Goal: Task Accomplishment & Management: Manage account settings

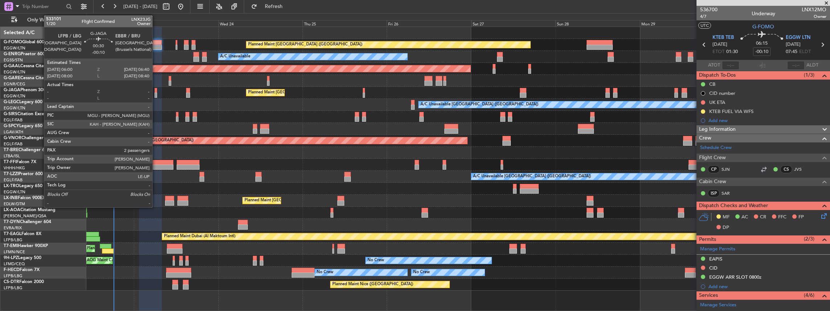
click at [156, 93] on div at bounding box center [156, 95] width 3 height 5
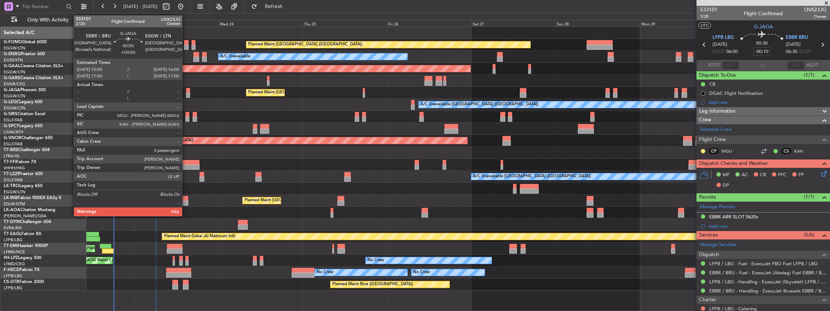
click at [187, 92] on div "Planned Maint [GEOGRAPHIC_DATA] ([GEOGRAPHIC_DATA])" at bounding box center [458, 93] width 744 height 12
click at [188, 91] on div at bounding box center [188, 90] width 4 height 5
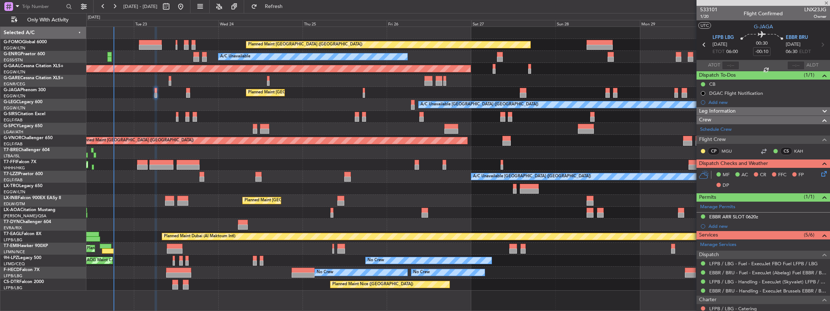
type input "3"
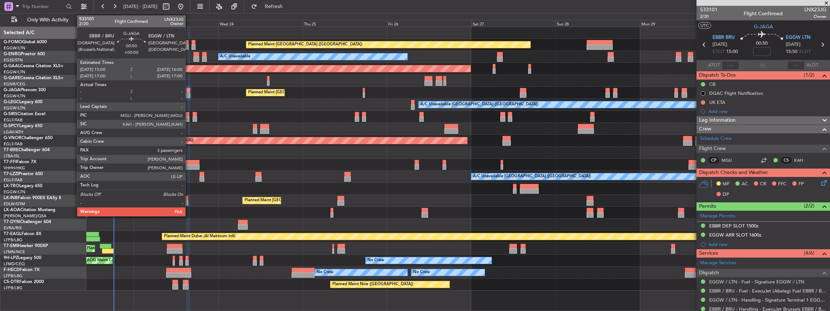
click at [189, 94] on div at bounding box center [188, 95] width 4 height 5
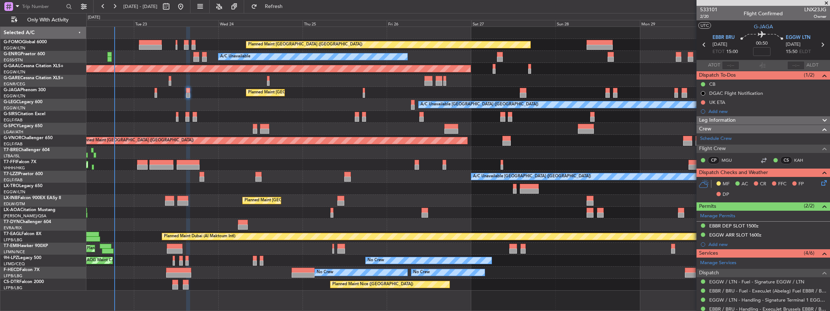
click at [821, 184] on icon at bounding box center [823, 182] width 6 height 6
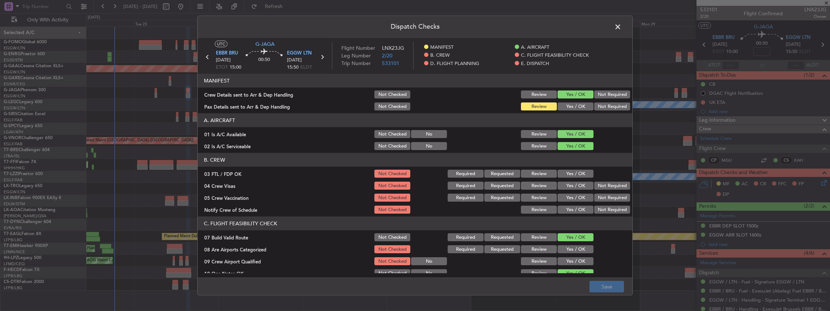
drag, startPoint x: 582, startPoint y: 103, endPoint x: 584, endPoint y: 107, distance: 4.1
click at [582, 103] on button "Yes / OK" at bounding box center [576, 106] width 36 height 8
click at [606, 289] on button "Save" at bounding box center [607, 287] width 34 height 12
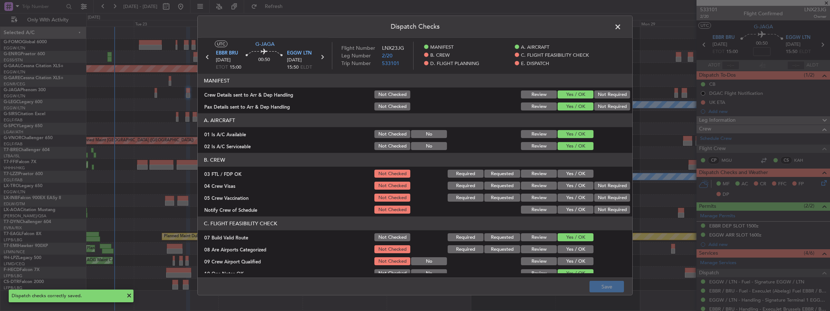
click at [622, 24] on span at bounding box center [622, 28] width 0 height 15
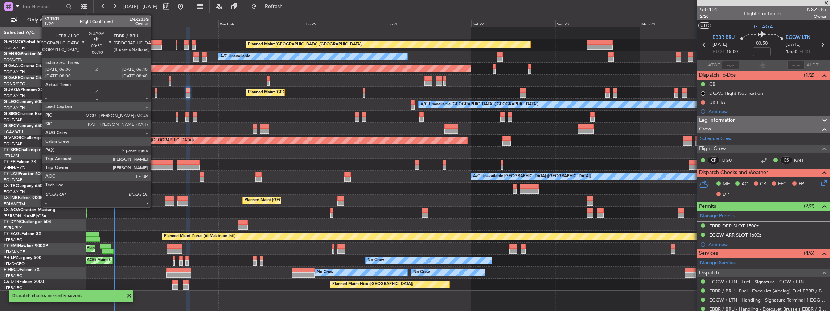
click at [155, 92] on div at bounding box center [156, 90] width 3 height 5
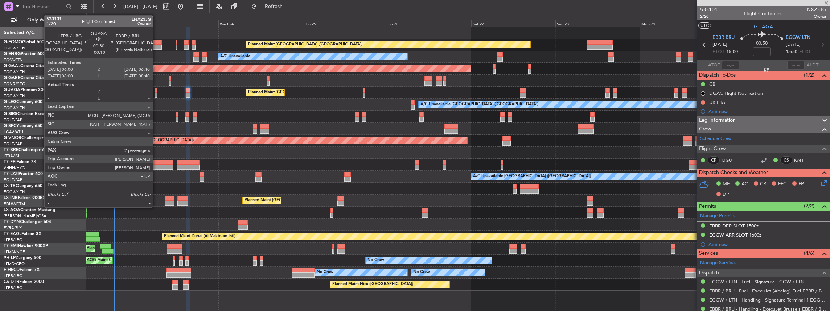
type input "-00:10"
type input "2"
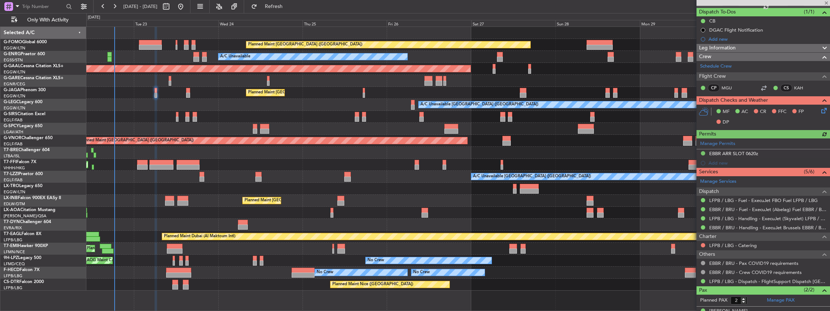
scroll to position [73, 0]
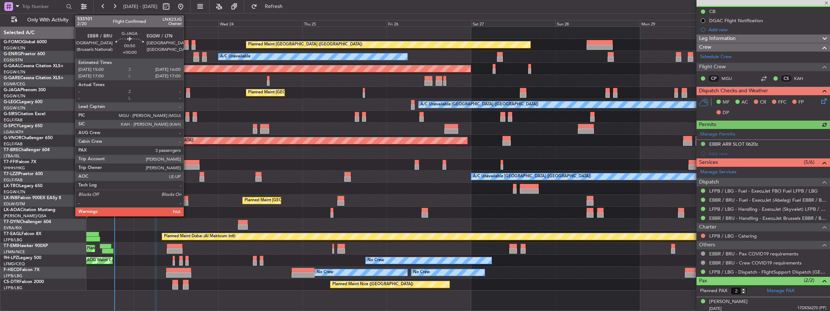
click at [187, 91] on div at bounding box center [188, 90] width 4 height 5
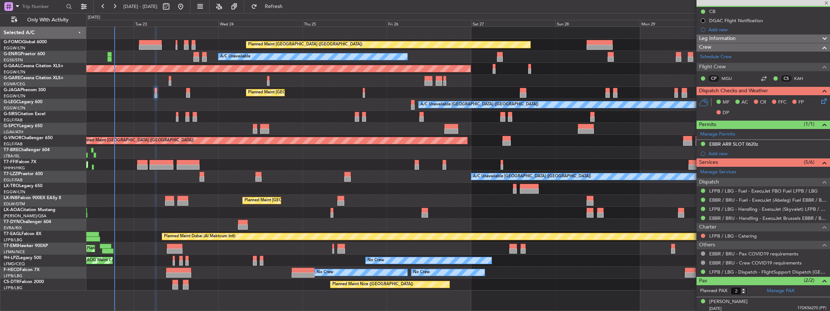
type input "3"
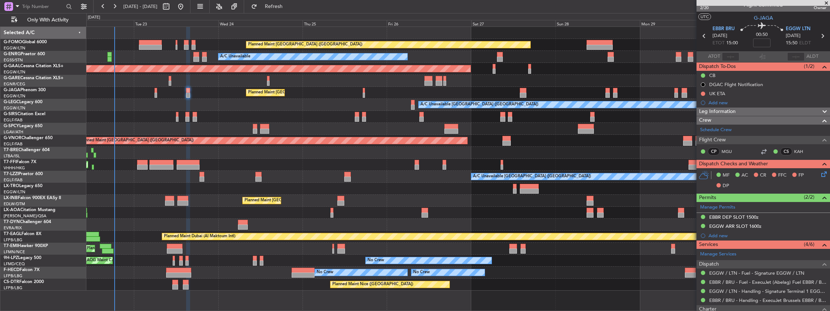
scroll to position [0, 0]
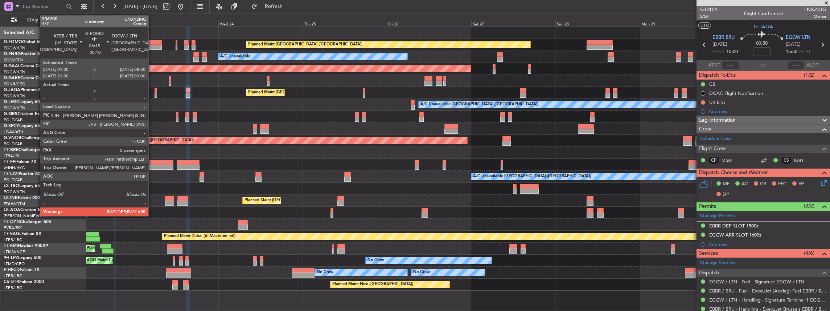
click at [152, 45] on div at bounding box center [150, 47] width 23 height 5
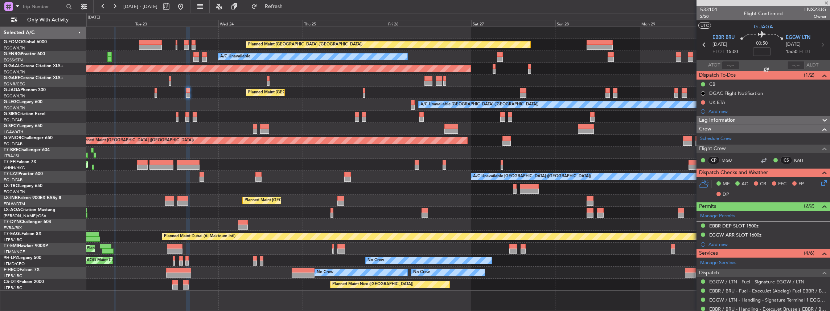
type input "-00:10"
type input "2"
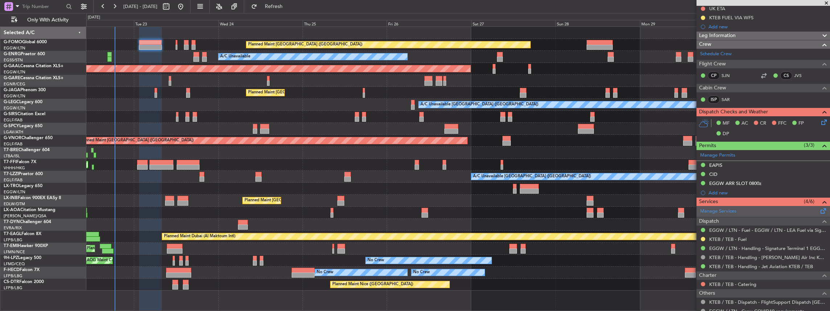
scroll to position [97, 0]
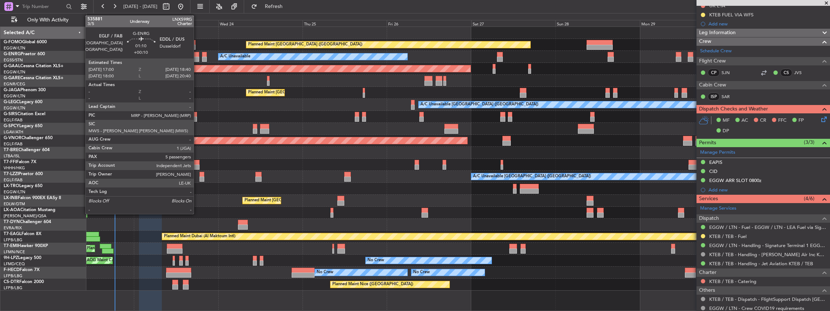
click at [197, 58] on div at bounding box center [196, 59] width 6 height 5
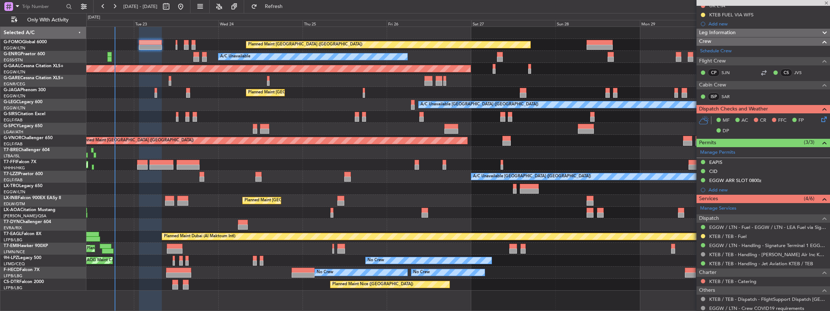
type input "+00:10"
type input "5"
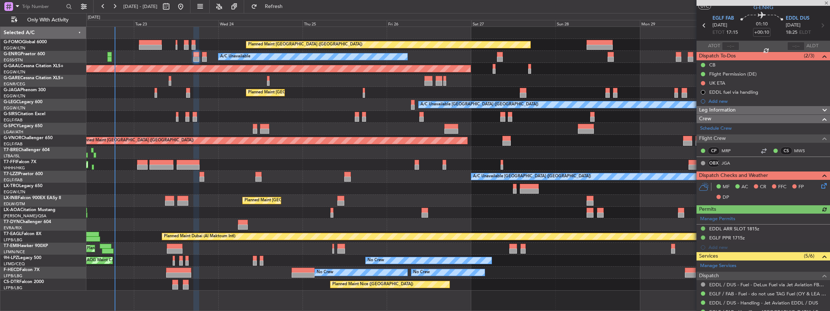
scroll to position [48, 0]
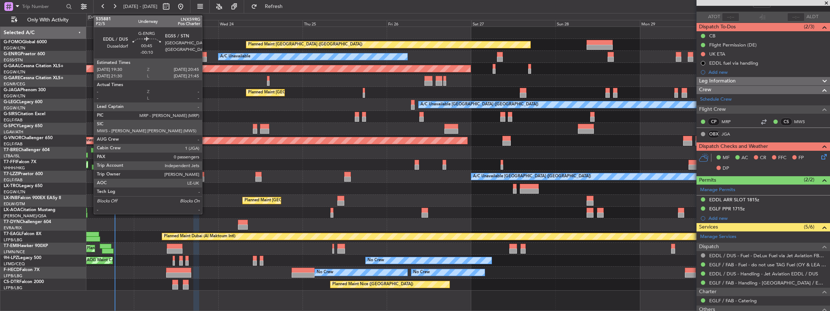
click at [206, 58] on div at bounding box center [204, 59] width 5 height 5
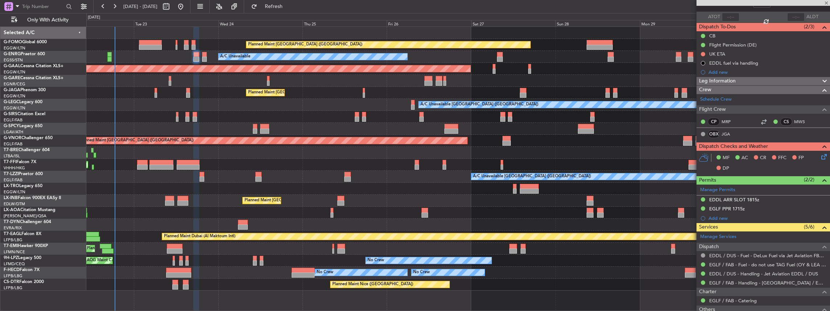
type input "-00:10"
type input "0"
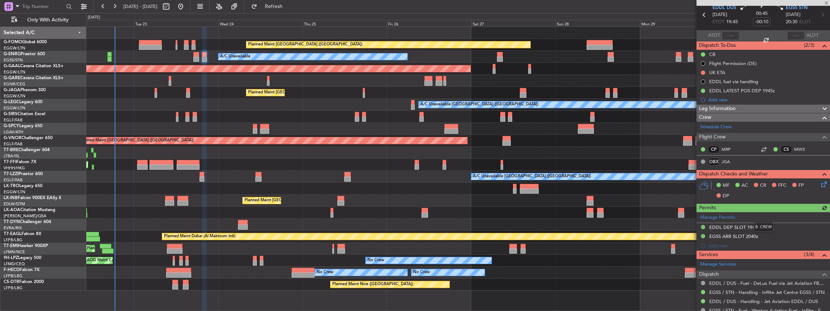
scroll to position [73, 0]
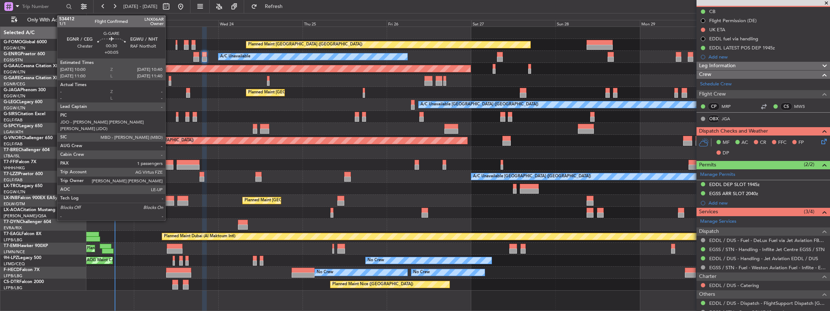
click at [169, 82] on div at bounding box center [170, 83] width 3 height 5
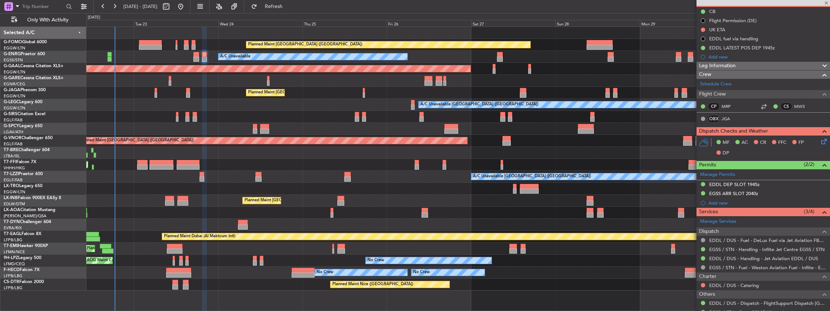
type input "+00:05"
type input "1"
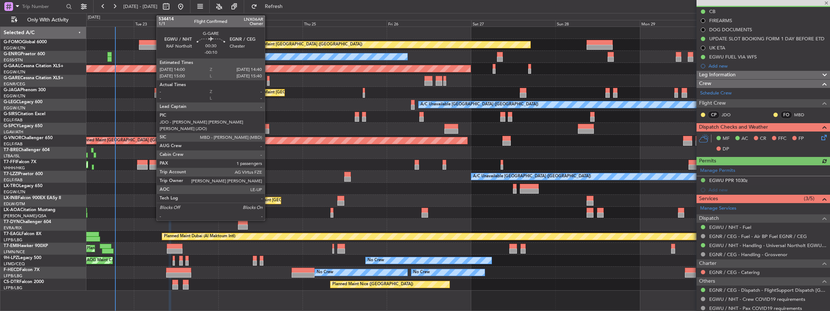
click at [269, 81] on div at bounding box center [268, 83] width 3 height 5
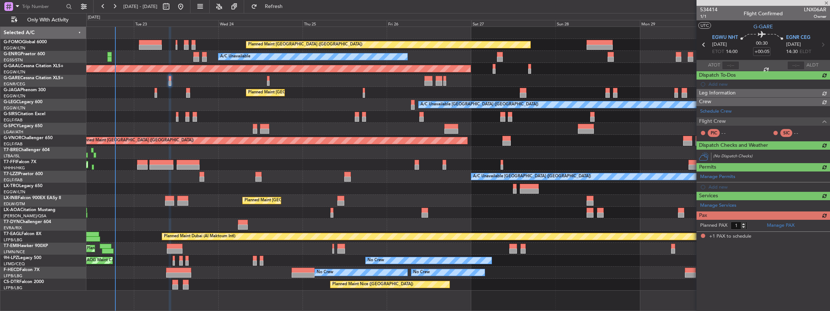
type input "-00:10"
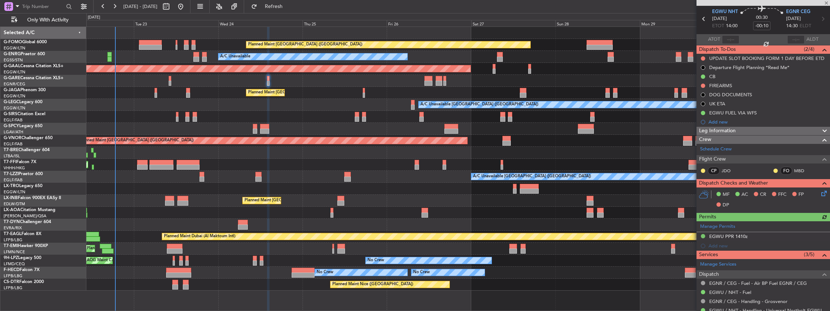
scroll to position [48, 0]
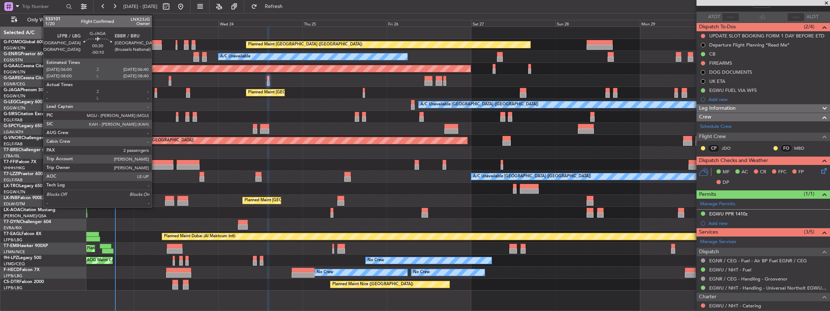
click at [155, 94] on div at bounding box center [156, 95] width 3 height 5
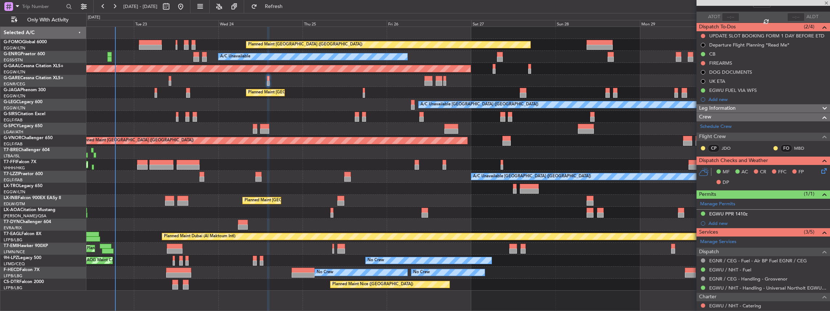
type input "2"
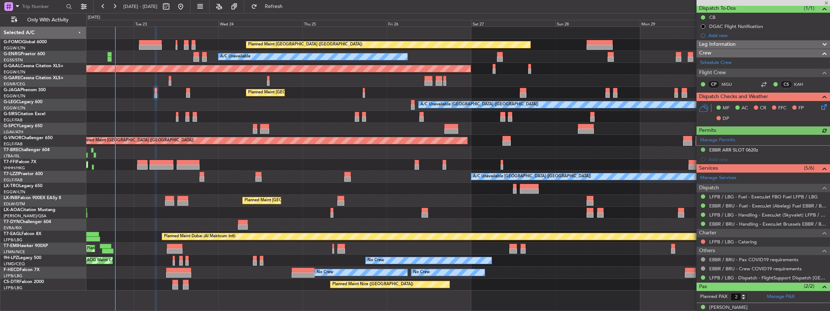
scroll to position [73, 0]
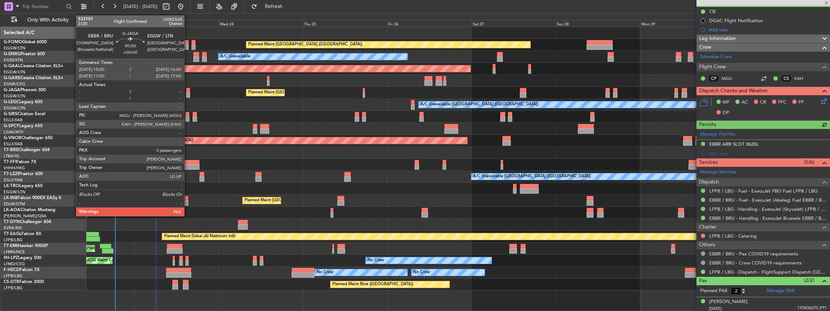
click at [188, 93] on div at bounding box center [188, 95] width 4 height 5
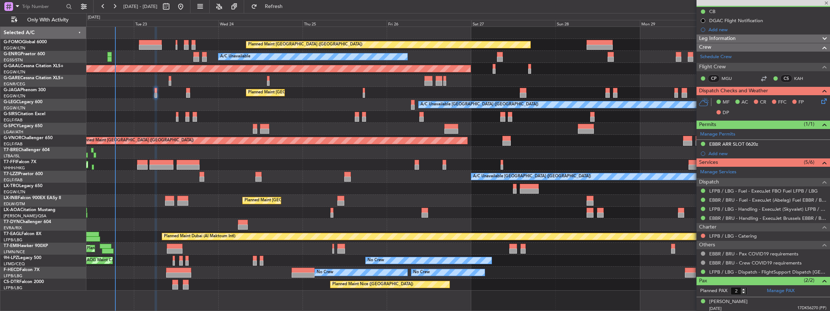
type input "3"
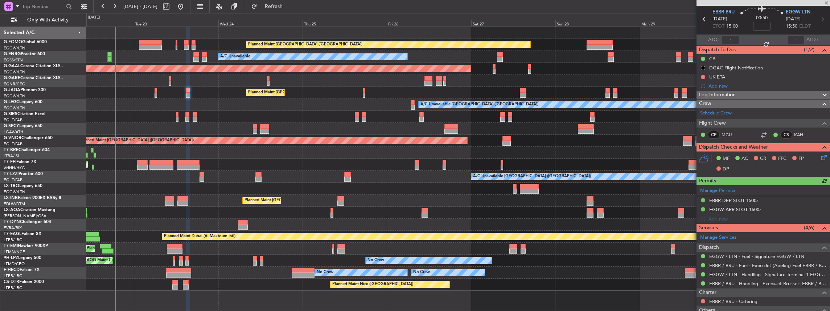
scroll to position [48, 0]
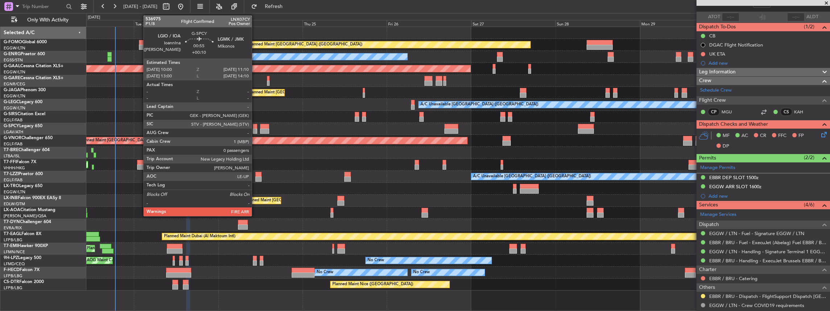
click at [255, 129] on div at bounding box center [255, 130] width 4 height 5
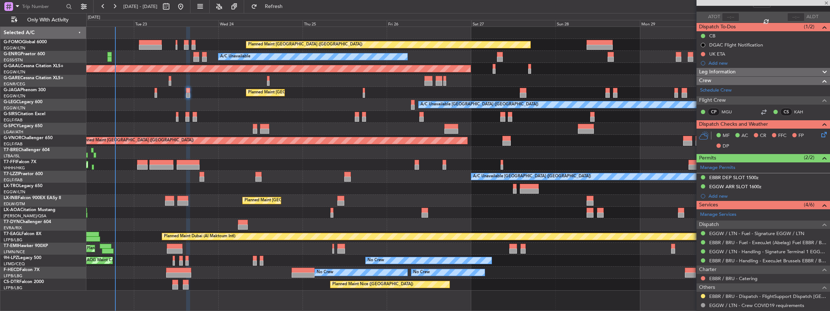
type input "+00:10"
type input "0"
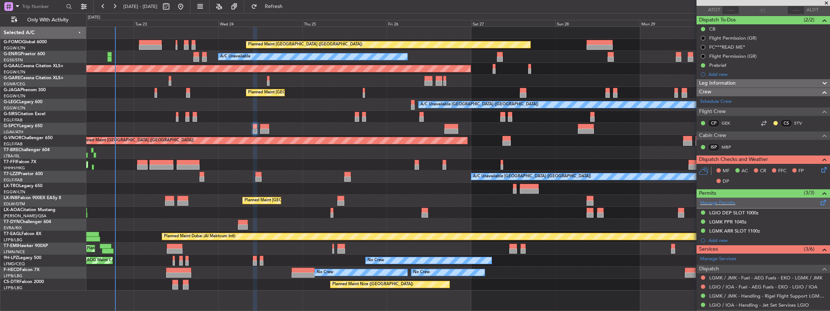
scroll to position [97, 0]
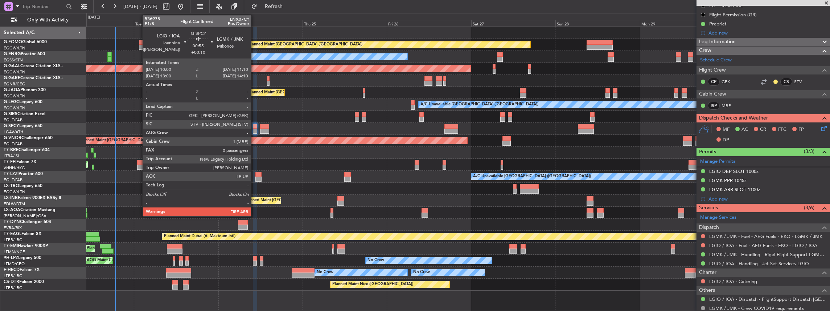
click at [255, 129] on div at bounding box center [255, 130] width 4 height 5
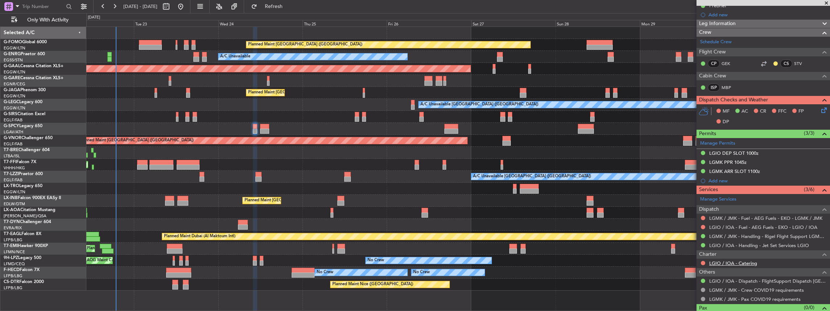
scroll to position [121, 0]
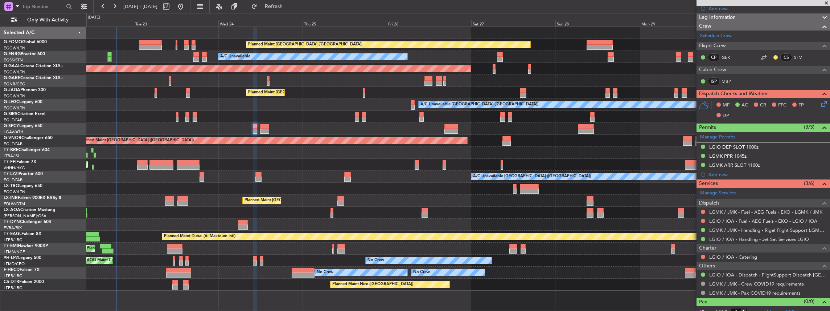
click at [820, 103] on icon at bounding box center [823, 103] width 6 height 6
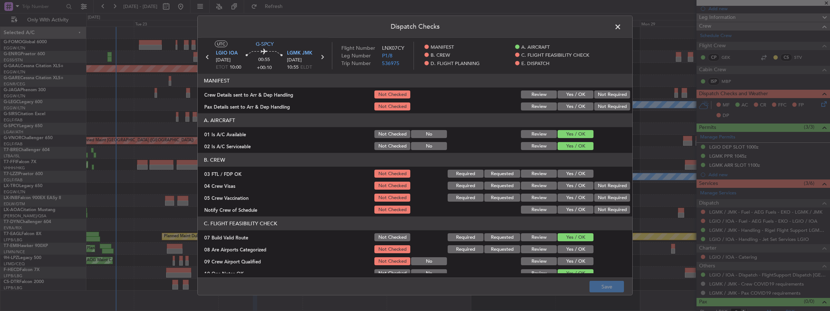
drag, startPoint x: 568, startPoint y: 93, endPoint x: 567, endPoint y: 102, distance: 8.8
click at [568, 94] on button "Yes / OK" at bounding box center [576, 94] width 36 height 8
click at [567, 104] on button "Yes / OK" at bounding box center [576, 106] width 36 height 8
click at [604, 287] on button "Save" at bounding box center [607, 287] width 34 height 12
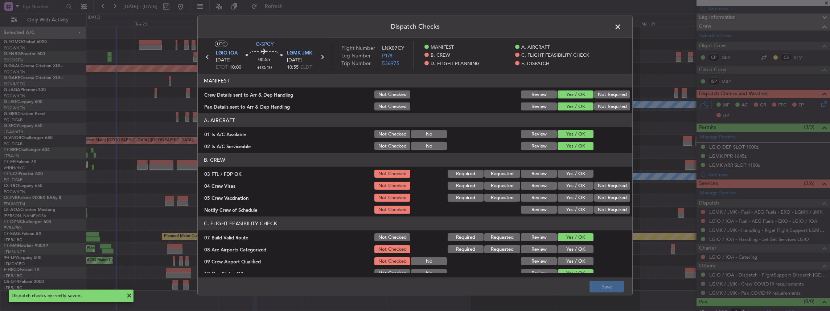
click at [622, 23] on span at bounding box center [622, 28] width 0 height 15
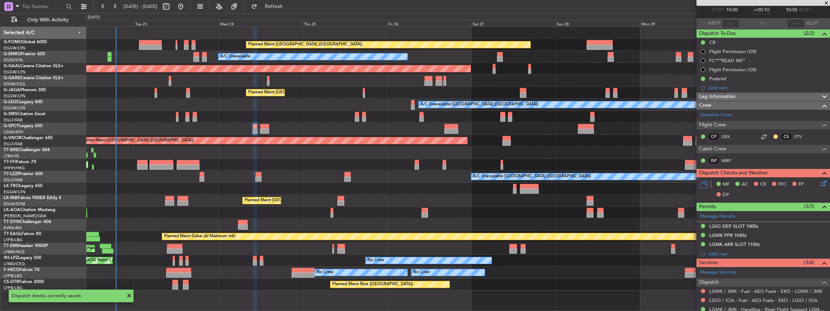
scroll to position [0, 0]
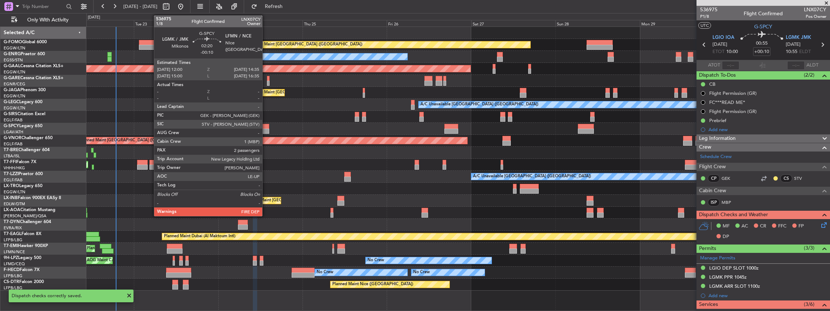
click at [266, 128] on div at bounding box center [264, 130] width 9 height 5
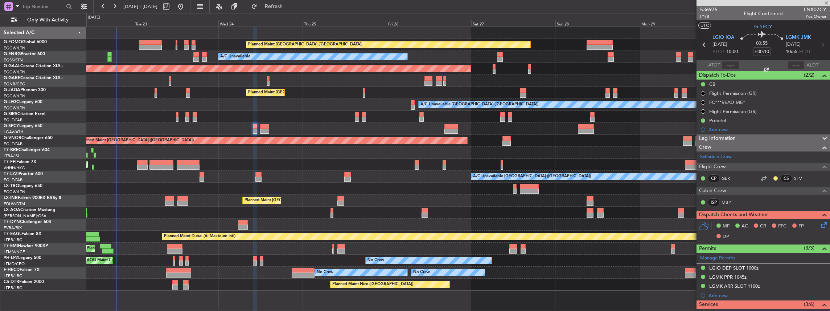
type input "-00:10"
type input "2"
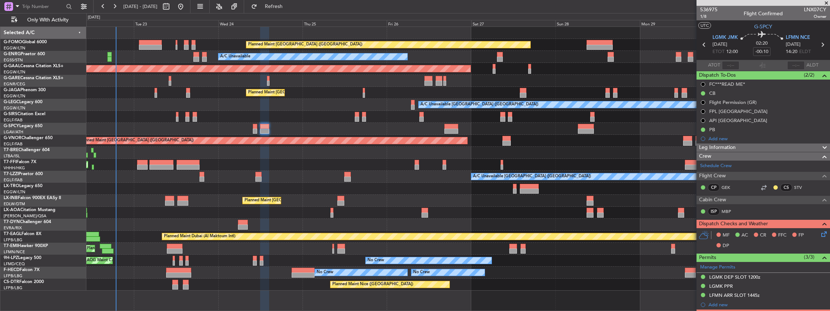
click at [822, 233] on icon at bounding box center [823, 233] width 6 height 6
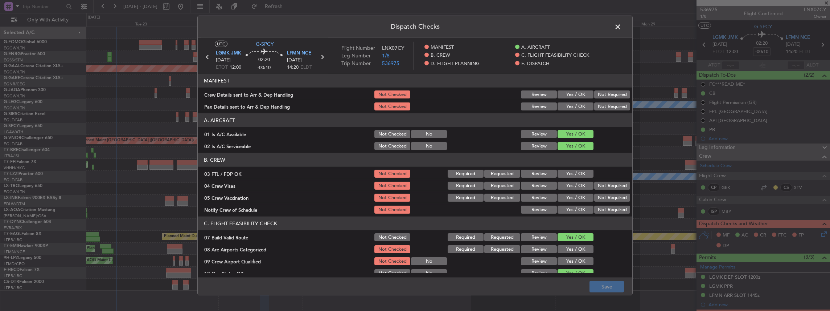
drag, startPoint x: 572, startPoint y: 95, endPoint x: 571, endPoint y: 104, distance: 9.2
click at [572, 95] on button "Yes / OK" at bounding box center [576, 94] width 36 height 8
click at [571, 104] on button "Yes / OK" at bounding box center [576, 106] width 36 height 8
click at [612, 283] on button "Save" at bounding box center [607, 287] width 34 height 12
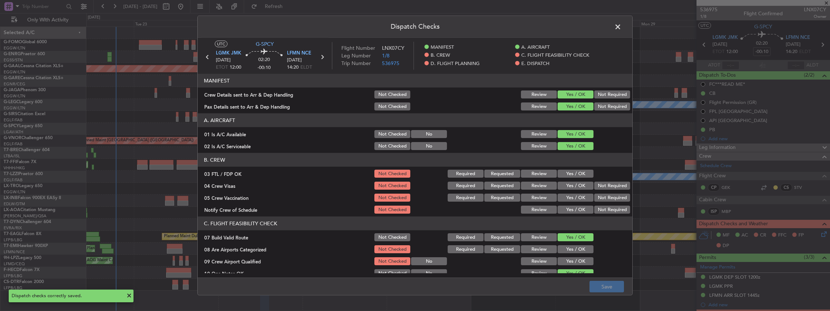
click at [622, 25] on span at bounding box center [622, 28] width 0 height 15
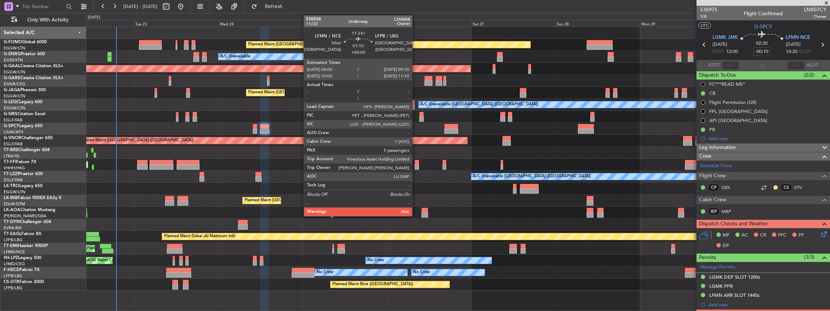
click at [416, 164] on div at bounding box center [417, 162] width 4 height 5
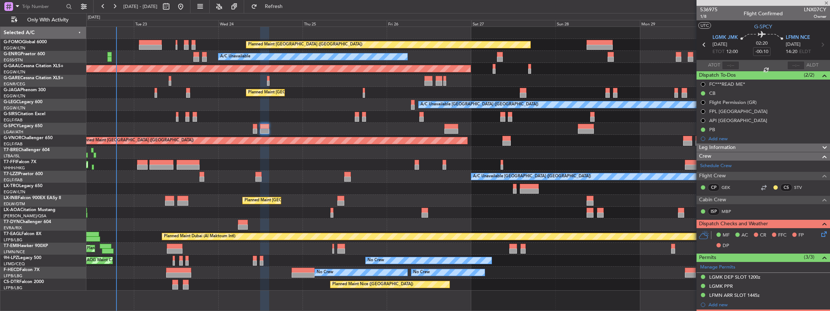
type input "5"
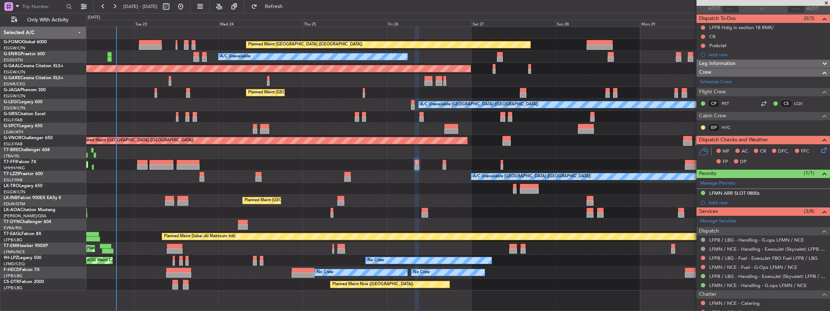
scroll to position [97, 0]
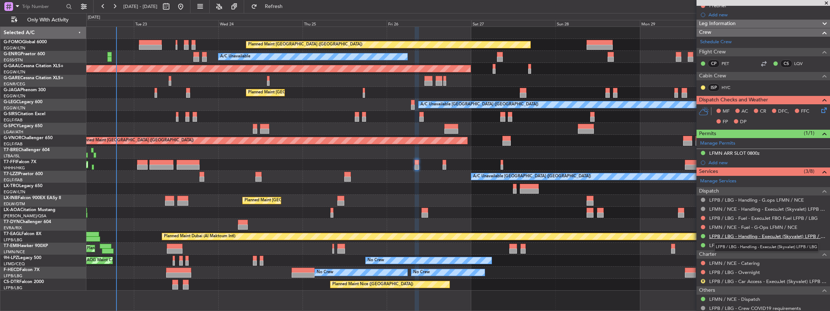
click at [773, 235] on link "LFPB / LBG - Handling - ExecuJet (Skyvalet) LFPB / LBG" at bounding box center [768, 236] width 117 height 6
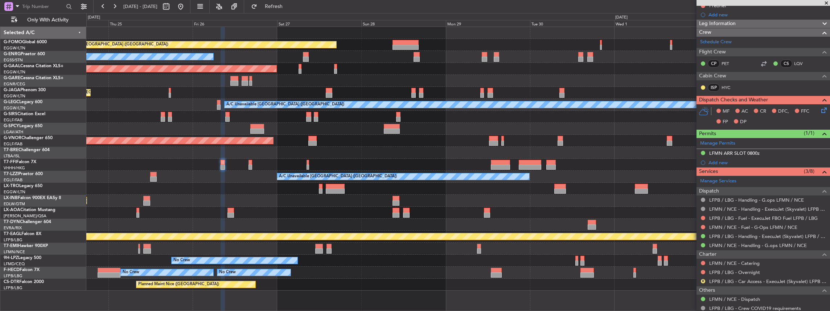
click at [366, 173] on div "Planned Maint London (Luton) A/C Unavailable Planned Maint Dusseldorf Owner Pla…" at bounding box center [458, 158] width 744 height 263
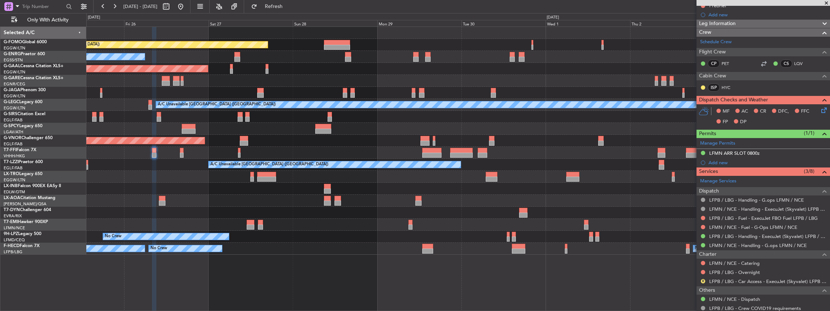
click at [556, 152] on div at bounding box center [458, 153] width 744 height 12
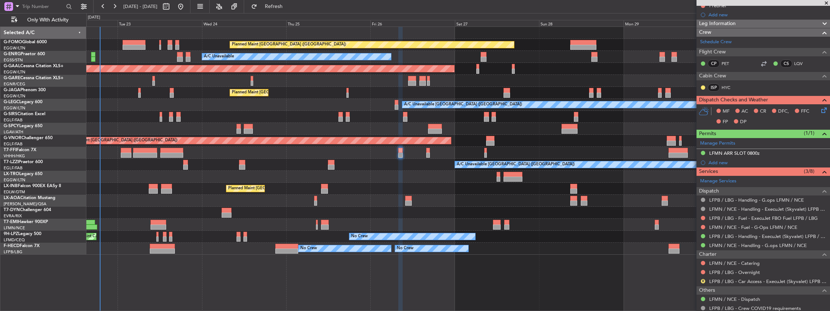
click at [679, 181] on div "Planned Maint London (Luton) A/C Unavailable AOG Maint London (Stansted) Planne…" at bounding box center [458, 141] width 744 height 228
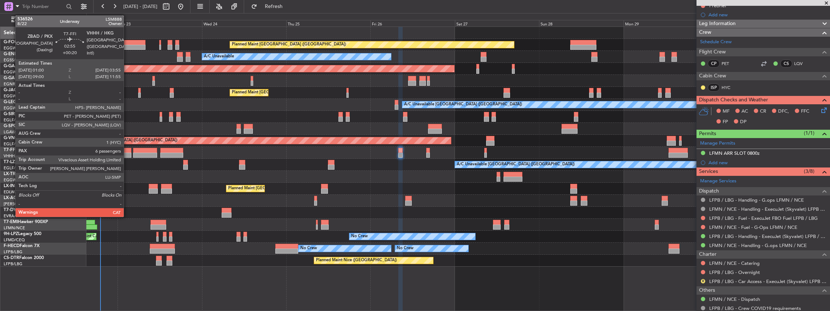
click at [127, 154] on div at bounding box center [126, 154] width 11 height 5
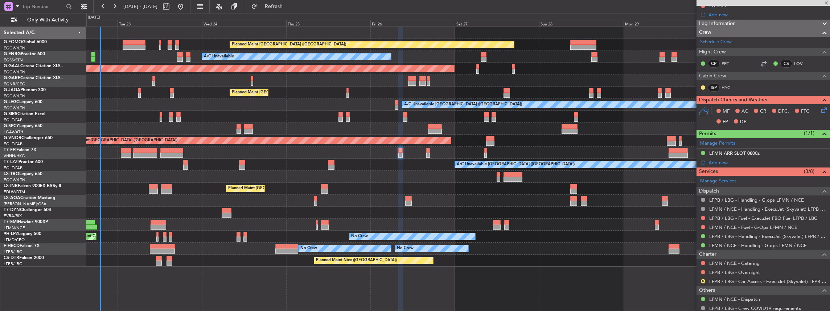
type input "+00:20"
type input "6"
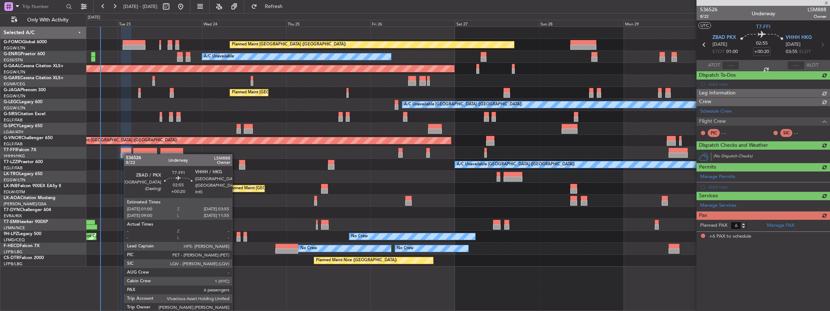
scroll to position [0, 0]
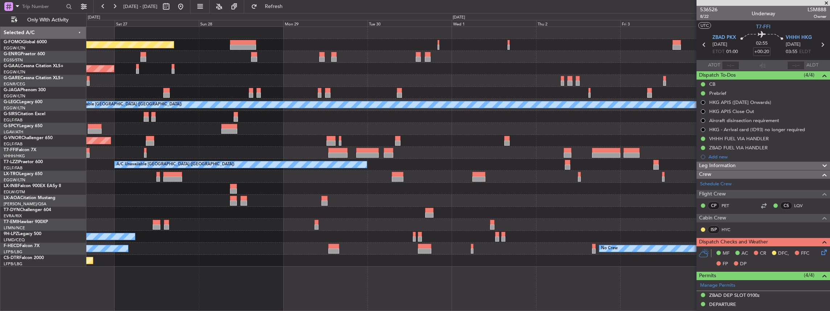
click at [241, 158] on div at bounding box center [458, 153] width 744 height 12
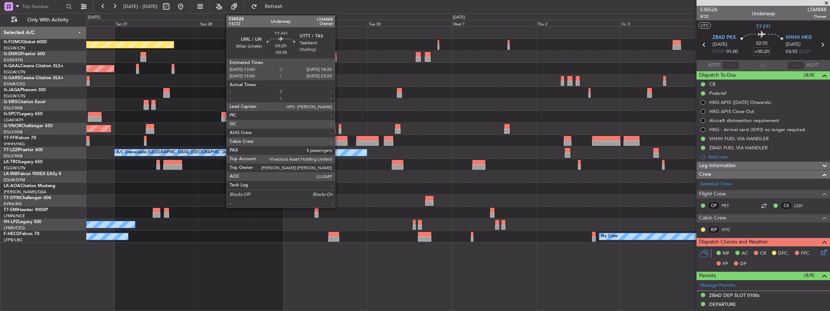
click at [339, 138] on div at bounding box center [337, 138] width 19 height 5
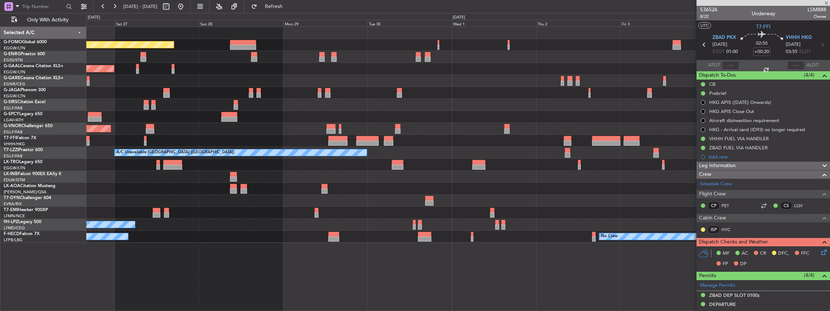
type input "-00:35"
type input "5"
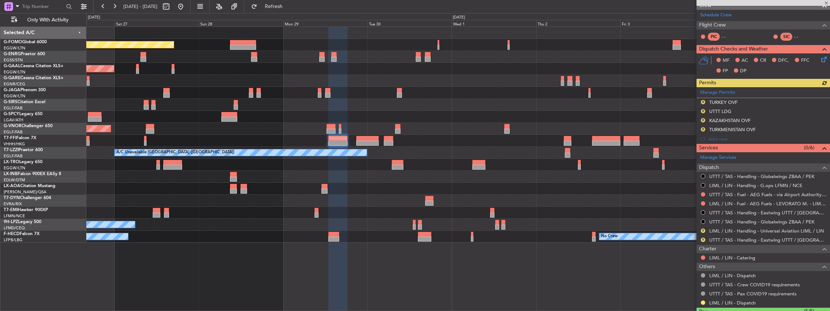
scroll to position [121, 0]
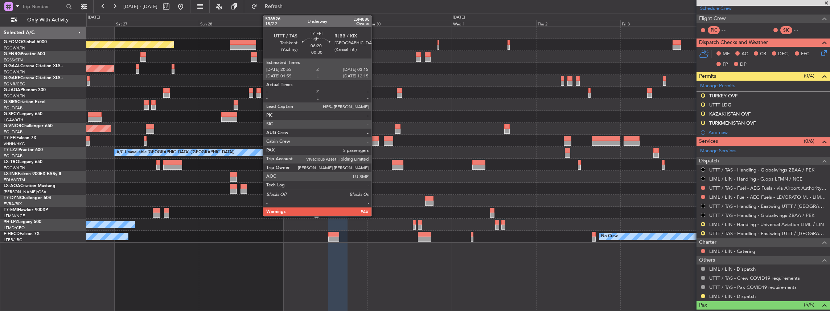
click at [375, 138] on div at bounding box center [367, 138] width 23 height 5
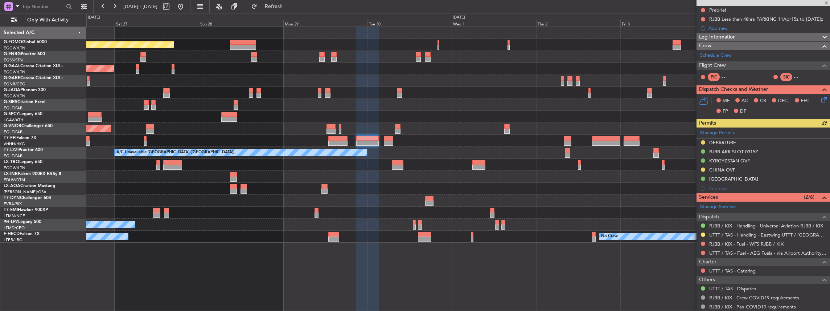
scroll to position [97, 0]
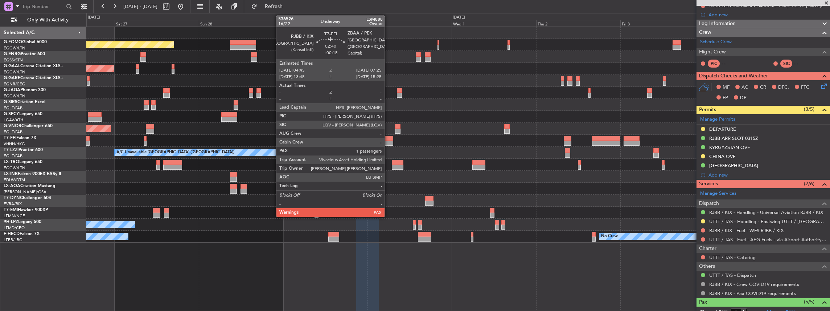
click at [389, 140] on div at bounding box center [388, 142] width 9 height 5
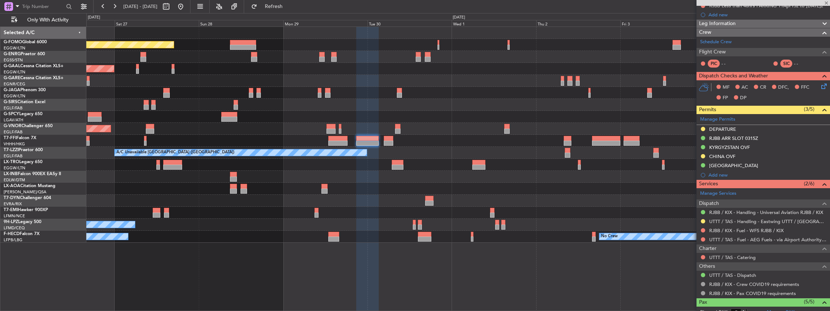
type input "+00:15"
type input "4"
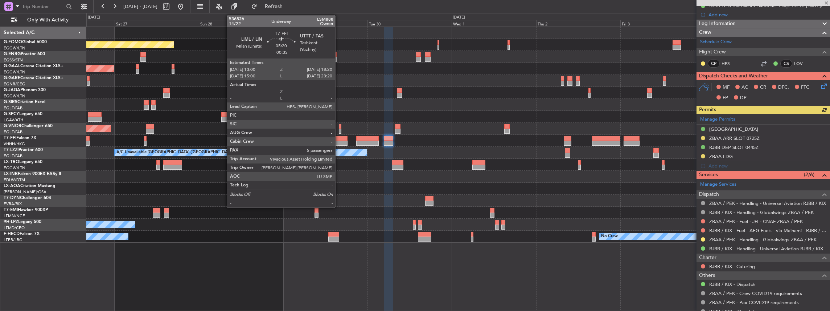
click at [339, 138] on div at bounding box center [337, 138] width 19 height 5
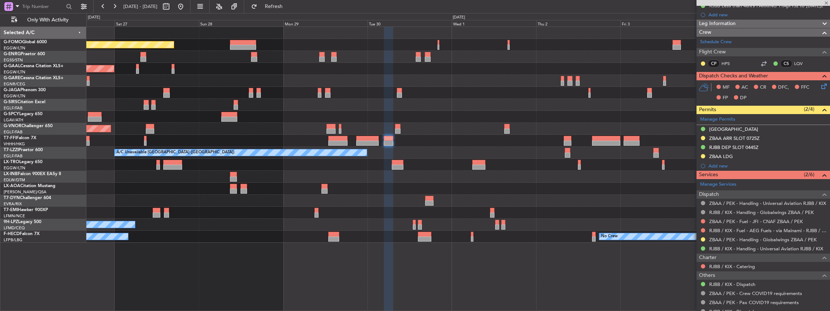
type input "-00:35"
type input "5"
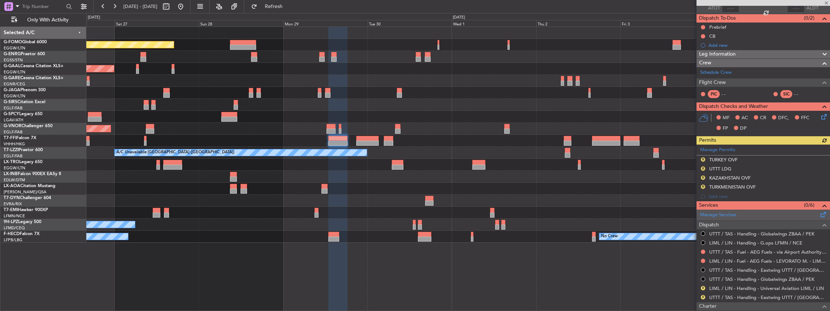
scroll to position [73, 0]
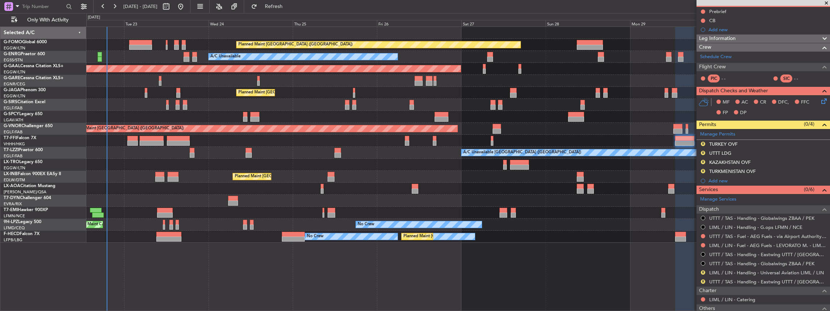
click at [610, 192] on div "Planned Maint London (Luton) A/C Unavailable AOG Maint London (Stansted) Planne…" at bounding box center [458, 135] width 744 height 216
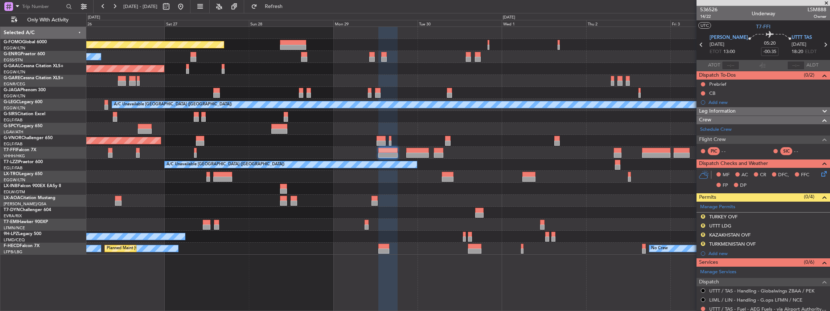
scroll to position [73, 0]
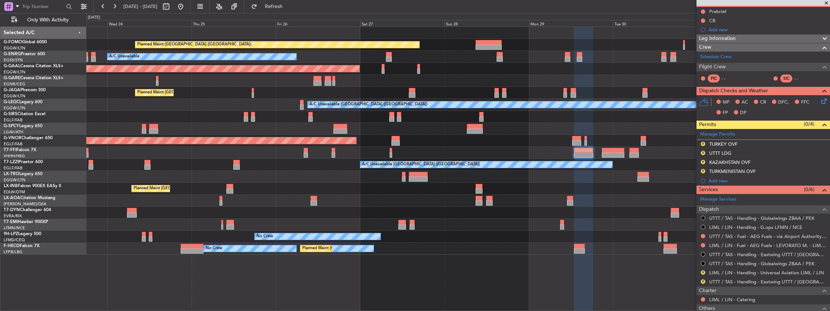
click at [521, 169] on div "A/C Unavailable [GEOGRAPHIC_DATA] ([GEOGRAPHIC_DATA]) A/C Unavailable [GEOGRAPH…" at bounding box center [458, 165] width 744 height 12
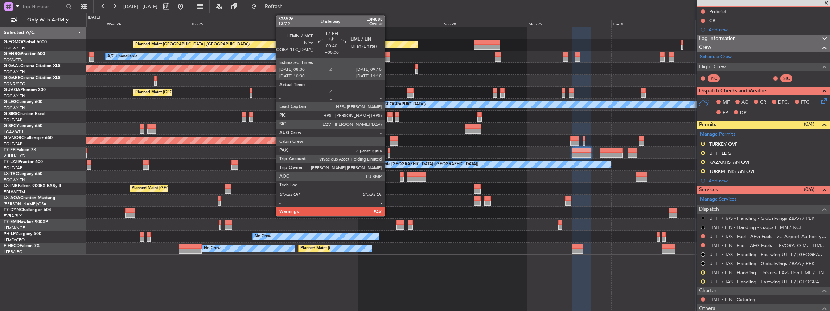
click at [388, 152] on div at bounding box center [389, 150] width 3 height 5
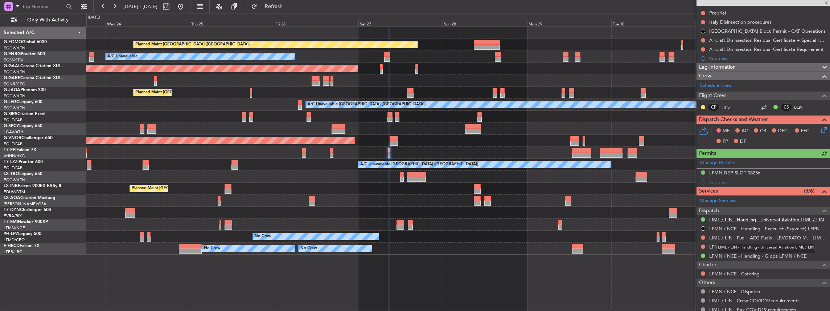
scroll to position [97, 0]
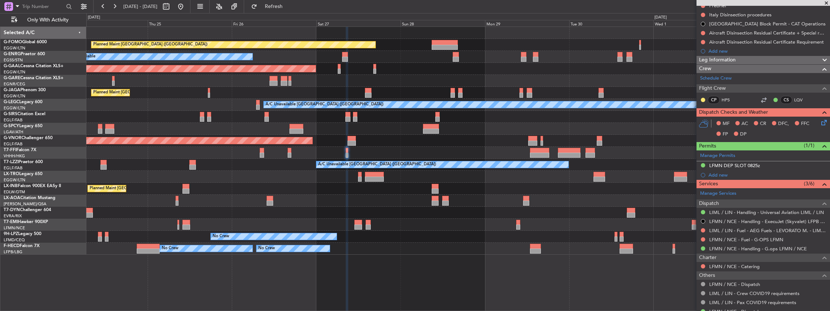
click at [561, 196] on div "Planned Maint [GEOGRAPHIC_DATA] ([GEOGRAPHIC_DATA]) A/C Unavailable Planned [GE…" at bounding box center [458, 141] width 744 height 228
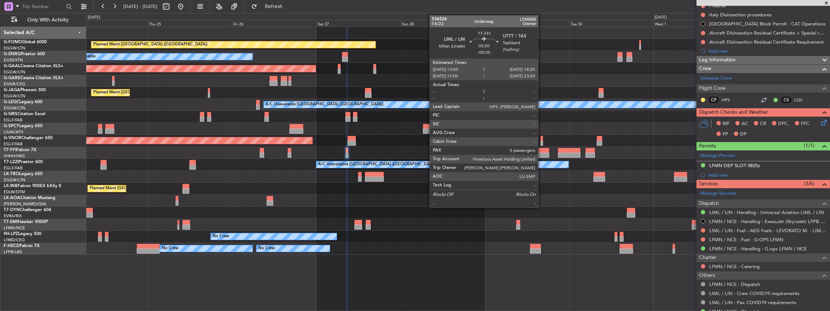
click at [542, 155] on div at bounding box center [539, 154] width 19 height 5
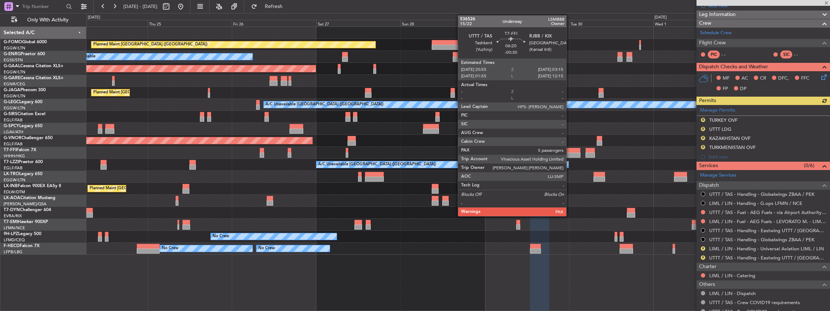
click at [570, 154] on div at bounding box center [569, 154] width 23 height 5
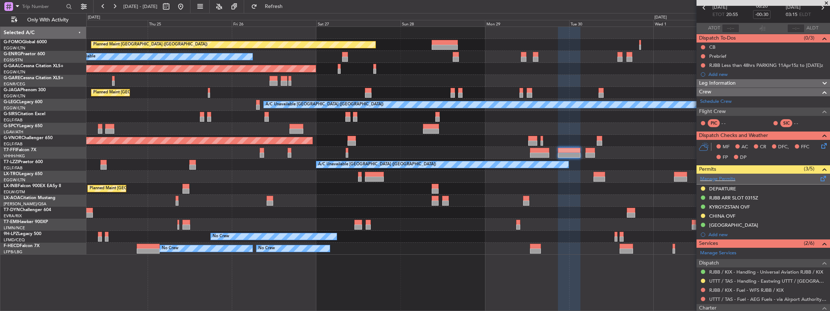
scroll to position [0, 0]
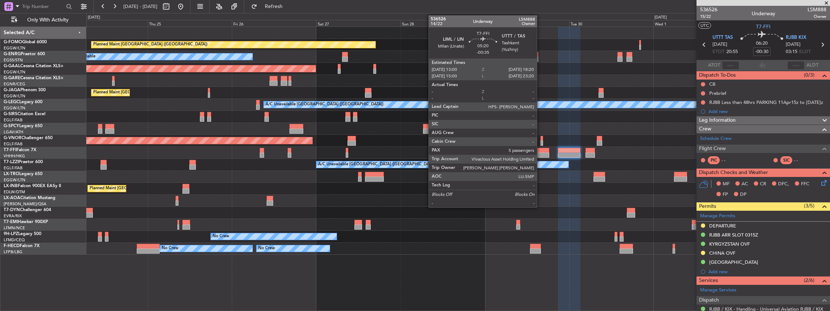
click at [541, 153] on div at bounding box center [539, 154] width 19 height 5
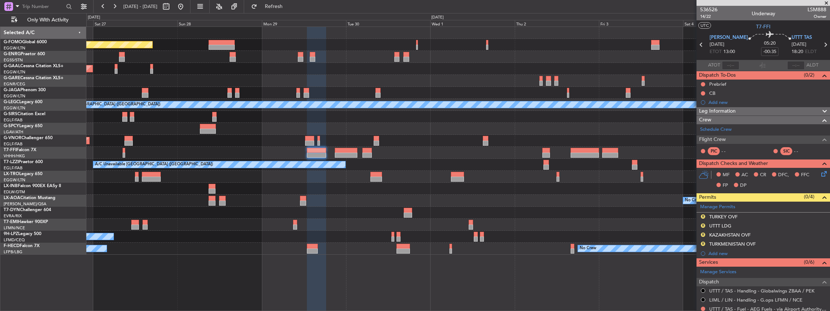
click at [443, 211] on div "Planned Maint [GEOGRAPHIC_DATA] ([GEOGRAPHIC_DATA]) A/C Unavailable Planned [GE…" at bounding box center [458, 141] width 744 height 228
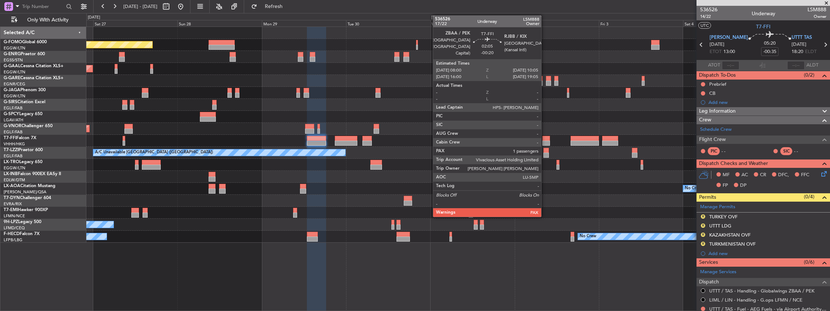
click at [545, 141] on div at bounding box center [547, 142] width 8 height 5
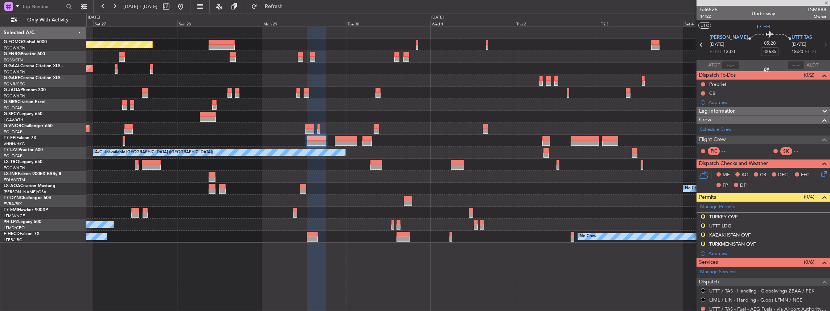
type input "-00:20"
type input "1"
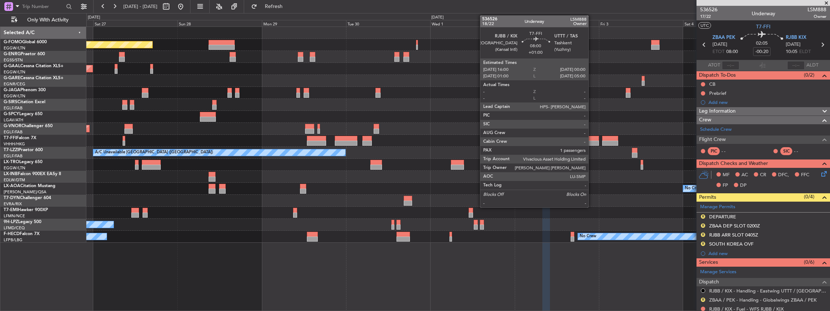
click at [592, 138] on div at bounding box center [585, 138] width 28 height 5
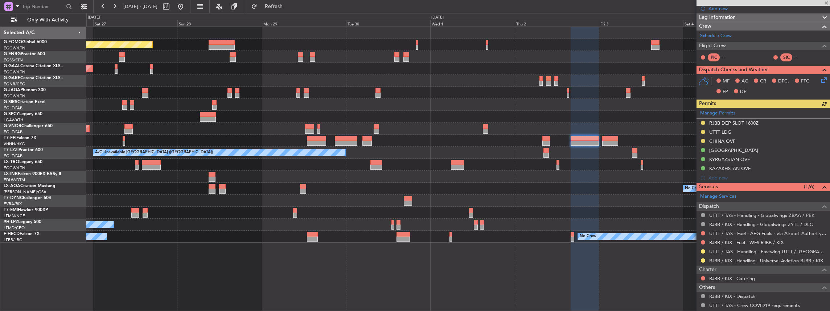
scroll to position [97, 0]
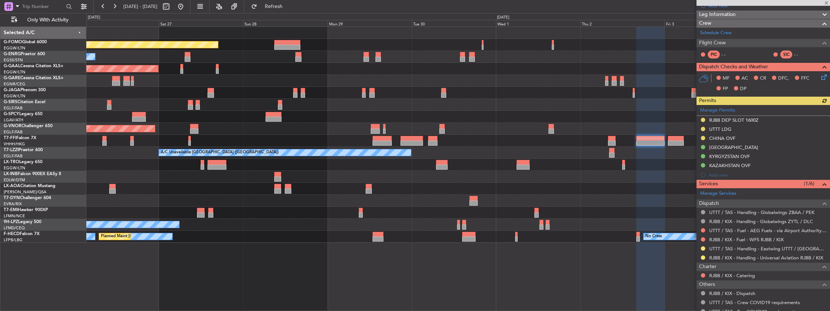
click at [342, 142] on div at bounding box center [458, 141] width 744 height 12
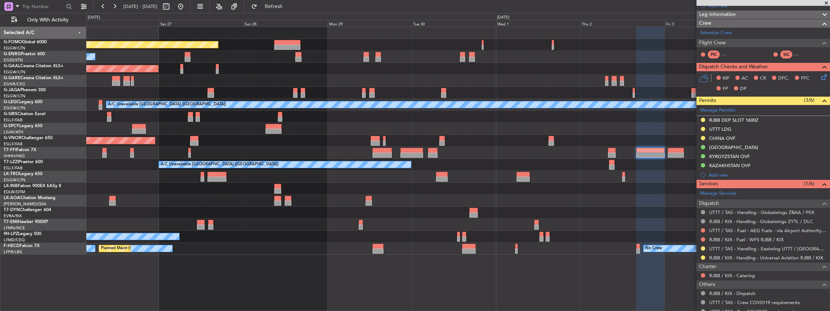
click at [611, 142] on div "Planned Maint [GEOGRAPHIC_DATA] ([GEOGRAPHIC_DATA])" at bounding box center [458, 141] width 744 height 12
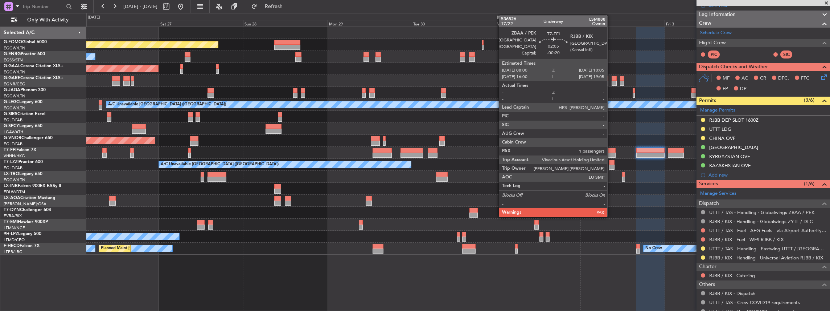
click at [612, 151] on div at bounding box center [612, 150] width 8 height 5
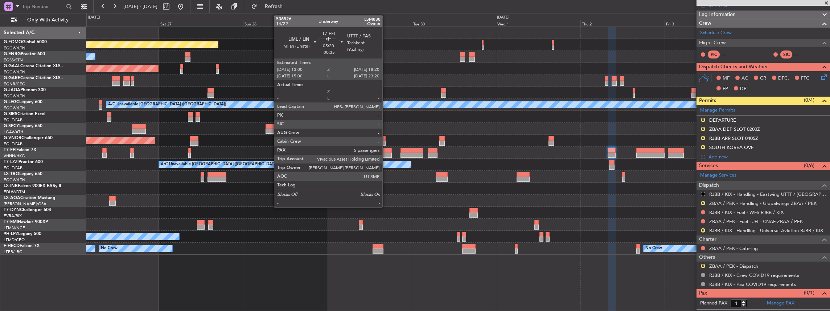
click at [386, 152] on div at bounding box center [382, 150] width 19 height 5
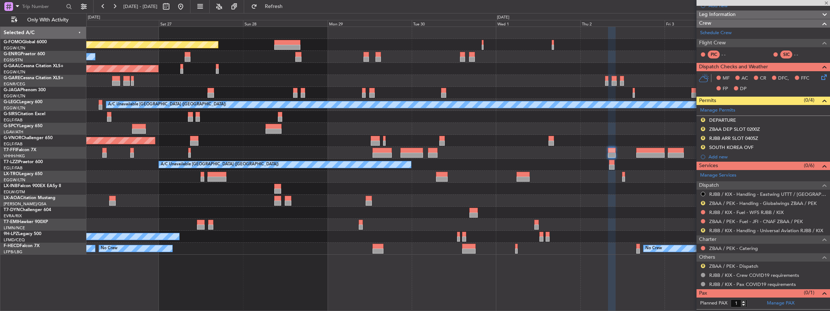
type input "-00:35"
type input "5"
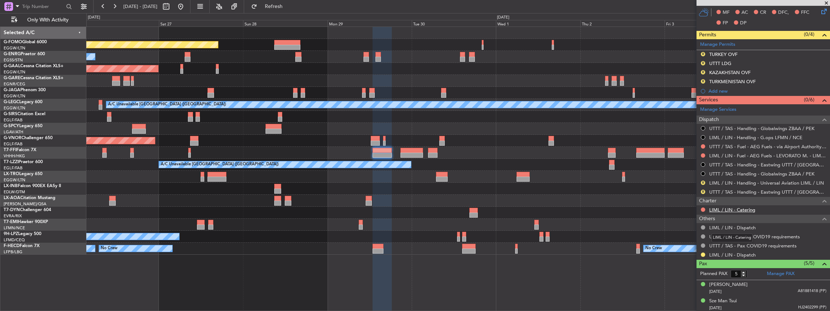
scroll to position [169, 0]
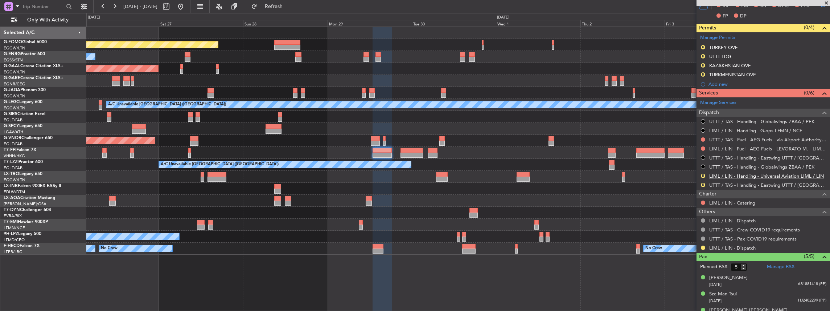
click at [761, 176] on link "LIML / LIN - Handling - Universal Aviation LIML / LIN" at bounding box center [767, 176] width 115 height 6
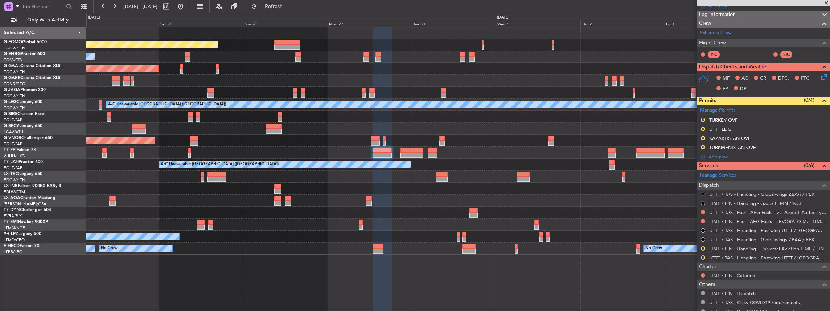
scroll to position [0, 0]
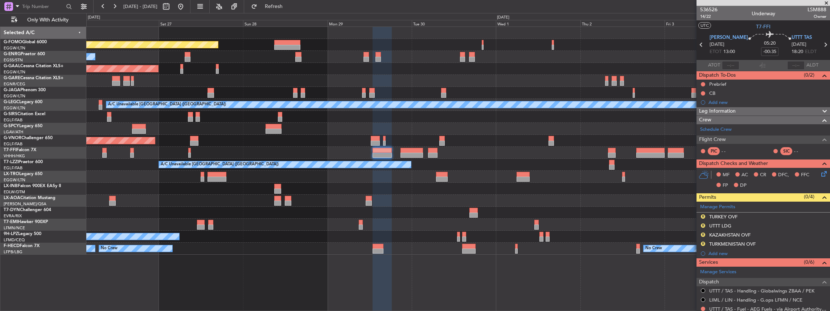
click at [268, 3] on fb-refresh-button "Refresh" at bounding box center [269, 6] width 51 height 13
click at [277, 4] on button "Refresh" at bounding box center [270, 7] width 44 height 12
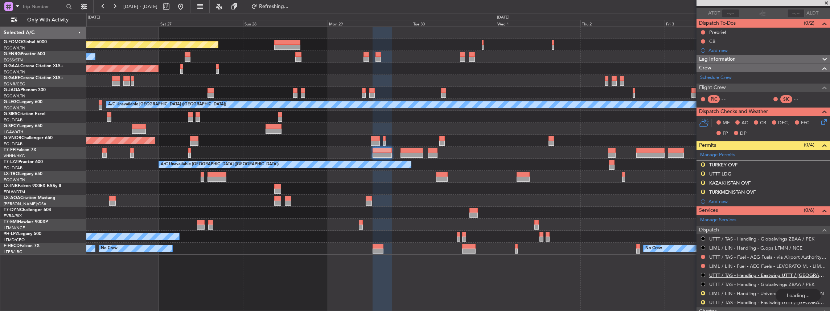
scroll to position [97, 0]
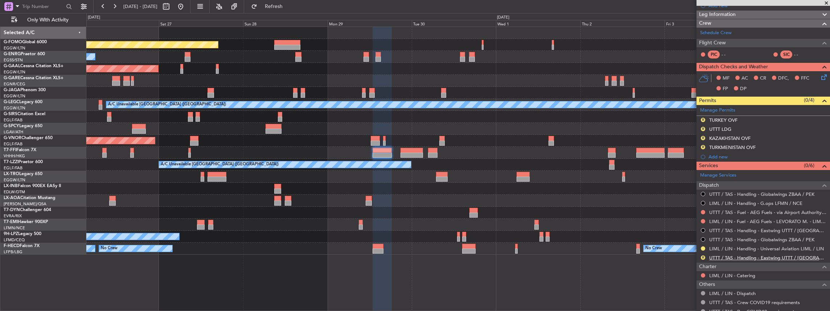
click at [716, 256] on link "UTTT / TAS - Handling - Eastwing UTTT / TAS" at bounding box center [768, 257] width 117 height 6
click at [289, 6] on span "Refresh" at bounding box center [274, 6] width 30 height 5
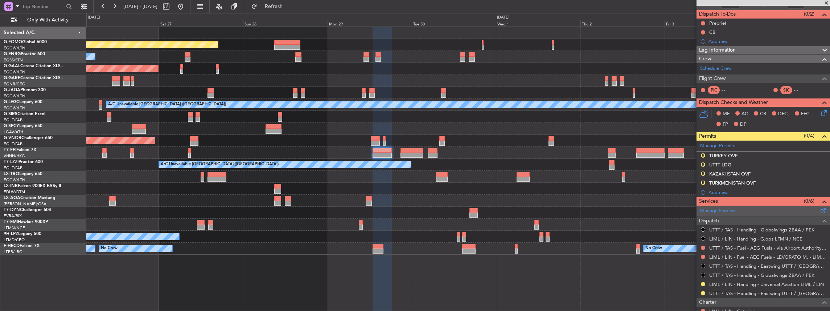
scroll to position [73, 0]
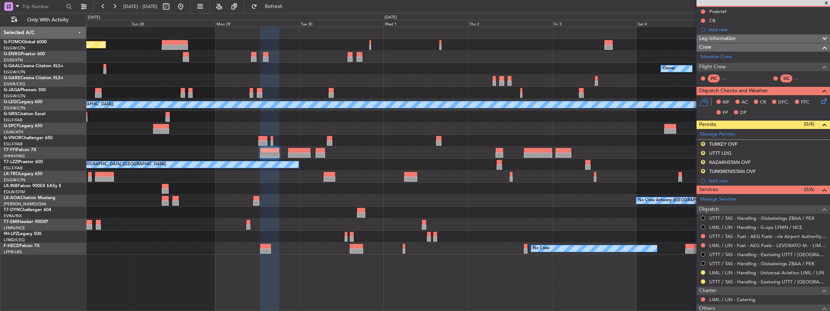
click at [494, 210] on div at bounding box center [458, 212] width 744 height 12
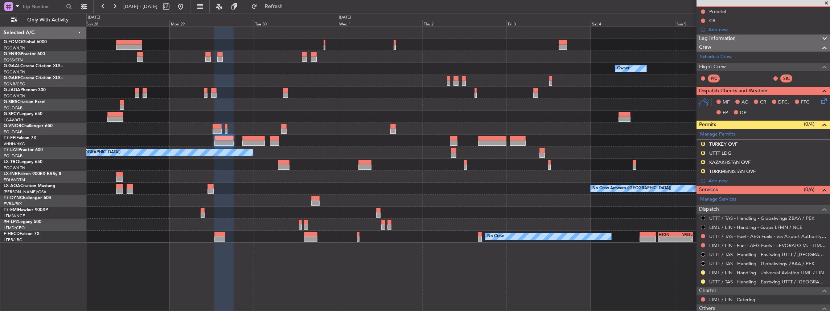
click at [504, 211] on div at bounding box center [458, 212] width 744 height 12
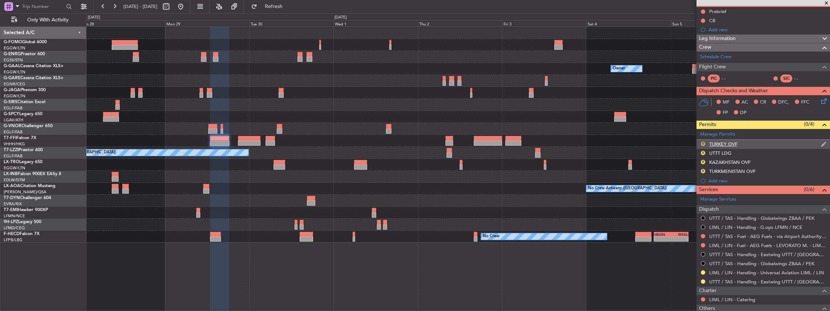
click at [703, 142] on button "R" at bounding box center [703, 144] width 4 height 4
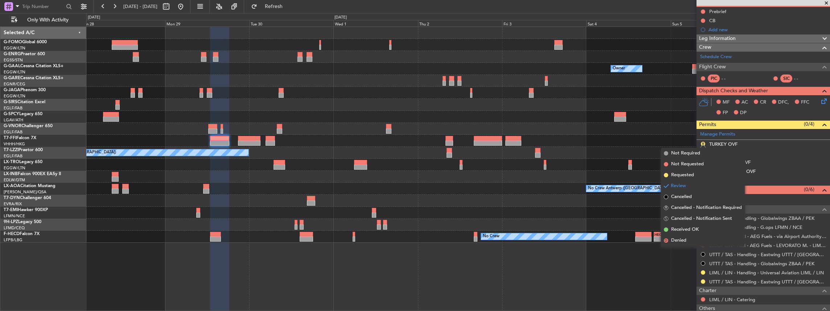
click at [683, 229] on span "Received OK" at bounding box center [685, 229] width 28 height 7
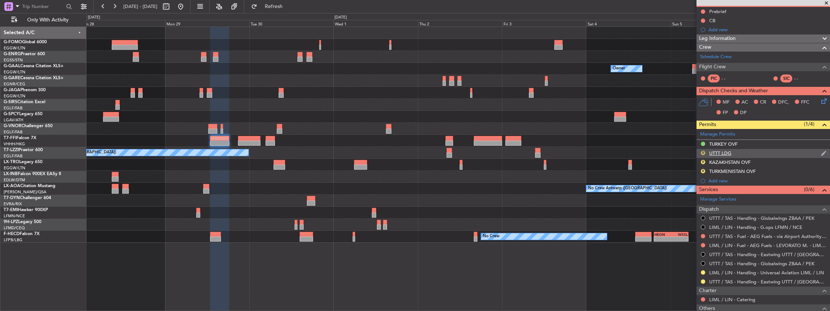
click at [703, 151] on button "R" at bounding box center [703, 153] width 4 height 4
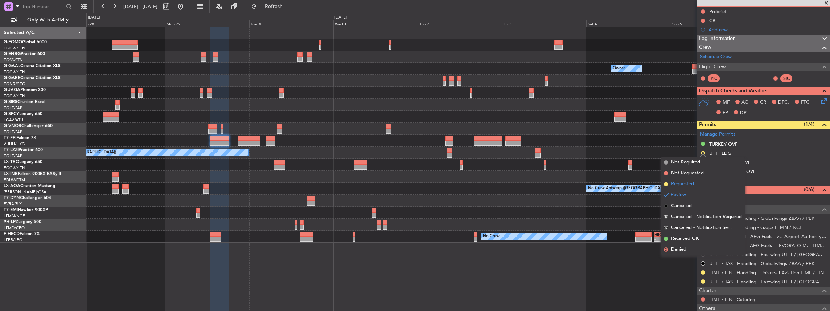
click at [680, 181] on span "Requested" at bounding box center [682, 183] width 23 height 7
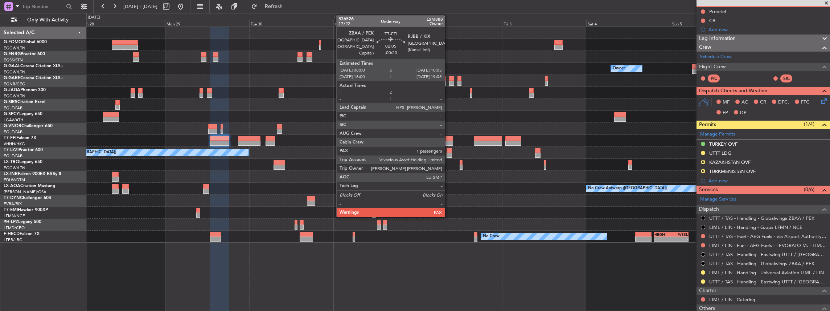
click at [449, 138] on div at bounding box center [450, 138] width 8 height 5
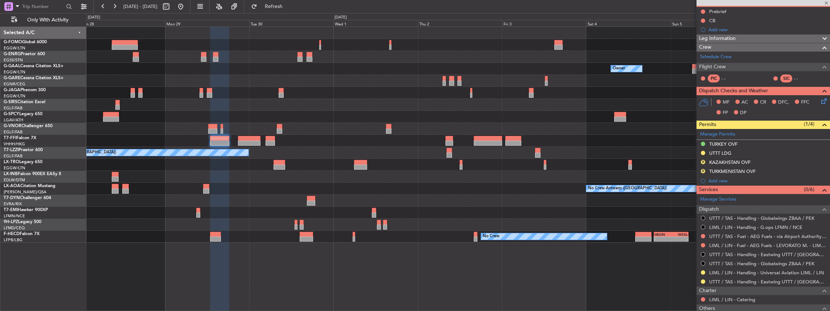
type input "-00:20"
type input "1"
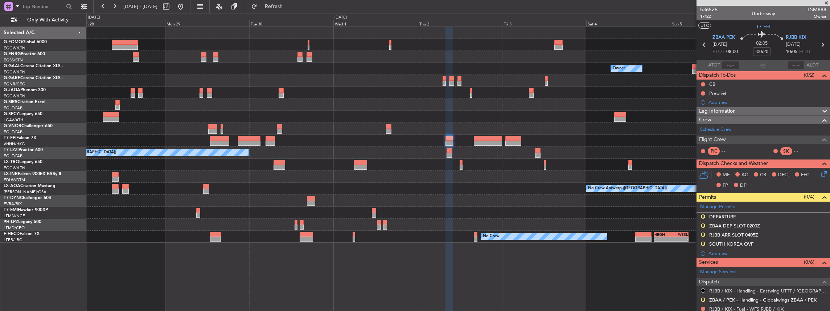
scroll to position [102, 0]
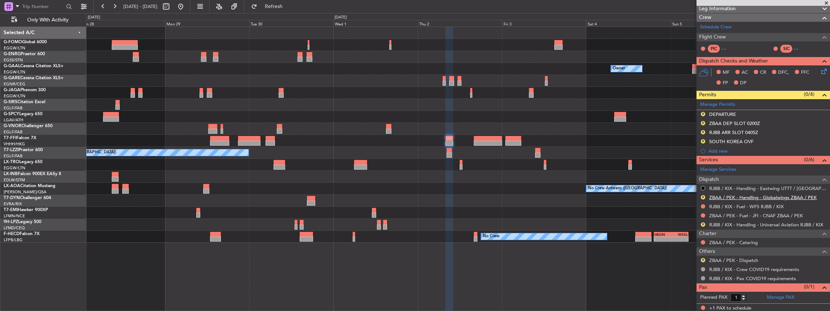
click at [729, 198] on link "ZBAA / PEK - Handling - Globalwings ZBAA / PEK" at bounding box center [763, 197] width 107 height 6
click at [289, 7] on span "Refresh" at bounding box center [274, 6] width 30 height 5
click at [743, 221] on link "RJBB / KIX - Handling - Universal Aviation RJBB / KIX" at bounding box center [767, 224] width 114 height 6
click at [735, 221] on link "RJBB / KIX - Handling - Universal Aviation RJBB / KIX" at bounding box center [767, 224] width 114 height 6
click at [289, 9] on span "Refresh" at bounding box center [274, 6] width 30 height 5
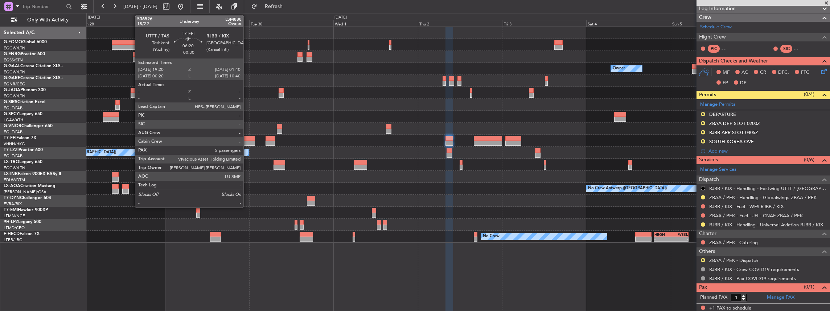
click at [247, 144] on div at bounding box center [244, 142] width 23 height 5
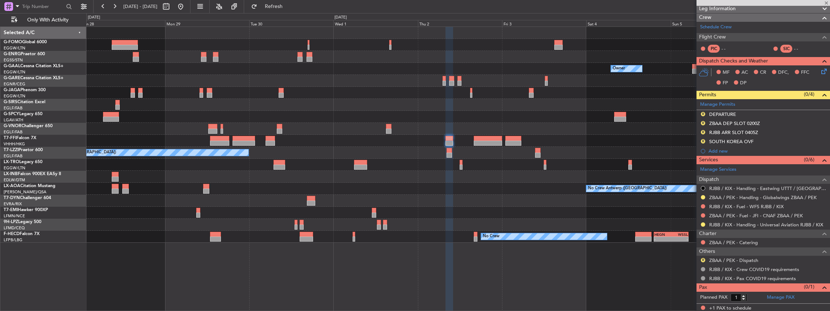
type input "-00:30"
type input "5"
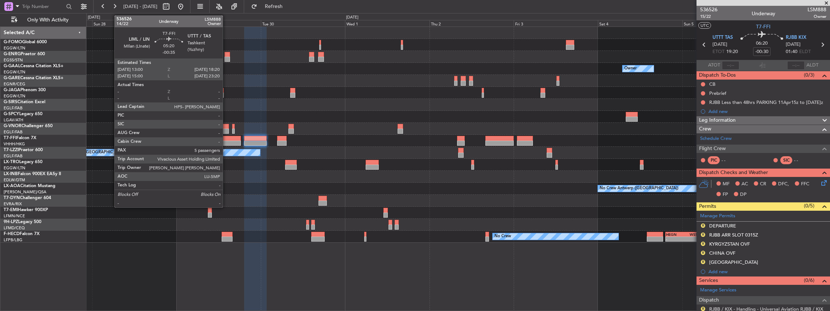
click at [226, 142] on div at bounding box center [231, 142] width 19 height 5
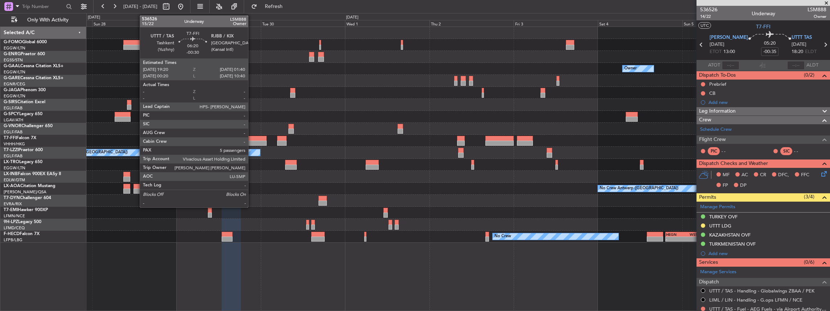
click at [252, 136] on div at bounding box center [255, 138] width 23 height 5
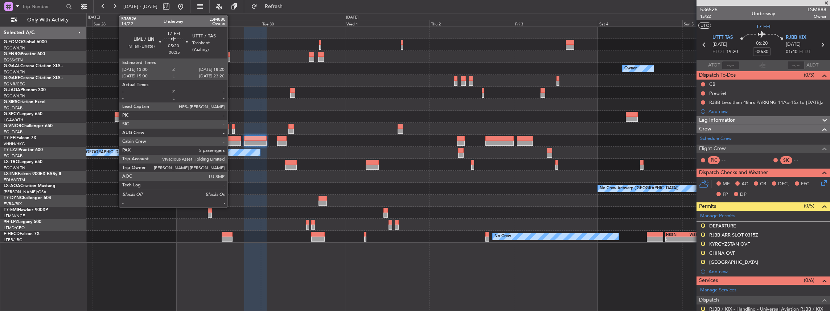
click at [231, 139] on div at bounding box center [231, 138] width 19 height 5
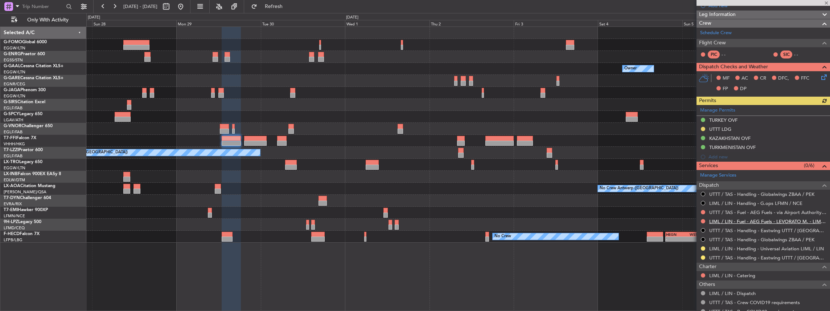
scroll to position [97, 0]
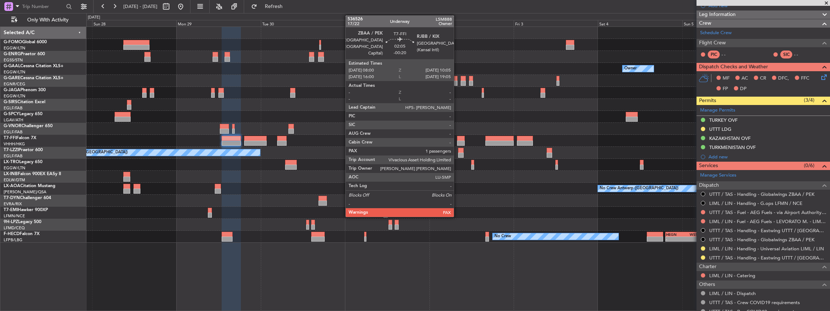
click at [458, 141] on div at bounding box center [461, 142] width 8 height 5
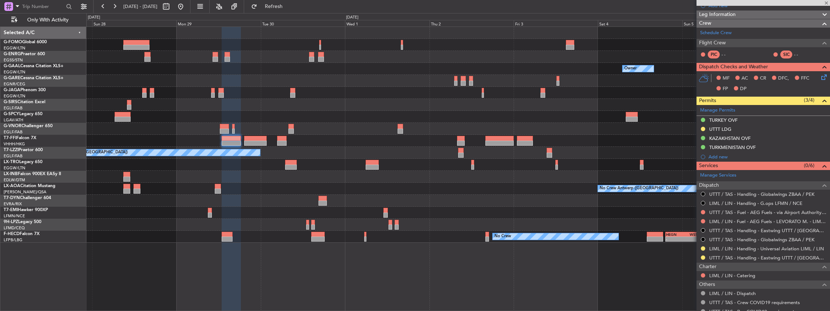
type input "-00:20"
type input "1"
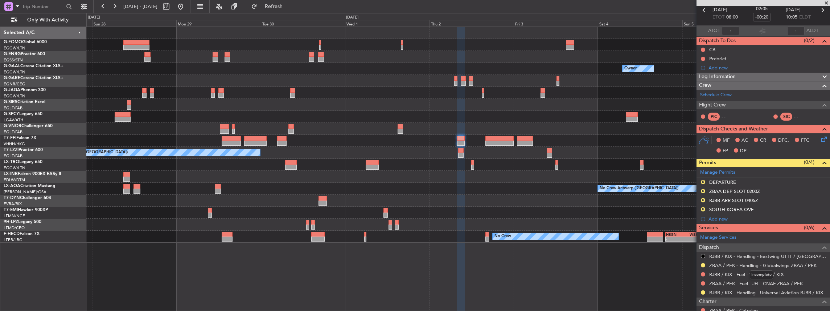
scroll to position [73, 0]
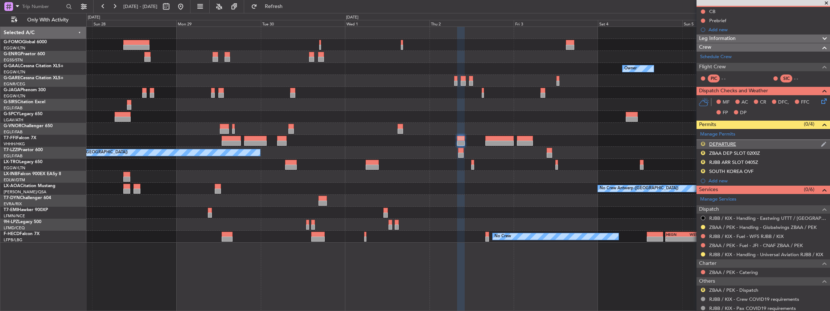
click at [704, 142] on button "R" at bounding box center [703, 144] width 4 height 4
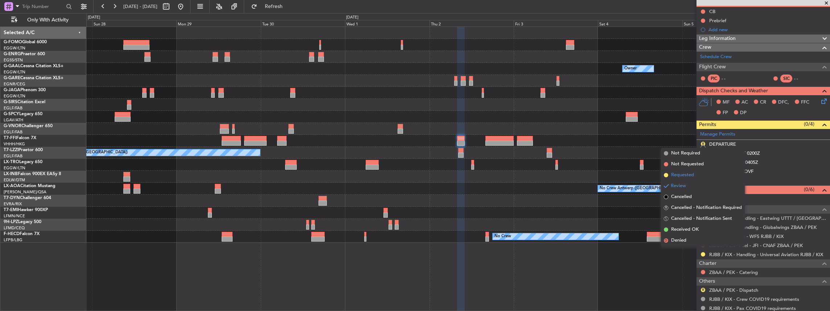
click at [684, 176] on span "Requested" at bounding box center [682, 174] width 23 height 7
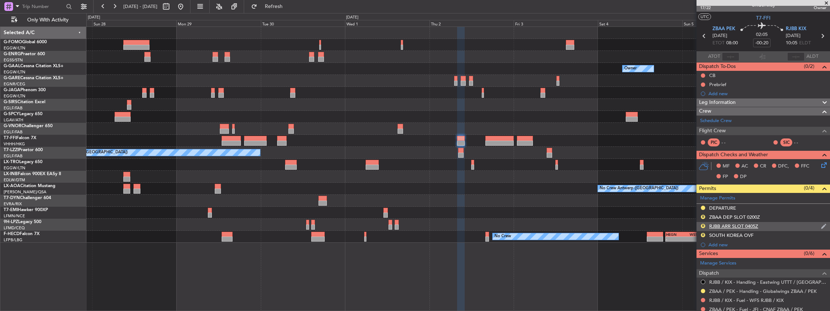
scroll to position [0, 0]
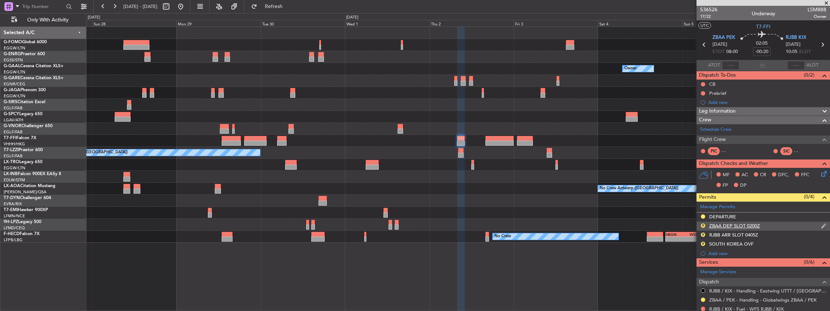
click at [772, 225] on div "R ZBAA DEP SLOT 0200Z" at bounding box center [764, 225] width 134 height 9
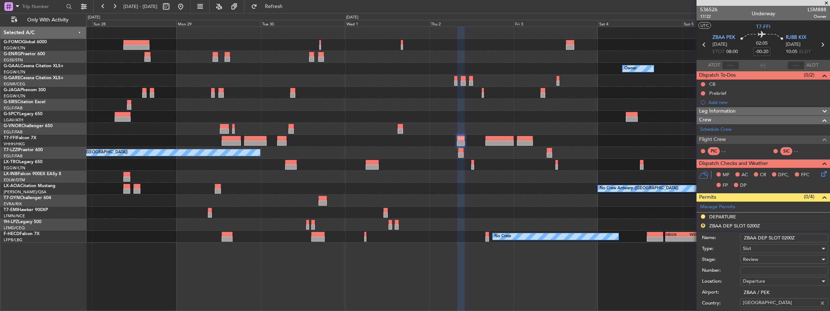
click at [788, 237] on input "ZBAA DEP SLOT 0200Z" at bounding box center [784, 237] width 88 height 9
type input "ZBAA DEP SLOT 0800Z"
click at [768, 257] on div "Review" at bounding box center [781, 259] width 77 height 11
click at [758, 305] on span "Requested" at bounding box center [783, 305] width 78 height 11
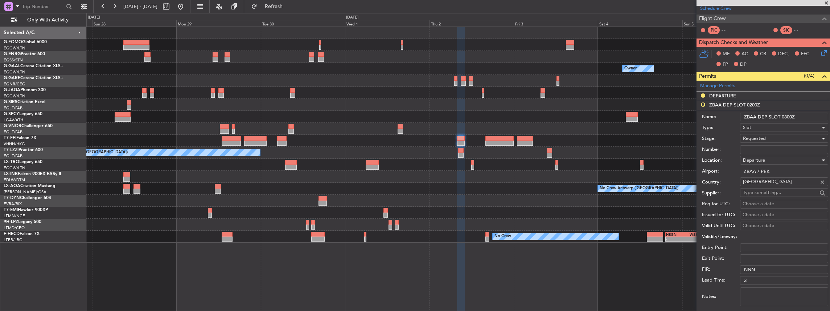
scroll to position [169, 0]
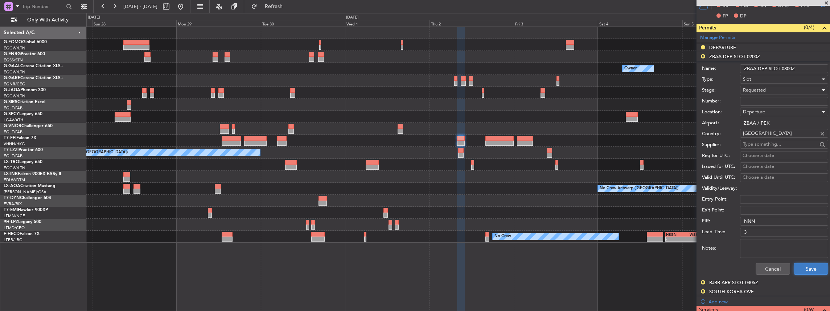
click at [806, 266] on button "Save" at bounding box center [811, 269] width 34 height 12
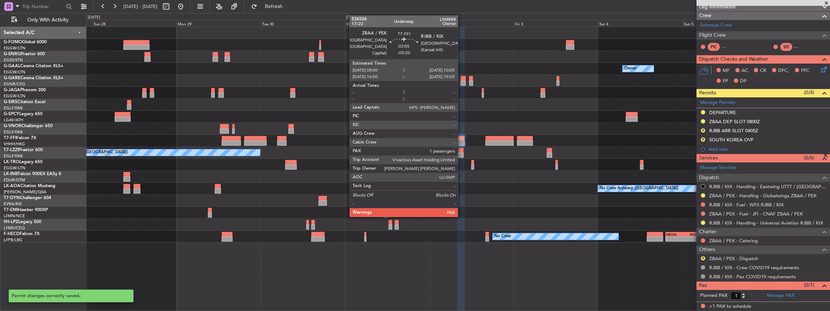
scroll to position [102, 0]
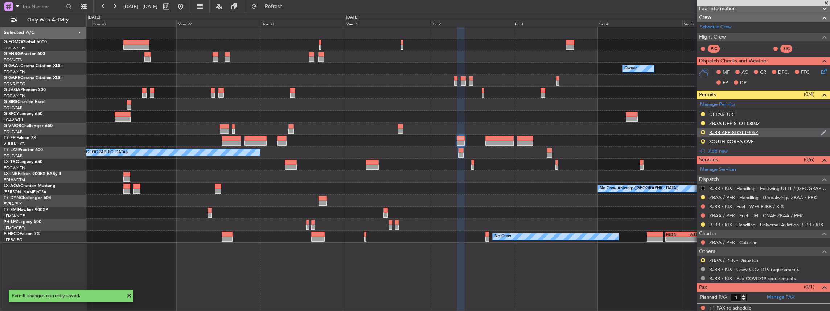
click at [780, 129] on div "R RJBB ARR SLOT 0405Z" at bounding box center [764, 132] width 134 height 9
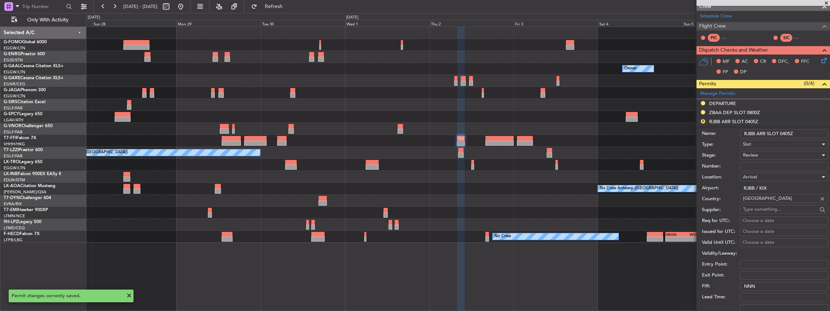
scroll to position [97, 0]
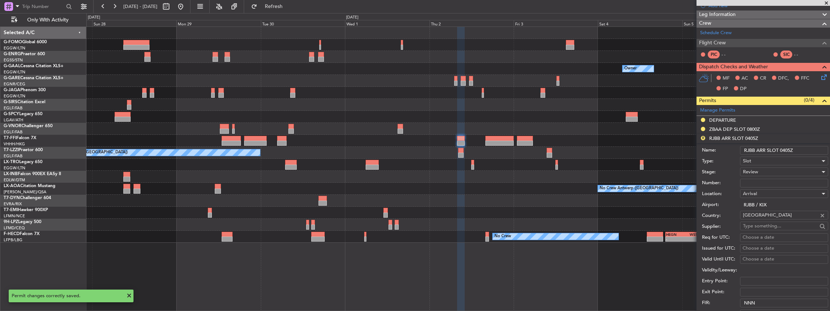
click at [785, 148] on input "RJBB ARR SLOT 0405Z" at bounding box center [784, 150] width 88 height 9
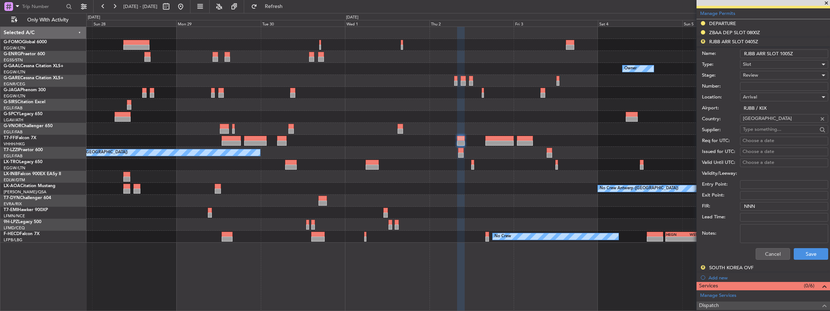
scroll to position [193, 0]
type input "RJBB ARR SLOT 1005Z"
click at [807, 252] on button "Save" at bounding box center [811, 254] width 34 height 12
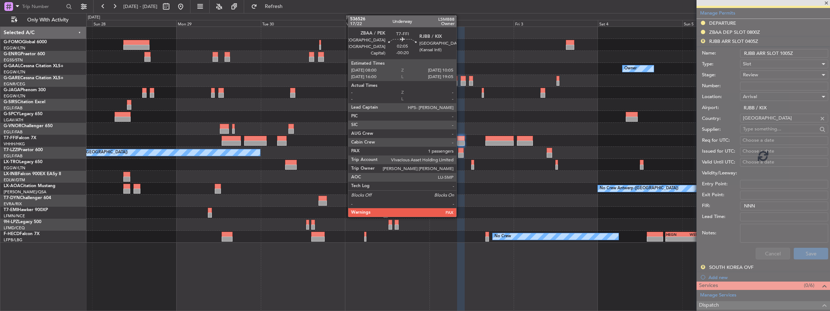
scroll to position [102, 0]
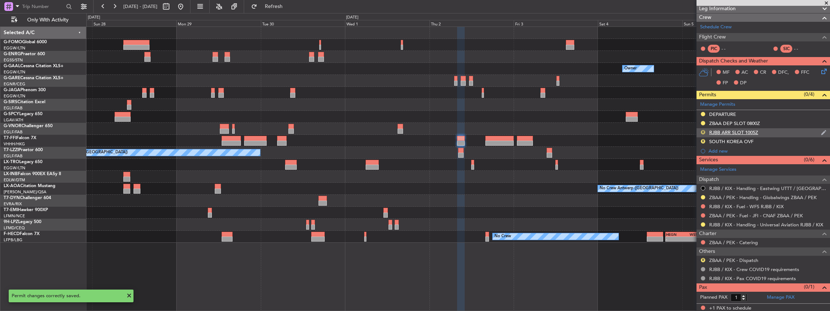
click at [702, 130] on button "R" at bounding box center [703, 132] width 4 height 4
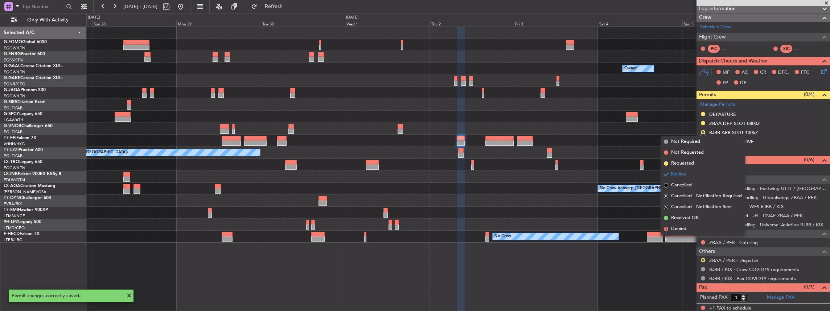
click at [679, 165] on span "Requested" at bounding box center [682, 163] width 23 height 7
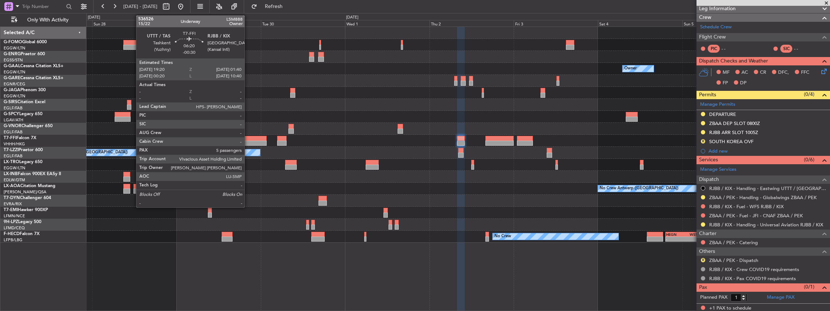
click at [248, 143] on div at bounding box center [255, 142] width 23 height 5
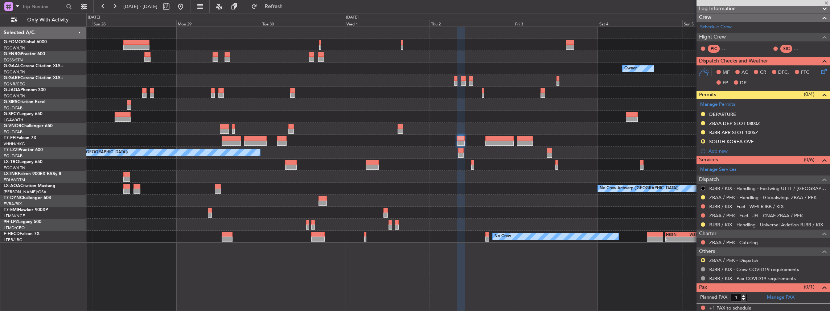
type input "-00:30"
type input "5"
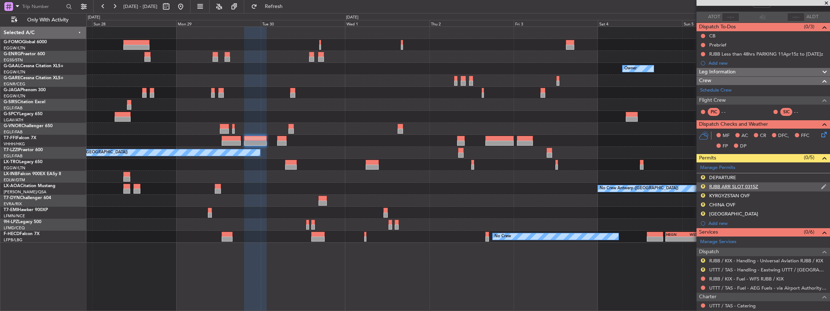
scroll to position [121, 0]
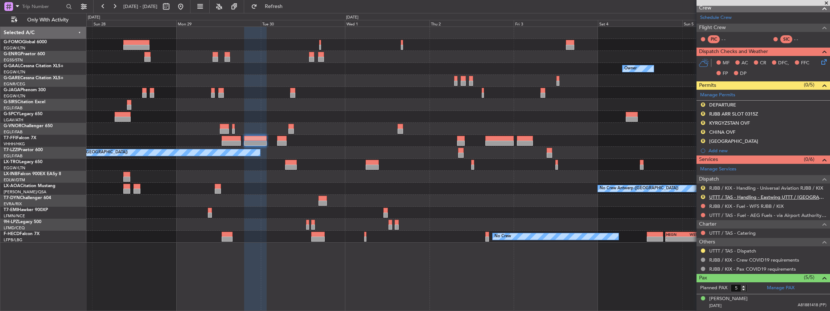
click at [727, 196] on link "UTTT / TAS - Handling - Eastwing UTTT / [GEOGRAPHIC_DATA]" at bounding box center [768, 197] width 117 height 6
click at [289, 5] on span "Refresh" at bounding box center [274, 6] width 30 height 5
click at [743, 185] on link "RJBB / KIX - Handling - Universal Aviation RJBB / KIX" at bounding box center [767, 188] width 114 height 6
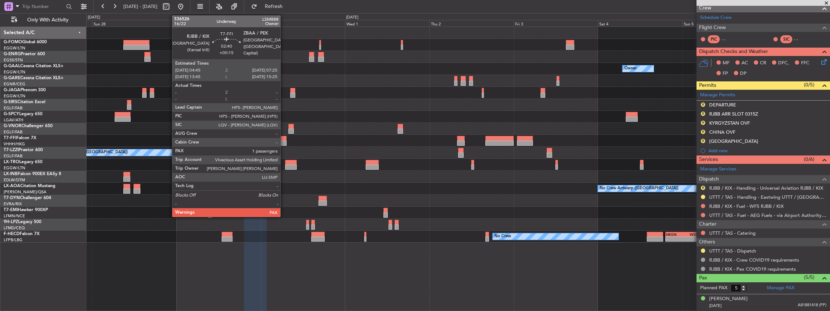
click at [284, 140] on div at bounding box center [281, 142] width 9 height 5
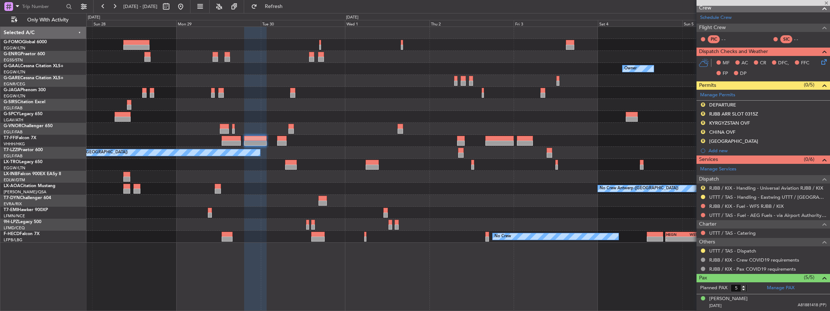
type input "+00:15"
type input "4"
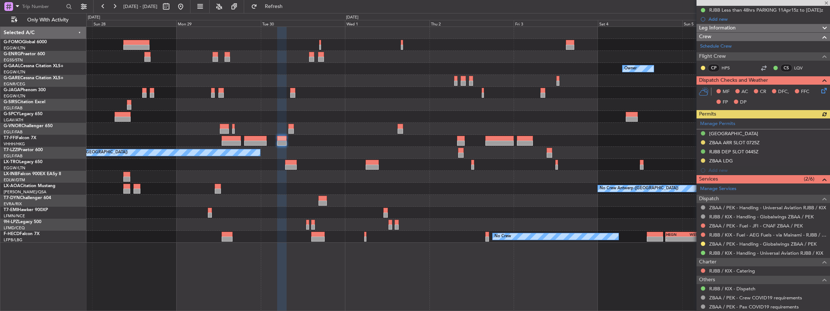
scroll to position [97, 0]
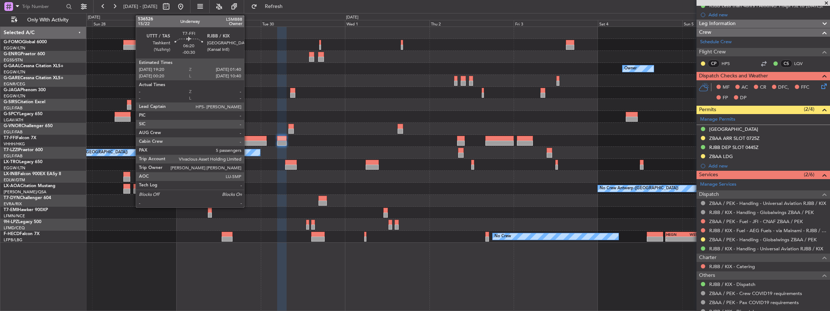
click at [246, 137] on div at bounding box center [255, 138] width 23 height 5
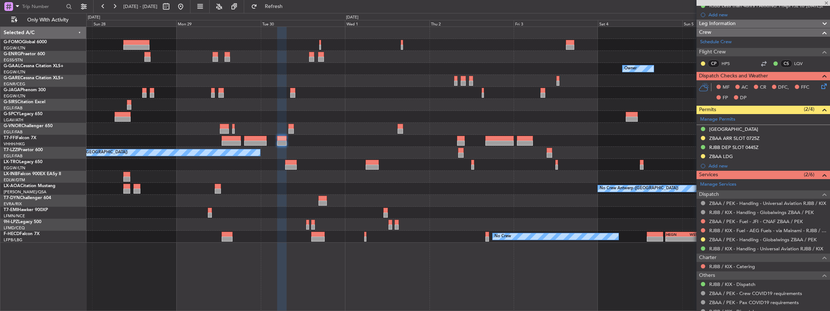
type input "-00:30"
type input "5"
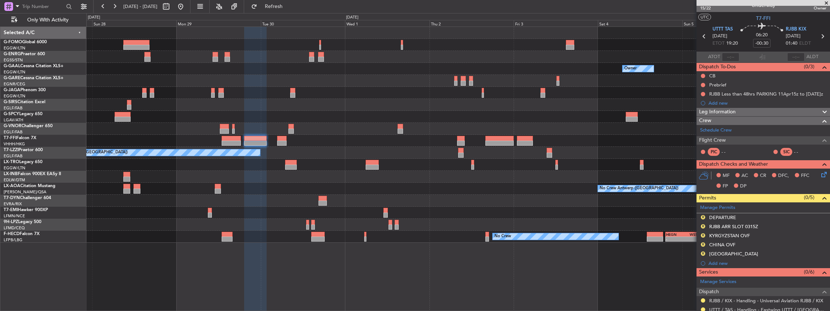
scroll to position [0, 0]
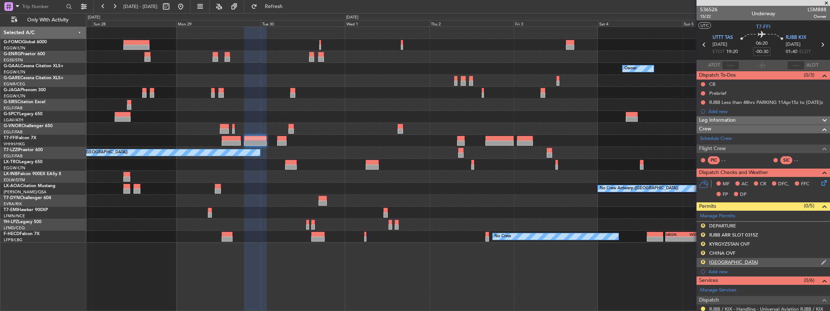
click at [754, 263] on div "R SOUTH KOREA" at bounding box center [764, 262] width 134 height 9
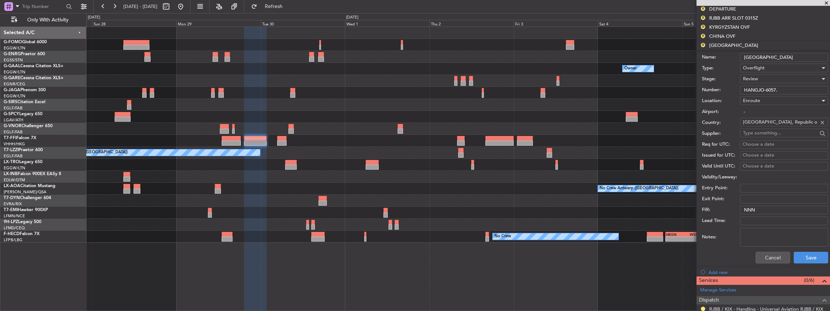
scroll to position [218, 0]
click at [763, 255] on button "Cancel" at bounding box center [773, 256] width 34 height 12
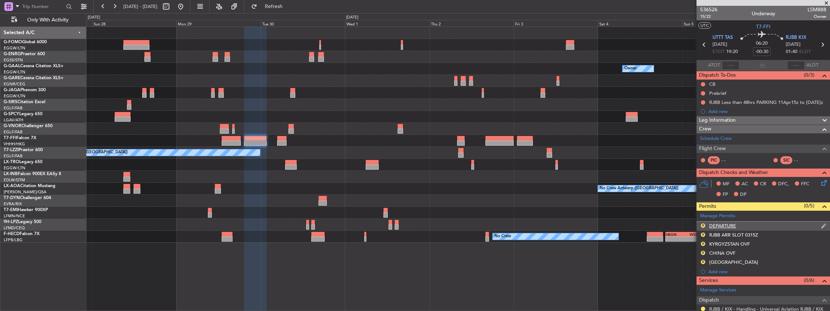
scroll to position [24, 0]
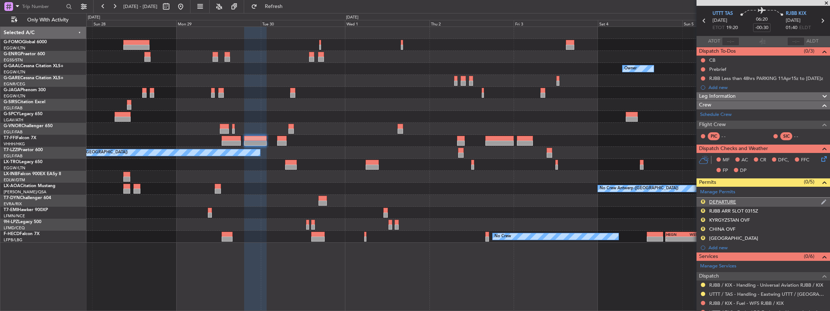
click at [700, 200] on div "R DEPARTURE" at bounding box center [764, 201] width 134 height 9
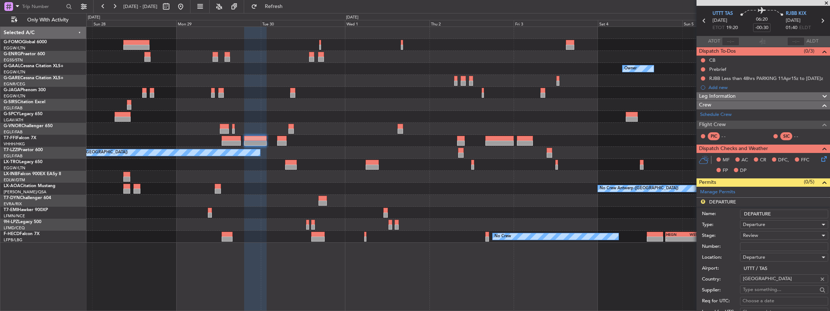
click at [761, 230] on div "Review" at bounding box center [781, 235] width 77 height 11
click at [756, 279] on span "Requested" at bounding box center [783, 281] width 78 height 11
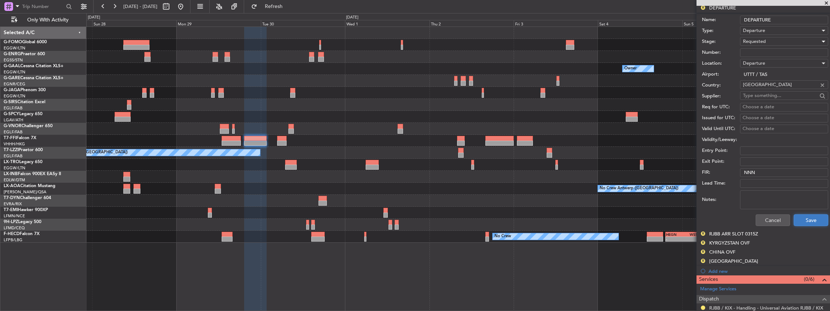
click at [810, 221] on button "Save" at bounding box center [811, 220] width 34 height 12
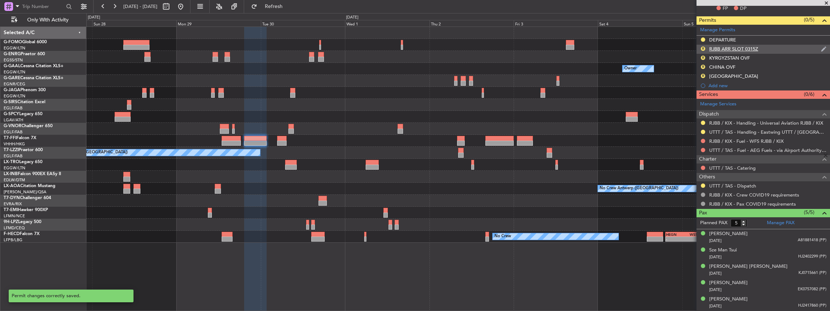
scroll to position [1, 0]
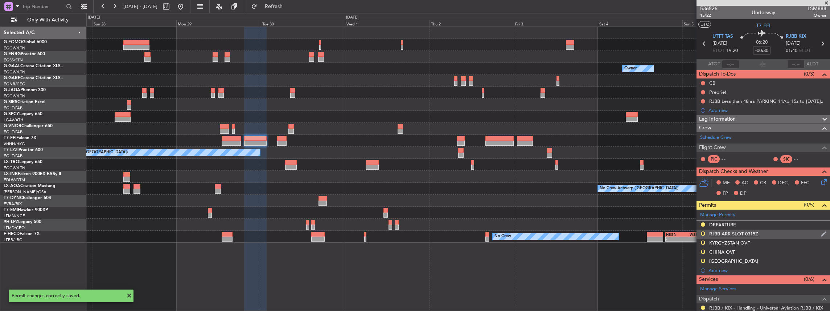
click at [764, 232] on div "R RJBB ARR SLOT 0315Z" at bounding box center [764, 233] width 134 height 9
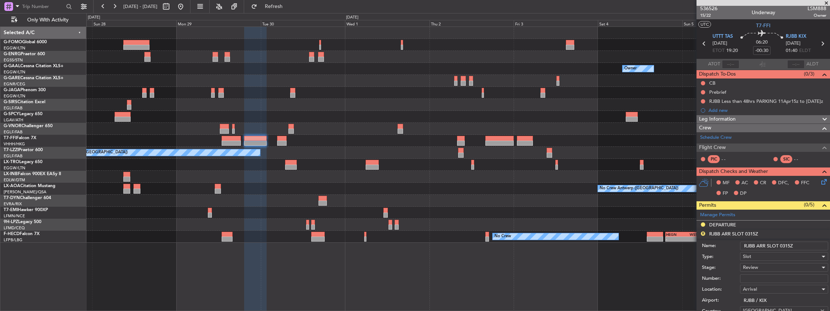
drag, startPoint x: 790, startPoint y: 244, endPoint x: 782, endPoint y: 245, distance: 7.3
click at [782, 245] on input "RJBB ARR SLOT 0315Z" at bounding box center [784, 245] width 88 height 9
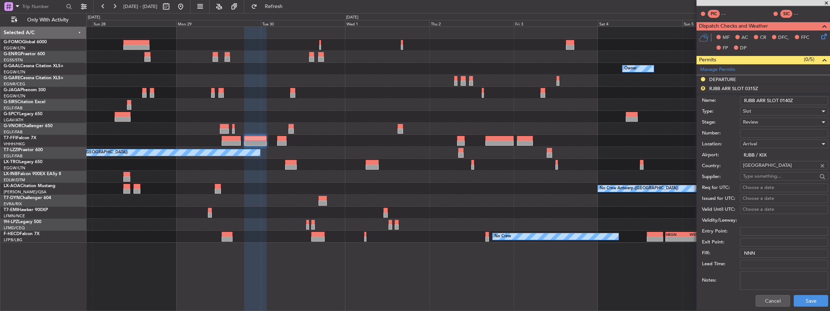
type input "RJBB ARR SLOT 0140Z"
click at [757, 119] on span "Review" at bounding box center [750, 122] width 15 height 7
click at [758, 165] on span "Requested" at bounding box center [783, 168] width 78 height 11
click at [811, 300] on button "Save" at bounding box center [811, 301] width 34 height 12
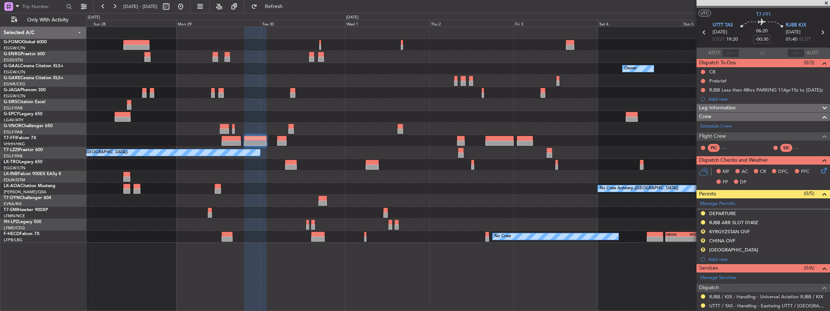
scroll to position [0, 0]
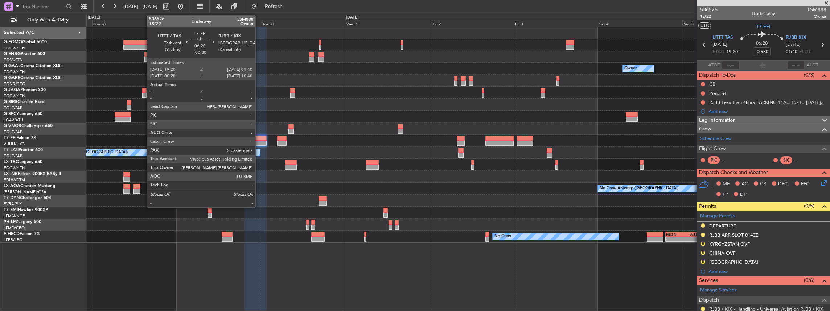
click at [259, 139] on div at bounding box center [255, 138] width 23 height 5
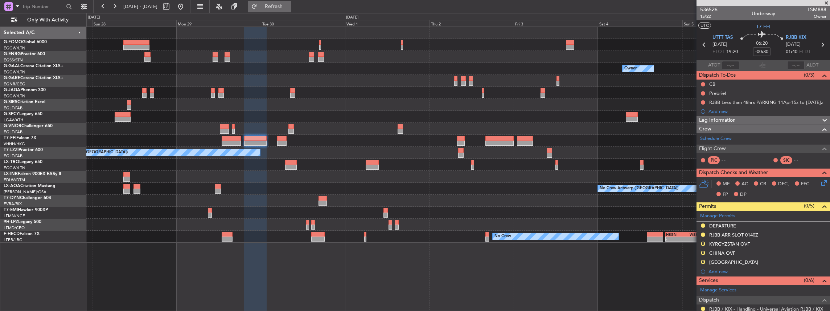
click at [289, 4] on span "Refresh" at bounding box center [274, 6] width 30 height 5
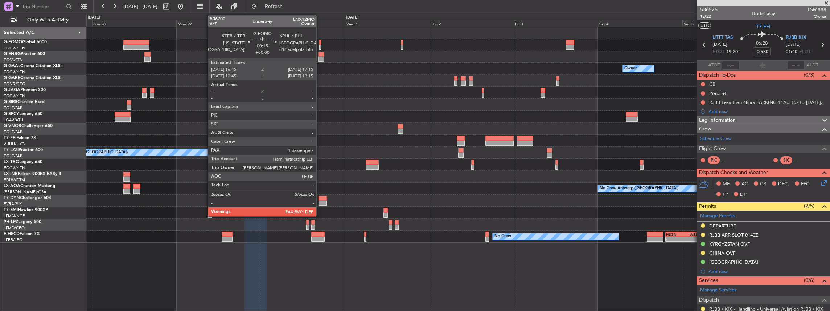
click at [320, 46] on div at bounding box center [320, 47] width 2 height 5
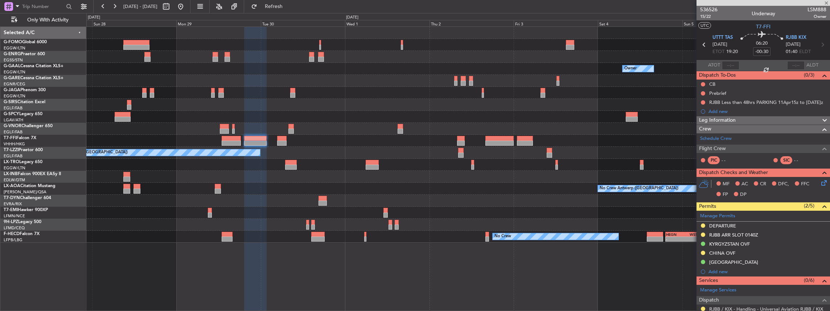
type input "2"
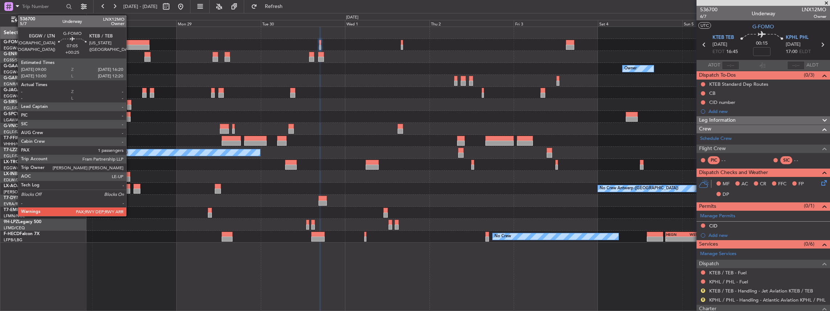
click at [130, 43] on div at bounding box center [136, 42] width 26 height 5
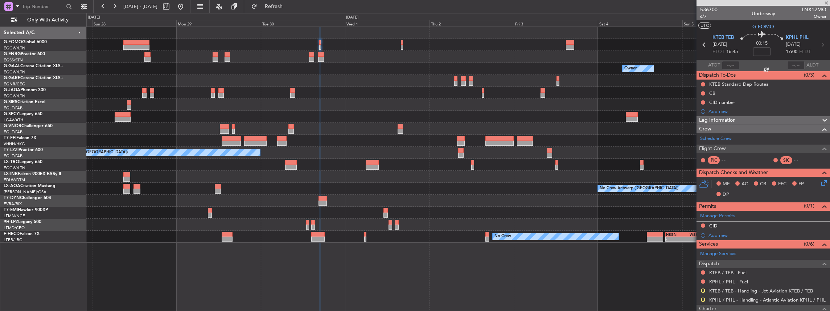
type input "+00:25"
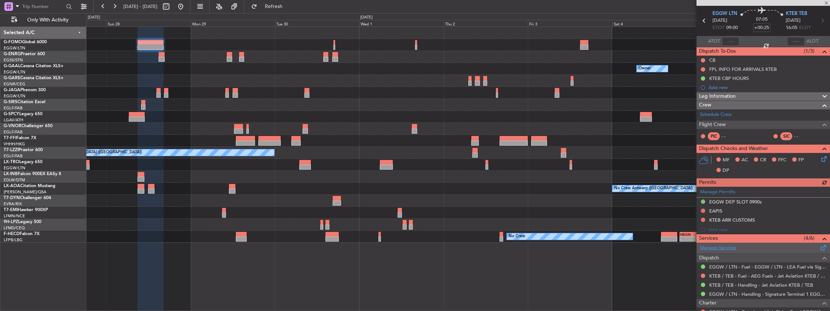
scroll to position [97, 0]
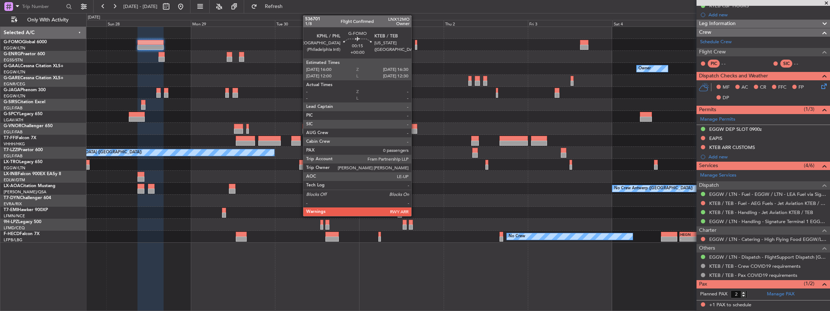
click at [415, 44] on div at bounding box center [416, 42] width 2 height 5
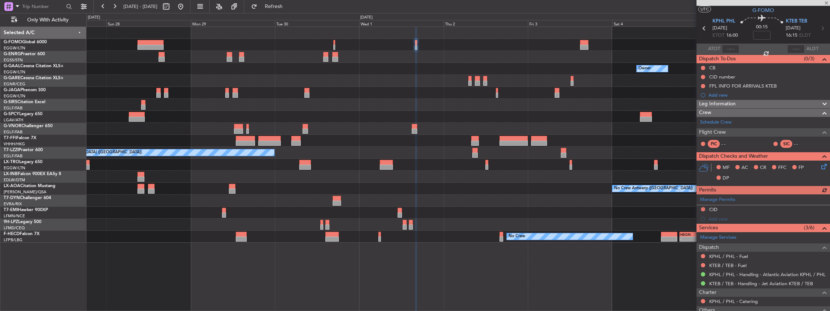
scroll to position [24, 0]
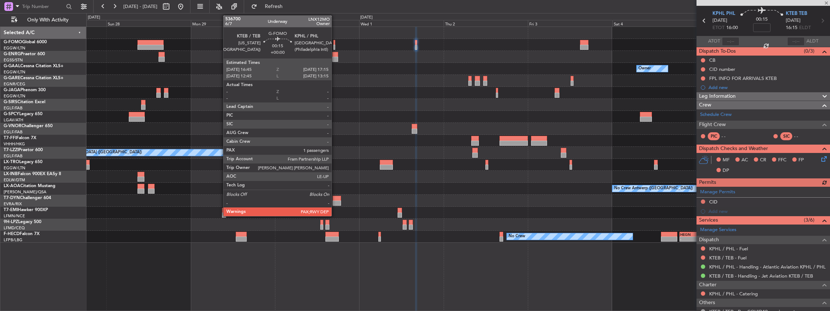
click at [335, 47] on div at bounding box center [335, 47] width 2 height 5
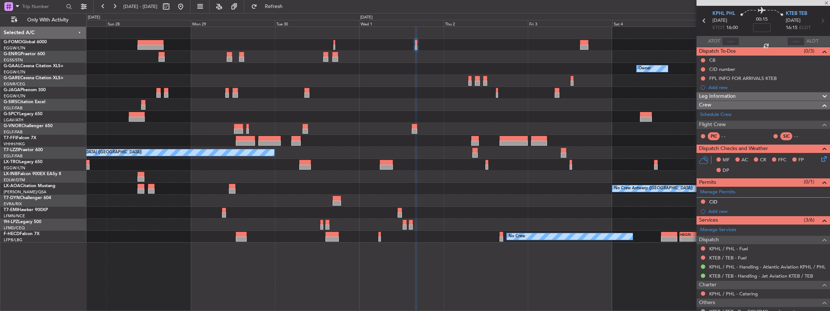
type input "2"
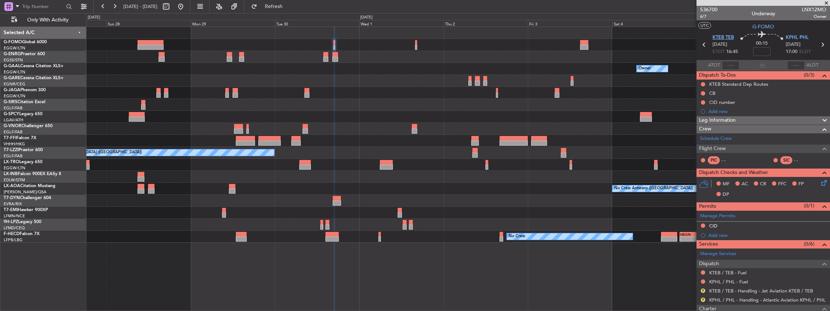
click at [722, 35] on span "KTEB TEB" at bounding box center [723, 37] width 21 height 7
click at [795, 35] on span "KPHL PHL" at bounding box center [797, 37] width 23 height 7
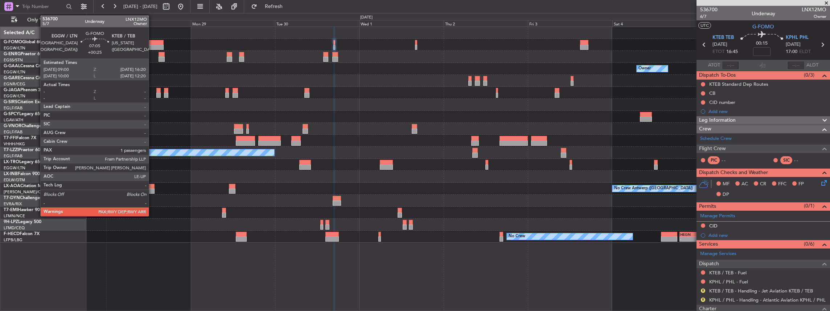
click at [152, 42] on div at bounding box center [151, 42] width 26 height 5
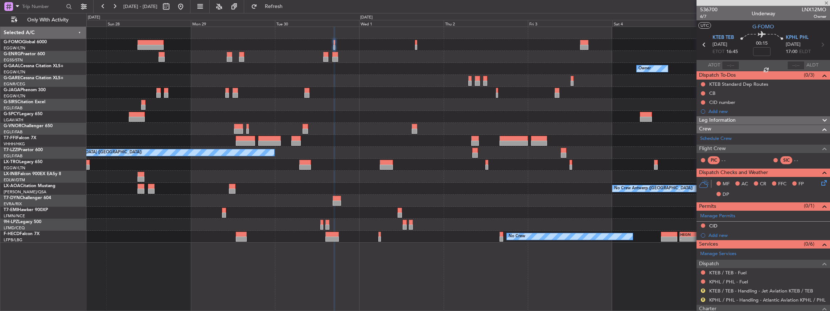
type input "+00:25"
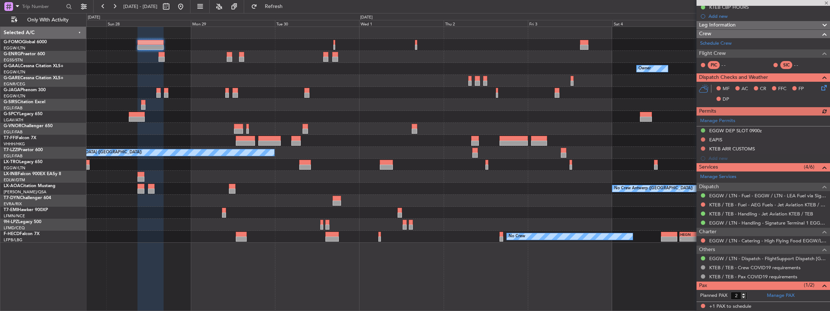
scroll to position [97, 0]
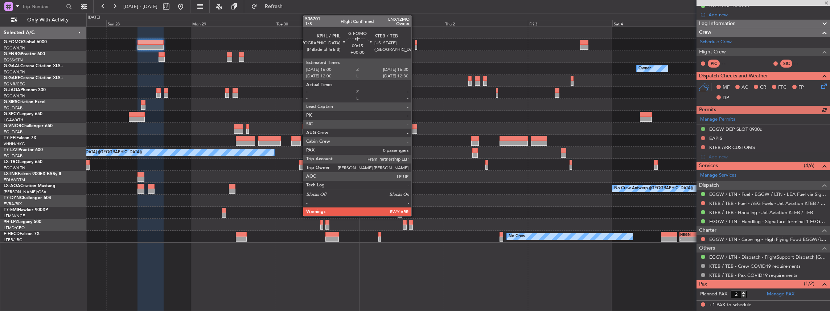
click at [415, 45] on div at bounding box center [416, 47] width 2 height 5
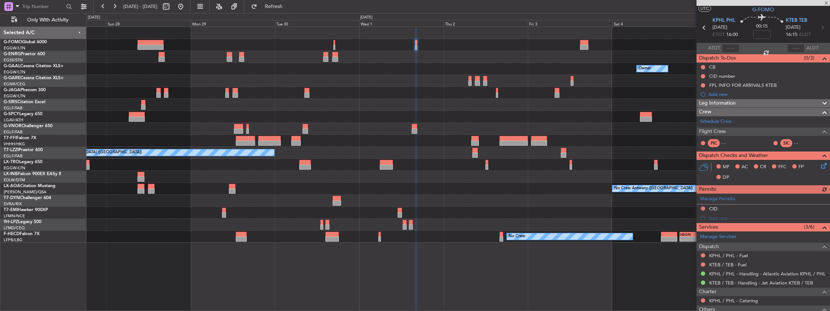
scroll to position [24, 0]
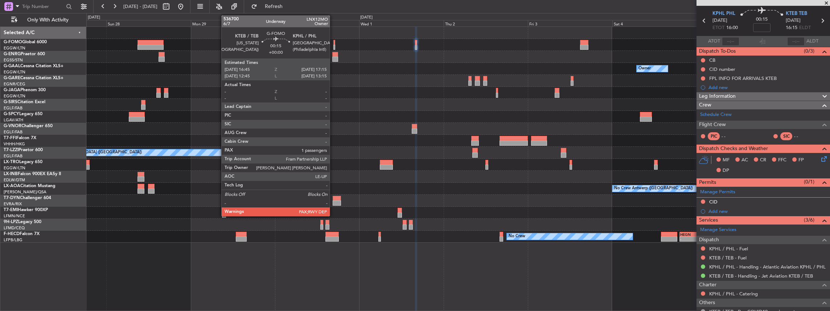
click at [334, 44] on div at bounding box center [335, 42] width 2 height 5
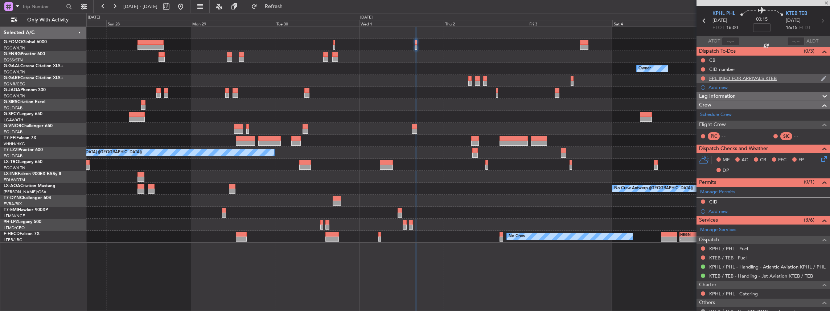
type input "2"
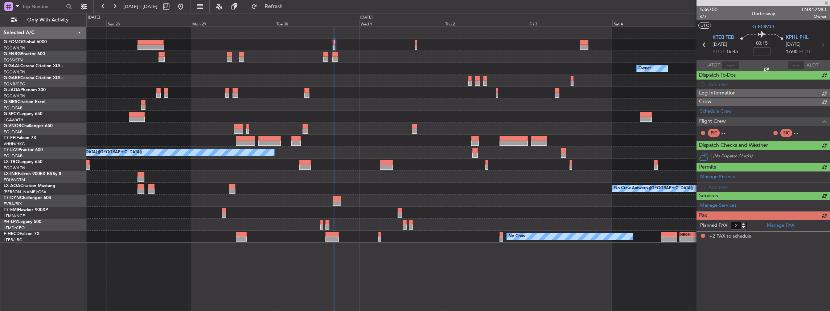
scroll to position [0, 0]
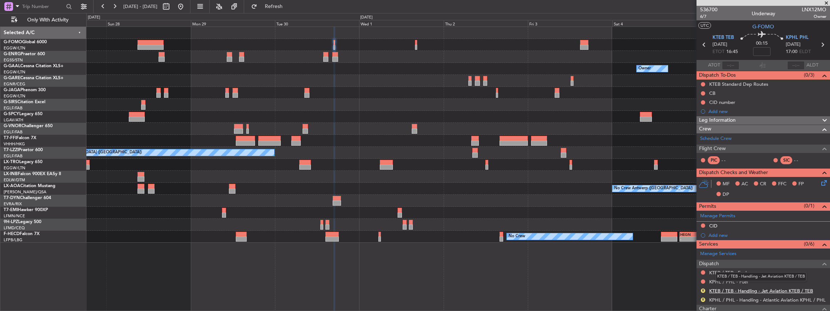
click at [736, 290] on link "KTEB / TEB - Handling - Jet Aviation KTEB / TEB" at bounding box center [762, 290] width 104 height 6
click at [729, 298] on link "KPHL / PHL - Handling - Atlantic Aviation KPHL / PHL" at bounding box center [768, 300] width 116 height 6
click at [289, 4] on span "Refresh" at bounding box center [274, 6] width 30 height 5
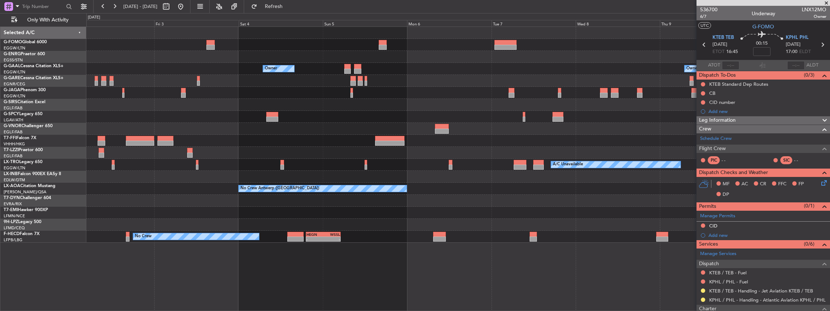
click at [183, 217] on div "Owner Owner Owner Planned Maint Geneva ([GEOGRAPHIC_DATA]) A/C Unavailable [GEO…" at bounding box center [458, 135] width 744 height 216
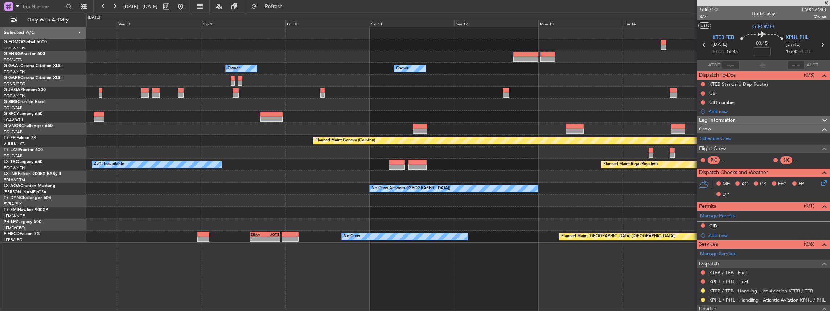
click at [143, 210] on div "Owner Owner Planned Maint Geneva ([GEOGRAPHIC_DATA]) A/C Unavailable Planned Ma…" at bounding box center [458, 135] width 744 height 216
click at [220, 213] on div "Owner Owner Planned Maint Geneva (Cointrin) A/C Unavailable Planned Maint Riga …" at bounding box center [458, 135] width 744 height 216
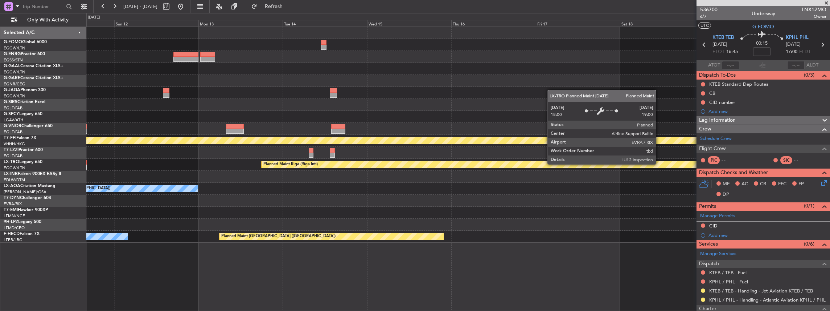
click at [380, 195] on div "Owner Owner Planned Maint Oxford (Kidlington) Planned Maint Geneva (Cointrin) P…" at bounding box center [458, 135] width 744 height 216
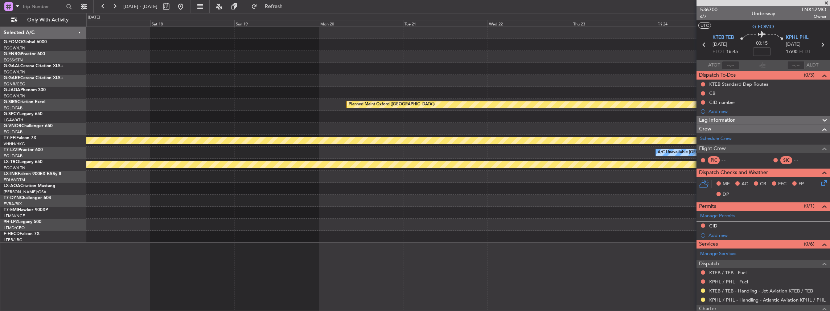
click at [361, 203] on div "Planned Maint Oxford (Kidlington) Planned Maint Geneva (Cointrin) A/C Unavailab…" at bounding box center [458, 135] width 744 height 216
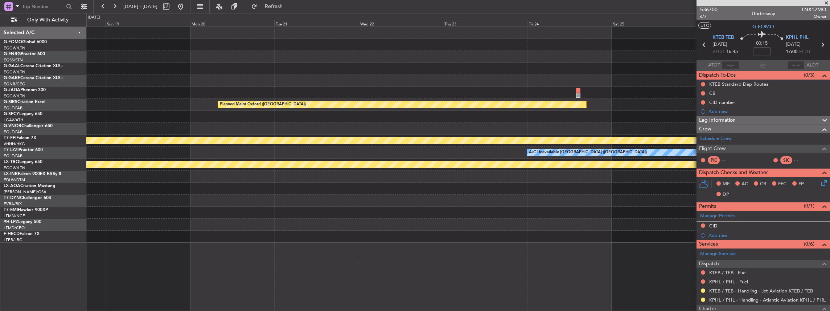
click at [308, 217] on div "Planned Maint Oxford (Kidlington) Planned Maint Geneva (Cointrin) A/C Unavailab…" at bounding box center [458, 135] width 744 height 216
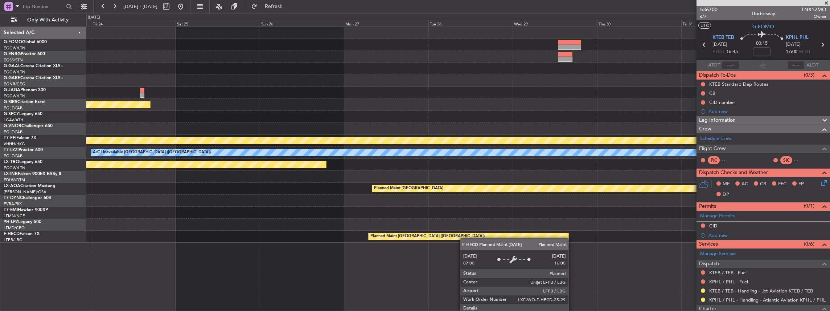
click at [341, 245] on div "Planned Maint Oxford (Kidlington) Planned Maint Geneva (Cointrin) A/C Unavailab…" at bounding box center [458, 168] width 744 height 285
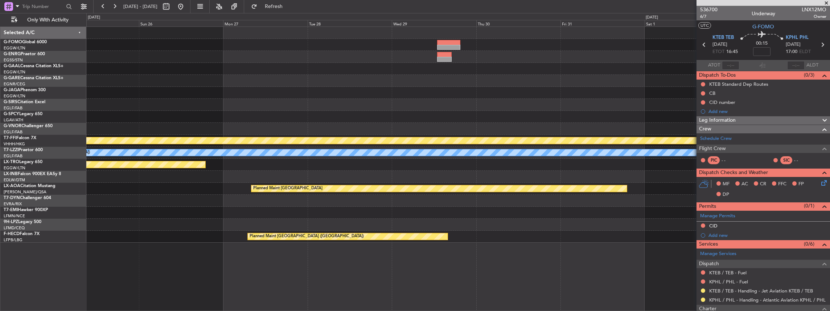
click at [78, 217] on div "Planned Maint Oxford (Kidlington) Planned Maint Geneva (Cointrin) A/C Unavailab…" at bounding box center [415, 162] width 830 height 298
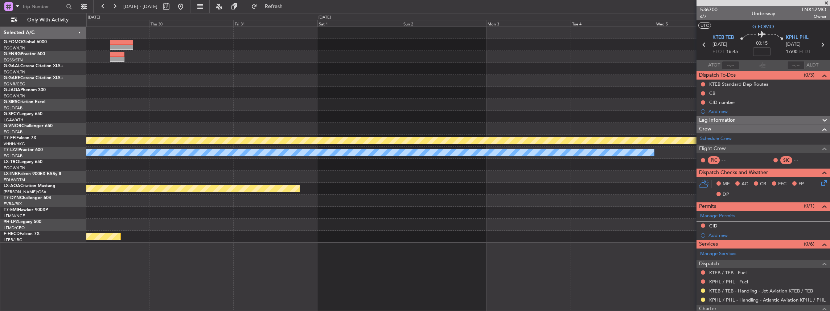
click at [193, 203] on div "Planned Maint Geneva (Cointrin) A/C Unavailable London (Luton) Planned Maint Mo…" at bounding box center [458, 135] width 744 height 216
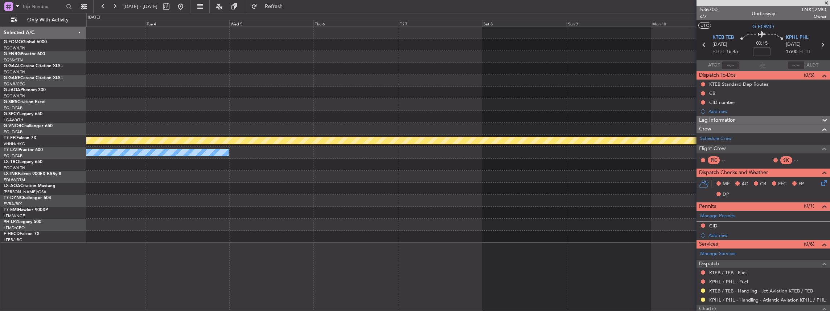
click at [215, 199] on div "Planned Maint Geneva (Cointrin) A/C Unavailable London (Luton)" at bounding box center [458, 135] width 744 height 216
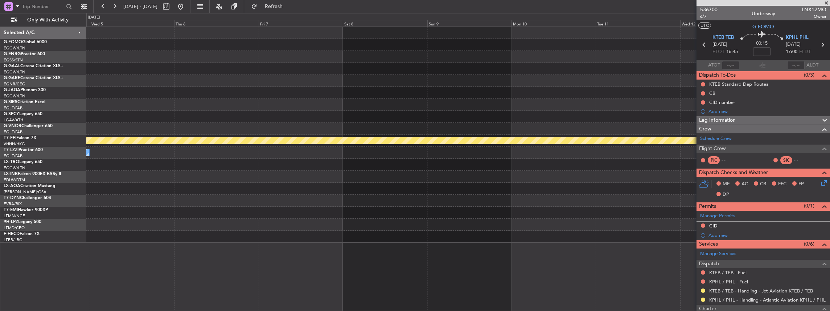
click at [231, 192] on div "Planned Maint Geneva (Cointrin) A/C Unavailable London (Luton)" at bounding box center [458, 135] width 744 height 216
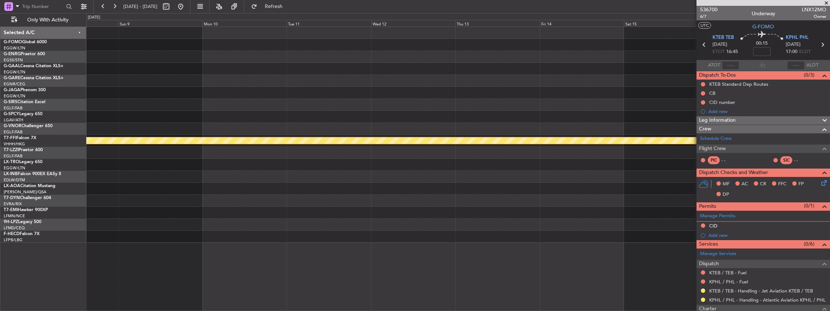
click at [262, 195] on div "Planned Maint Geneva (Cointrin)" at bounding box center [458, 135] width 744 height 216
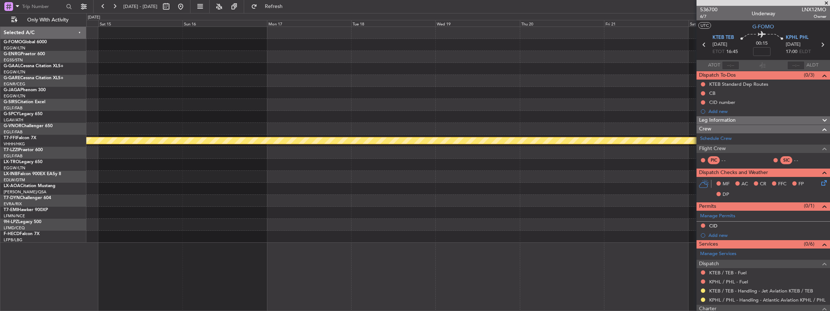
click at [305, 191] on div "Planned Maint Geneva (Cointrin)" at bounding box center [458, 135] width 744 height 216
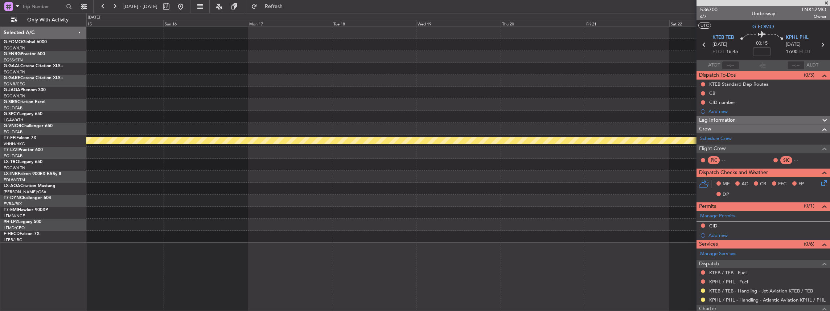
click at [335, 183] on div "Planned Maint Geneva (Cointrin)" at bounding box center [458, 135] width 744 height 216
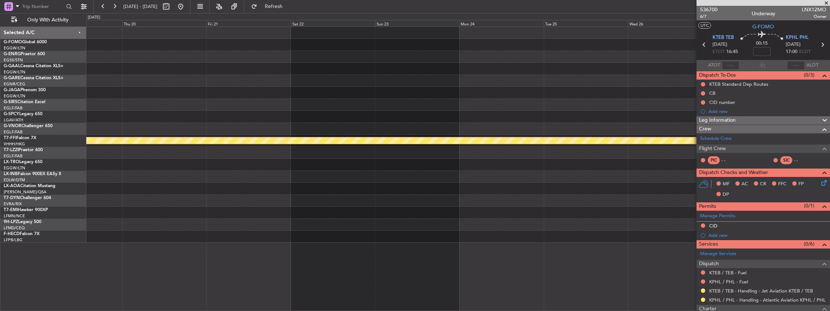
click at [298, 189] on div "Planned Maint Geneva (Cointrin)" at bounding box center [458, 135] width 744 height 216
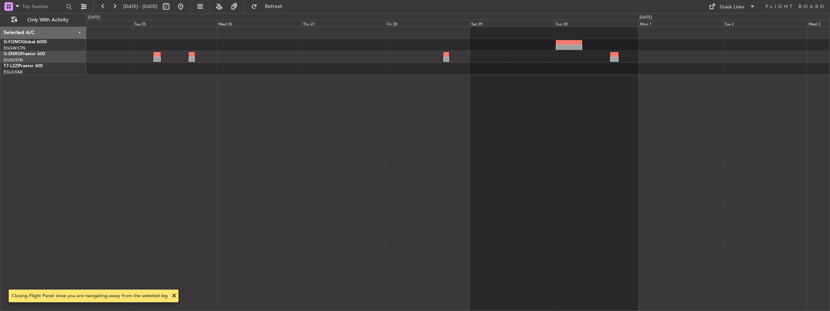
click at [282, 196] on div "EGGW 10:00 Z MYAM 18:45 Z - -" at bounding box center [458, 168] width 744 height 285
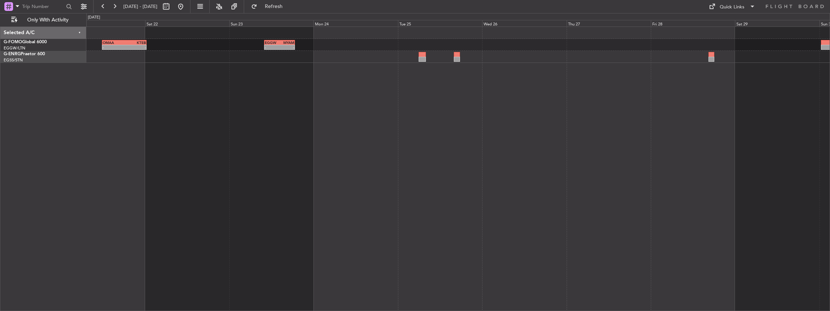
click at [562, 126] on div "EGGW 10:00 Z MYAM 18:45 Z - - - - OMAA 11:50 Z KTEB 00:30 Z" at bounding box center [458, 168] width 744 height 285
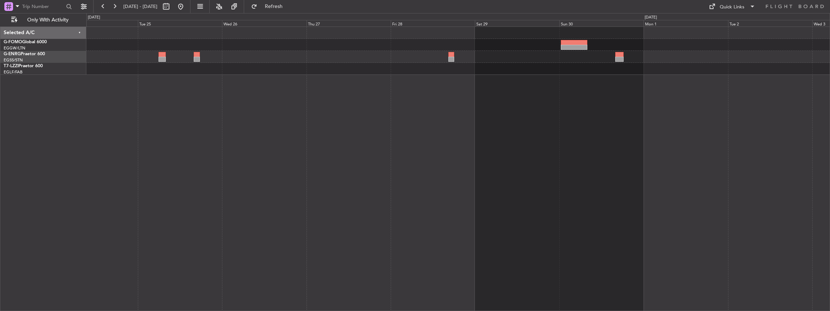
click at [356, 137] on div "EGGW 10:00 Z MYAM 18:45 Z - -" at bounding box center [458, 168] width 744 height 285
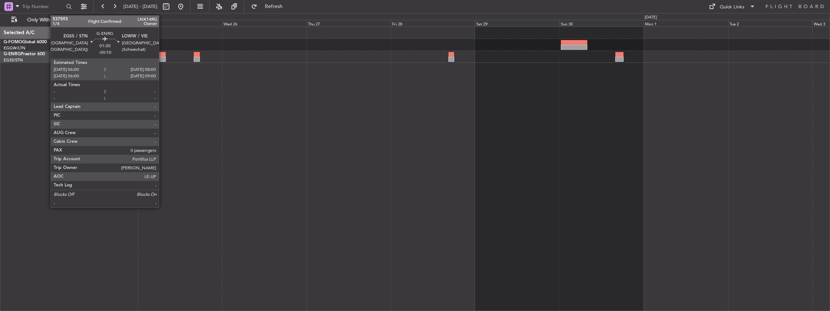
click at [162, 57] on div at bounding box center [162, 59] width 7 height 5
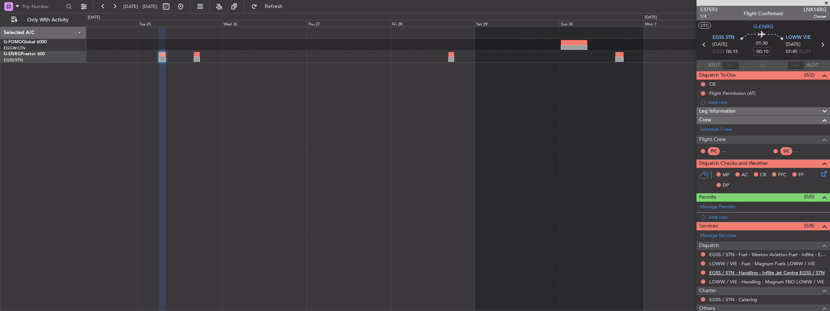
click at [737, 273] on link "EGSS / STN - Handling - Inflite Jet Centre EGSS / STN" at bounding box center [767, 272] width 115 height 6
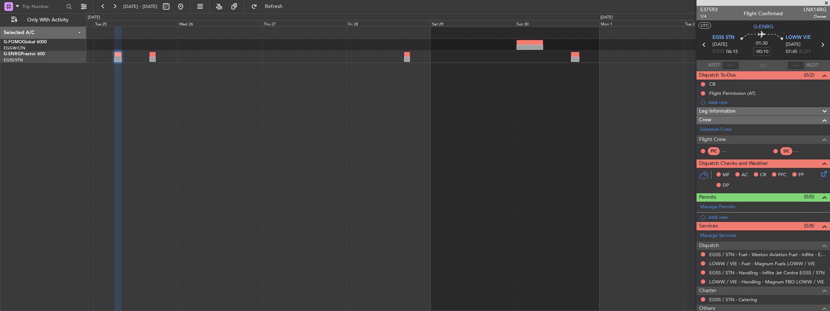
click at [167, 245] on div "EGGW 10:00 Z MYAM 18:45 Z - -" at bounding box center [458, 168] width 744 height 285
click at [745, 272] on link "EGSS / STN - Handling - Inflite Jet Centre EGSS / STN" at bounding box center [767, 272] width 115 height 6
click at [295, 5] on fb-refresh-button "Refresh" at bounding box center [269, 6] width 51 height 13
click at [289, 7] on span "Refresh" at bounding box center [274, 6] width 30 height 5
click at [736, 280] on link "LOWW / VIE - Handling - Magnum FBO LOWW / VIE" at bounding box center [767, 281] width 115 height 6
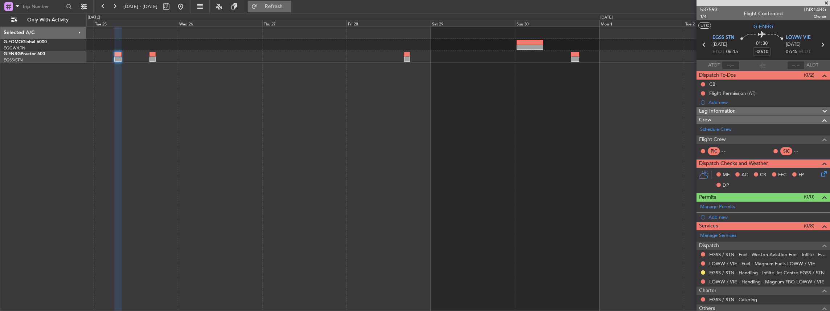
click at [289, 6] on span "Refresh" at bounding box center [274, 6] width 30 height 5
click at [725, 38] on span "EGSS STN" at bounding box center [724, 37] width 22 height 7
click at [801, 38] on span "LOWW VIE" at bounding box center [798, 37] width 25 height 7
click at [791, 36] on span "LOWW VIE" at bounding box center [798, 37] width 25 height 7
click at [819, 233] on span at bounding box center [823, 233] width 9 height 5
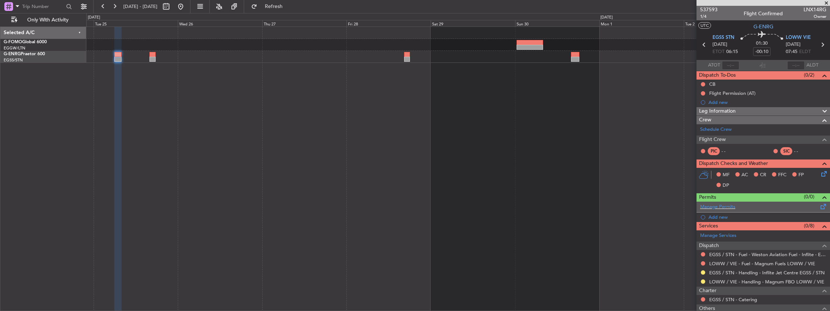
click at [819, 203] on span at bounding box center [823, 204] width 9 height 5
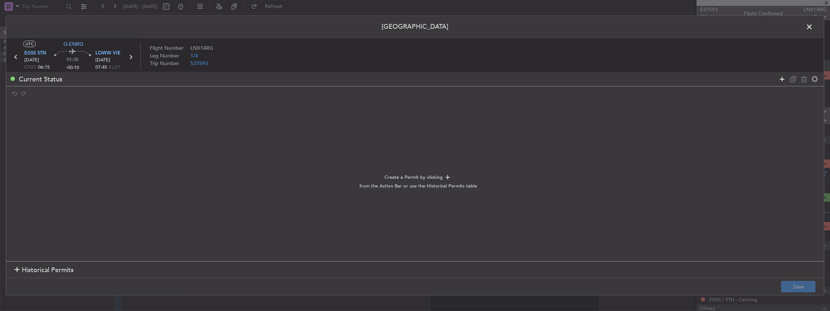
click at [785, 79] on icon at bounding box center [782, 78] width 9 height 9
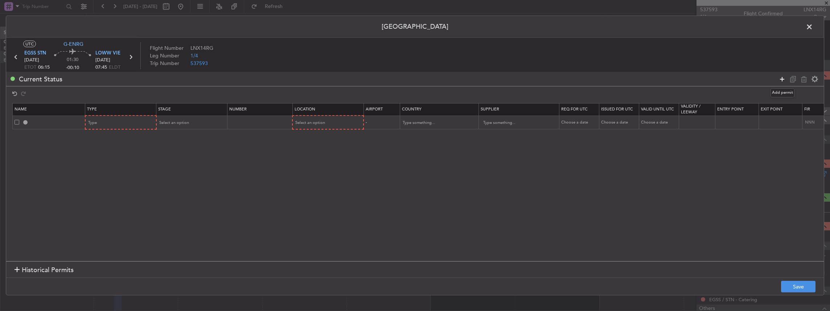
click at [785, 79] on icon at bounding box center [782, 78] width 9 height 9
click at [104, 118] on div "Type" at bounding box center [119, 122] width 60 height 11
drag, startPoint x: 113, startPoint y: 195, endPoint x: 114, endPoint y: 178, distance: 16.8
click at [113, 194] on span "Slot" at bounding box center [121, 192] width 65 height 11
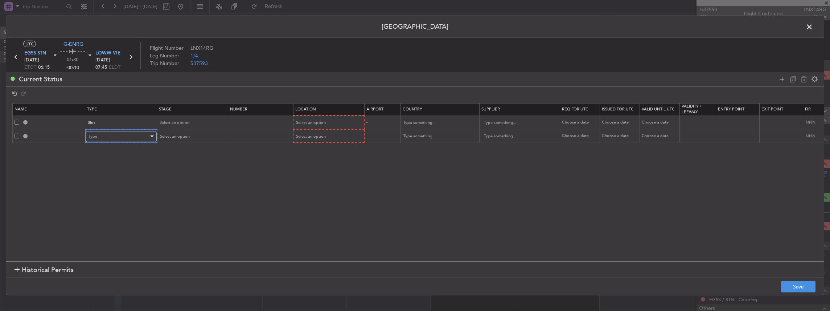
click at [118, 138] on div "Type" at bounding box center [119, 136] width 60 height 11
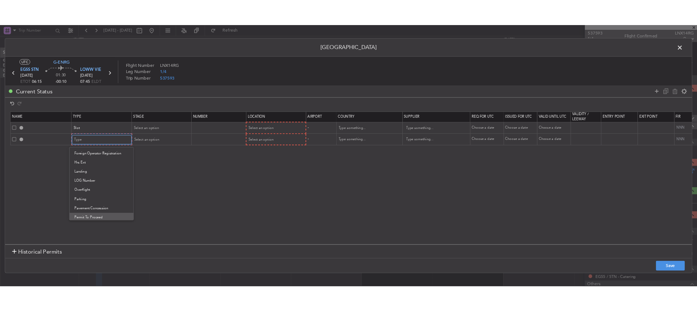
scroll to position [193, 0]
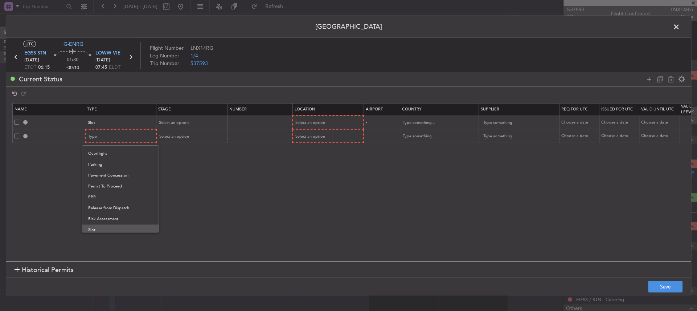
click at [103, 226] on span "Slot" at bounding box center [120, 229] width 65 height 11
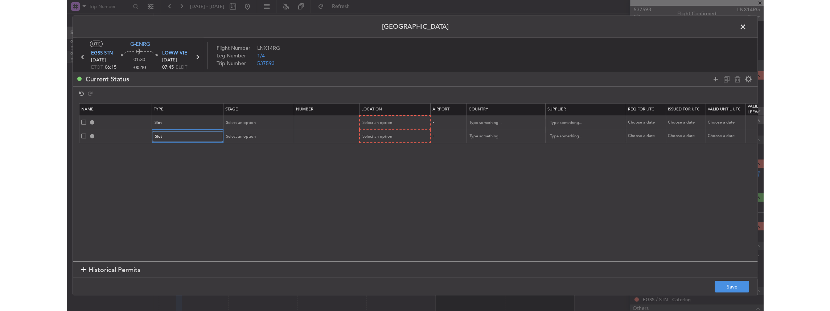
scroll to position [218, 0]
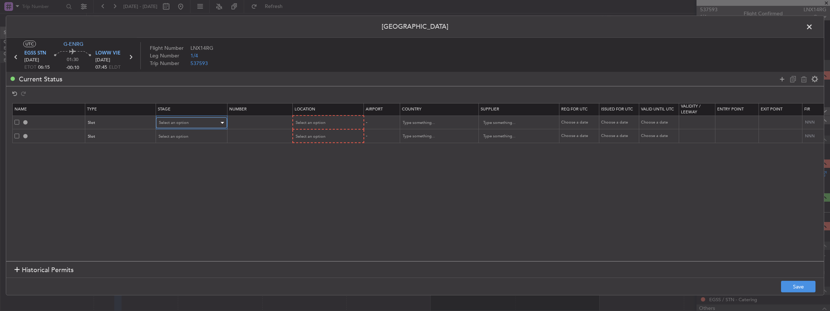
click at [195, 123] on div "Select an option" at bounding box center [189, 122] width 60 height 11
click at [178, 156] on span "Requested" at bounding box center [191, 159] width 65 height 11
click at [183, 134] on span "Select an option" at bounding box center [174, 136] width 30 height 5
click at [175, 184] on span "Requested" at bounding box center [191, 183] width 65 height 11
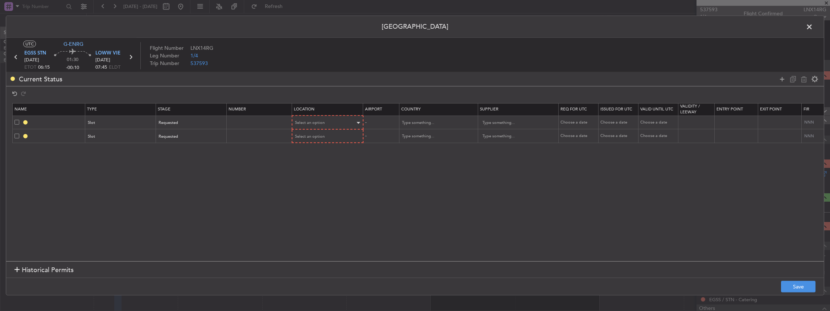
click at [326, 111] on th "Location" at bounding box center [327, 109] width 71 height 12
click at [321, 121] on span "Select an option" at bounding box center [310, 122] width 30 height 5
click at [310, 140] on span "Departure" at bounding box center [327, 137] width 65 height 11
click at [312, 136] on span "Select an option" at bounding box center [310, 135] width 30 height 5
click at [314, 173] on span "Arrival" at bounding box center [327, 172] width 65 height 11
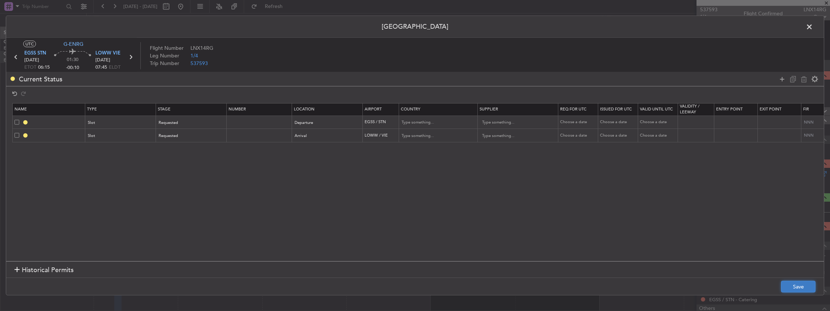
click at [802, 286] on button "Save" at bounding box center [798, 287] width 34 height 12
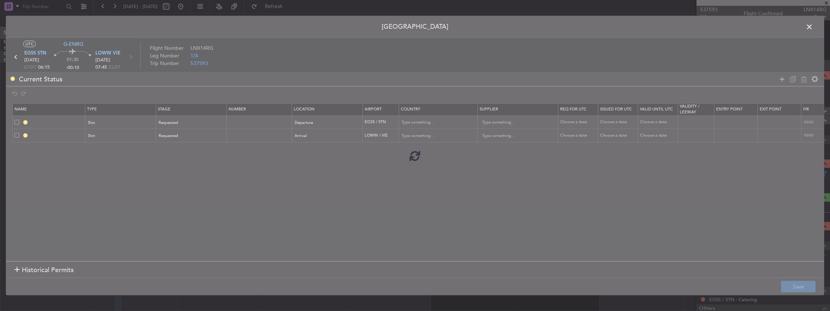
type input "EGSS DEP SLOT"
type input "United Kingdom"
type input "NNN"
type input "2"
type input "LOWW ARR SLOT"
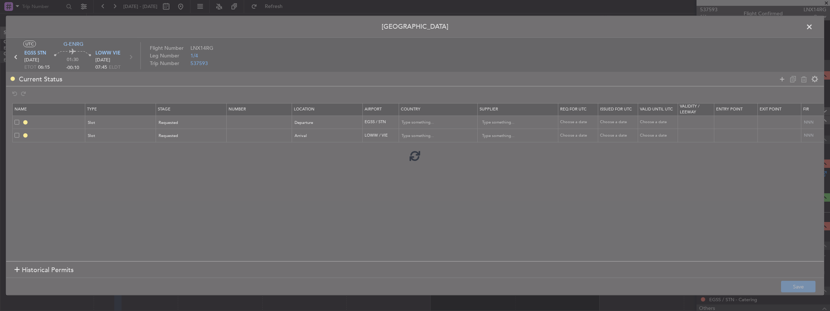
type input "Austria"
type input "NNN"
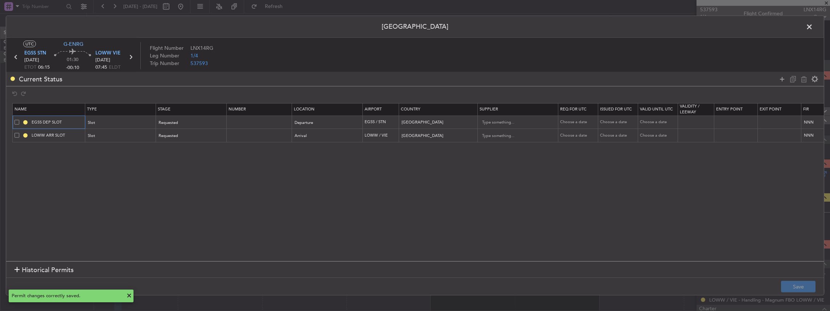
click at [71, 123] on input "EGSS DEP SLOT" at bounding box center [57, 122] width 54 height 6
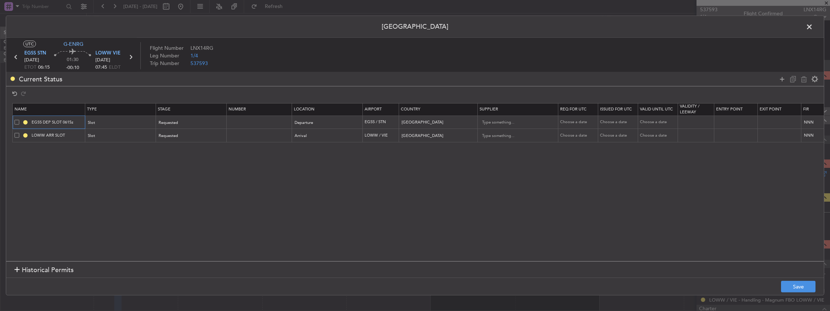
type input "EGSS DEP SLOT 0615z"
click at [83, 159] on section "Name Type Stage Number Location Airport Country Supplier Req For Utc Issued For…" at bounding box center [415, 181] width 818 height 160
click at [73, 132] on input "LOWW ARR SLOT" at bounding box center [57, 135] width 54 height 6
type input "LOWW ARR SLOT 0745z"
click at [802, 285] on button "Save" at bounding box center [798, 287] width 34 height 12
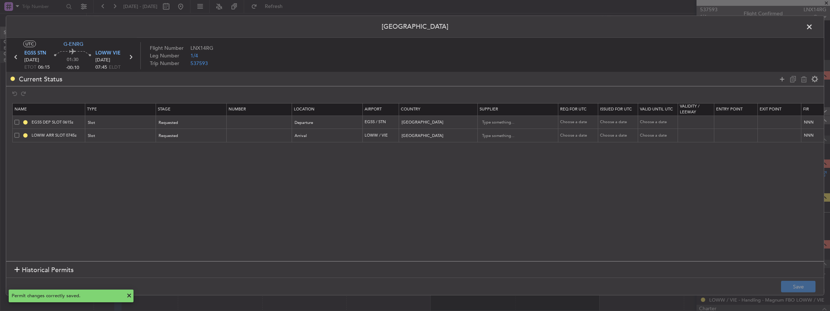
click at [813, 28] on span at bounding box center [813, 28] width 0 height 15
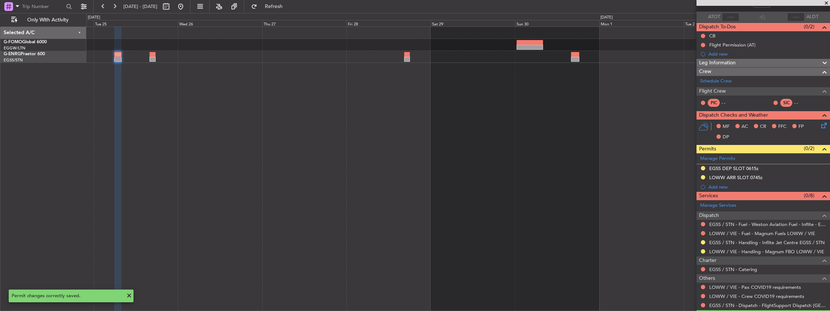
scroll to position [0, 0]
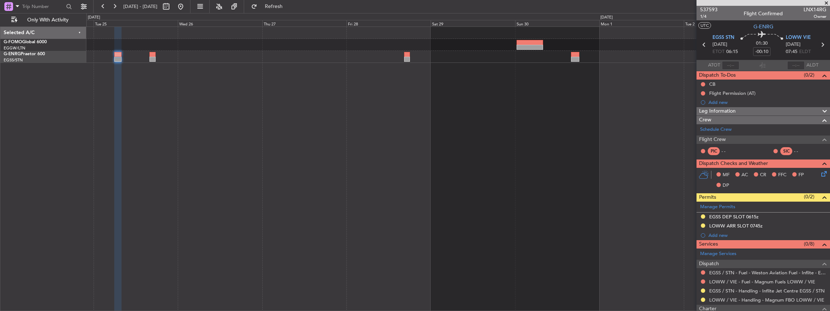
click at [821, 44] on icon at bounding box center [822, 44] width 9 height 9
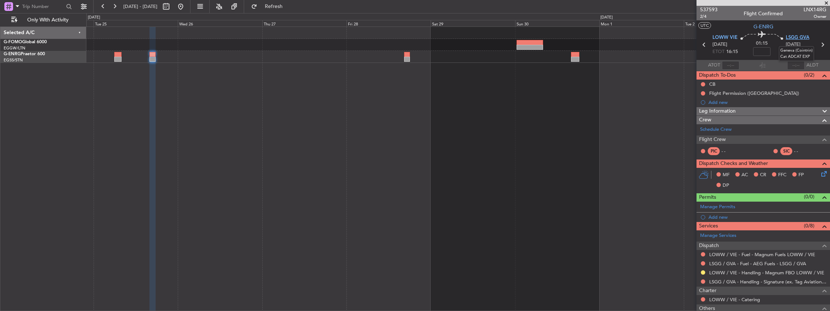
click at [798, 38] on span "LSGG GVA" at bounding box center [798, 37] width 24 height 7
click at [711, 279] on link "LSGG / GVA - Handling - Signature (ex. Tag Aviation) LSGG / GVA" at bounding box center [768, 281] width 117 height 6
click at [796, 39] on span "LSGG GVA" at bounding box center [798, 37] width 24 height 7
click at [289, 4] on span "Refresh" at bounding box center [274, 6] width 30 height 5
click at [819, 205] on span at bounding box center [823, 204] width 9 height 5
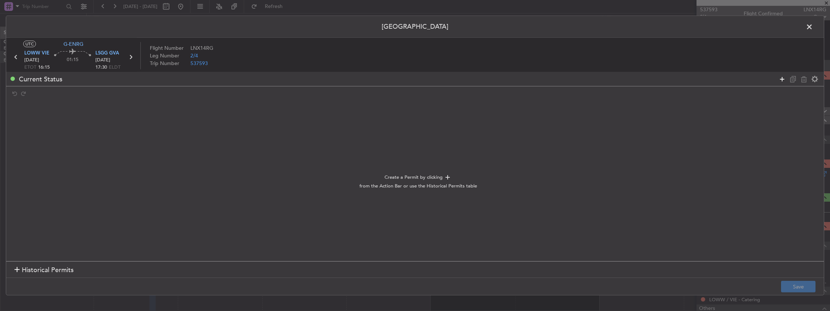
click at [781, 81] on icon at bounding box center [782, 78] width 9 height 9
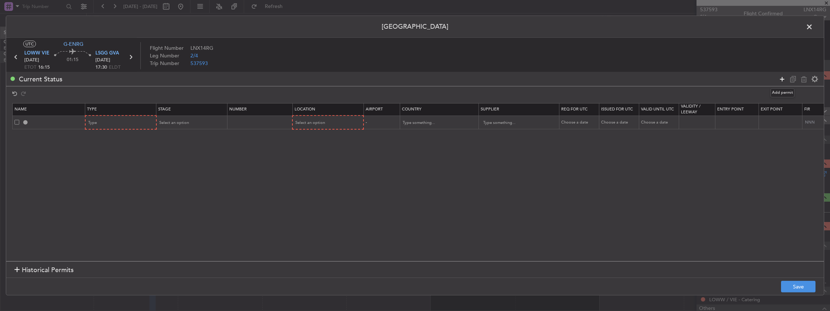
click at [781, 81] on icon at bounding box center [782, 78] width 9 height 9
click at [131, 117] on div "Type" at bounding box center [119, 122] width 60 height 11
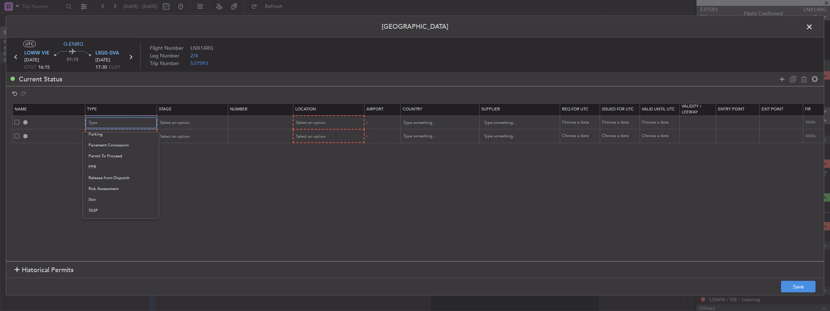
scroll to position [218, 0]
click at [96, 191] on span "Slot" at bounding box center [121, 191] width 65 height 11
click at [29, 52] on span "LOWW VIE" at bounding box center [36, 53] width 25 height 7
click at [128, 135] on div "Type" at bounding box center [119, 136] width 60 height 11
click at [106, 173] on span "PPR" at bounding box center [121, 172] width 65 height 11
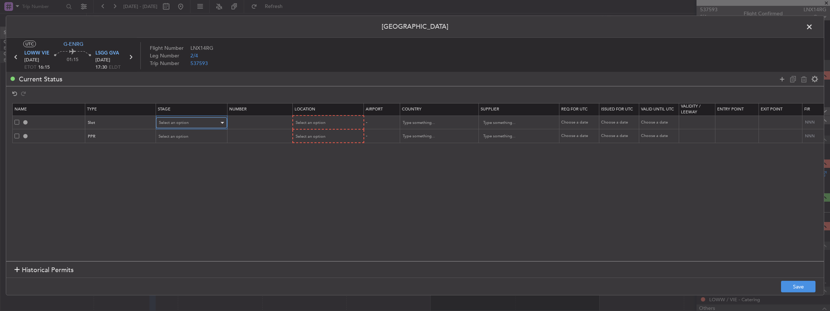
click at [182, 118] on div "Select an option" at bounding box center [189, 122] width 60 height 11
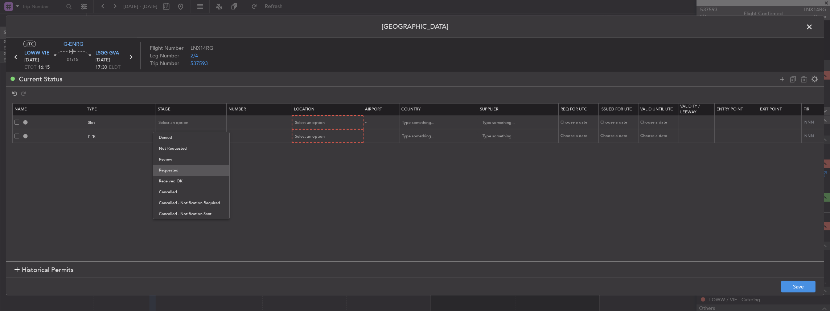
click at [176, 171] on span "Requested" at bounding box center [191, 170] width 65 height 11
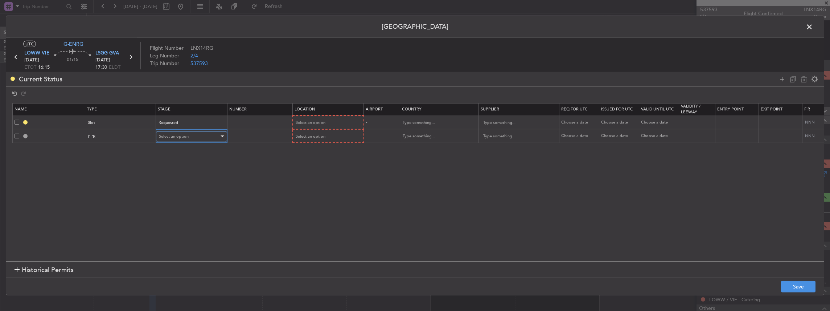
click at [174, 138] on span "Select an option" at bounding box center [174, 136] width 30 height 5
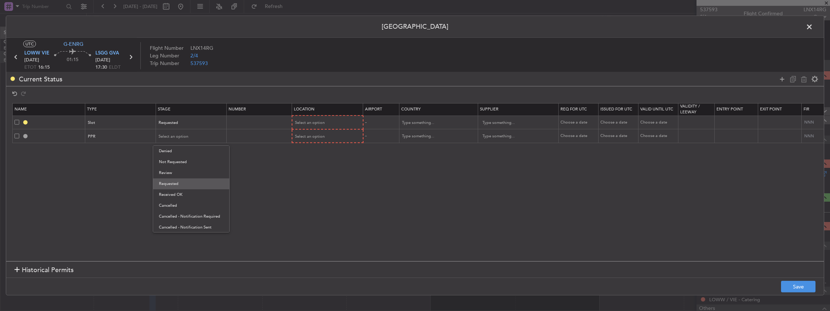
click at [171, 181] on span "Requested" at bounding box center [191, 183] width 65 height 11
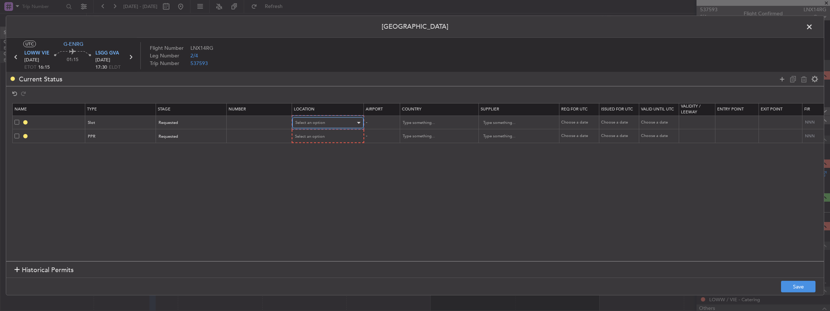
click at [306, 125] on div "Select an option" at bounding box center [325, 122] width 60 height 11
click at [304, 136] on span "Departure" at bounding box center [327, 137] width 65 height 11
click at [304, 136] on span "Select an option" at bounding box center [310, 135] width 30 height 5
click at [309, 172] on span "Arrival" at bounding box center [327, 172] width 65 height 11
click at [806, 286] on button "Save" at bounding box center [798, 287] width 34 height 12
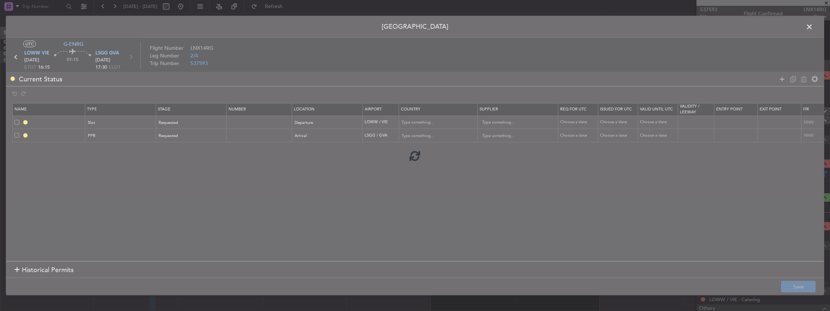
type input "LOWW DEP SLOT"
type input "Austria"
type input "NNN"
type input "LSGG PPR"
type input "Switzerland"
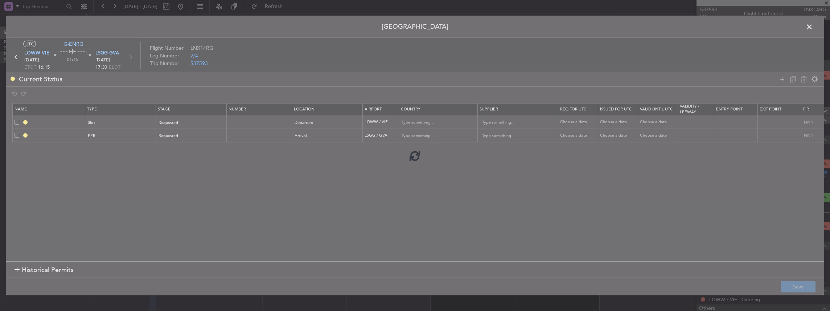
type input "NNN"
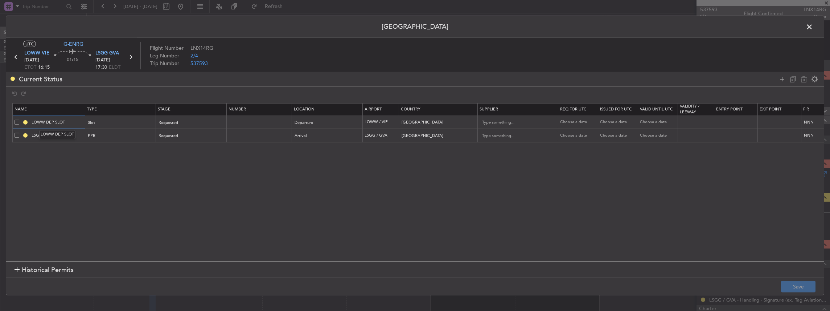
click at [74, 124] on input "LOWW DEP SLOT" at bounding box center [57, 122] width 54 height 6
type input "LOWW DEP SLOT 1615z"
click at [66, 135] on div "LOWW DEP SLOT 1615z" at bounding box center [57, 134] width 48 height 9
click at [68, 134] on input "LSGG PPR" at bounding box center [57, 135] width 54 height 6
type input "LSGG PPR 1730z"
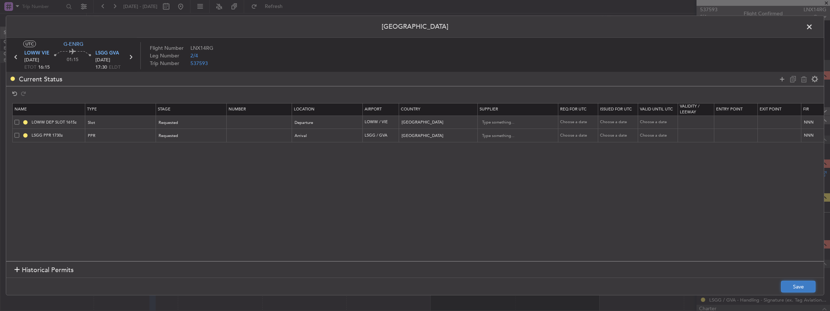
click at [790, 284] on button "Save" at bounding box center [798, 287] width 34 height 12
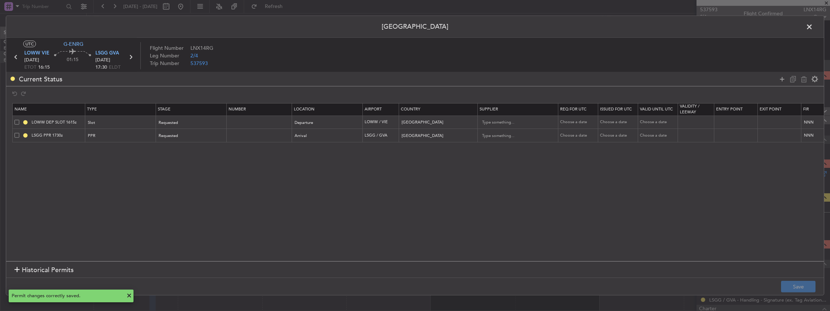
click at [813, 28] on span at bounding box center [813, 28] width 0 height 15
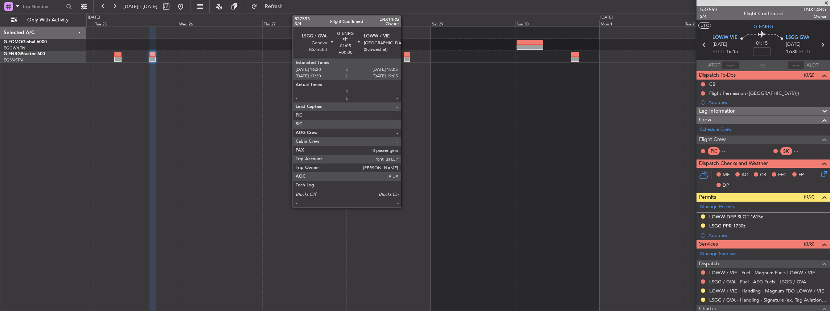
click at [405, 54] on div at bounding box center [407, 54] width 6 height 5
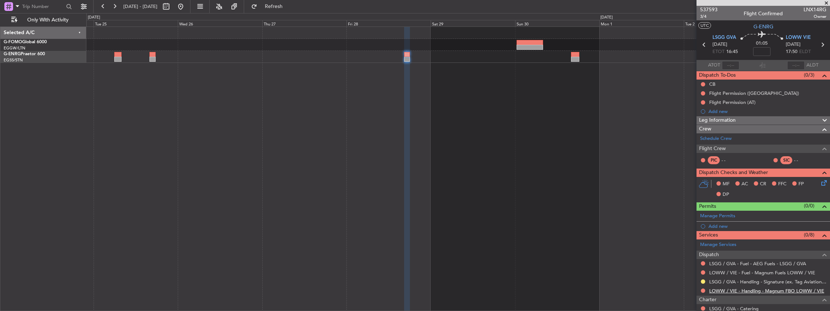
click at [727, 288] on link "LOWW / VIE - Handling - Magnum FBO LOWW / VIE" at bounding box center [767, 290] width 115 height 6
click at [285, 5] on span "Refresh" at bounding box center [274, 6] width 30 height 5
click at [759, 213] on mat-tooltip-component "Complete" at bounding box center [762, 218] width 31 height 19
click at [820, 215] on span at bounding box center [823, 213] width 9 height 5
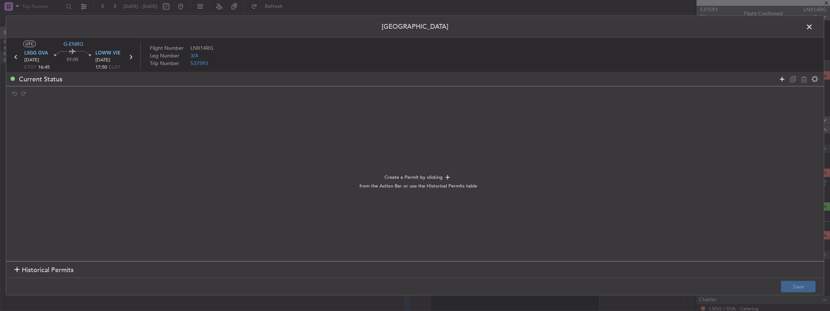
click at [779, 80] on icon at bounding box center [782, 78] width 9 height 9
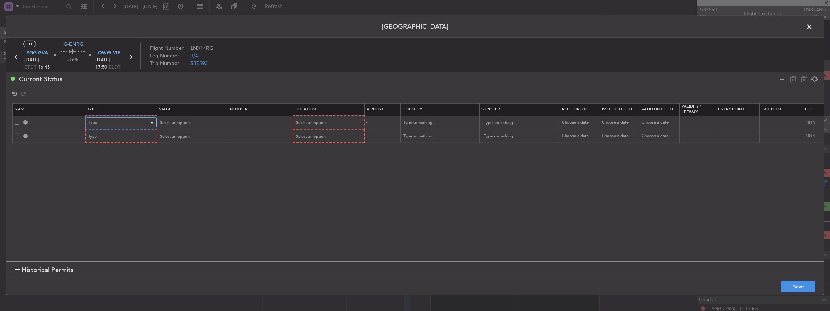
click at [119, 123] on div "Type" at bounding box center [119, 122] width 60 height 11
click at [97, 160] on span "PPR" at bounding box center [121, 159] width 65 height 11
click at [108, 138] on div "Type" at bounding box center [119, 136] width 60 height 11
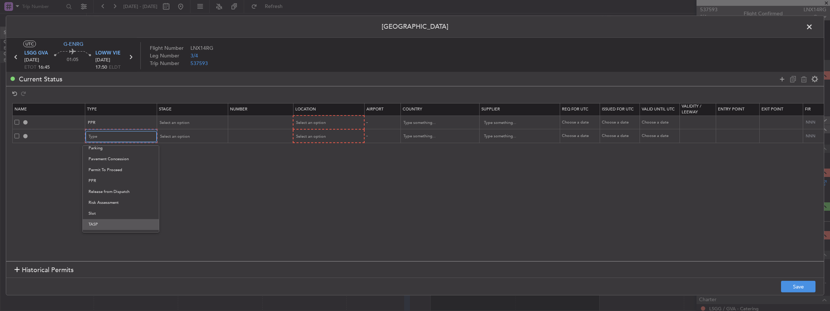
scroll to position [218, 0]
click at [107, 207] on span "Slot" at bounding box center [121, 205] width 65 height 11
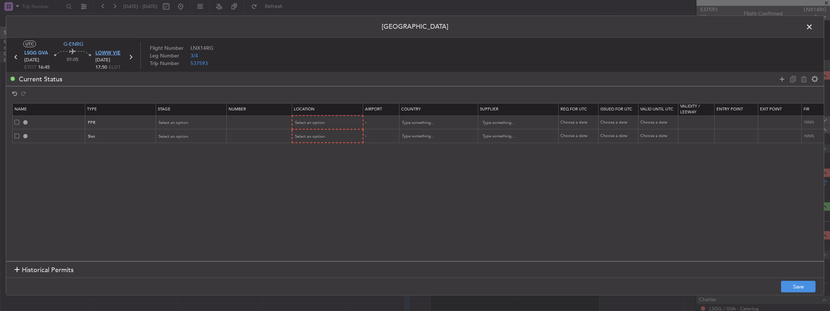
click at [109, 53] on span "LOWW VIE" at bounding box center [107, 53] width 25 height 7
click at [160, 124] on span "Select an option" at bounding box center [174, 122] width 30 height 5
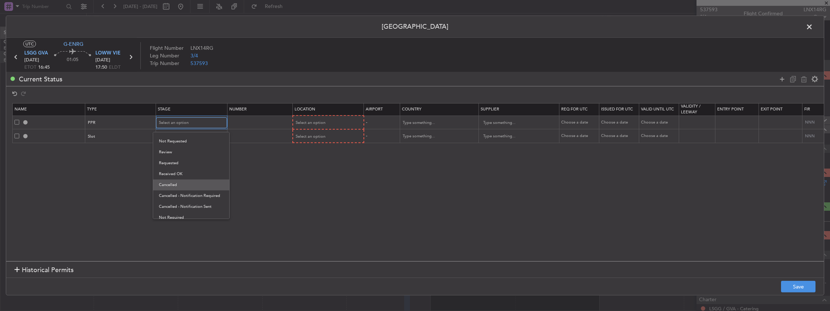
scroll to position [11, 0]
click at [182, 156] on span "Requested" at bounding box center [191, 159] width 65 height 11
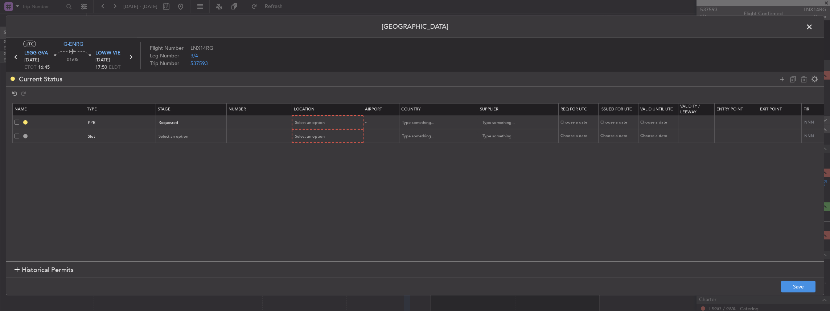
click at [176, 142] on td "Select an option" at bounding box center [191, 136] width 71 height 14
click at [174, 137] on span "Select an option" at bounding box center [174, 136] width 30 height 5
click at [181, 188] on span "Requested" at bounding box center [191, 183] width 65 height 11
click at [336, 122] on div "Select an option" at bounding box center [325, 122] width 60 height 11
click at [315, 135] on span "Departure" at bounding box center [327, 137] width 65 height 11
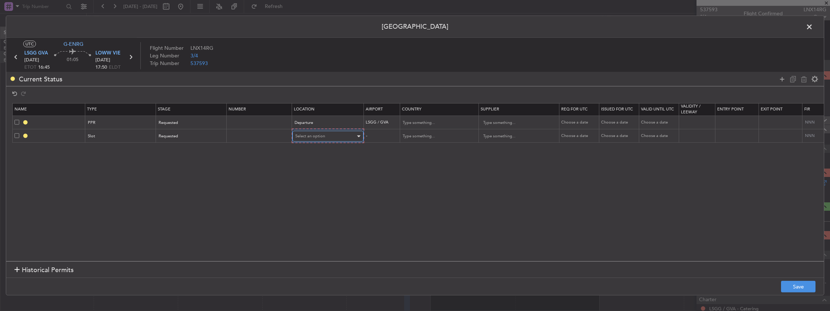
click at [309, 133] on span "Select an option" at bounding box center [310, 135] width 30 height 5
click at [311, 174] on span "Arrival" at bounding box center [327, 172] width 65 height 11
click at [795, 286] on button "Save" at bounding box center [798, 287] width 34 height 12
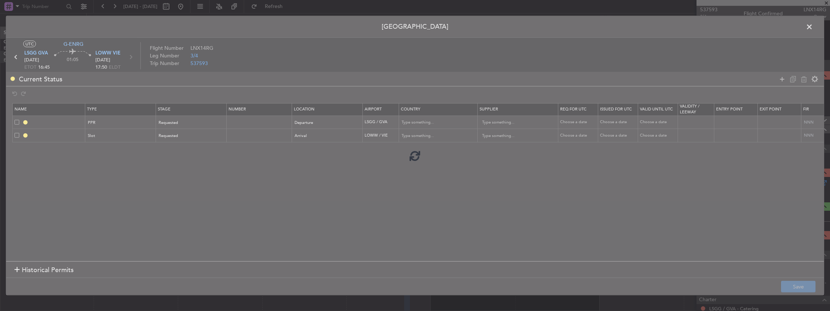
type input "LSGG PPR"
type input "Switzerland"
type input "NNN"
type input "LOWW ARR SLOT"
type input "Austria"
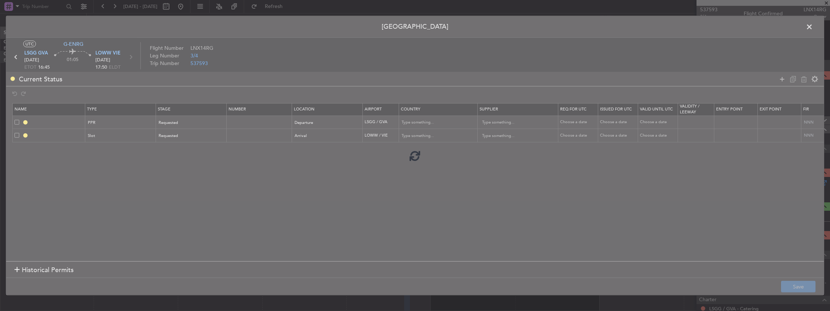
type input "NNN"
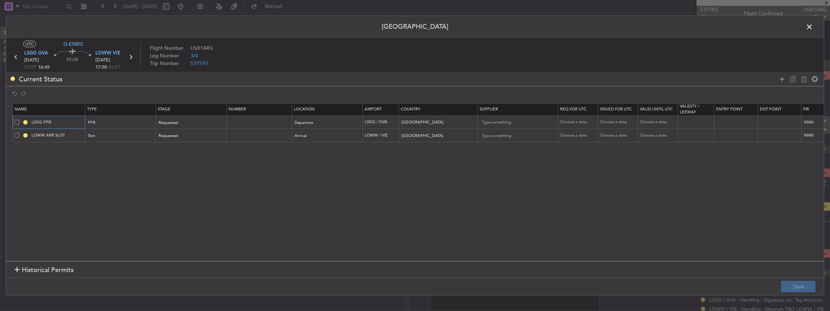
click at [70, 122] on input "LSGG PPR" at bounding box center [57, 122] width 54 height 6
type input "LSGG PPR 1645z"
click at [77, 134] on mat-tooltip-component "LSGG PPR 1645z" at bounding box center [58, 134] width 44 height 19
click at [74, 133] on input "LOWW ARR SLOT" at bounding box center [57, 135] width 54 height 6
type input "LOWW ARR SLOT 1750z"
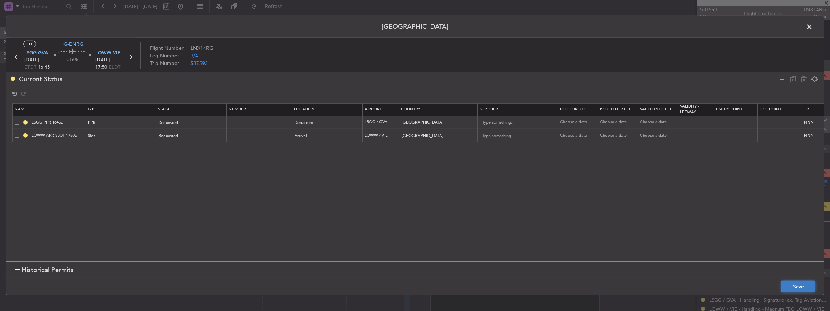
click at [807, 286] on button "Save" at bounding box center [798, 287] width 34 height 12
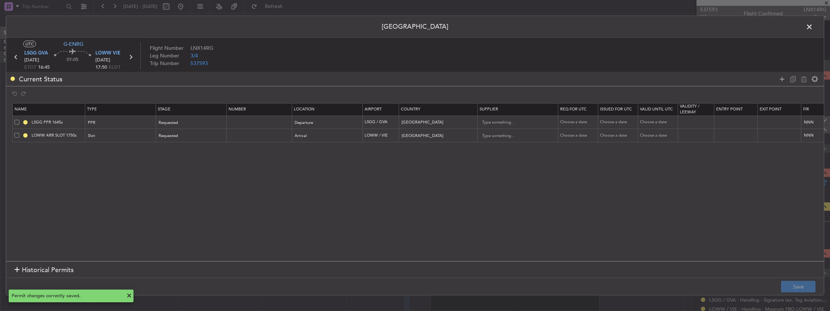
click at [813, 25] on span at bounding box center [813, 28] width 0 height 15
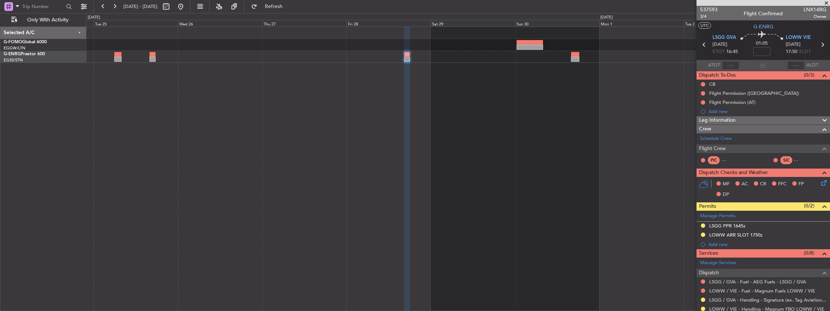
scroll to position [48, 0]
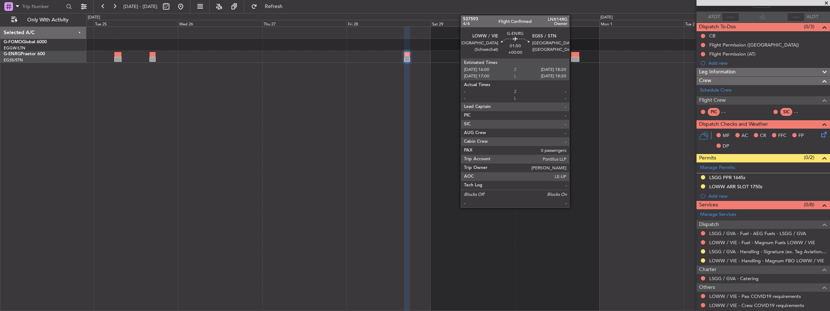
click at [573, 53] on div at bounding box center [575, 54] width 8 height 5
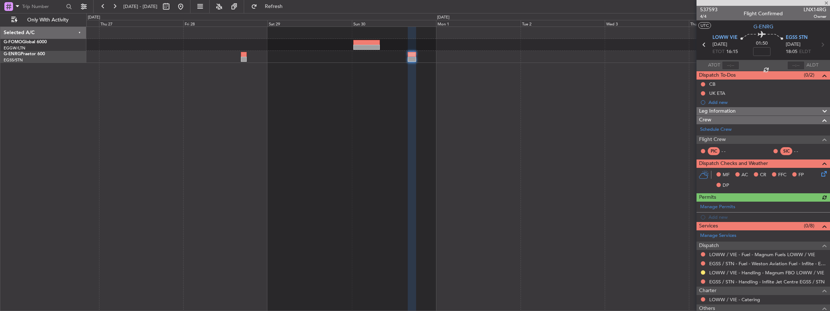
click at [470, 155] on div at bounding box center [458, 168] width 744 height 285
click at [732, 282] on link "EGSS / STN - Handling - Inflite Jet Centre EGSS / STN" at bounding box center [767, 281] width 115 height 6
click at [289, 9] on span "Refresh" at bounding box center [274, 6] width 30 height 5
click at [821, 206] on span at bounding box center [823, 204] width 9 height 5
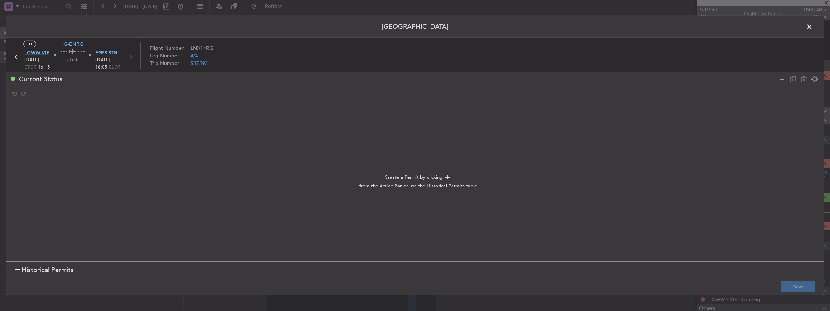
click at [38, 54] on span "LOWW VIE" at bounding box center [36, 53] width 25 height 7
click at [113, 51] on span "EGSS STN" at bounding box center [106, 53] width 22 height 7
click at [782, 79] on icon at bounding box center [782, 78] width 9 height 9
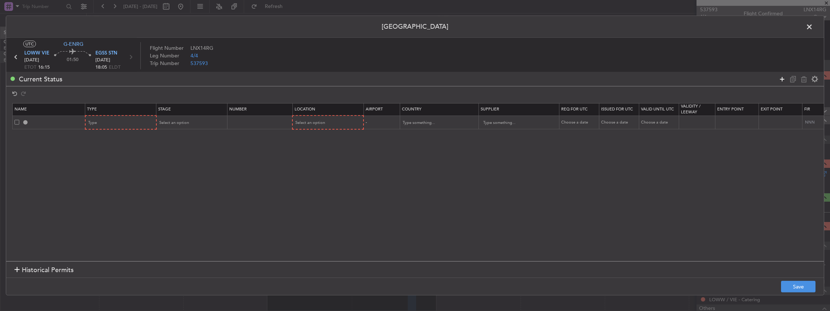
click at [782, 79] on icon at bounding box center [782, 78] width 9 height 9
click at [112, 125] on div "Type" at bounding box center [119, 122] width 60 height 11
click at [102, 191] on span "Slot" at bounding box center [121, 192] width 65 height 11
click at [102, 136] on div "Type" at bounding box center [119, 136] width 60 height 11
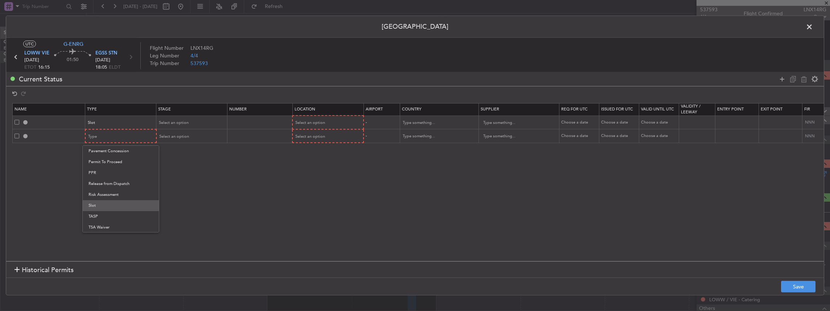
click at [103, 210] on span "Slot" at bounding box center [121, 205] width 65 height 11
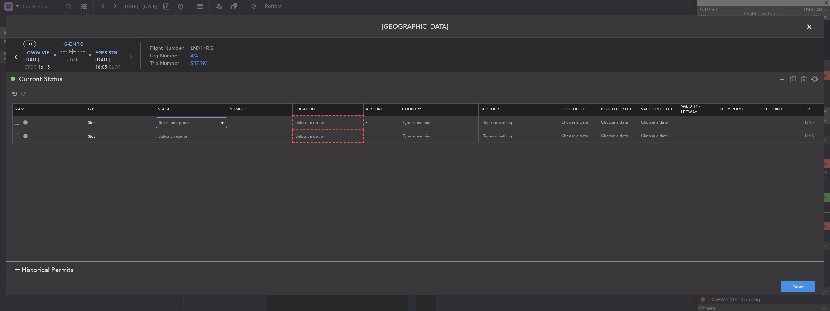
click at [181, 124] on span "Select an option" at bounding box center [174, 122] width 30 height 5
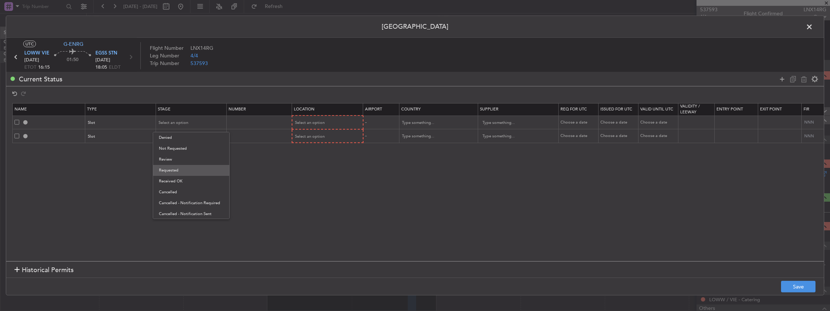
click at [183, 167] on span "Requested" at bounding box center [191, 170] width 65 height 11
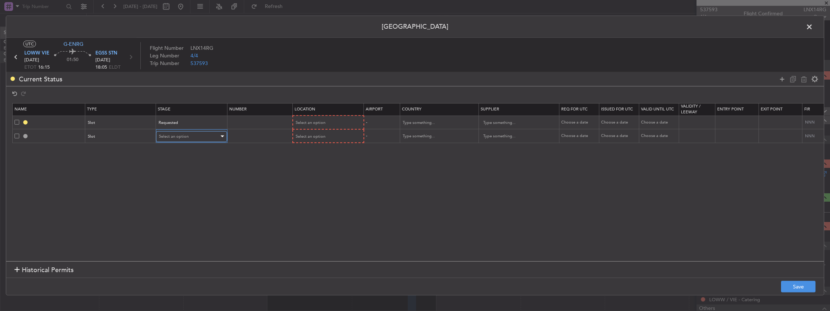
click at [183, 136] on span "Select an option" at bounding box center [174, 136] width 30 height 5
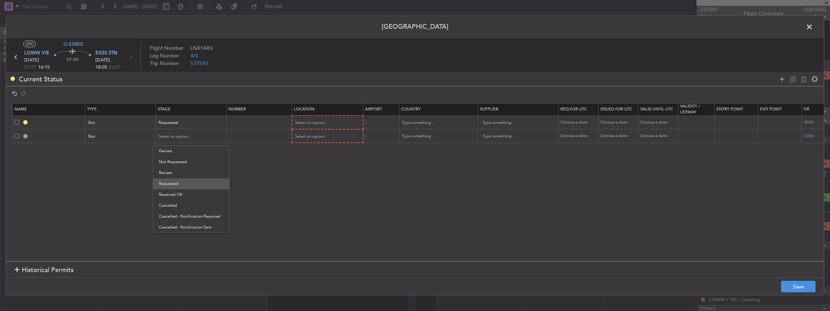
click at [184, 185] on span "Requested" at bounding box center [191, 183] width 65 height 11
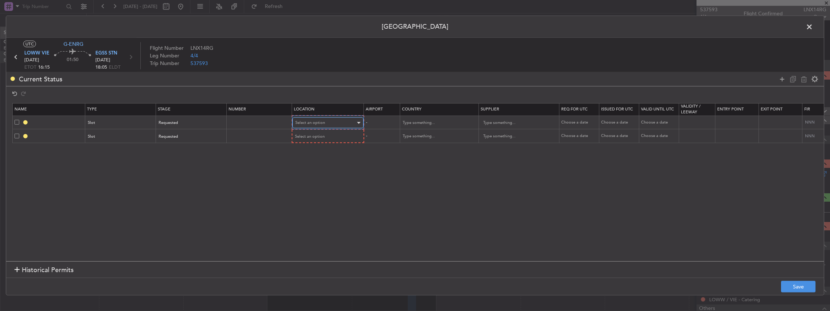
click at [317, 122] on span "Select an option" at bounding box center [310, 122] width 30 height 5
click at [312, 139] on span "Departure" at bounding box center [327, 137] width 65 height 11
click at [307, 133] on span "Select an option" at bounding box center [310, 135] width 30 height 5
click at [305, 172] on span "Arrival" at bounding box center [327, 172] width 65 height 11
click at [797, 285] on button "Save" at bounding box center [798, 287] width 34 height 12
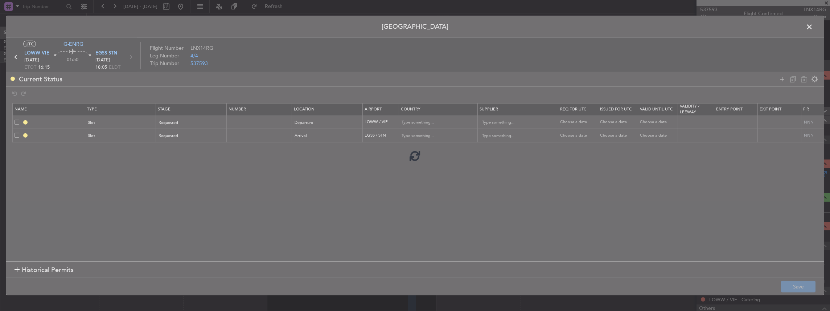
type input "LOWW DEP SLOT"
type input "Austria"
type input "NNN"
type input "EGSS ARR SLOT"
type input "United Kingdom"
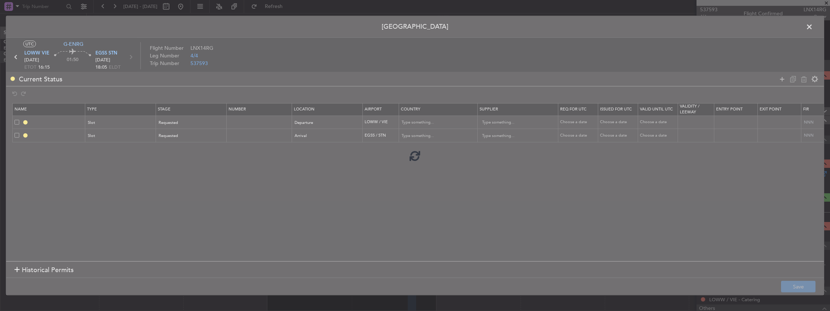
type input "NNN"
type input "2"
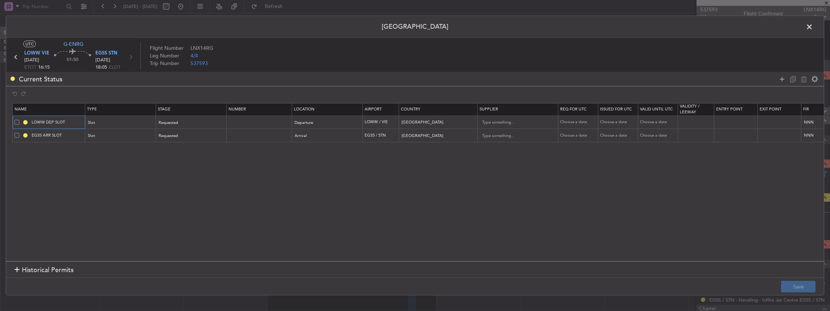
click at [73, 124] on input "LOWW DEP SLOT" at bounding box center [57, 122] width 54 height 6
type input "LOWW DEP SLOT 1615z"
click at [71, 135] on input "EGSS ARR SLOT" at bounding box center [57, 135] width 54 height 6
type input "EGSS ARR SLOT 1805z"
click at [794, 289] on button "Save" at bounding box center [798, 287] width 34 height 12
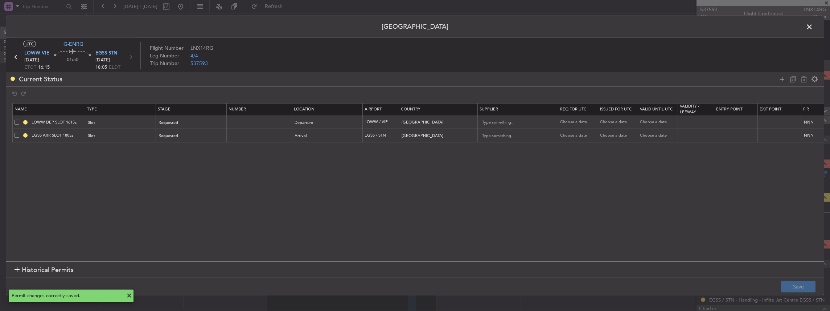
click at [813, 26] on span at bounding box center [813, 28] width 0 height 15
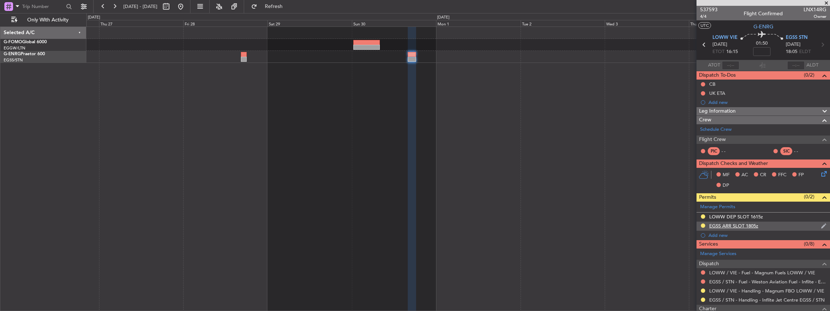
click at [776, 226] on div "EGSS ARR SLOT 1805z" at bounding box center [764, 225] width 134 height 9
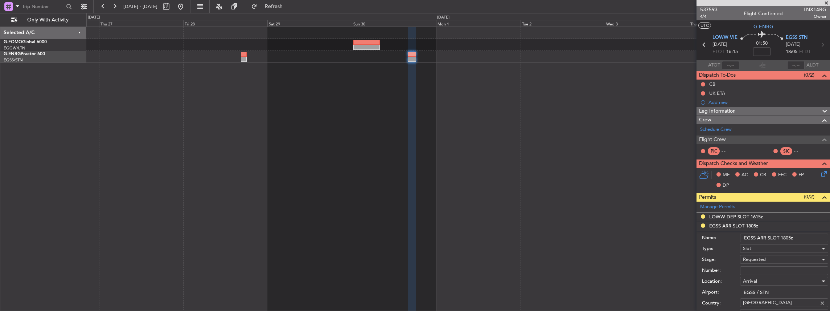
drag, startPoint x: 791, startPoint y: 237, endPoint x: 787, endPoint y: 238, distance: 4.0
click at [787, 238] on input "EGSS ARR SLOT 1805z" at bounding box center [784, 237] width 88 height 9
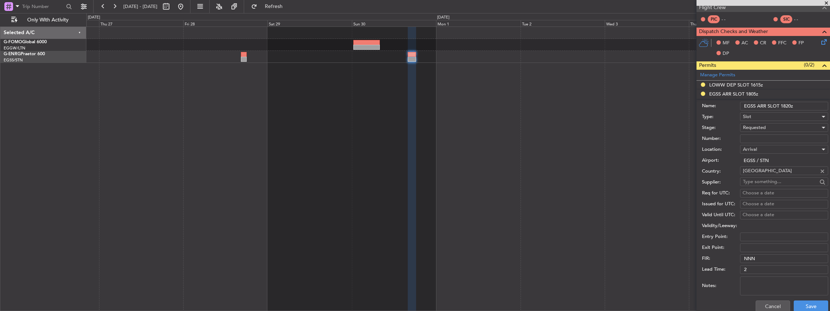
scroll to position [193, 0]
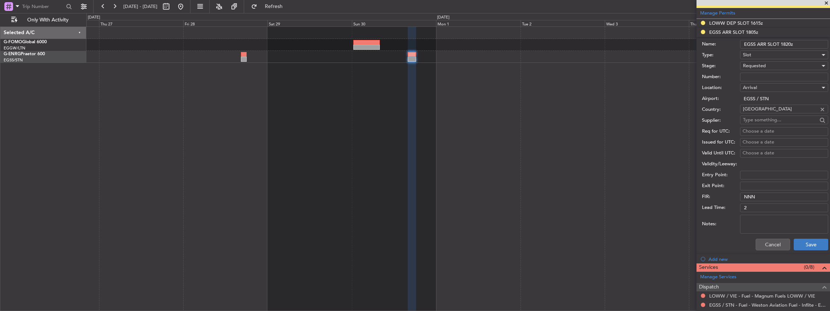
type input "EGSS ARR SLOT 1820z"
click at [813, 244] on button "Save" at bounding box center [811, 244] width 34 height 12
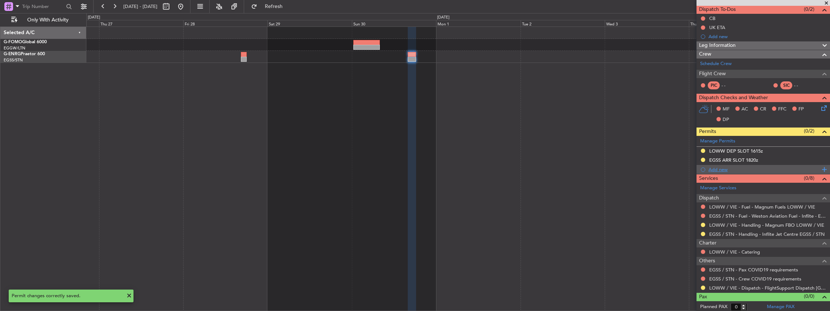
scroll to position [0, 0]
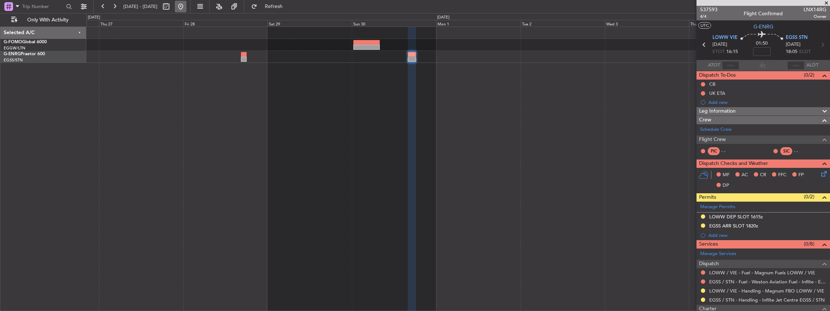
click at [187, 7] on button at bounding box center [181, 7] width 12 height 12
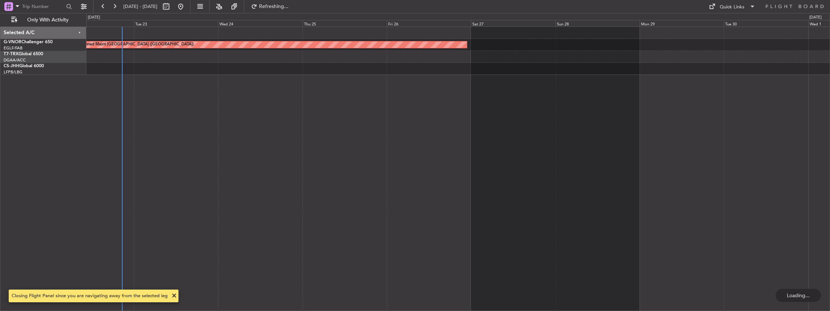
click at [250, 191] on div "Planned Maint [GEOGRAPHIC_DATA] ([GEOGRAPHIC_DATA])" at bounding box center [458, 168] width 744 height 285
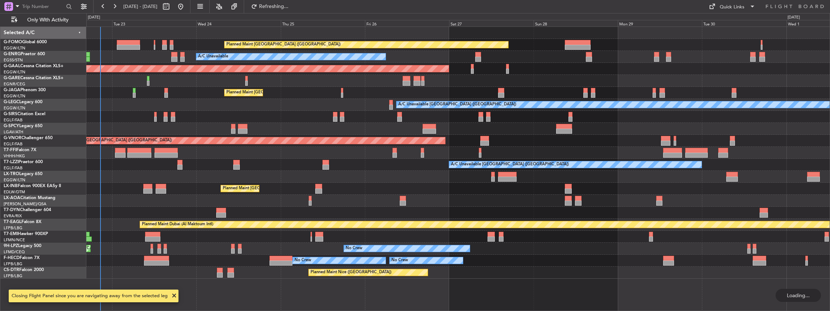
click at [303, 196] on div "Planned Maint [GEOGRAPHIC_DATA] ([GEOGRAPHIC_DATA]) A/C Unavailable AOG Maint […" at bounding box center [458, 153] width 744 height 252
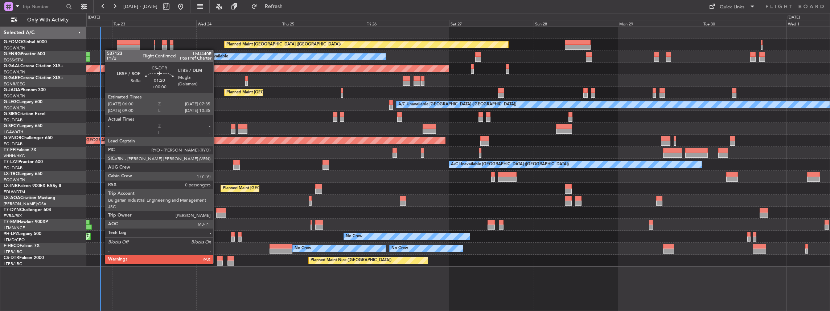
click at [217, 263] on div at bounding box center [220, 262] width 6 height 5
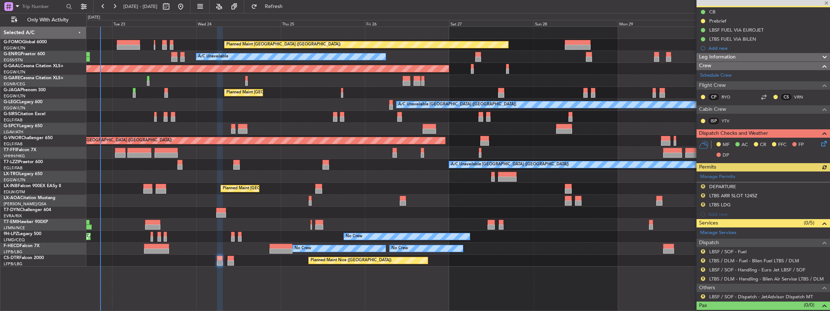
scroll to position [73, 0]
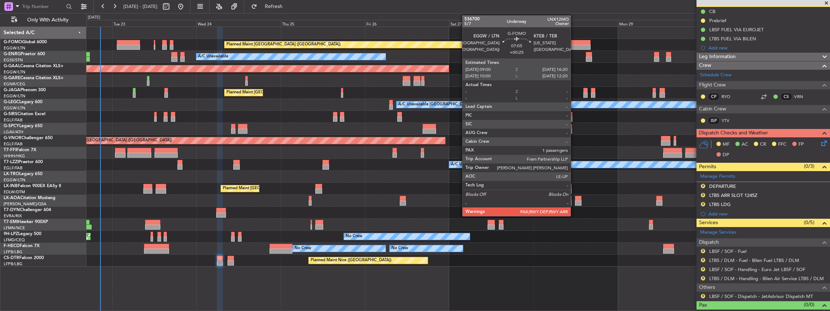
click at [574, 45] on div at bounding box center [578, 47] width 26 height 5
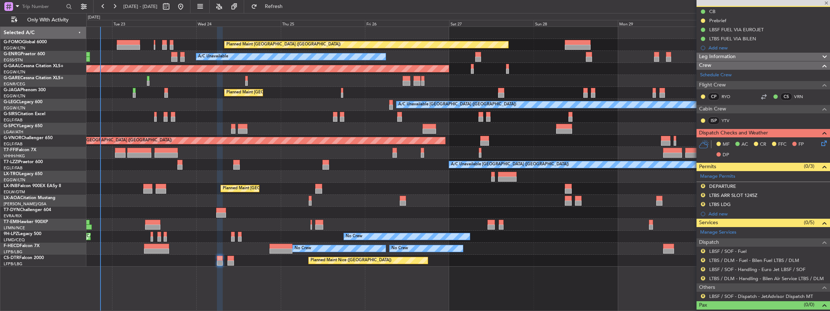
type input "+00:25"
type input "2"
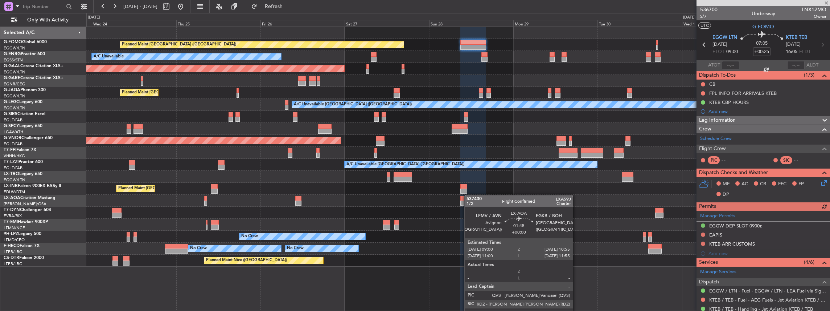
click at [468, 195] on div "Planned Maint London (Luton) A/C Unavailable Planned Maint Dusseldorf Owner Pla…" at bounding box center [458, 147] width 744 height 240
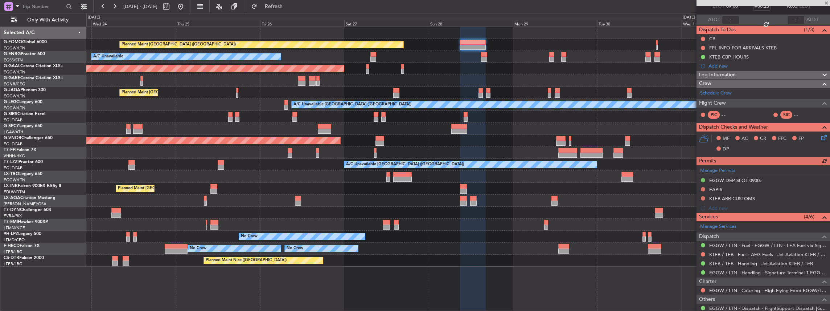
scroll to position [73, 0]
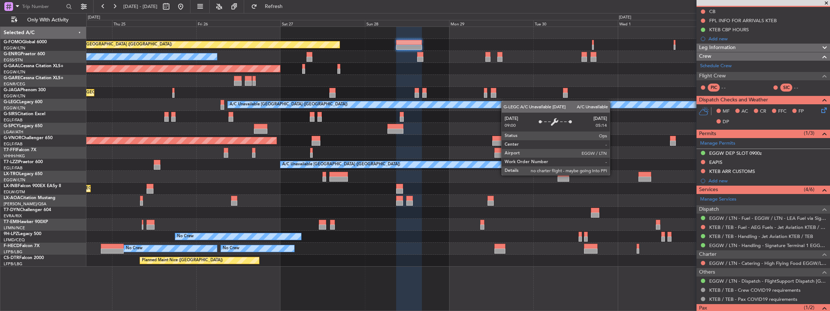
click at [505, 101] on div "Planned Maint London (Luton) A/C Unavailable Planned Maint Dusseldorf Owner Pla…" at bounding box center [458, 147] width 744 height 240
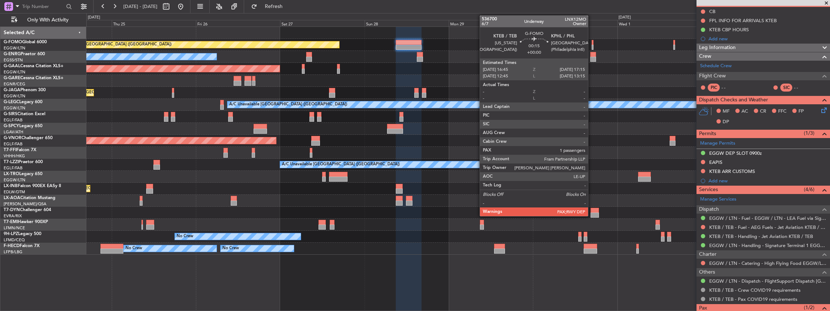
click at [592, 45] on div at bounding box center [593, 47] width 2 height 5
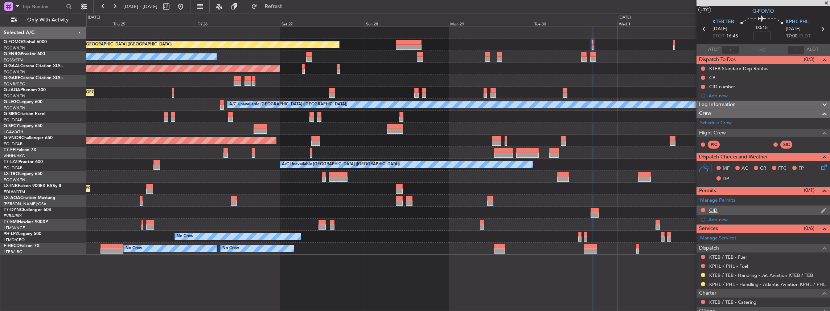
scroll to position [24, 0]
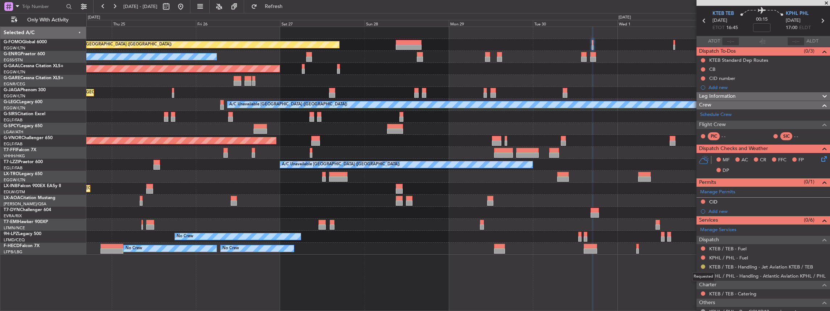
click at [704, 266] on button at bounding box center [703, 266] width 4 height 4
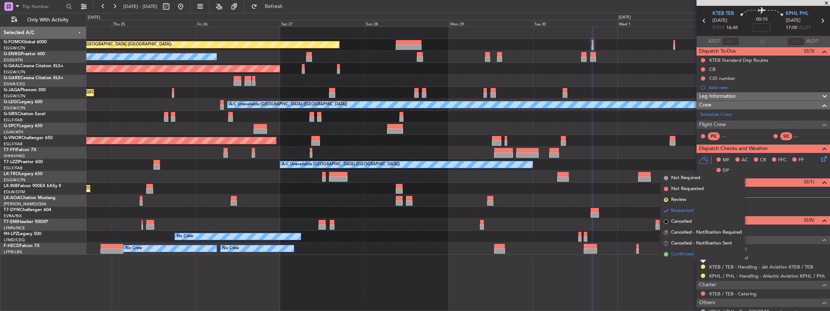
click at [692, 256] on span "Confirmed" at bounding box center [682, 253] width 23 height 7
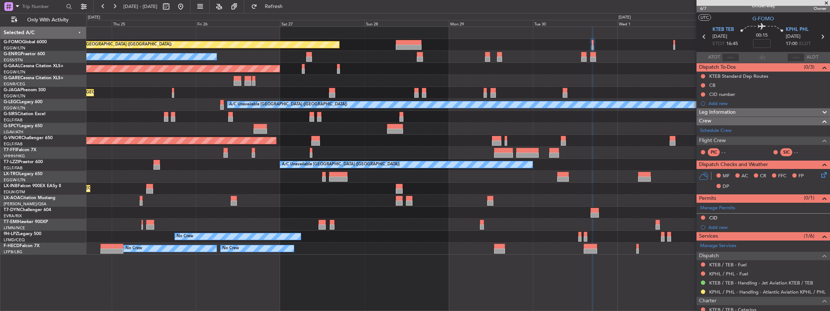
scroll to position [0, 0]
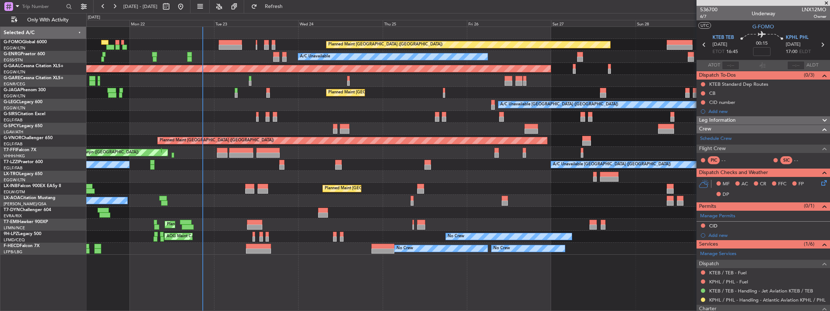
click at [466, 220] on div "Planned Maint London (Luton) A/C Unavailable AOG Maint London (Stansted) Planne…" at bounding box center [458, 141] width 744 height 228
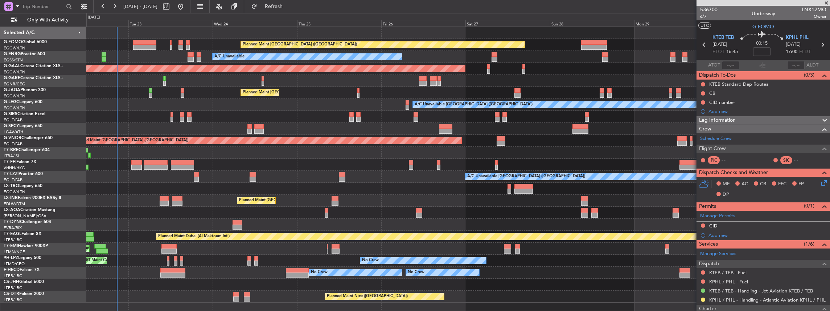
click at [131, 251] on div "Planned Maint [GEOGRAPHIC_DATA] ([GEOGRAPHIC_DATA]) A/C Unavailable AOG Maint […" at bounding box center [458, 164] width 744 height 275
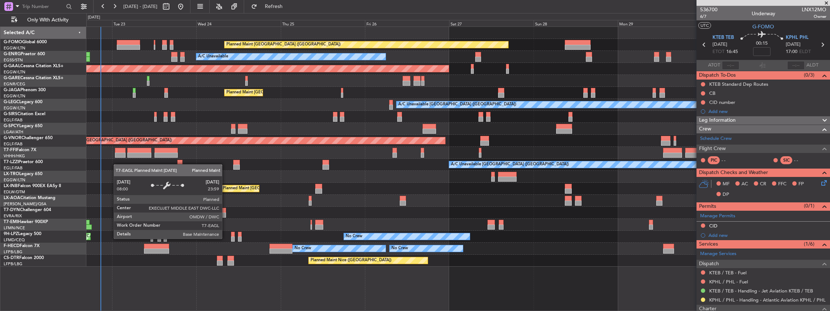
click at [249, 232] on div "No Crew AOG Maint Cannes (Mandelieu)" at bounding box center [458, 236] width 744 height 12
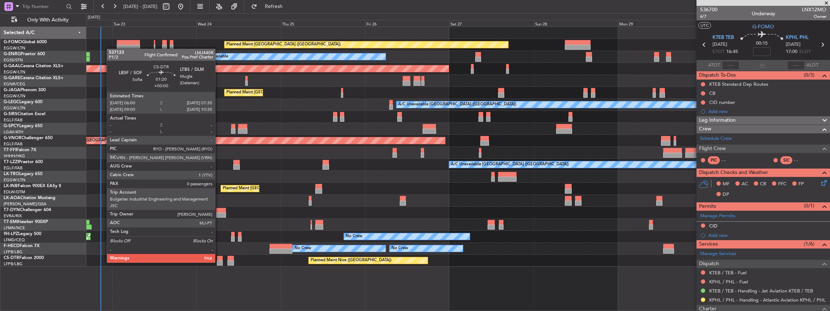
click at [219, 262] on div at bounding box center [220, 262] width 6 height 5
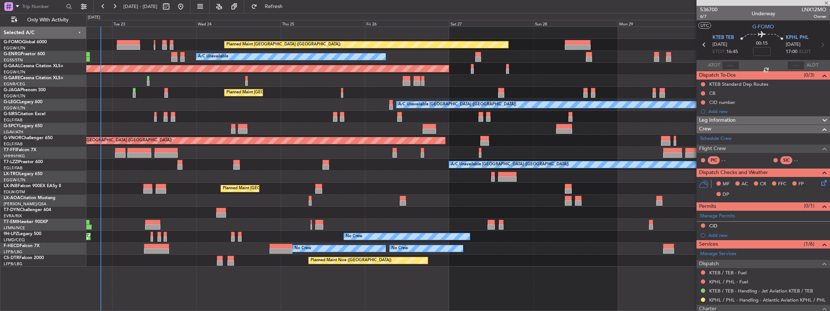
type input "0"
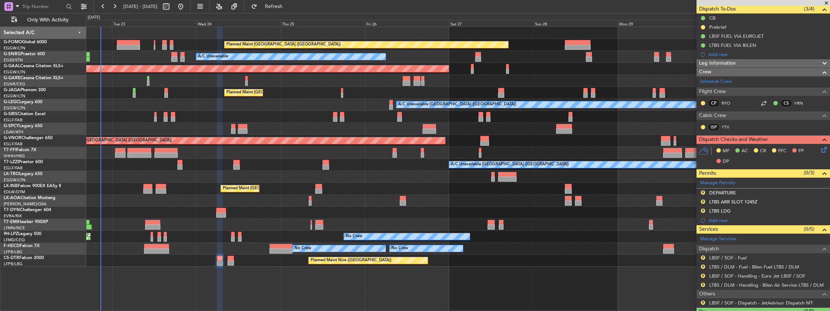
scroll to position [81, 0]
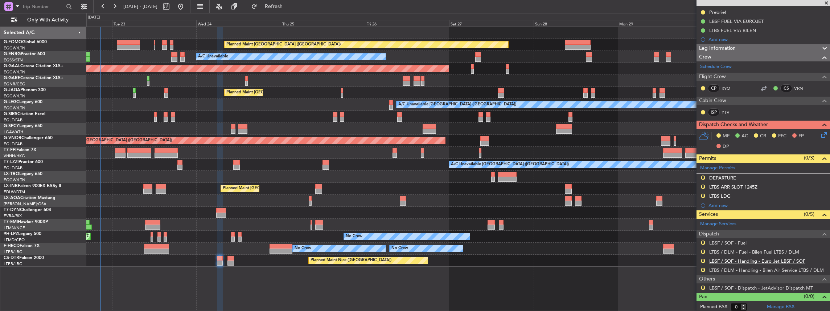
click at [733, 260] on link "LBSF / SOF - Handling - Euro Jet LBSF / SOF" at bounding box center [758, 261] width 96 height 6
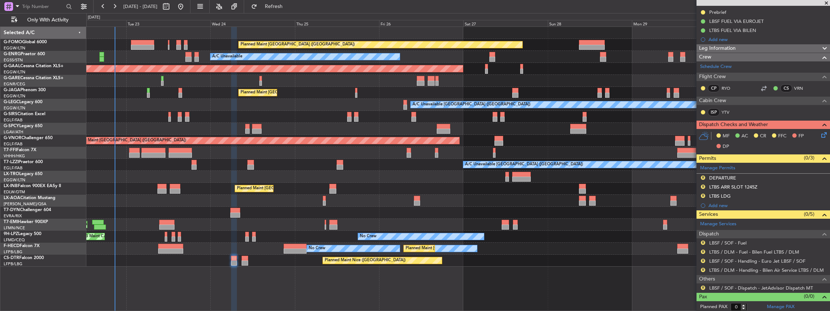
click at [517, 184] on div "Planned Maint London (Luton) A/C Unavailable AOG Maint London (Stansted) Planne…" at bounding box center [458, 147] width 744 height 240
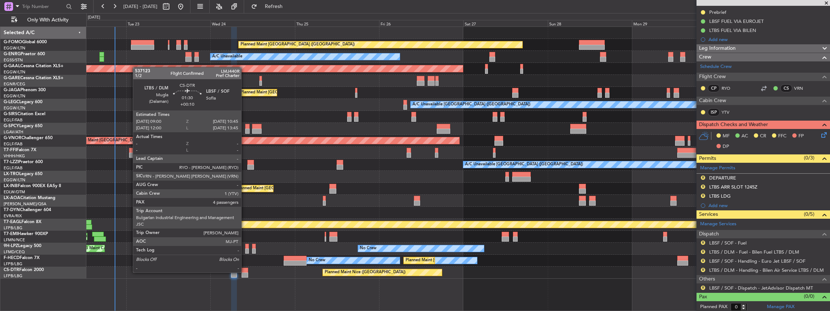
click at [245, 271] on div at bounding box center [245, 269] width 6 height 5
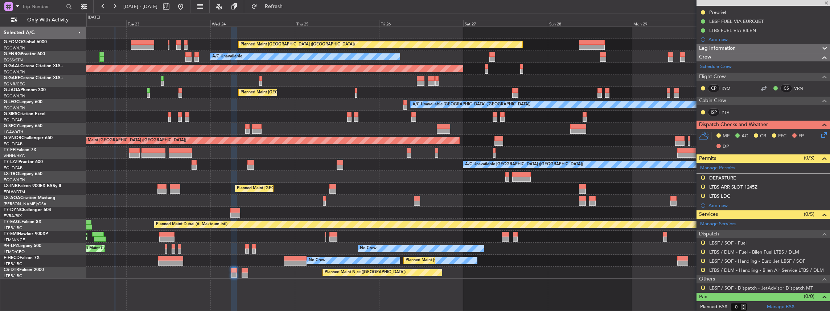
type input "+00:10"
type input "4"
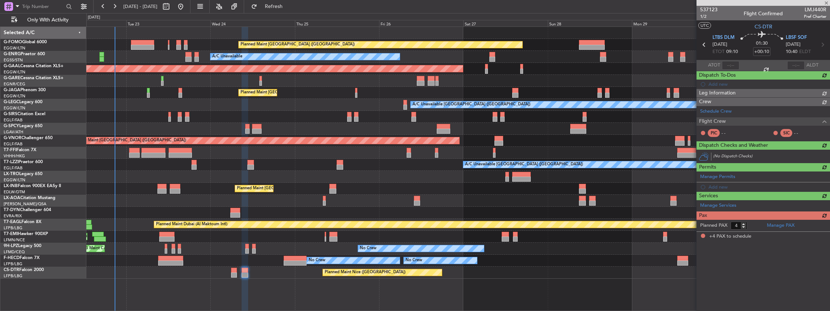
scroll to position [0, 0]
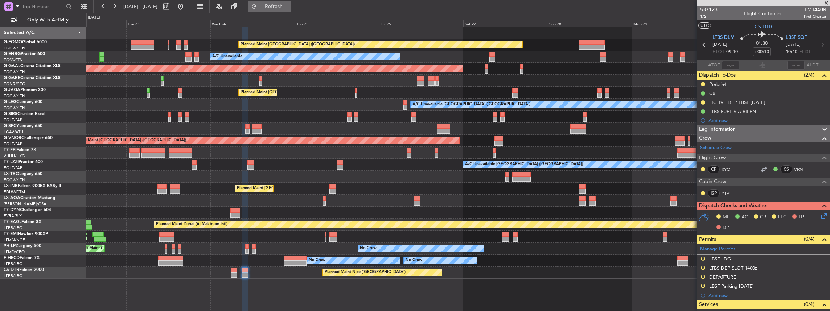
click at [285, 5] on span "Refresh" at bounding box center [274, 6] width 30 height 5
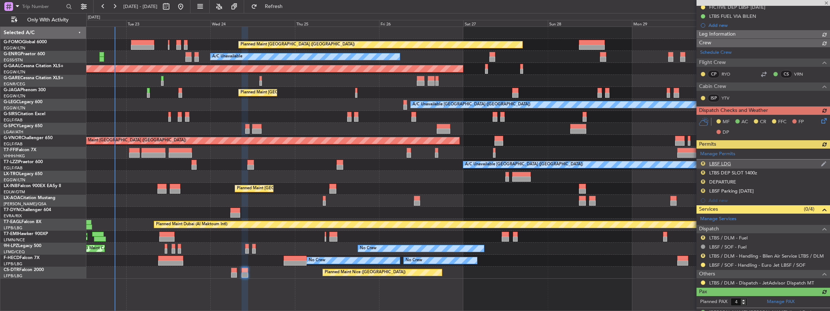
scroll to position [97, 0]
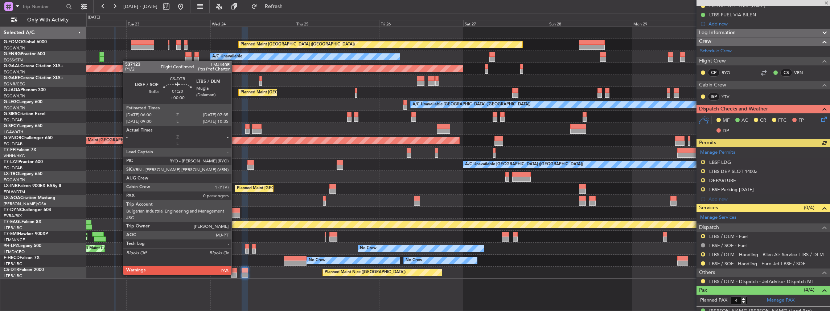
click at [235, 274] on div at bounding box center [234, 274] width 6 height 5
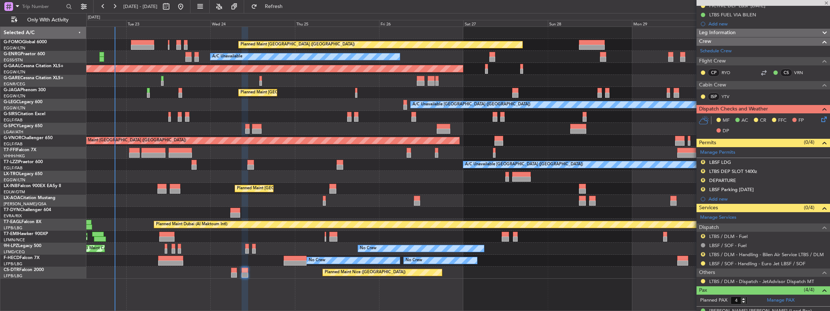
type input "0"
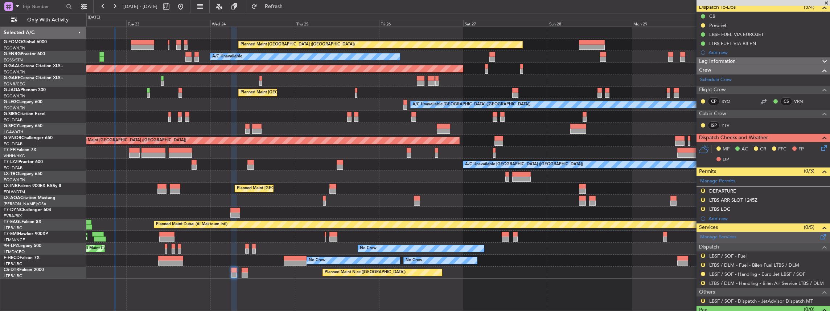
scroll to position [81, 0]
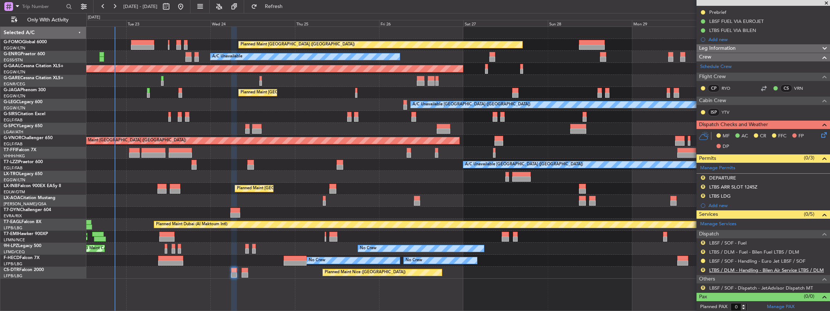
click at [729, 269] on link "LTBS / DLM - Handling - Bilen Air Service LTBS / DLM" at bounding box center [767, 270] width 115 height 6
click at [289, 7] on span "Refresh" at bounding box center [274, 6] width 30 height 5
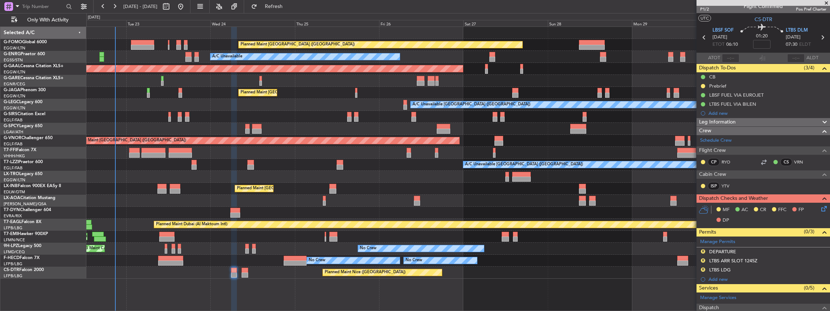
scroll to position [0, 0]
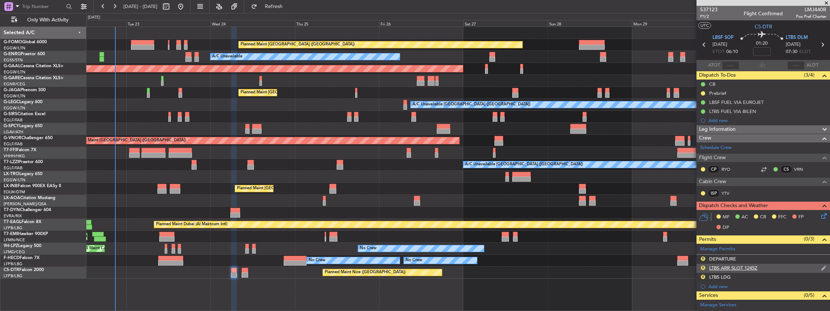
click at [770, 266] on div "R LTBS ARR SLOT 1245Z" at bounding box center [764, 267] width 134 height 9
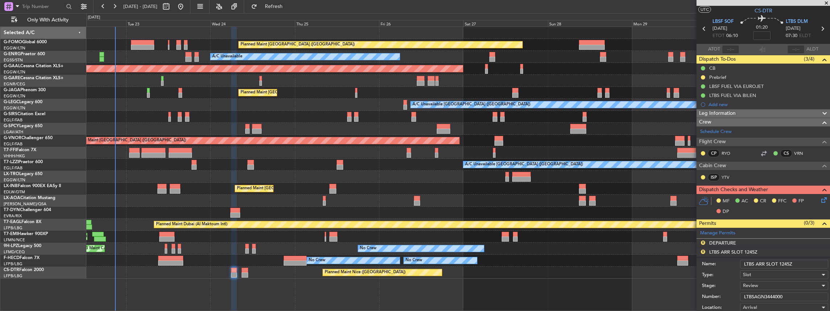
scroll to position [24, 0]
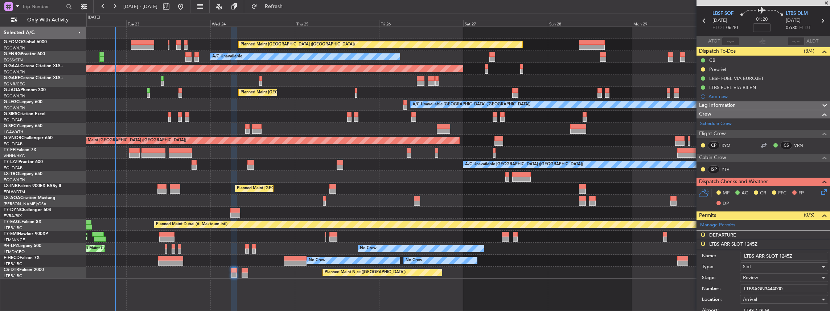
drag, startPoint x: 786, startPoint y: 254, endPoint x: 780, endPoint y: 255, distance: 5.5
click at [780, 255] on input "LTBS ARR SLOT 1245Z" at bounding box center [784, 256] width 88 height 9
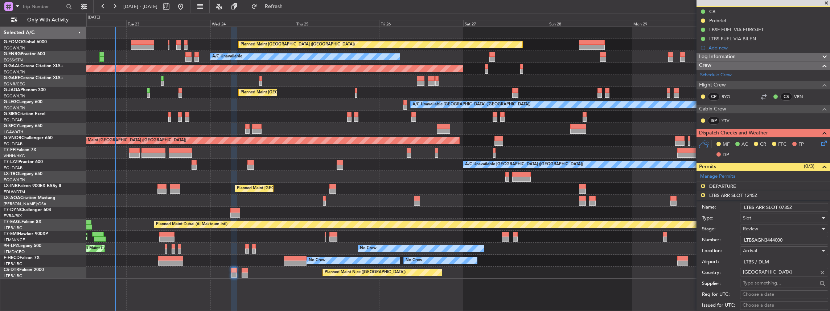
type input "LTBS ARR SLOT 0735Z"
click at [776, 226] on div "Review" at bounding box center [781, 228] width 77 height 11
click at [755, 277] on span "Requested" at bounding box center [783, 275] width 78 height 11
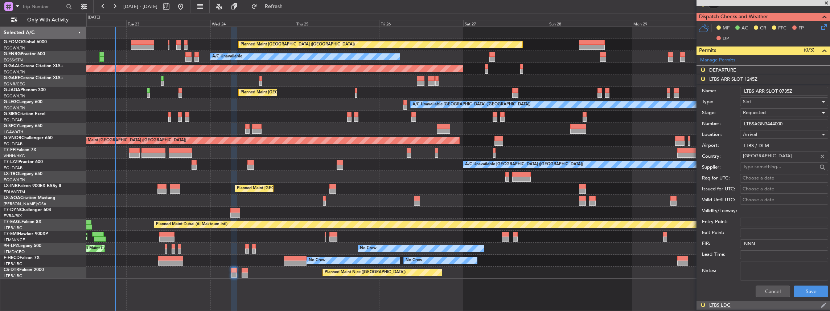
scroll to position [242, 0]
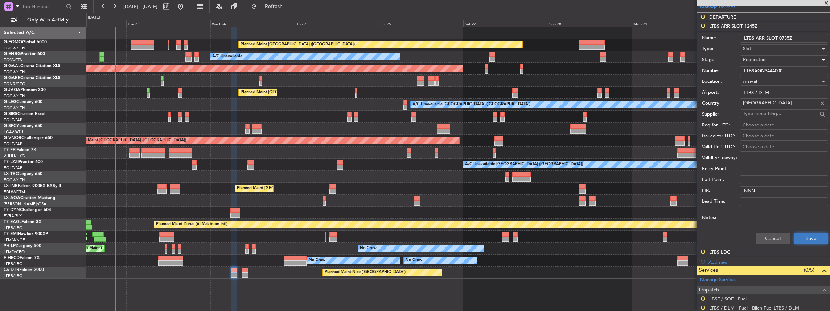
click at [806, 237] on button "Save" at bounding box center [811, 238] width 34 height 12
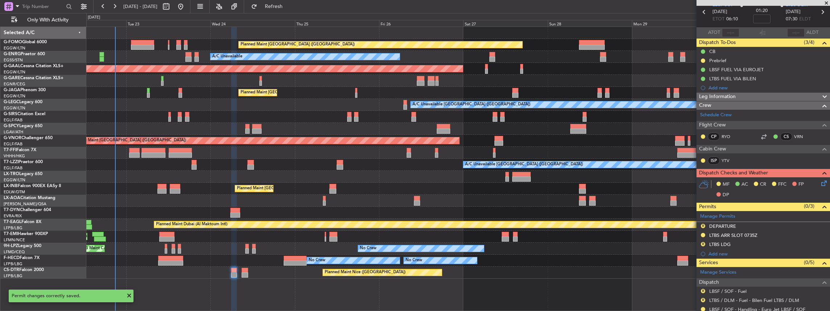
scroll to position [8, 0]
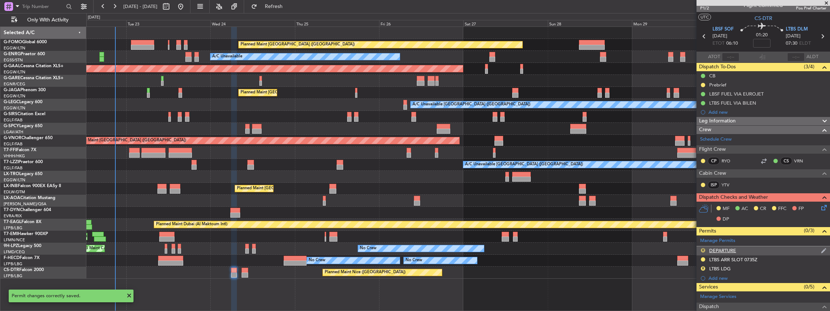
click at [703, 248] on button "R" at bounding box center [703, 250] width 4 height 4
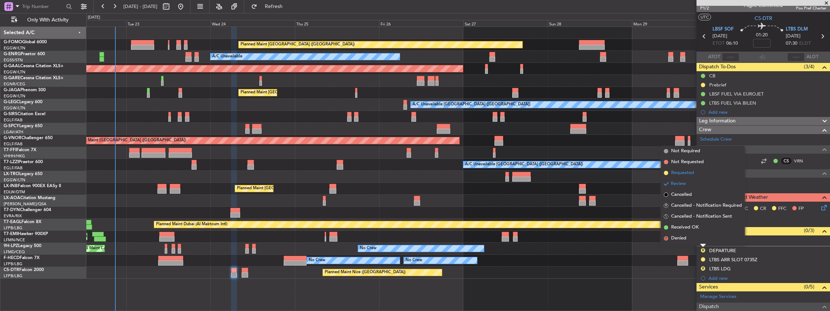
click at [695, 173] on li "Requested" at bounding box center [703, 172] width 84 height 11
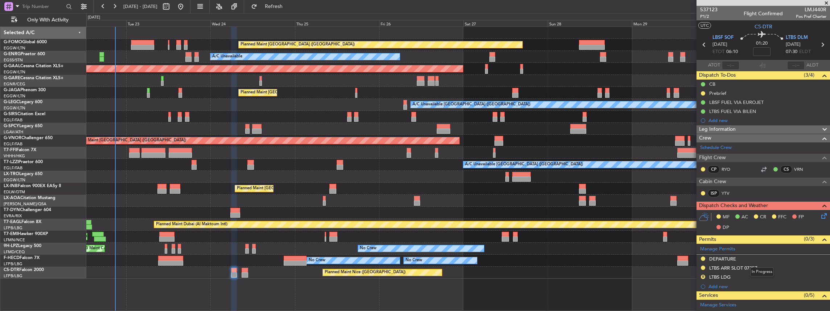
scroll to position [8, 0]
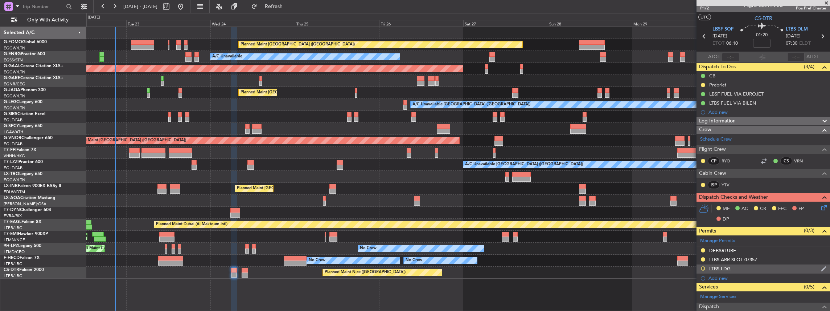
click at [702, 266] on button "R" at bounding box center [703, 268] width 4 height 4
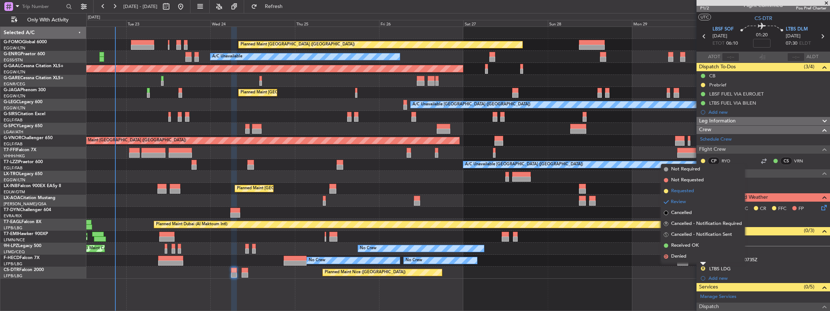
click at [695, 188] on li "Requested" at bounding box center [703, 190] width 84 height 11
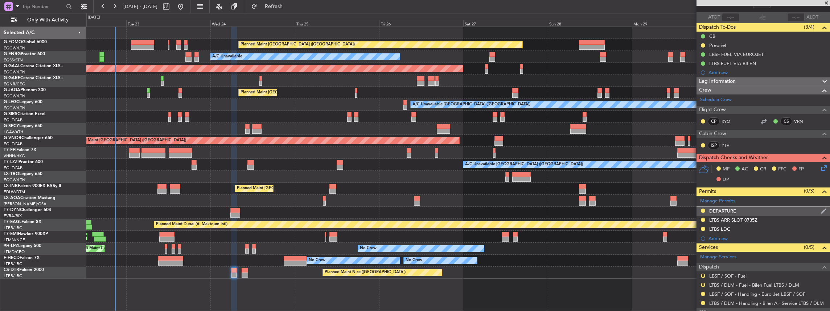
scroll to position [73, 0]
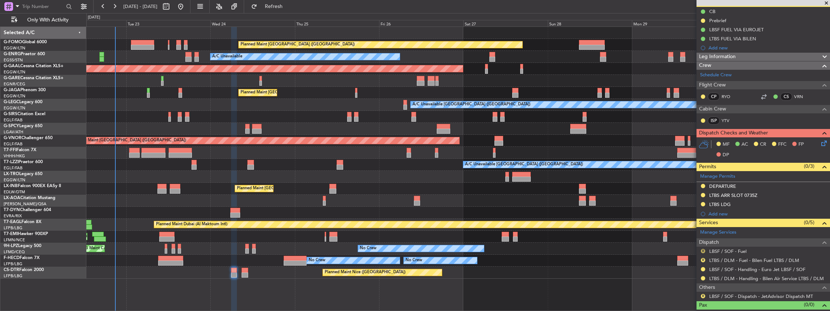
click at [704, 249] on button "R" at bounding box center [703, 251] width 4 height 4
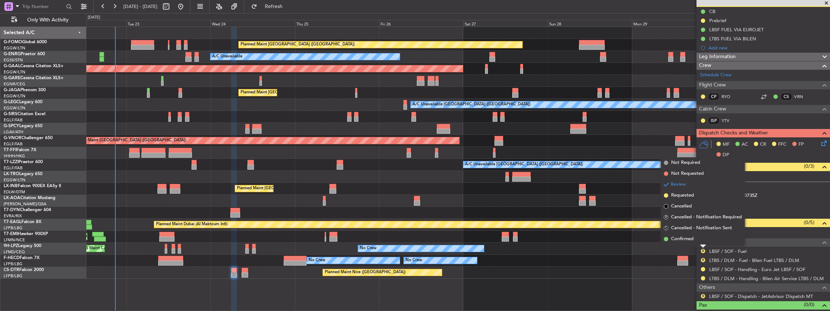
click at [696, 193] on li "Requested" at bounding box center [703, 195] width 84 height 11
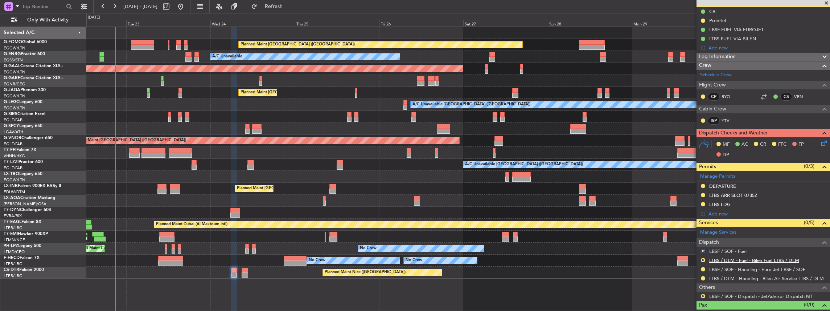
click at [734, 258] on link "LTBS / DLM - Fuel - Bilen Fuel LTBS / DLM" at bounding box center [755, 260] width 90 height 6
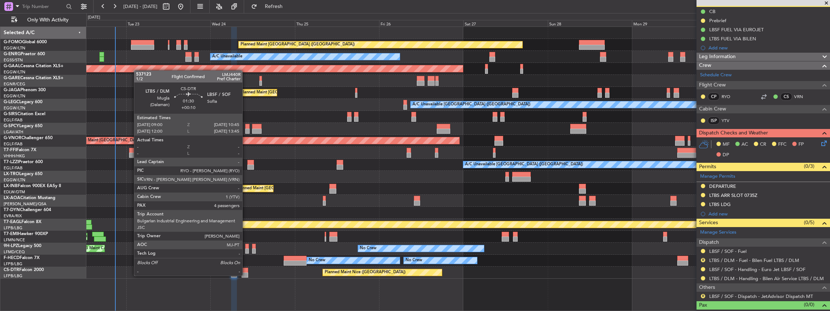
click at [245, 273] on div at bounding box center [245, 274] width 6 height 5
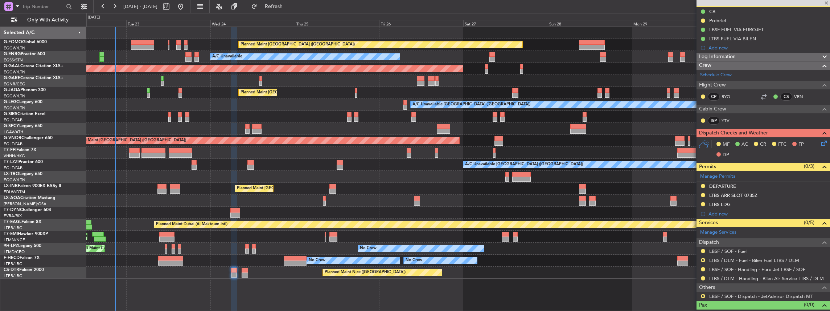
type input "+00:10"
type input "4"
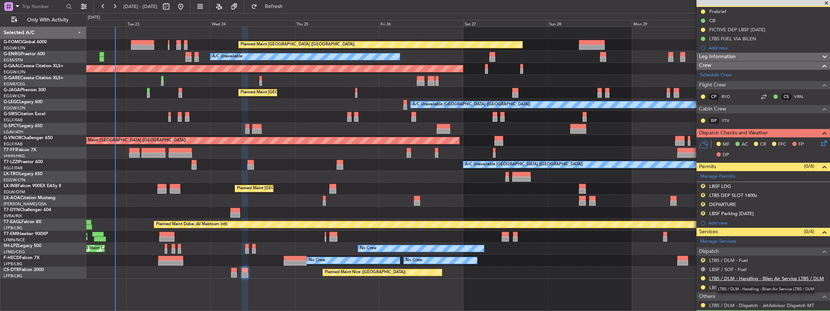
click at [730, 276] on link "LTBS / DLM - Handling - Bilen Air Service LTBS / DLM" at bounding box center [767, 278] width 115 height 6
click at [289, 5] on span "Refresh" at bounding box center [274, 6] width 30 height 5
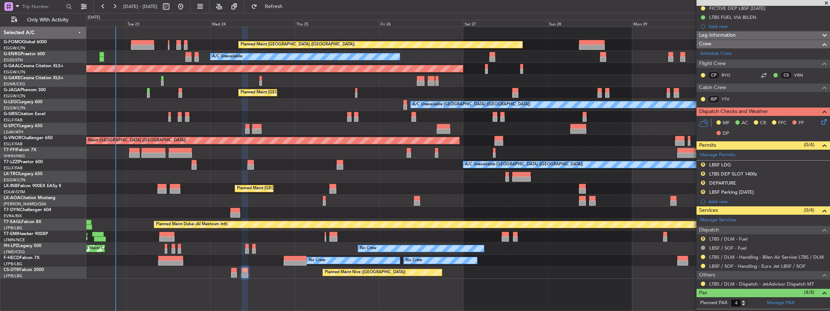
scroll to position [97, 0]
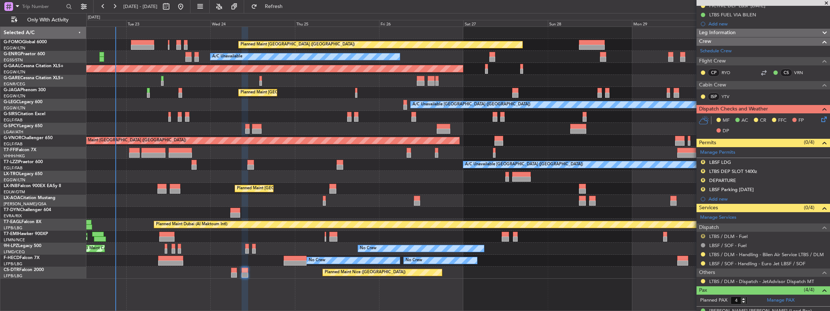
click at [701, 234] on button "R" at bounding box center [703, 236] width 4 height 4
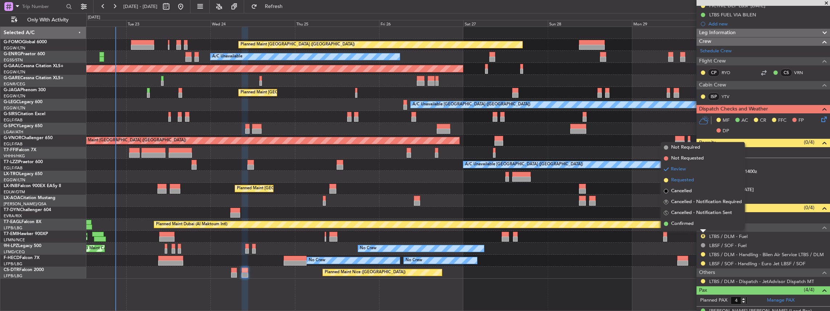
click at [684, 177] on span "Requested" at bounding box center [682, 179] width 23 height 7
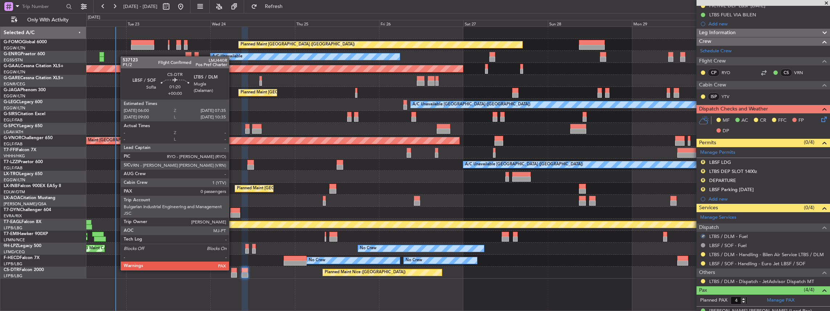
click at [233, 269] on div at bounding box center [234, 269] width 6 height 5
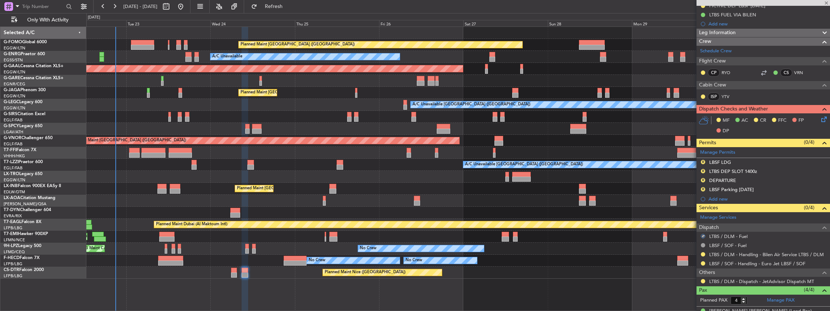
type input "0"
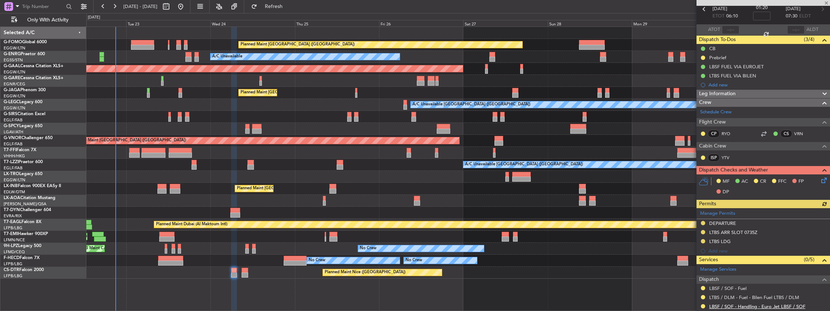
scroll to position [81, 0]
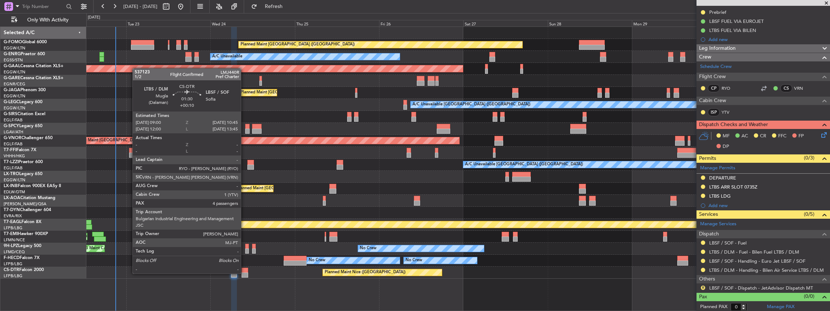
click at [245, 273] on div at bounding box center [245, 274] width 6 height 5
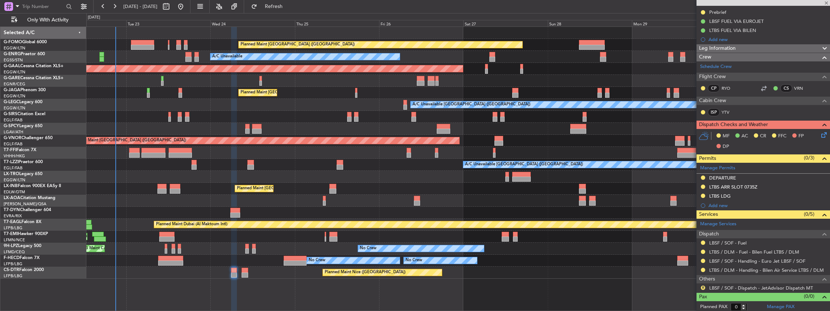
type input "+00:10"
type input "4"
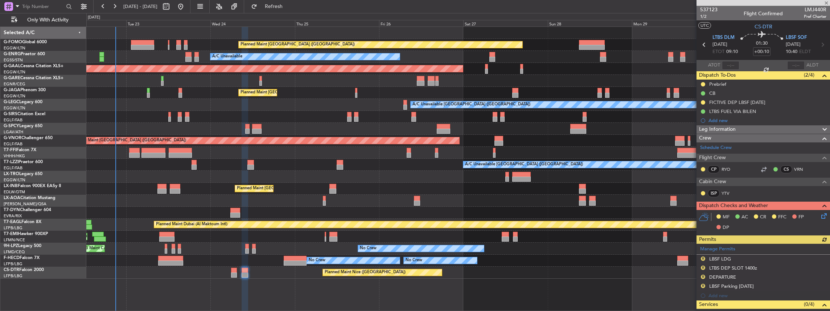
scroll to position [48, 0]
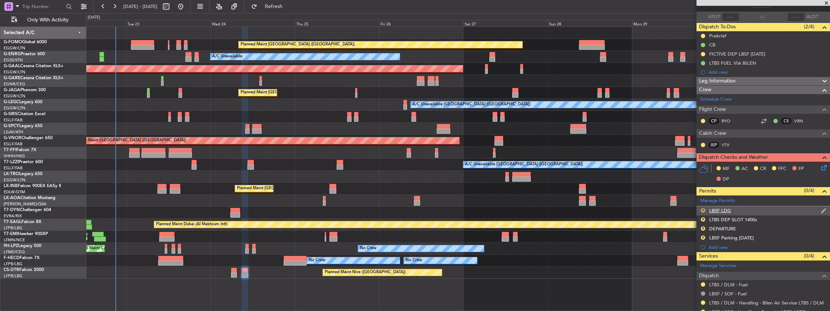
click at [702, 208] on button "R" at bounding box center [703, 210] width 4 height 4
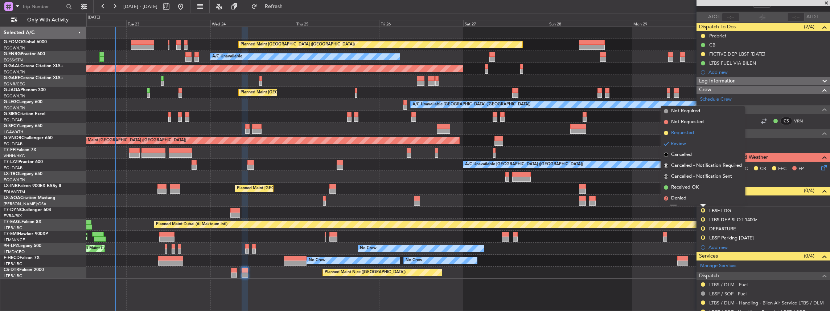
click at [691, 135] on span "Requested" at bounding box center [682, 132] width 23 height 7
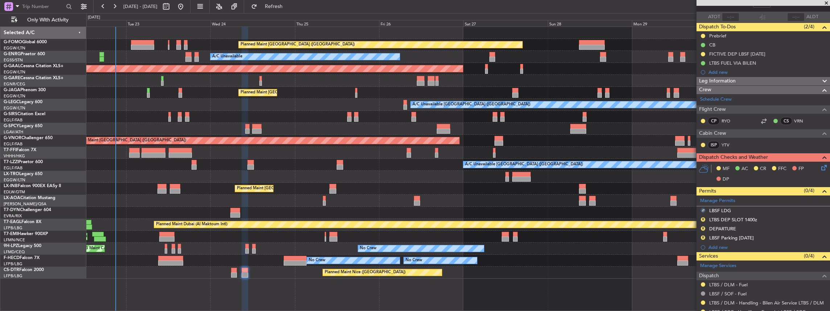
scroll to position [0, 0]
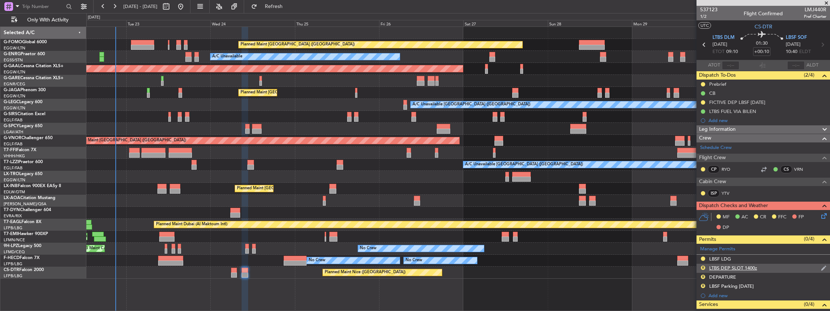
click at [773, 267] on div "R LTBS DEP SLOT 1400z" at bounding box center [764, 267] width 134 height 9
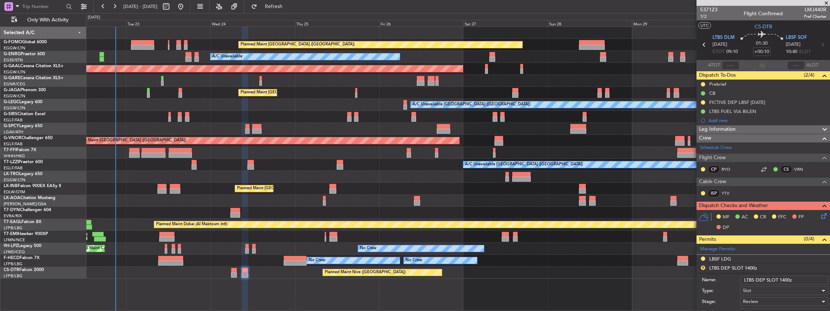
drag, startPoint x: 785, startPoint y: 278, endPoint x: 780, endPoint y: 279, distance: 5.5
click at [780, 279] on input "LTBS DEP SLOT 1400z" at bounding box center [784, 279] width 88 height 9
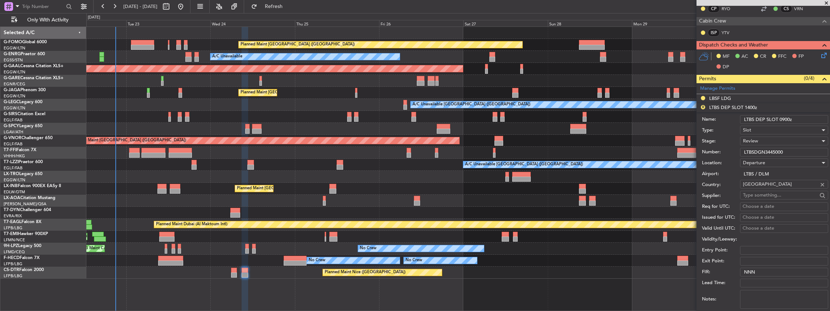
scroll to position [169, 0]
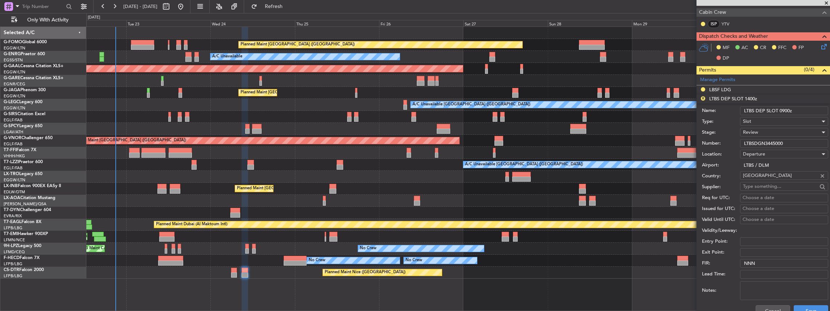
type input "LTBS DEP SLOT 0900z"
click at [767, 134] on div "Review" at bounding box center [781, 132] width 77 height 11
click at [762, 180] on span "Requested" at bounding box center [783, 178] width 78 height 11
click at [806, 308] on button "Save" at bounding box center [811, 311] width 34 height 12
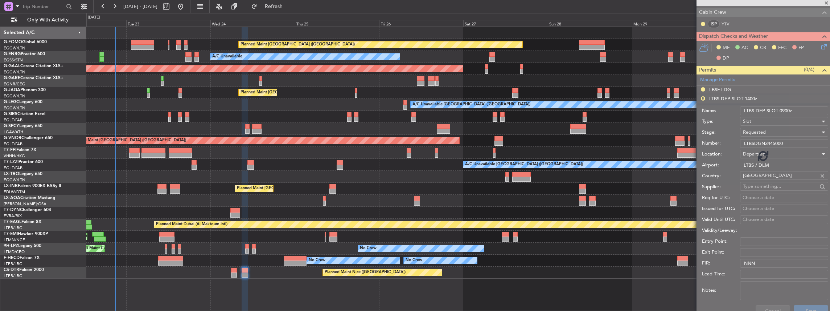
scroll to position [155, 0]
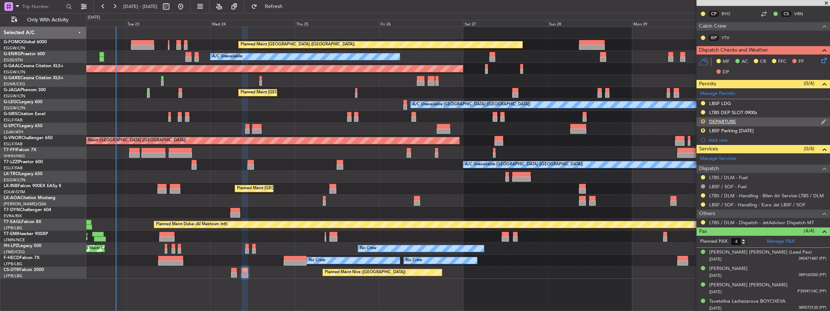
click at [703, 119] on button "R" at bounding box center [703, 121] width 4 height 4
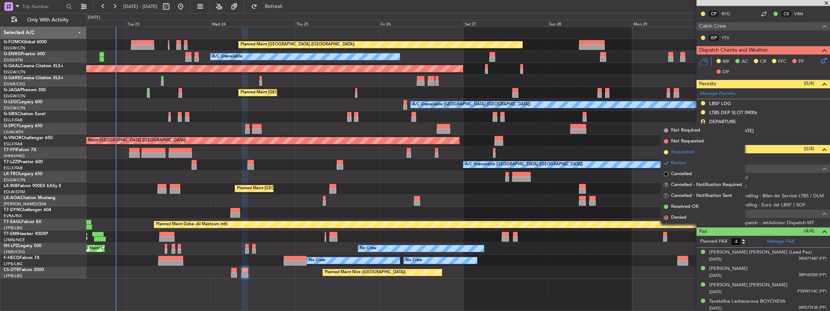
click at [699, 153] on li "Requested" at bounding box center [703, 152] width 84 height 11
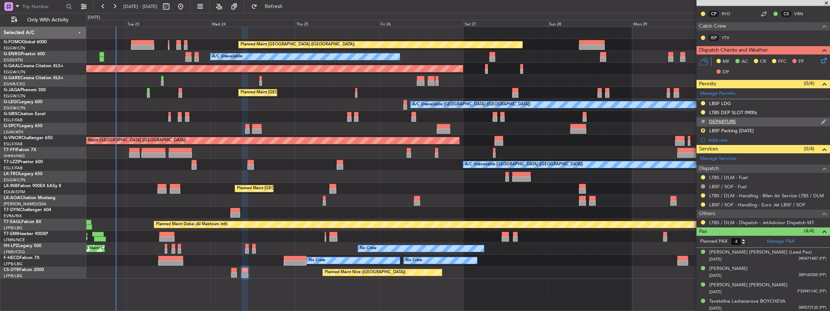
scroll to position [10, 0]
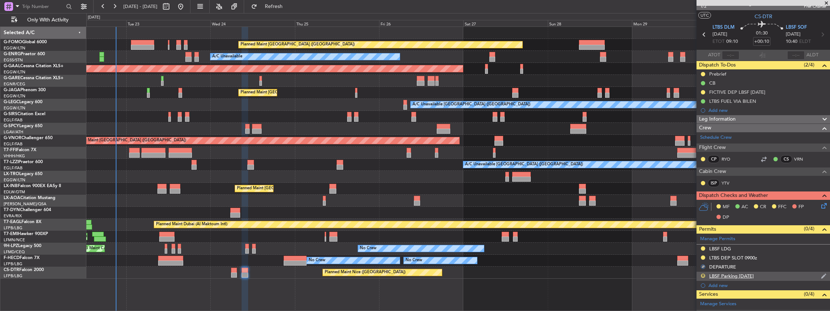
click at [704, 274] on button "R" at bounding box center [703, 275] width 4 height 4
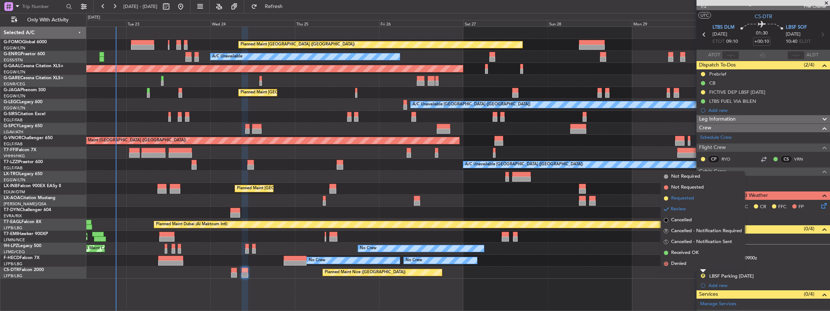
click at [687, 197] on span "Requested" at bounding box center [682, 198] width 23 height 7
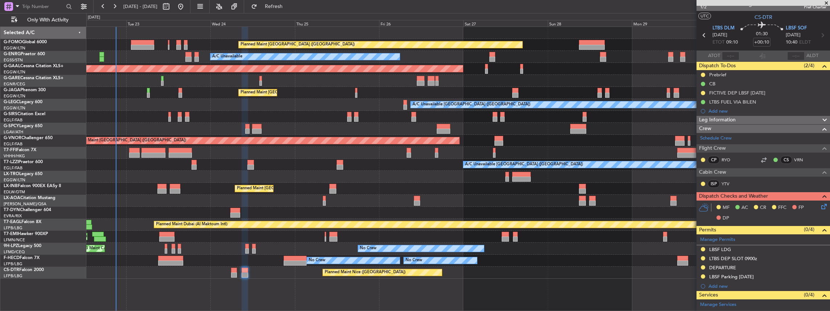
scroll to position [0, 0]
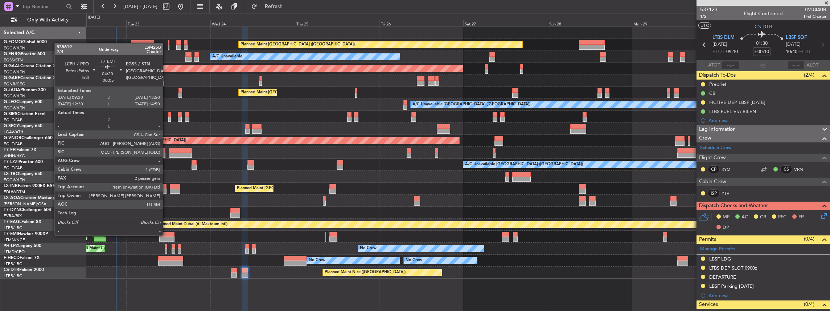
click at [166, 235] on div at bounding box center [166, 234] width 15 height 5
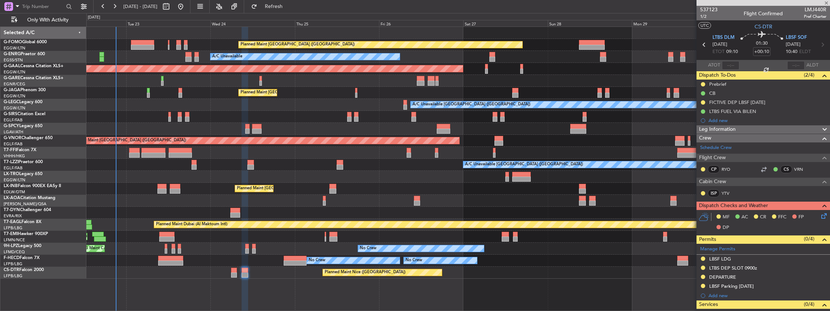
type input "-00:05"
type input "2"
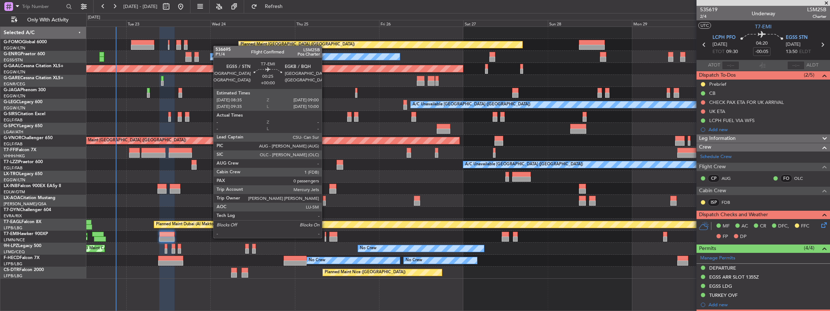
click at [326, 237] on div at bounding box center [326, 238] width 2 height 5
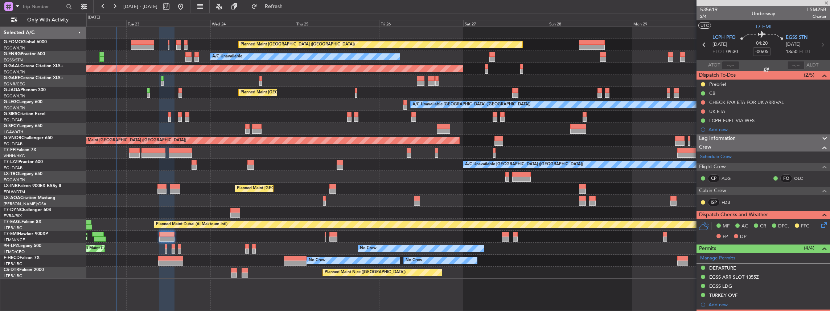
type input "0"
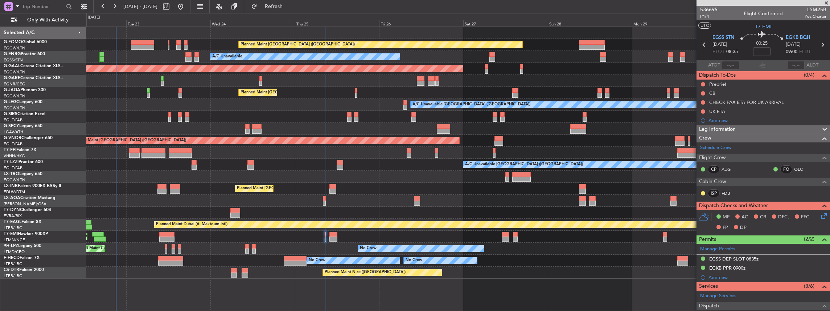
click at [815, 9] on span "LSM25B" at bounding box center [816, 10] width 22 height 8
copy span "LSM25B"
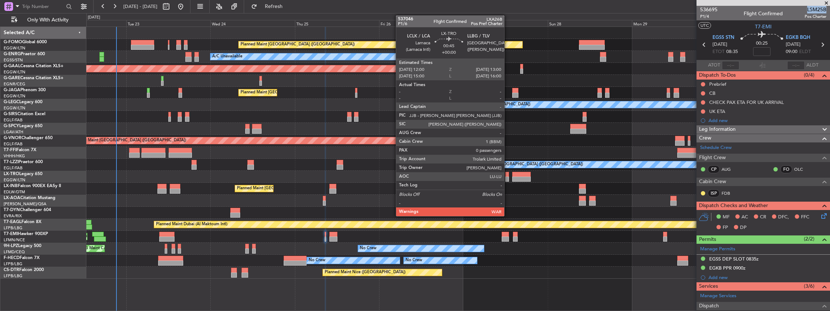
click at [508, 179] on div at bounding box center [508, 178] width 4 height 5
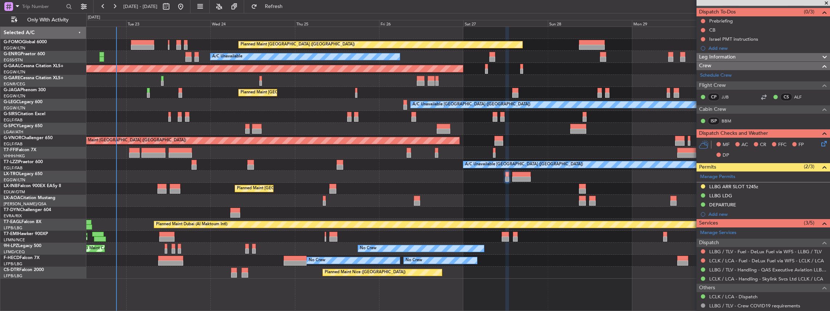
scroll to position [90, 0]
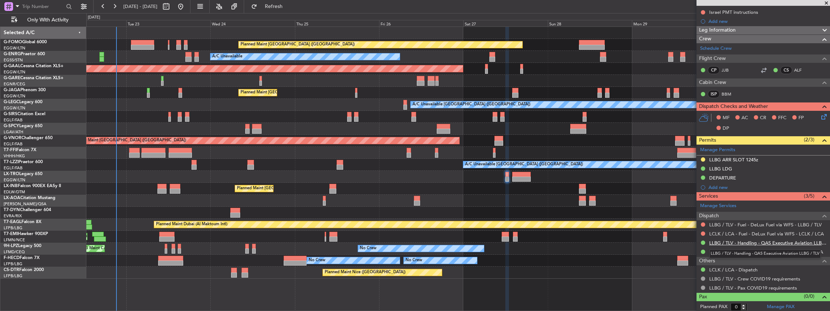
click at [740, 242] on link "LLBG / TLV - Handling - QAS Executive Aviation LLBG / TLV" at bounding box center [768, 243] width 117 height 6
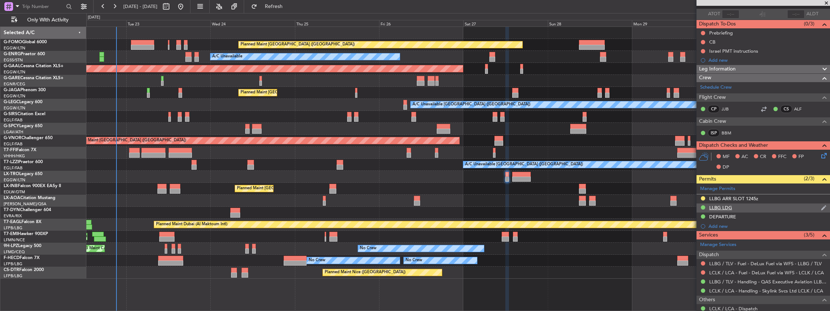
scroll to position [0, 0]
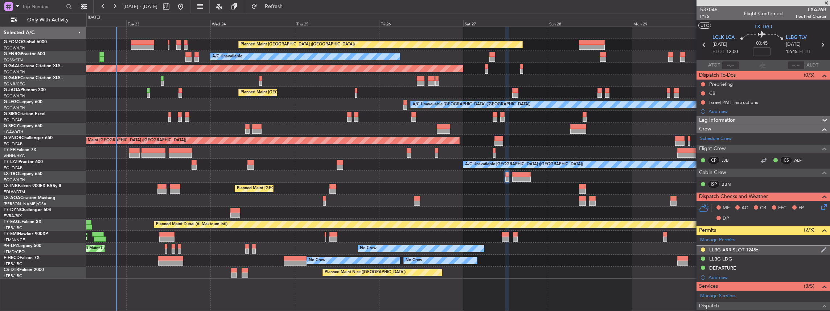
click at [766, 248] on div "LLBG ARR SLOT 1245z" at bounding box center [764, 249] width 134 height 9
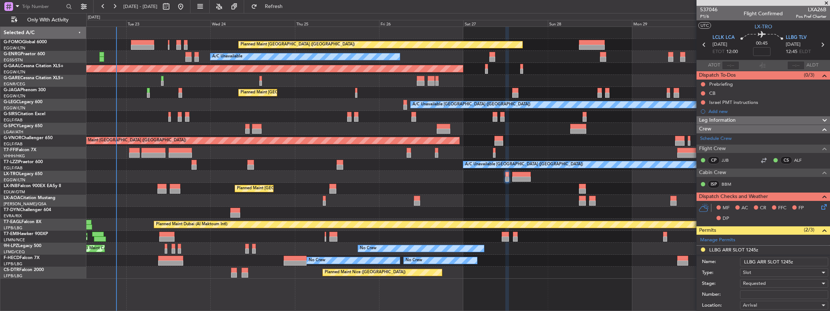
drag, startPoint x: 790, startPoint y: 260, endPoint x: 784, endPoint y: 261, distance: 6.6
click at [784, 261] on input "LLBG ARR SLOT 1245z" at bounding box center [784, 261] width 88 height 9
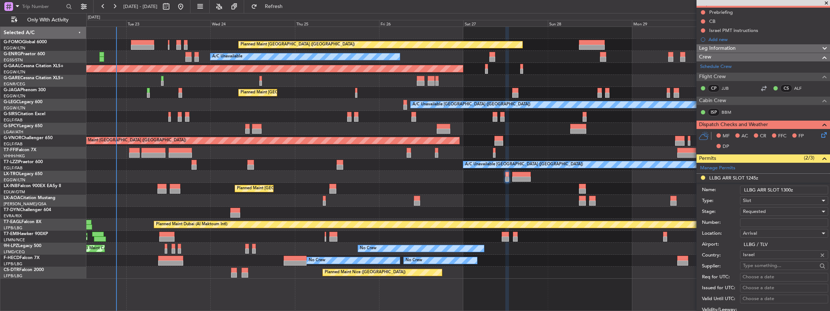
scroll to position [73, 0]
type input "LLBG ARR SLOT 1300z"
click at [759, 209] on span "Requested" at bounding box center [754, 210] width 23 height 7
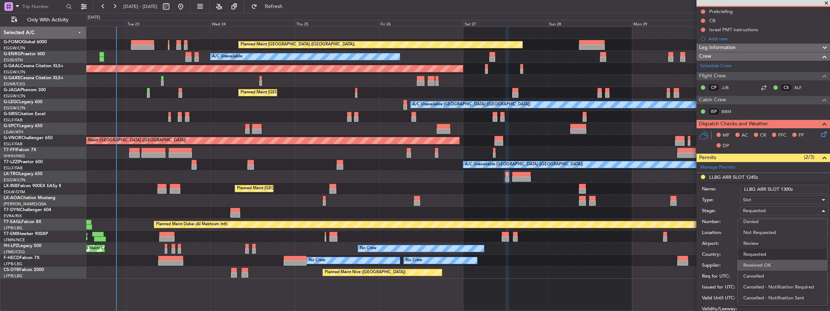
click at [772, 263] on span "Received OK" at bounding box center [783, 264] width 78 height 11
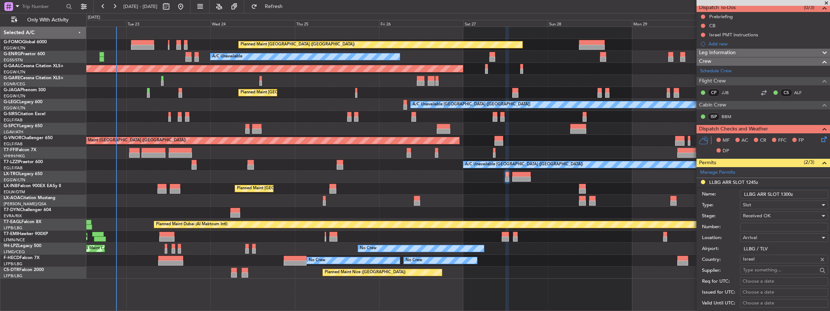
scroll to position [73, 0]
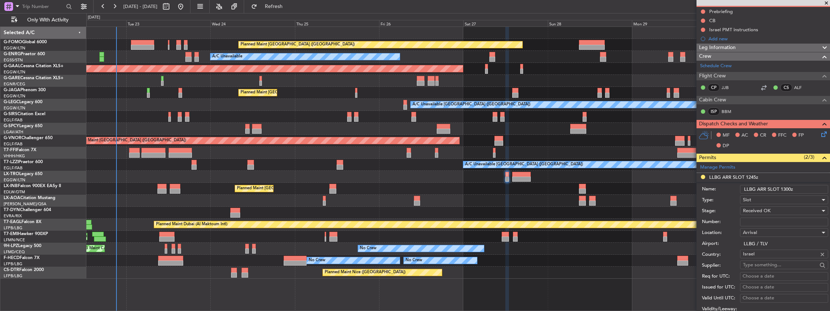
click at [761, 221] on input "Number:" at bounding box center [784, 221] width 88 height 9
paste input "QAS-24233"
type input "QAS-24233"
drag, startPoint x: 771, startPoint y: 221, endPoint x: 738, endPoint y: 221, distance: 33.0
click at [738, 221] on div "Number: QAS-24233" at bounding box center [765, 221] width 126 height 11
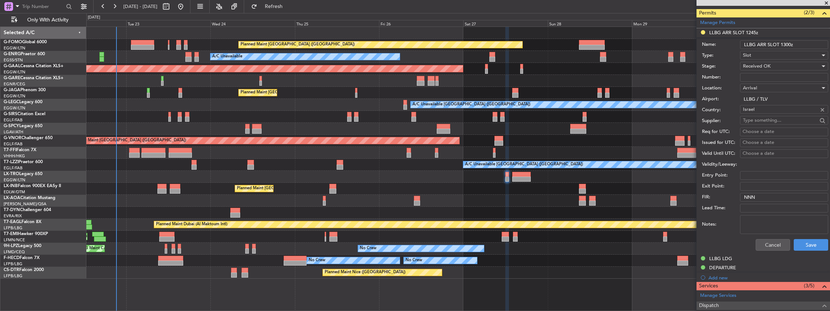
scroll to position [218, 0]
click at [803, 242] on button "Save" at bounding box center [811, 244] width 34 height 12
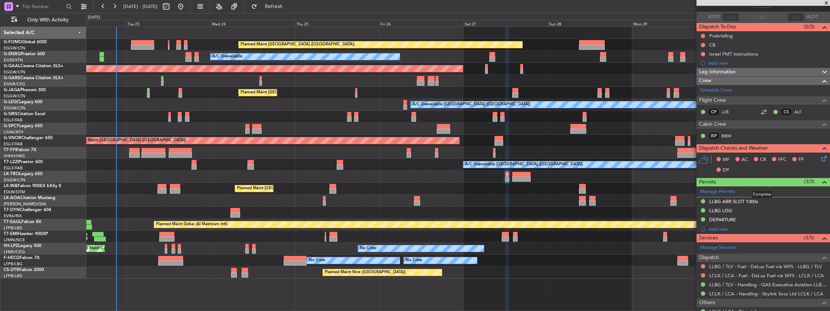
scroll to position [0, 0]
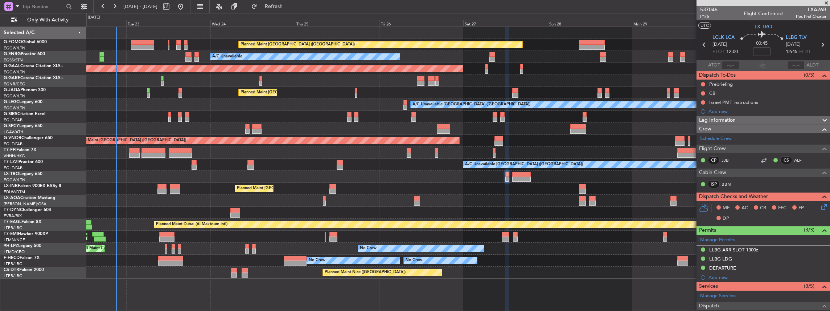
click at [820, 44] on icon at bounding box center [822, 44] width 9 height 9
type input "+00:05"
type input "2"
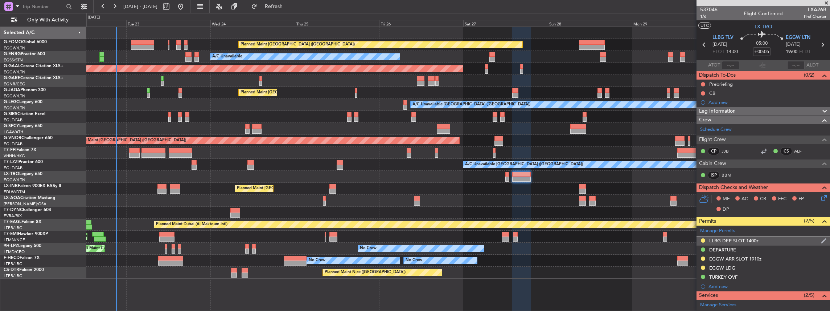
click at [774, 236] on div "LLBG DEP SLOT 1400z" at bounding box center [764, 240] width 134 height 9
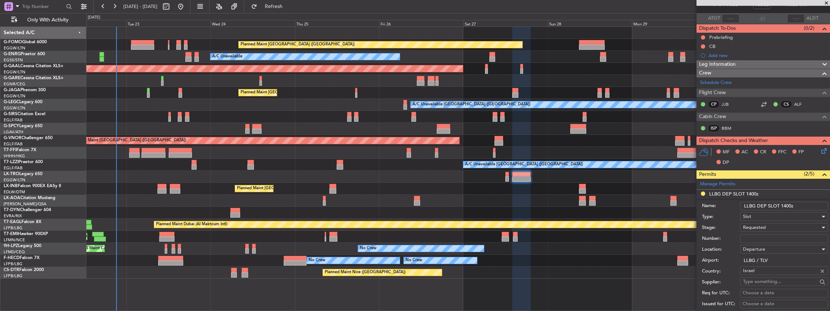
scroll to position [48, 0]
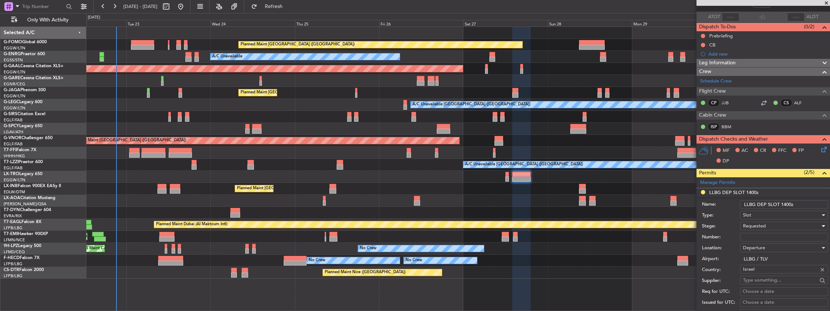
click at [766, 225] on div "Requested" at bounding box center [781, 225] width 77 height 11
click at [767, 279] on span "Received OK" at bounding box center [783, 283] width 78 height 11
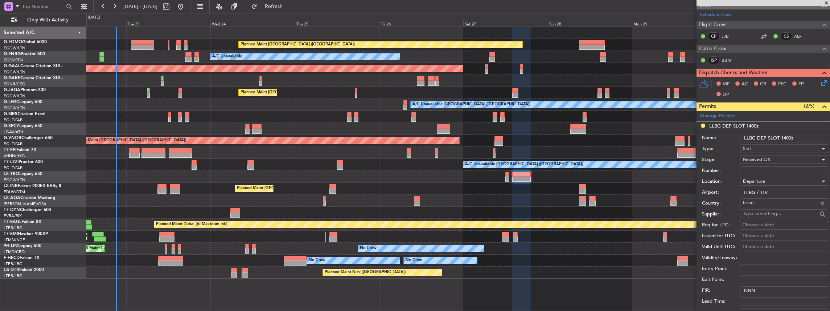
scroll to position [169, 0]
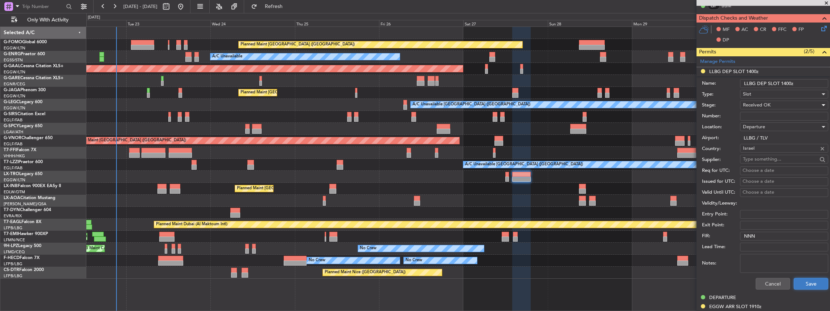
click at [803, 279] on button "Save" at bounding box center [811, 284] width 34 height 12
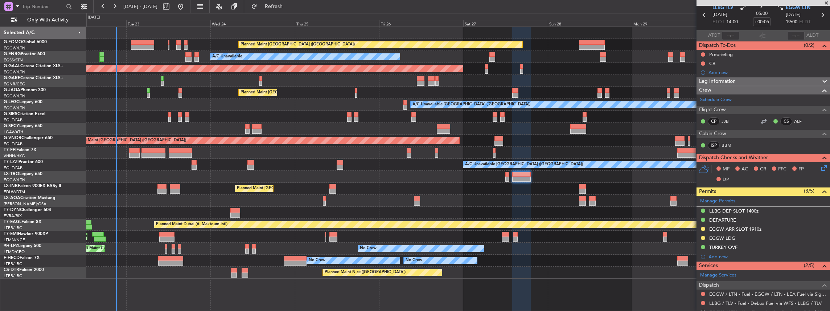
scroll to position [121, 0]
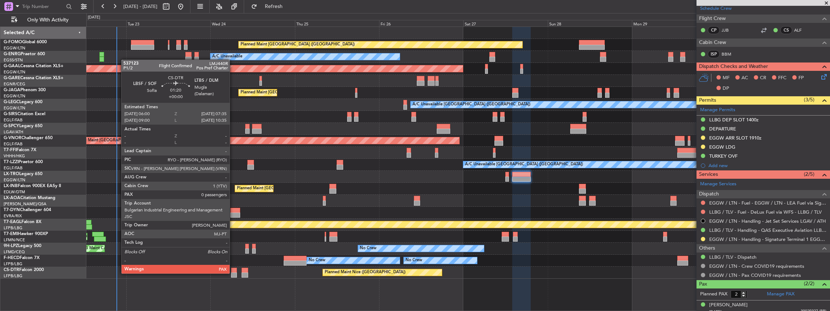
click at [233, 273] on div at bounding box center [234, 274] width 6 height 5
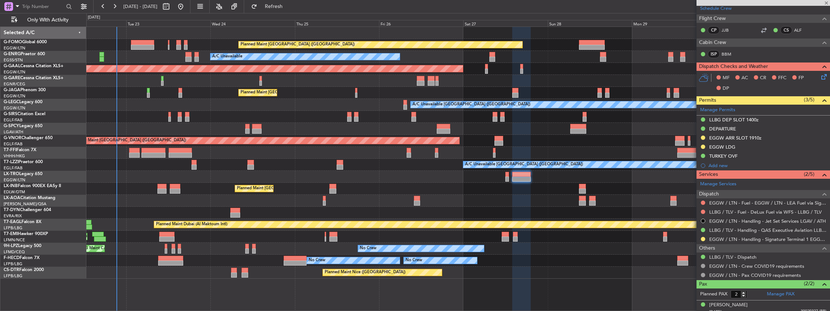
type input "0"
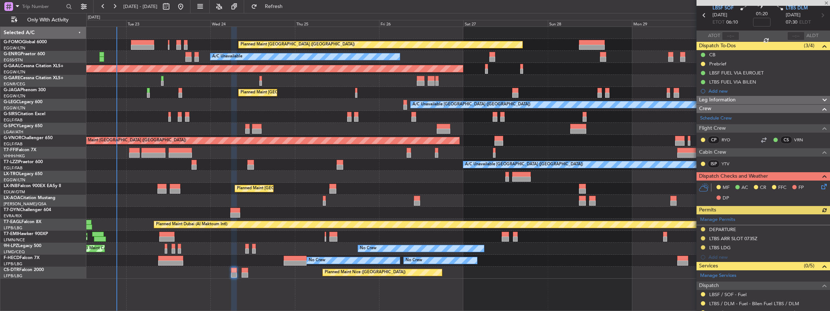
scroll to position [73, 0]
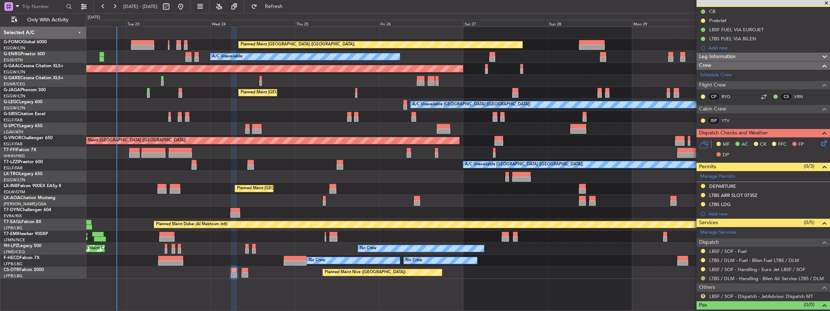
click at [703, 277] on button at bounding box center [703, 278] width 4 height 4
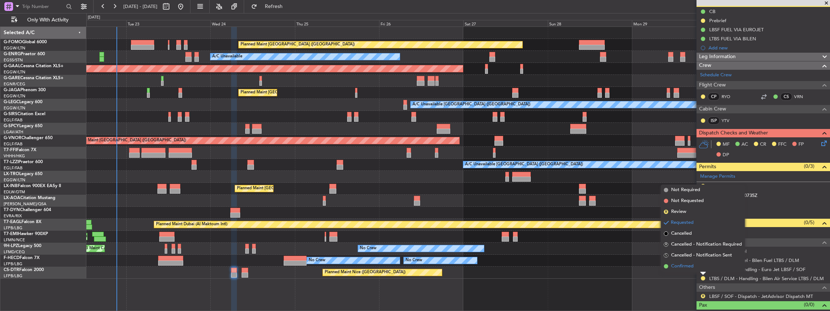
click at [694, 265] on span "Confirmed" at bounding box center [682, 265] width 23 height 7
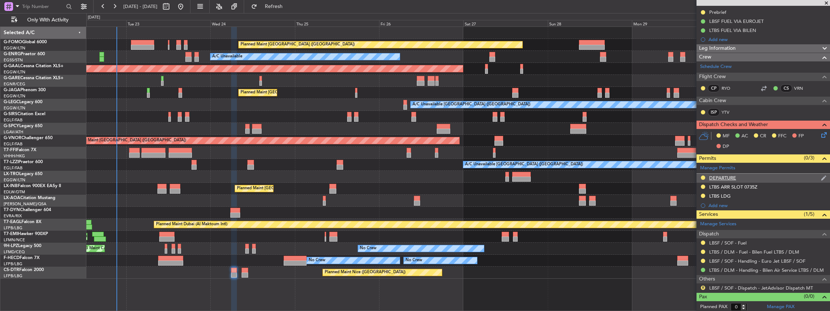
scroll to position [0, 0]
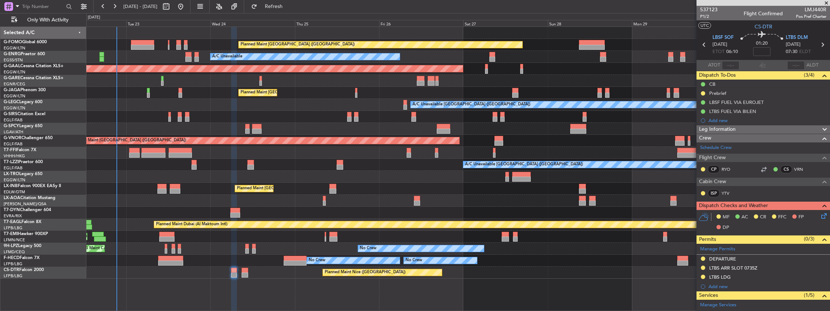
click at [819, 44] on icon at bounding box center [822, 44] width 9 height 9
type input "+00:10"
type input "4"
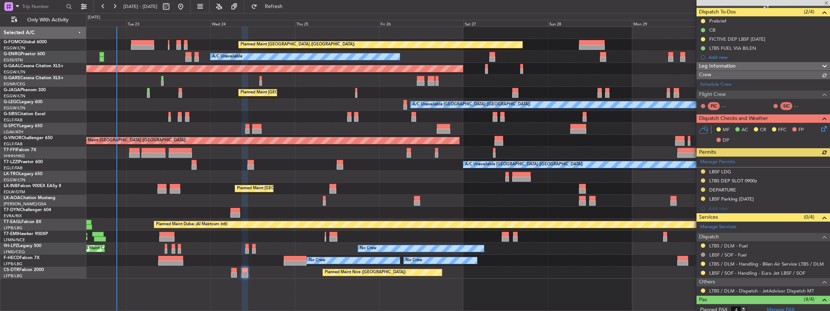
scroll to position [73, 0]
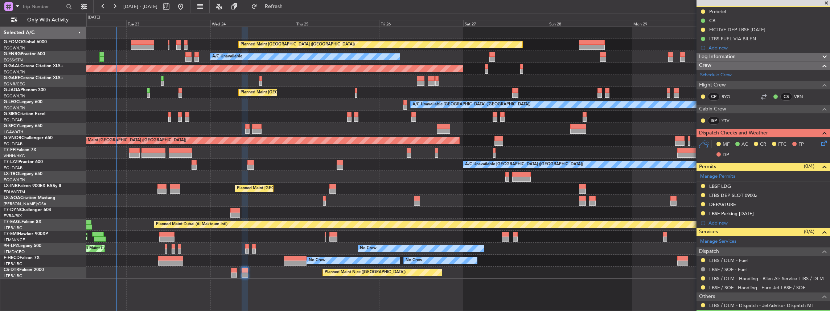
click at [701, 277] on div at bounding box center [703, 278] width 6 height 6
click at [703, 277] on button at bounding box center [703, 278] width 4 height 4
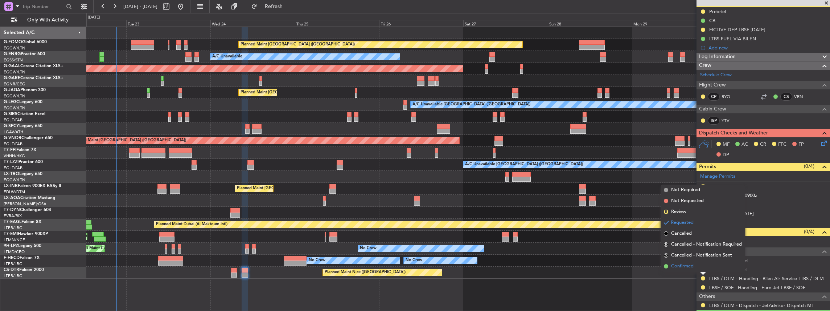
click at [697, 267] on li "Confirmed" at bounding box center [703, 266] width 84 height 11
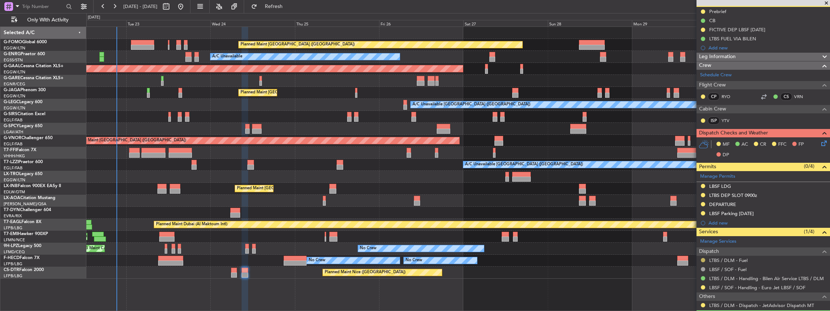
click at [702, 258] on button at bounding box center [703, 260] width 4 height 4
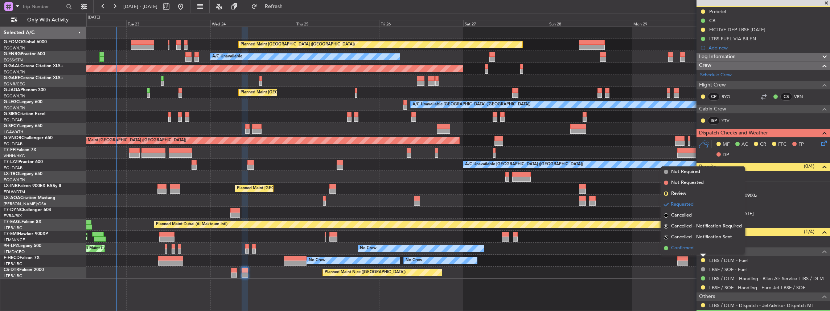
click at [696, 246] on li "Confirmed" at bounding box center [703, 247] width 84 height 11
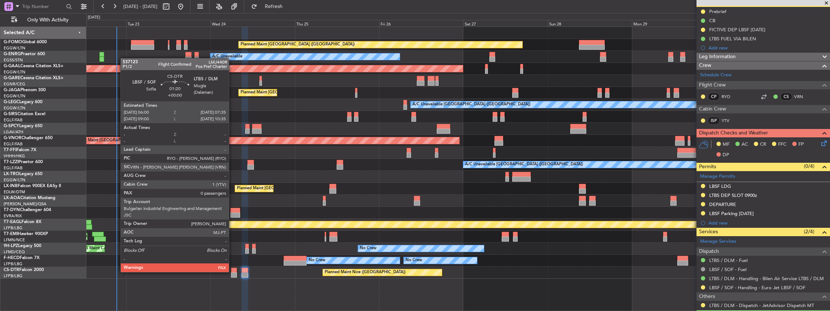
click at [233, 271] on div at bounding box center [234, 269] width 6 height 5
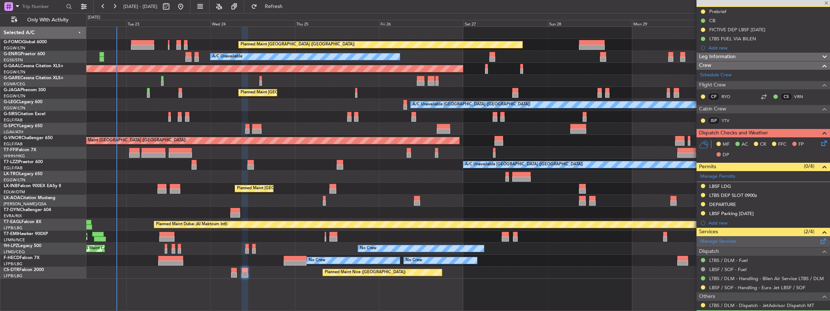
type input "0"
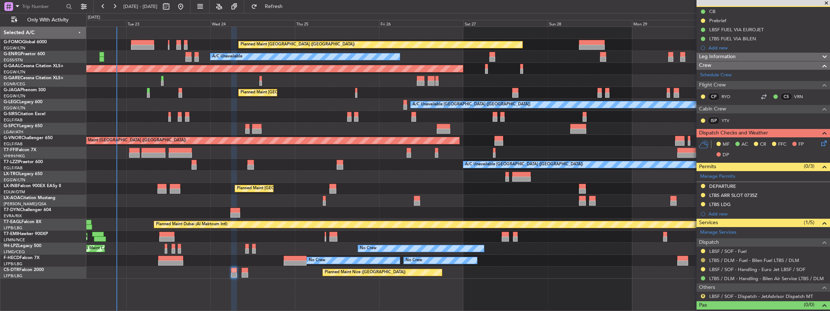
click at [703, 259] on button at bounding box center [703, 260] width 4 height 4
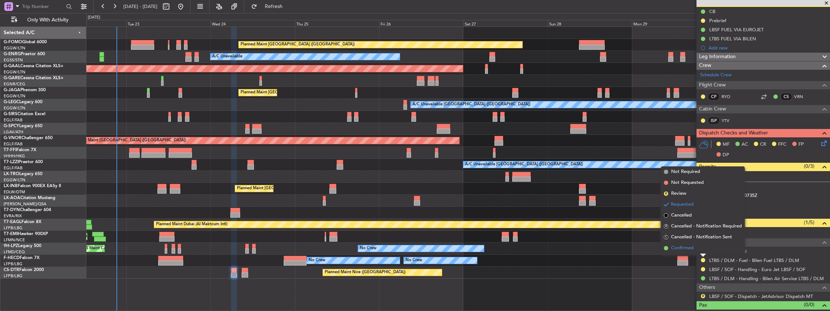
click at [692, 250] on span "Confirmed" at bounding box center [682, 247] width 23 height 7
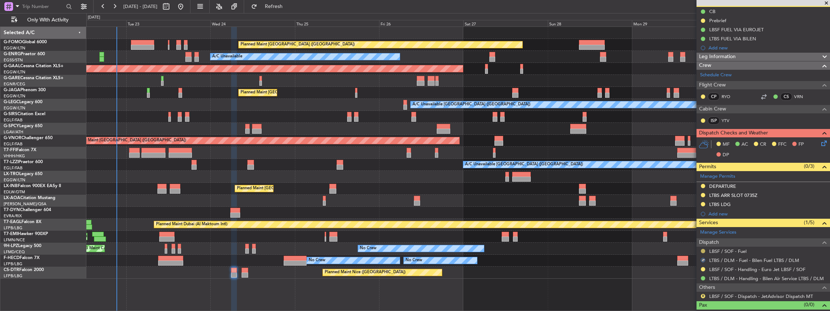
click at [703, 249] on button at bounding box center [703, 251] width 4 height 4
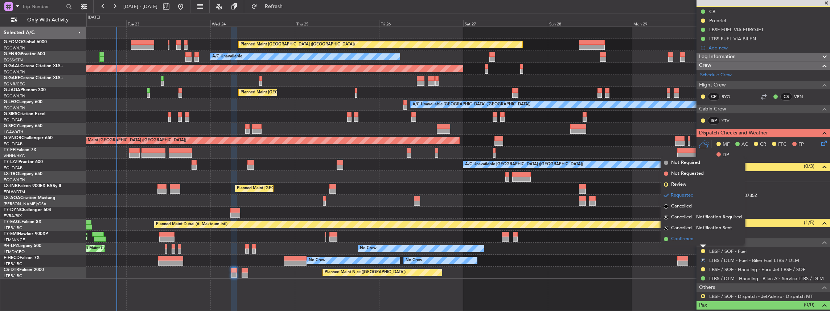
click at [692, 241] on span "Confirmed" at bounding box center [682, 238] width 23 height 7
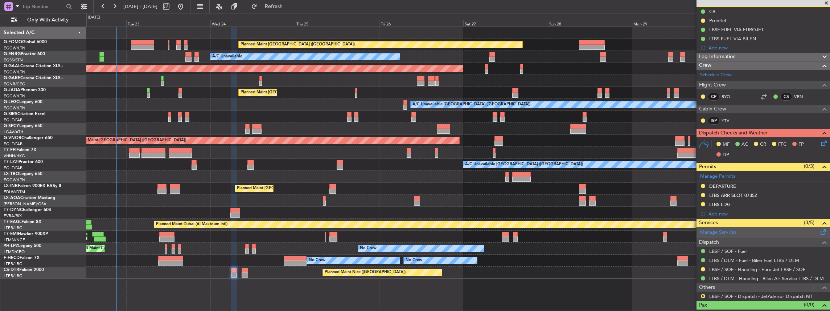
scroll to position [0, 0]
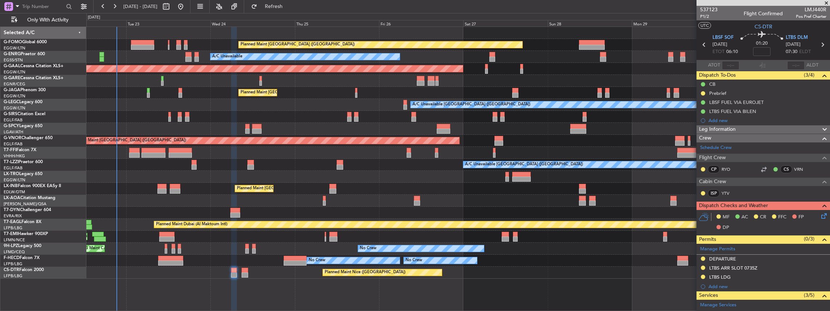
click at [819, 44] on icon at bounding box center [822, 44] width 9 height 9
type input "+00:10"
type input "4"
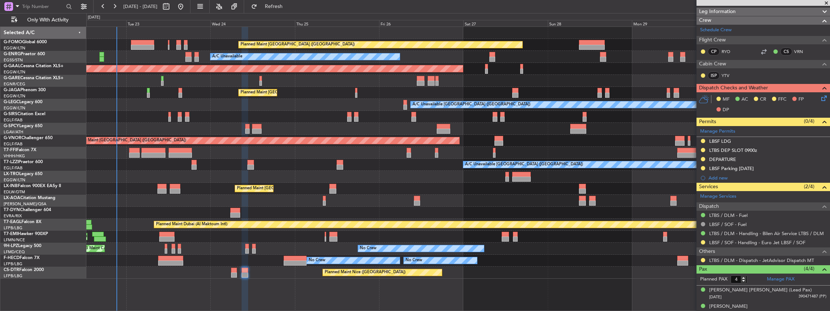
scroll to position [121, 0]
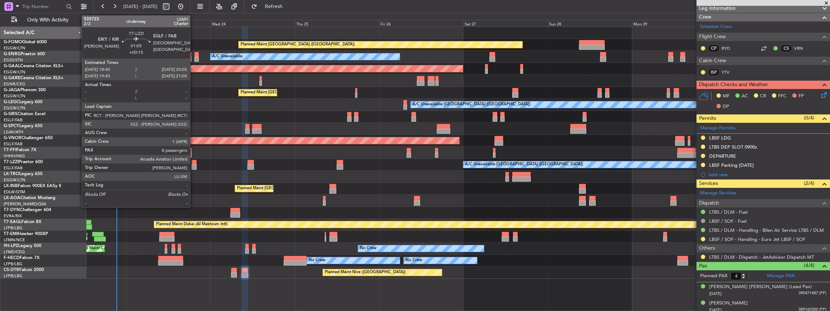
click at [194, 162] on div at bounding box center [194, 162] width 5 height 5
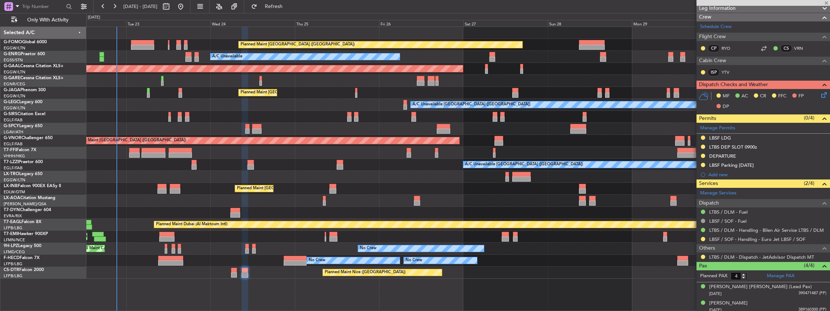
type input "+00:15"
type input "8"
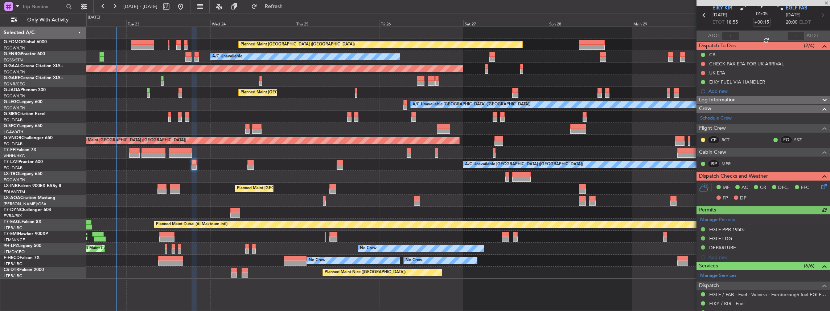
scroll to position [48, 0]
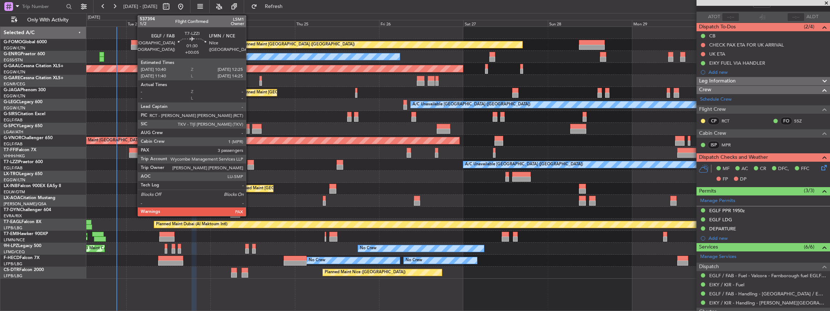
click at [250, 163] on div at bounding box center [251, 162] width 6 height 5
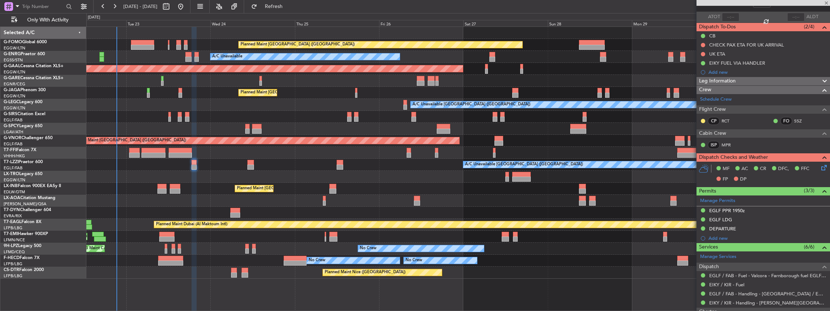
type input "+00:05"
type input "3"
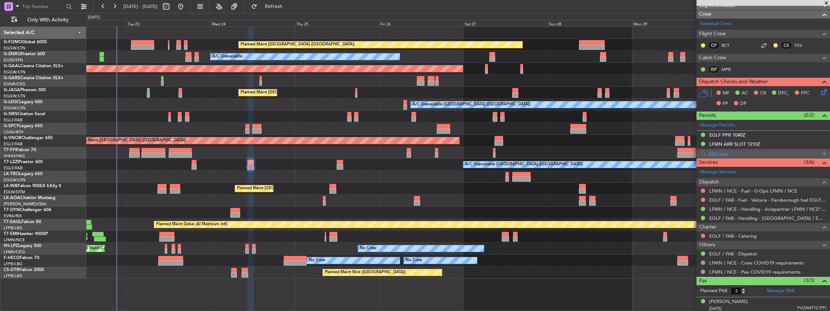
scroll to position [0, 0]
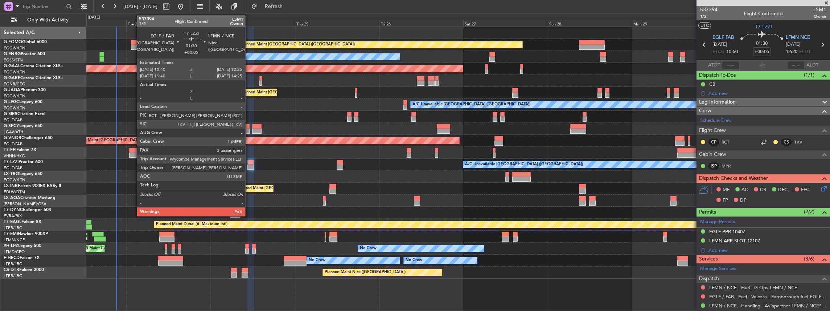
click at [250, 165] on div at bounding box center [251, 166] width 6 height 5
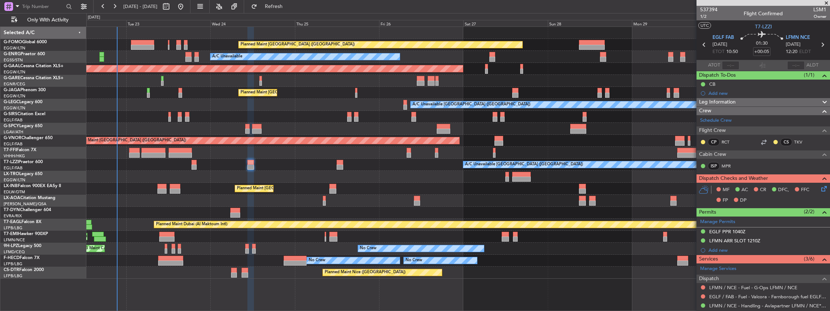
click at [820, 188] on icon at bounding box center [823, 187] width 6 height 6
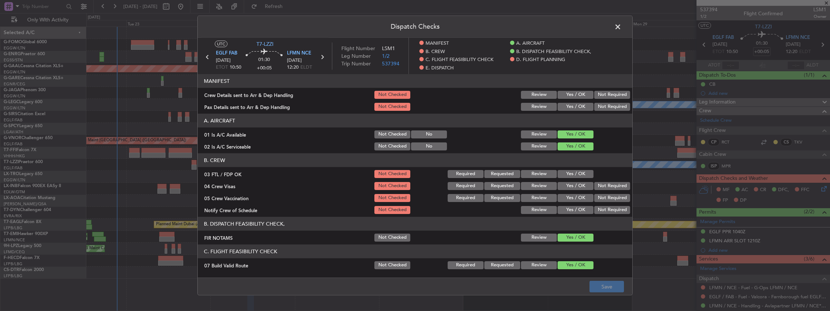
click at [577, 95] on button "Yes / OK" at bounding box center [576, 95] width 36 height 8
click at [572, 102] on div "Yes / OK" at bounding box center [575, 107] width 37 height 10
click at [570, 105] on button "Yes / OK" at bounding box center [576, 107] width 36 height 8
click at [608, 288] on button "Save" at bounding box center [607, 287] width 34 height 12
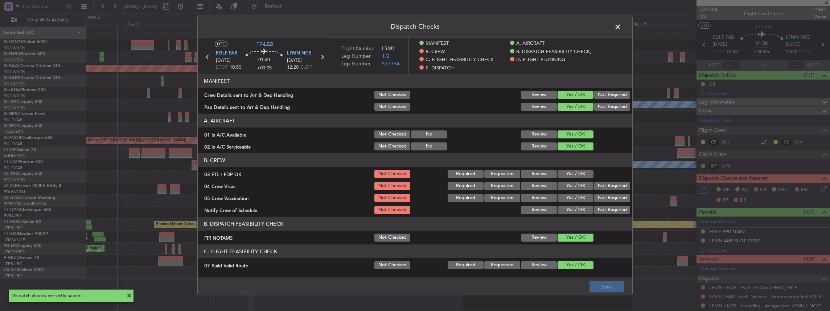
click at [622, 26] on span at bounding box center [622, 28] width 0 height 15
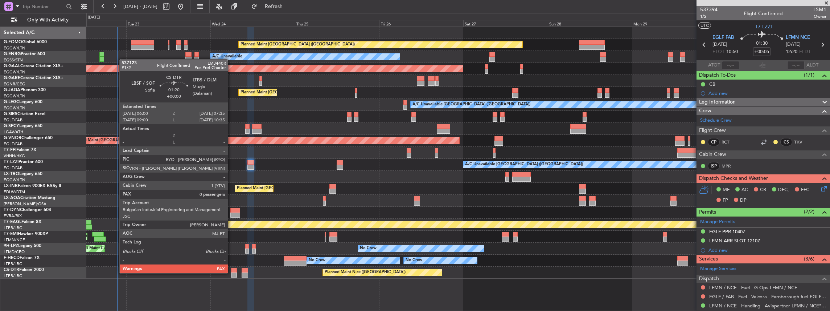
click at [232, 272] on div at bounding box center [234, 274] width 6 height 5
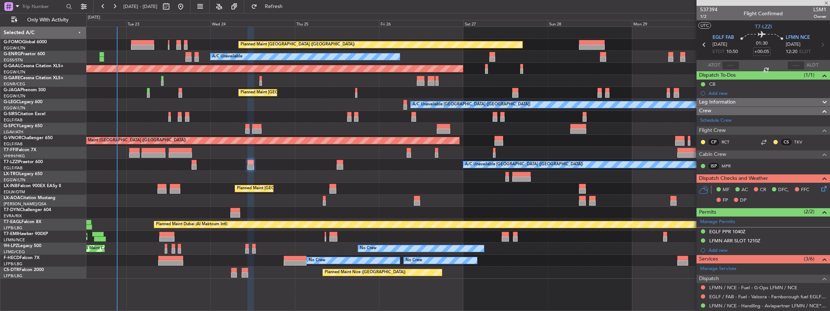
type input "0"
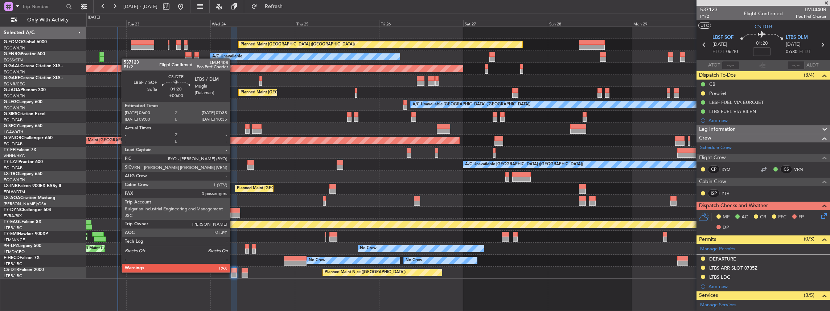
click at [234, 271] on div at bounding box center [234, 269] width 6 height 5
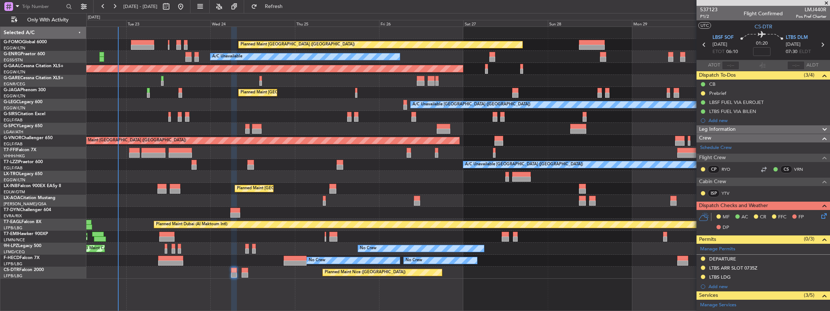
click at [820, 216] on icon at bounding box center [823, 215] width 6 height 6
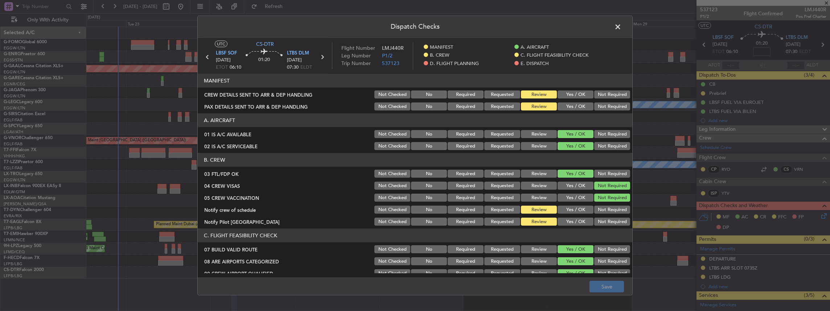
click at [565, 93] on button "Yes / OK" at bounding box center [576, 94] width 36 height 8
click at [566, 103] on button "Yes / OK" at bounding box center [576, 106] width 36 height 8
click at [608, 285] on button "Save" at bounding box center [607, 287] width 34 height 12
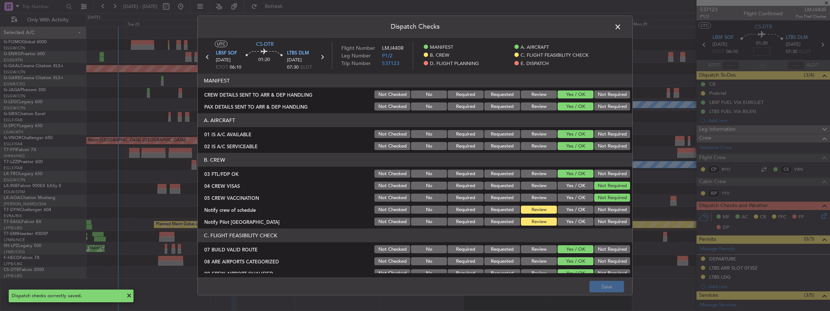
click at [622, 27] on span at bounding box center [622, 28] width 0 height 15
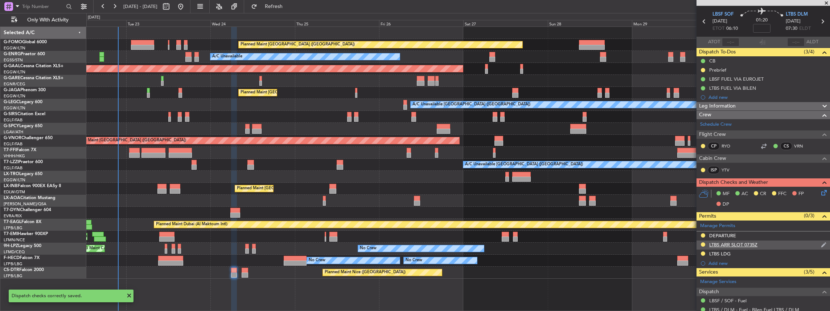
scroll to position [48, 0]
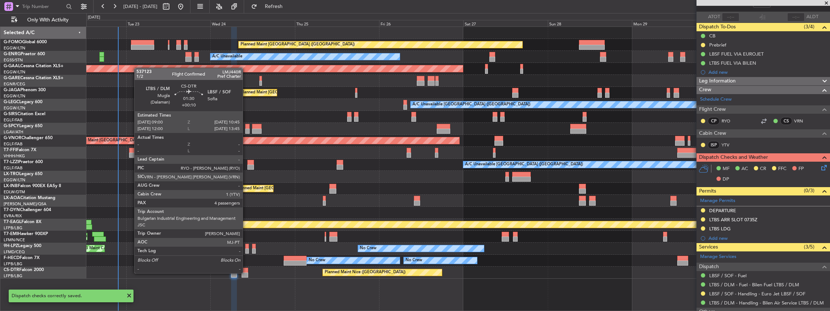
click at [246, 272] on div at bounding box center [245, 274] width 6 height 5
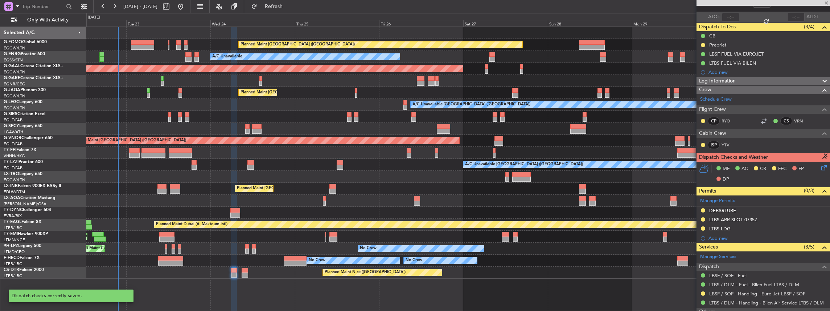
type input "+00:10"
type input "4"
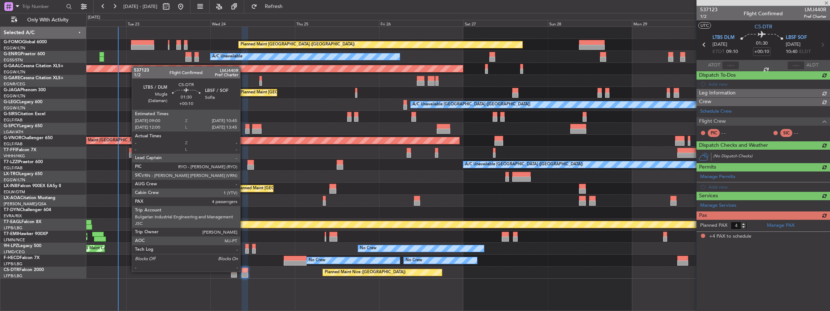
scroll to position [0, 0]
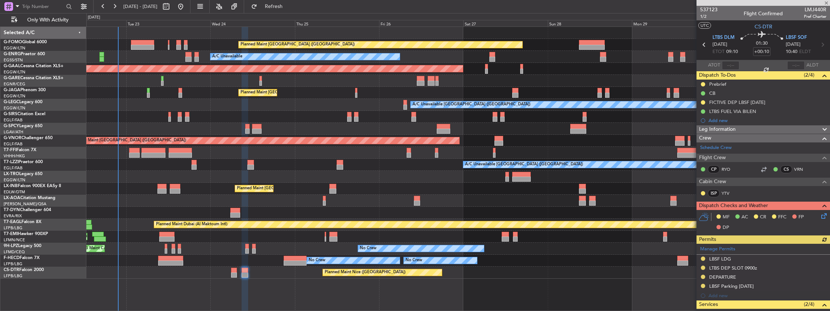
click at [822, 216] on icon at bounding box center [823, 215] width 6 height 6
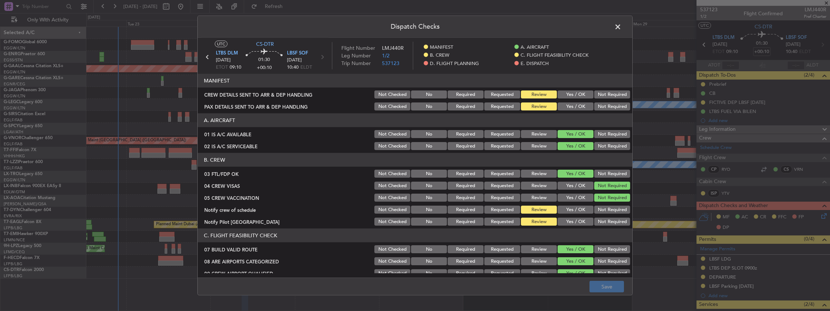
click at [579, 94] on button "Yes / OK" at bounding box center [576, 94] width 36 height 8
click at [573, 107] on button "Yes / OK" at bounding box center [576, 106] width 36 height 8
click at [610, 287] on button "Save" at bounding box center [607, 287] width 34 height 12
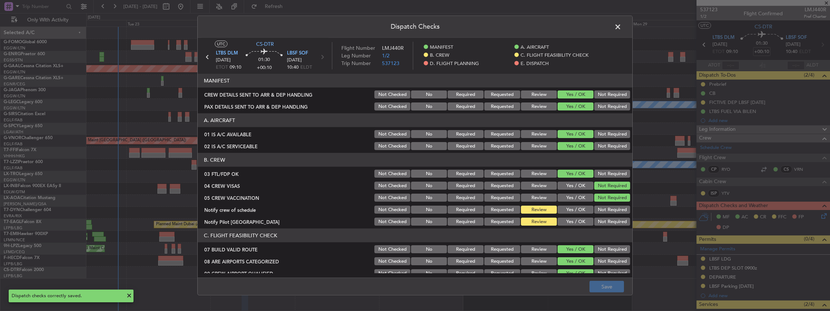
click at [622, 25] on span at bounding box center [622, 28] width 0 height 15
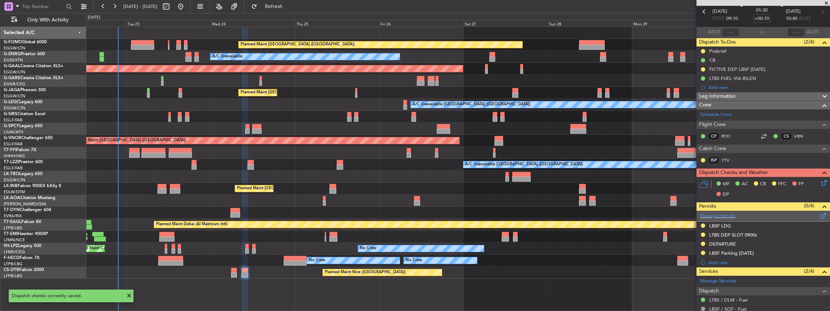
scroll to position [48, 0]
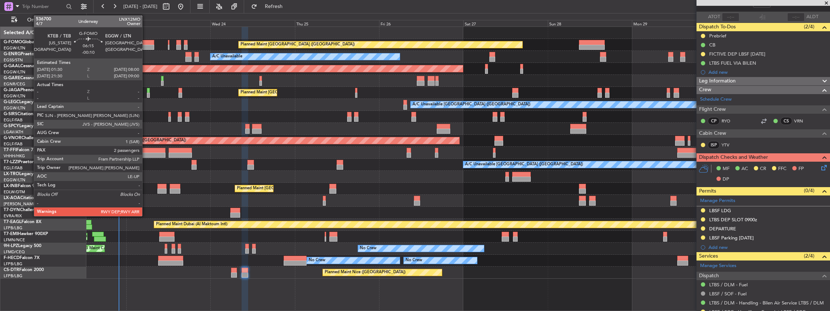
click at [146, 46] on div at bounding box center [142, 47] width 23 height 5
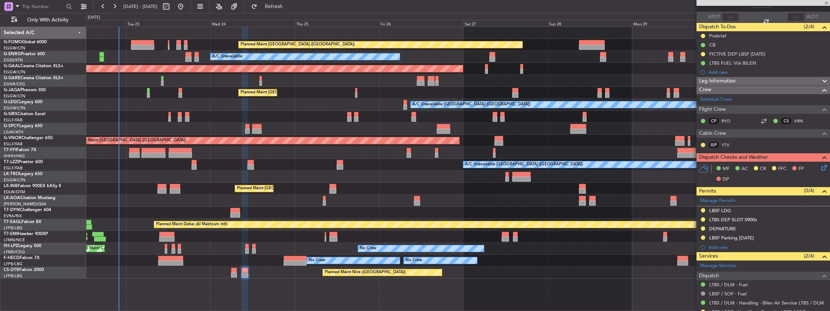
type input "-00:10"
type input "2"
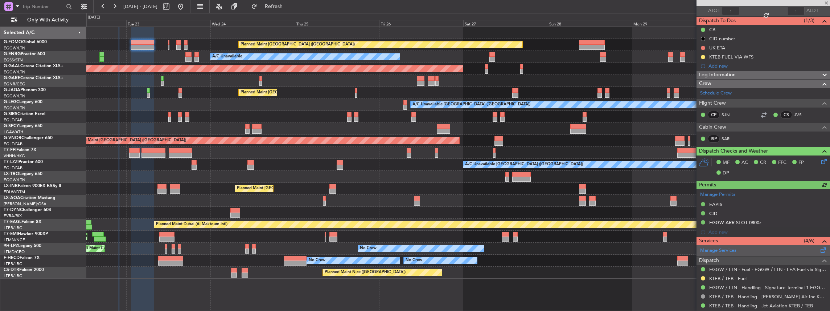
scroll to position [73, 0]
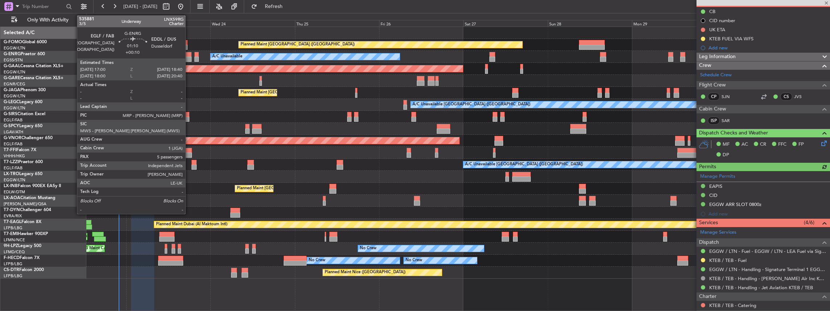
click at [189, 57] on div at bounding box center [188, 59] width 6 height 5
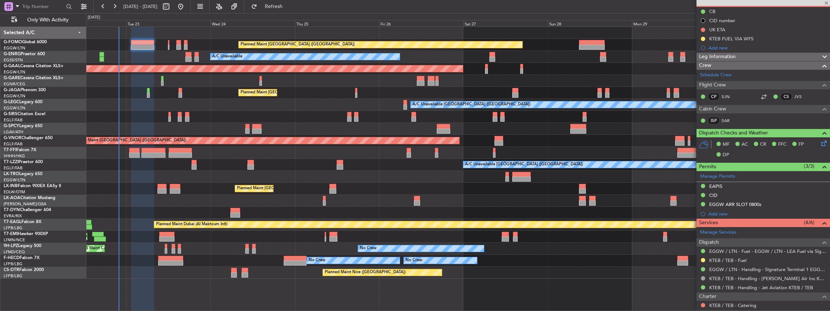
type input "+00:10"
type input "5"
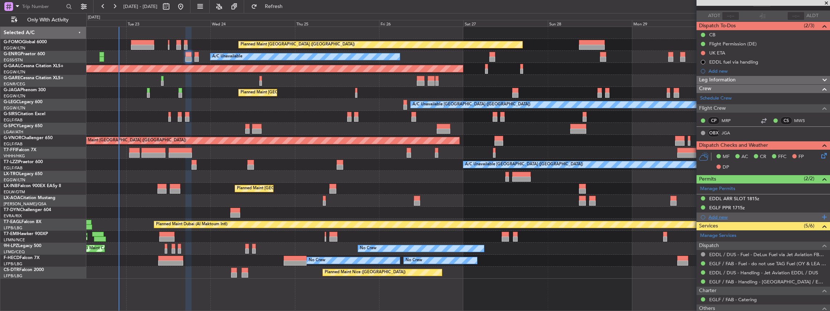
scroll to position [97, 0]
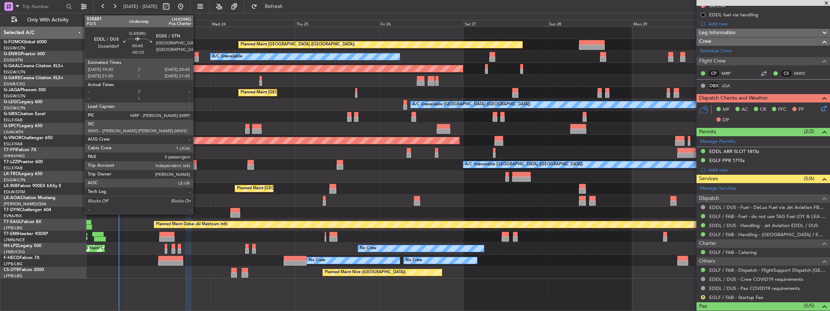
click at [197, 58] on div at bounding box center [197, 59] width 5 height 5
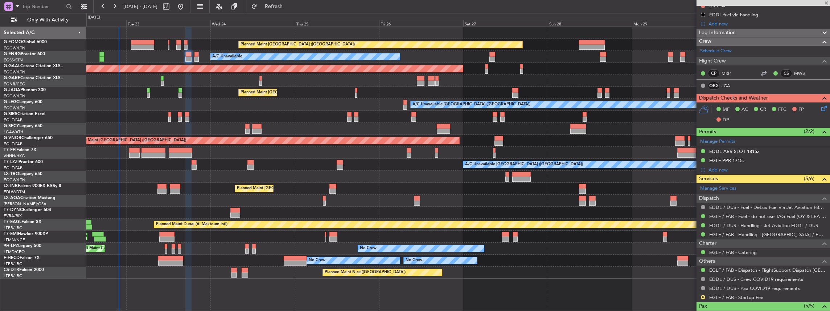
type input "-00:10"
type input "0"
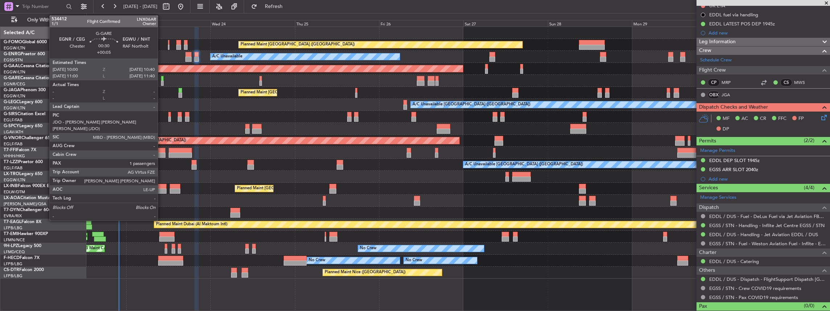
click at [161, 81] on div at bounding box center [162, 83] width 3 height 5
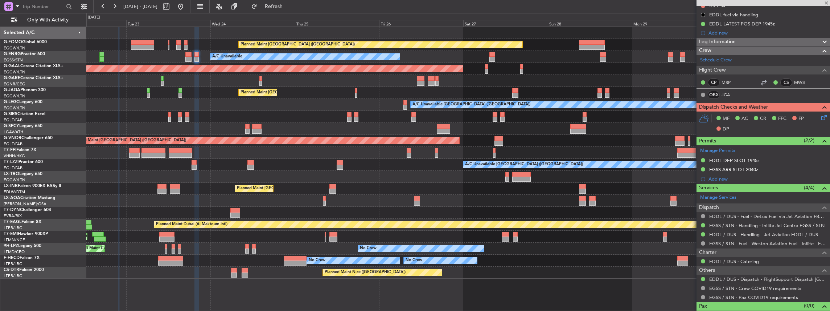
type input "+00:05"
type input "1"
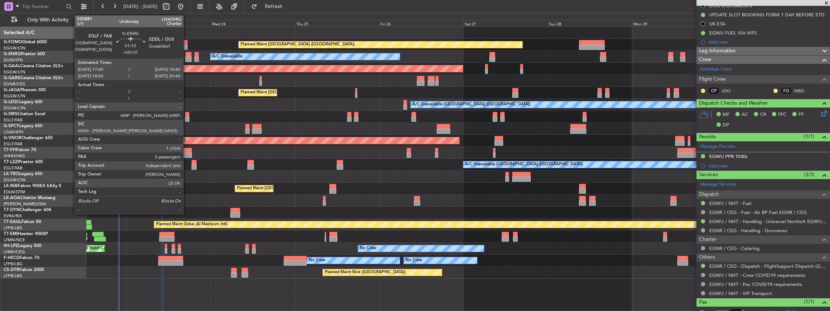
click at [187, 57] on div at bounding box center [188, 59] width 6 height 5
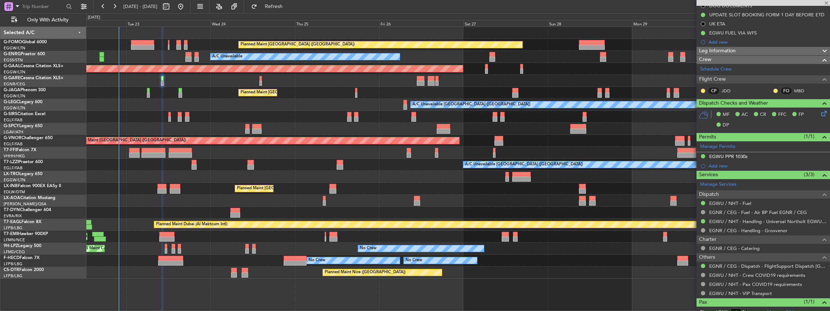
type input "+00:10"
type input "5"
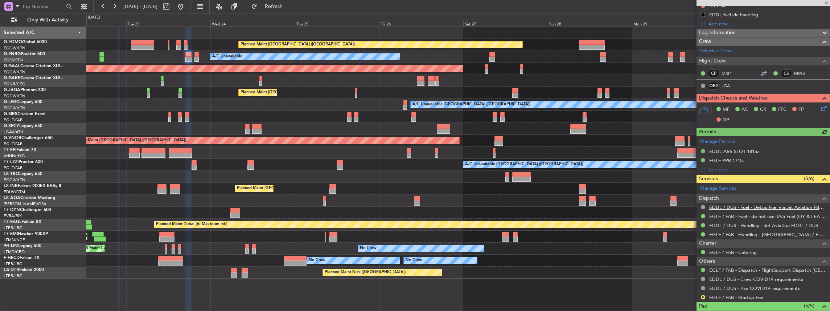
click at [757, 206] on link "EDDL / DUS - Fuel - DeLux Fuel via Jet Aviation FBO - EDDL / DUS" at bounding box center [768, 207] width 117 height 6
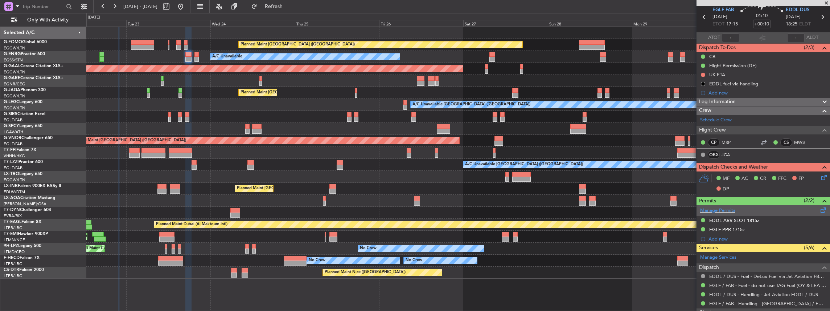
scroll to position [0, 0]
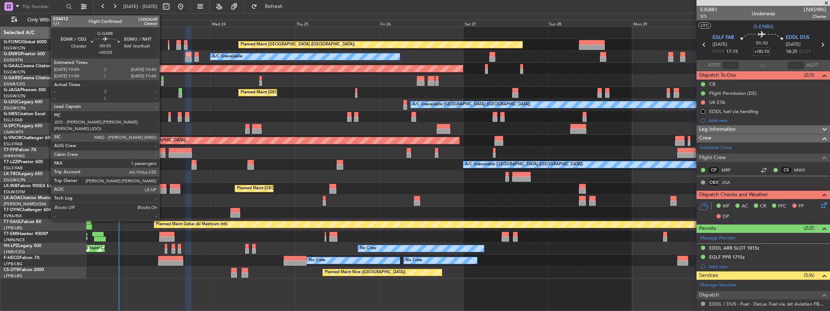
click at [163, 81] on div at bounding box center [162, 83] width 3 height 5
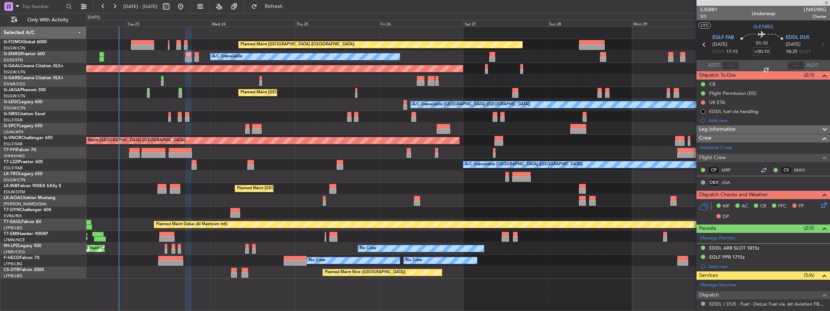
type input "+00:05"
type input "1"
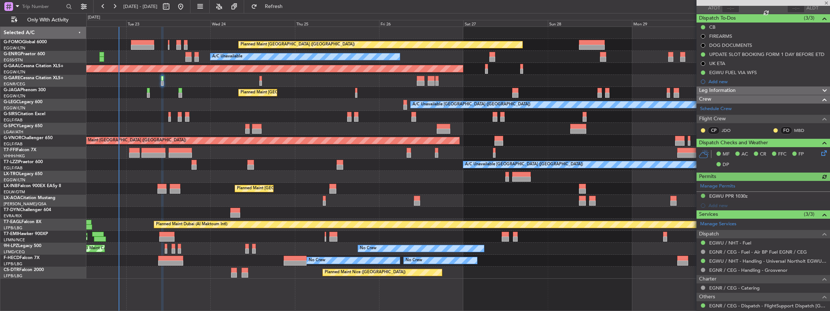
scroll to position [73, 0]
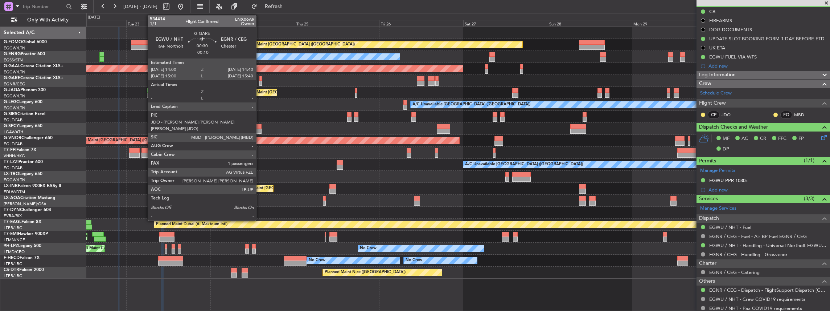
click at [260, 82] on div at bounding box center [260, 83] width 3 height 5
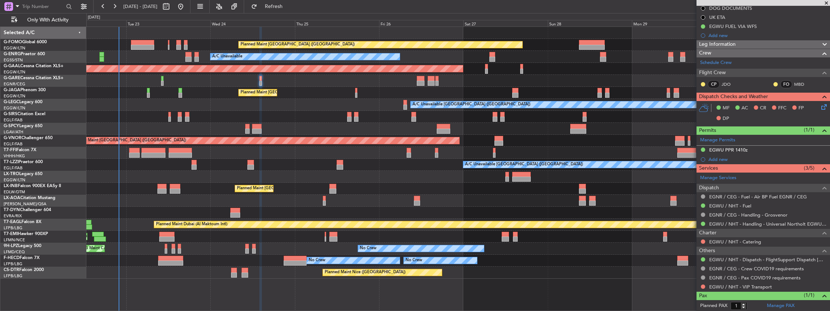
scroll to position [121, 0]
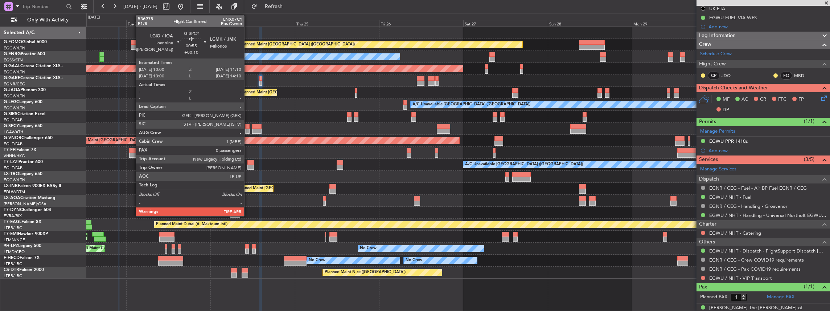
click at [248, 129] on div at bounding box center [247, 130] width 4 height 5
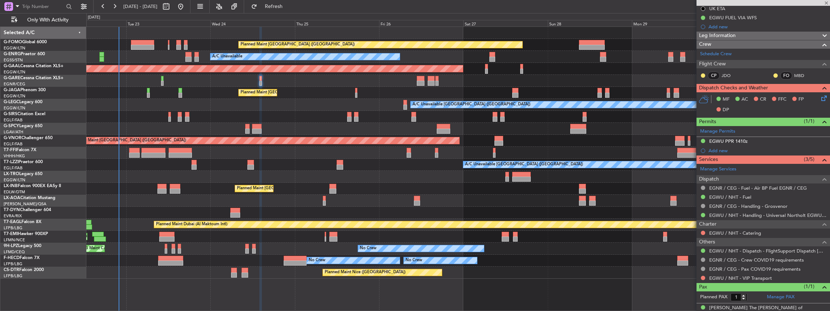
type input "+00:10"
type input "0"
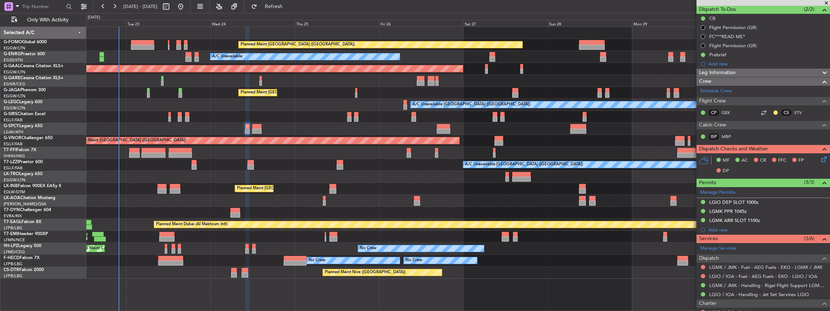
scroll to position [73, 0]
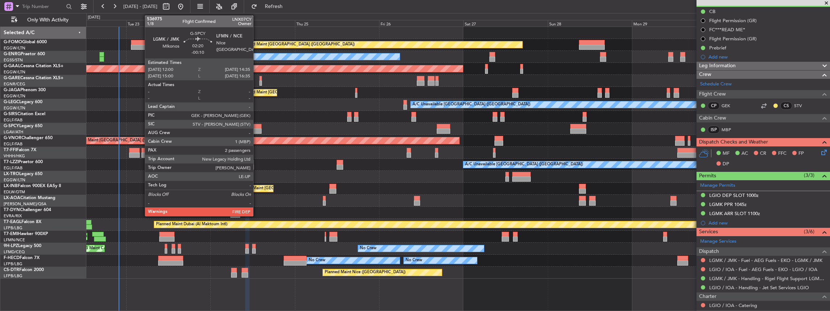
click at [257, 130] on div at bounding box center [256, 130] width 9 height 5
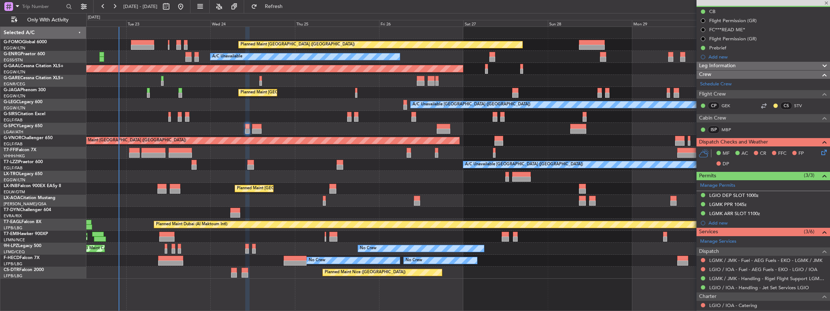
type input "-00:10"
type input "2"
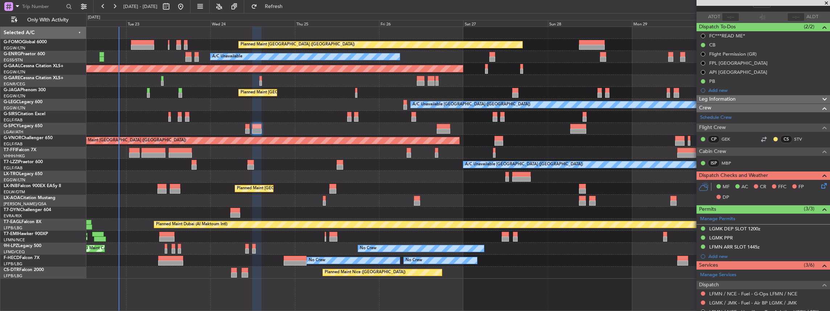
scroll to position [97, 0]
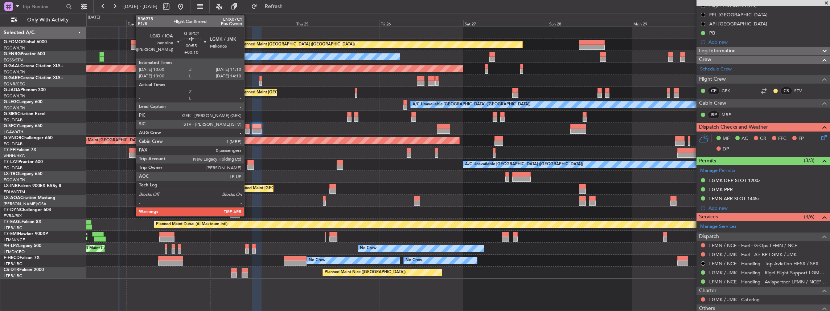
click at [248, 126] on div at bounding box center [247, 126] width 4 height 5
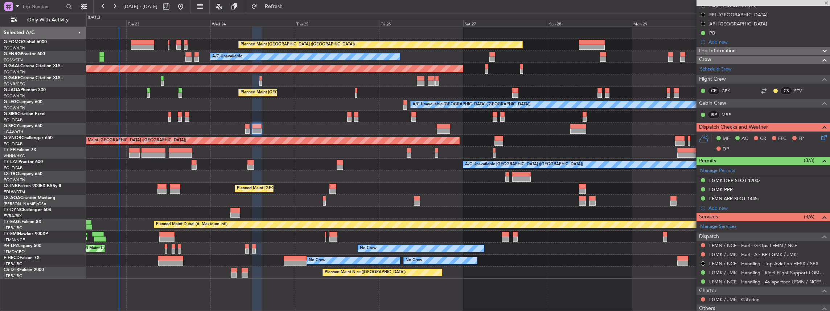
type input "+00:10"
type input "0"
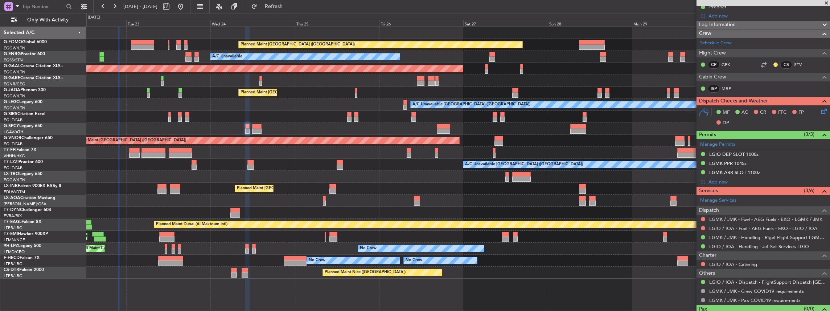
scroll to position [121, 0]
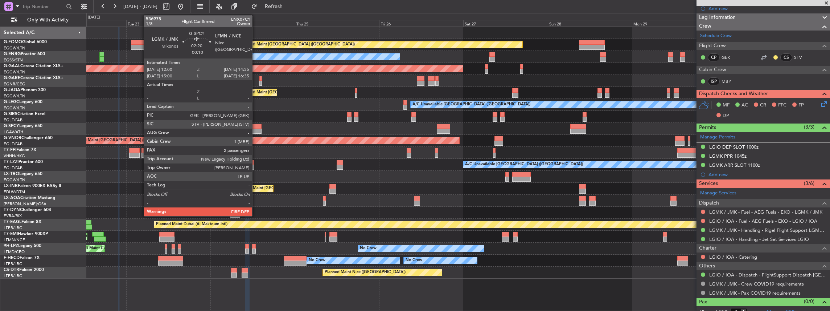
click at [256, 129] on div at bounding box center [256, 130] width 9 height 5
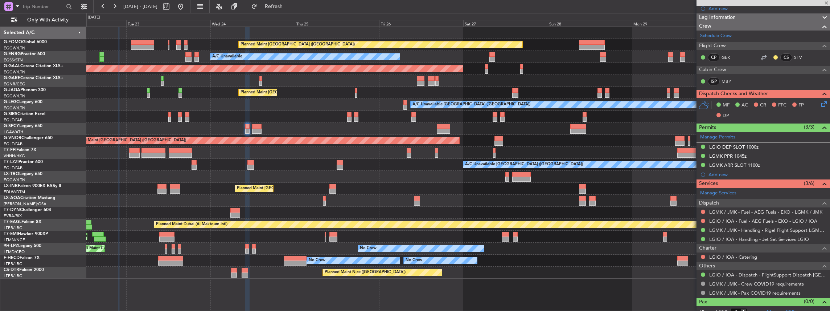
type input "-00:10"
type input "2"
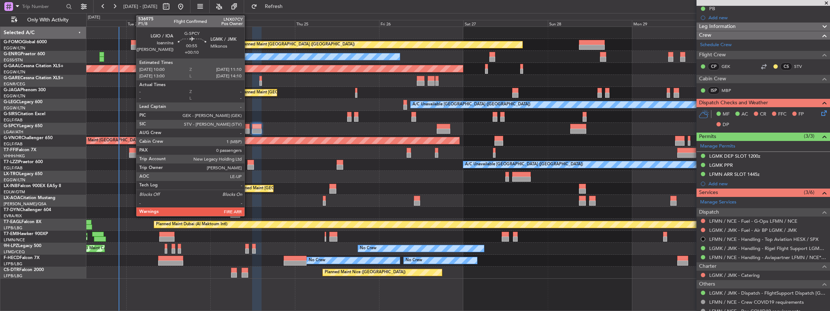
click at [248, 129] on div at bounding box center [247, 130] width 4 height 5
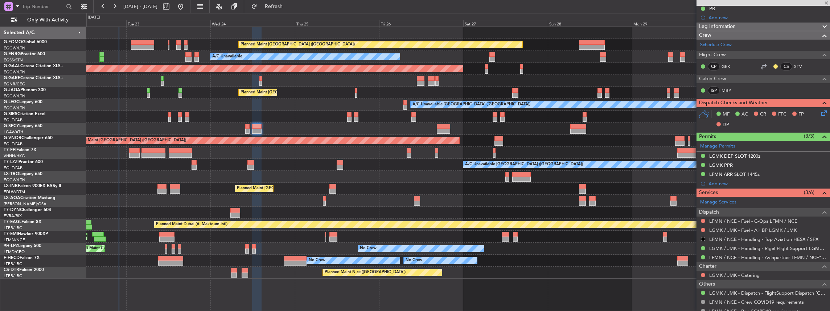
type input "+00:10"
type input "0"
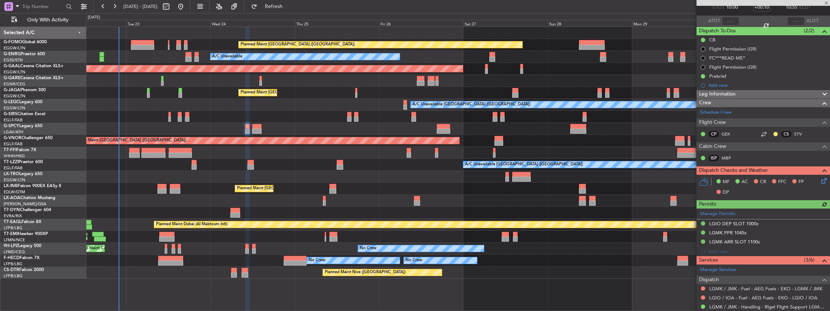
scroll to position [97, 0]
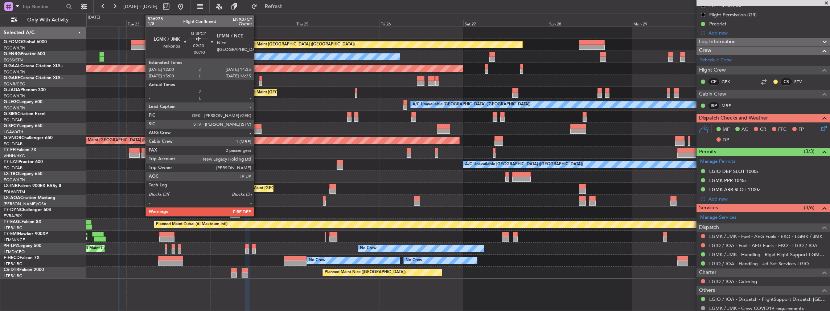
click at [258, 127] on div at bounding box center [256, 126] width 9 height 5
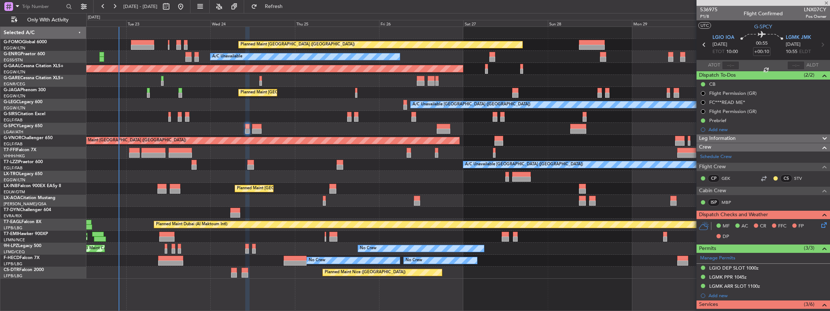
scroll to position [97, 0]
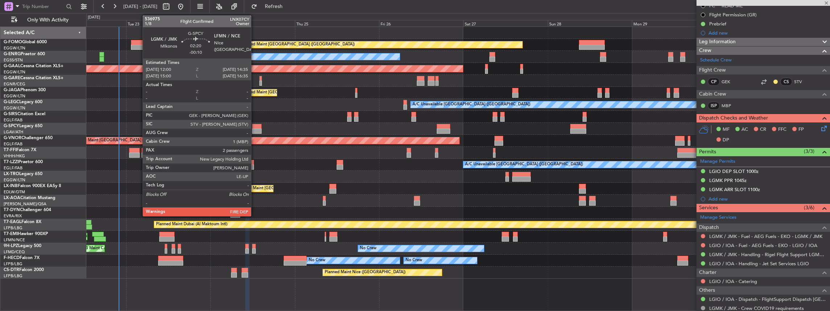
type input "-00:10"
type input "2"
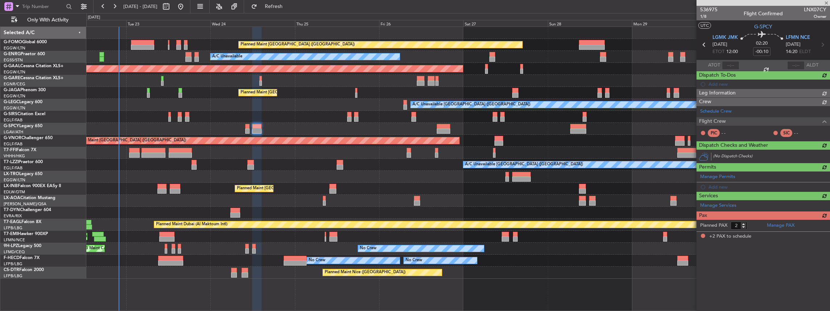
scroll to position [0, 0]
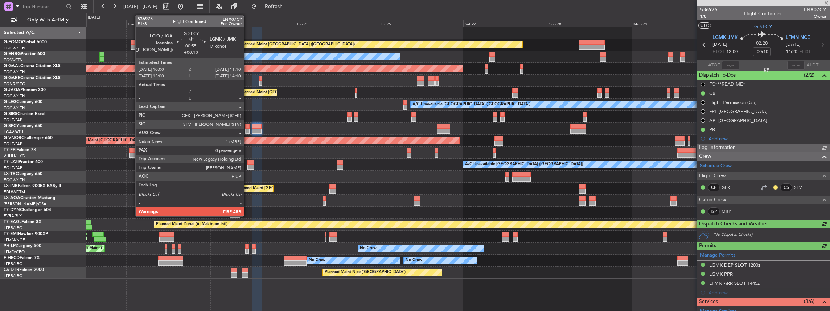
click at [248, 130] on div at bounding box center [247, 130] width 4 height 5
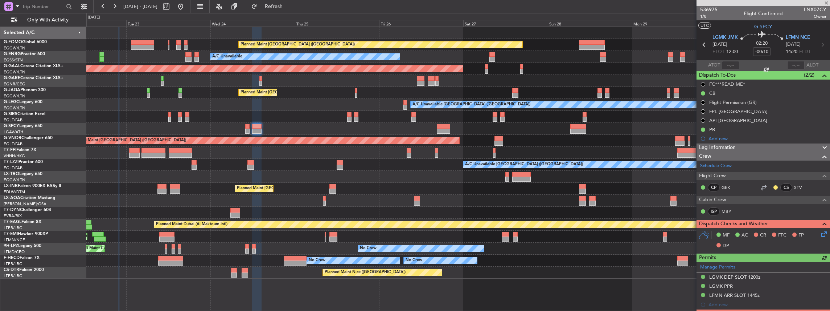
type input "+00:10"
type input "0"
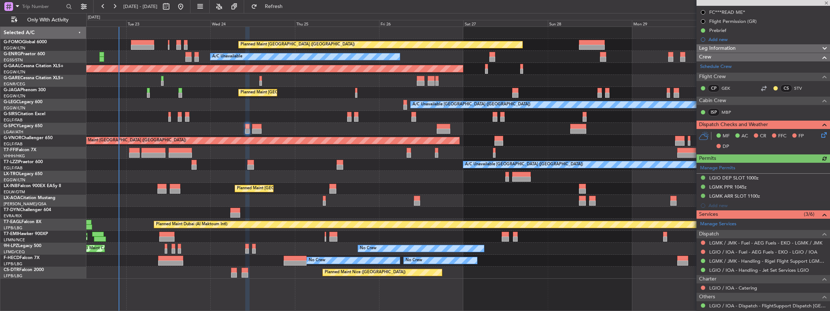
scroll to position [97, 0]
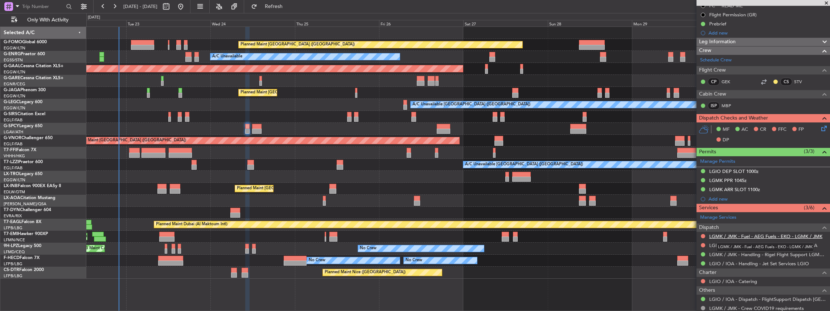
click at [752, 235] on link "LGMK / JMK - Fuel - AEG Fuels - EKO - LGMK / JMK" at bounding box center [766, 236] width 113 height 6
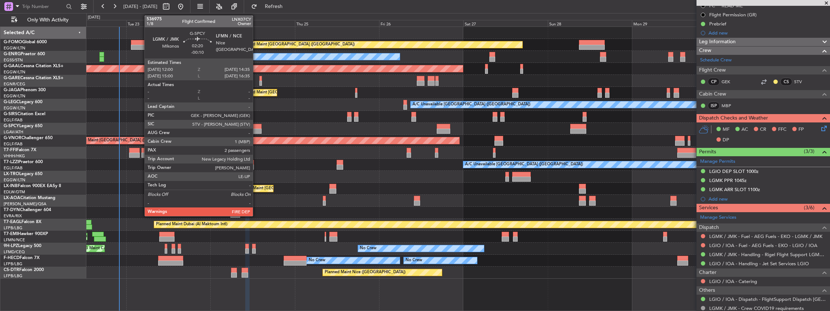
click at [257, 131] on div at bounding box center [256, 130] width 9 height 5
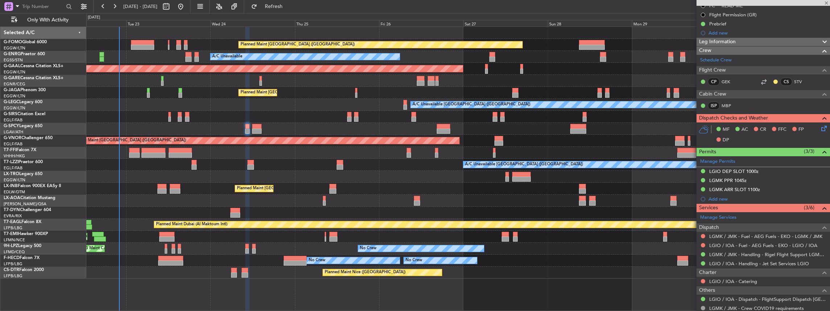
type input "-00:10"
type input "2"
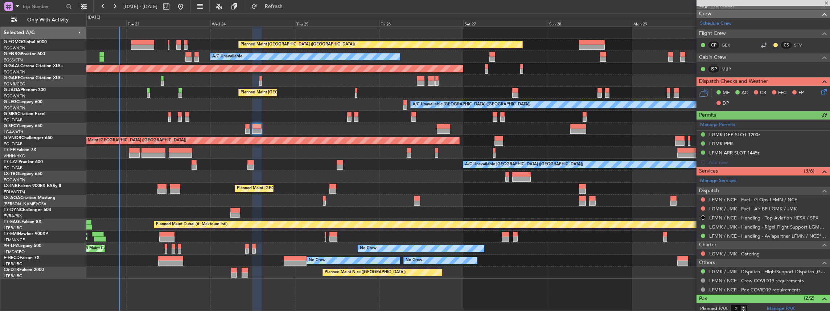
scroll to position [145, 0]
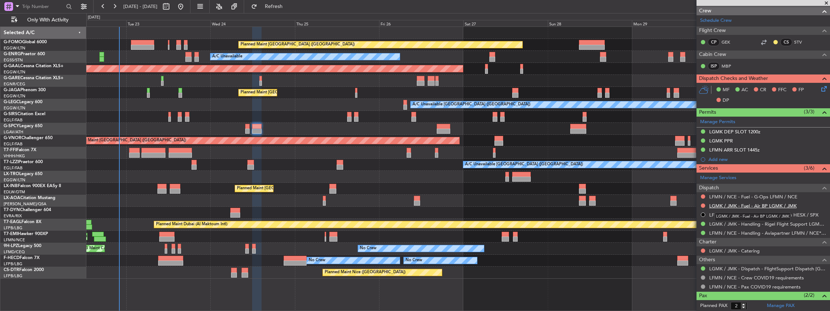
click at [727, 204] on link "LGMK / JMK - Fuel - Air BP LGMK / JMK" at bounding box center [753, 206] width 87 height 6
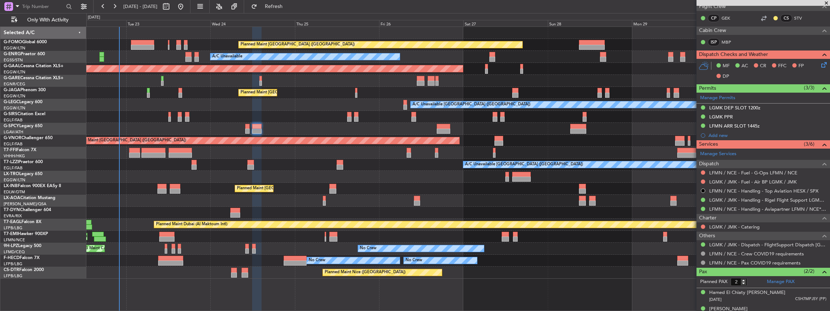
scroll to position [169, 0]
click at [703, 171] on button at bounding box center [703, 172] width 4 height 4
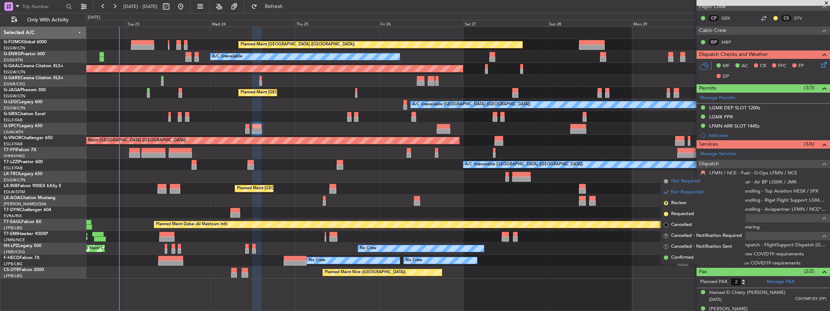
click at [697, 181] on span "Not Required" at bounding box center [685, 180] width 29 height 7
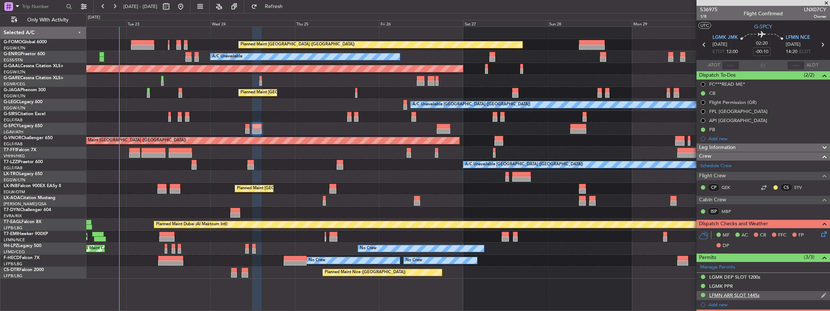
scroll to position [176, 0]
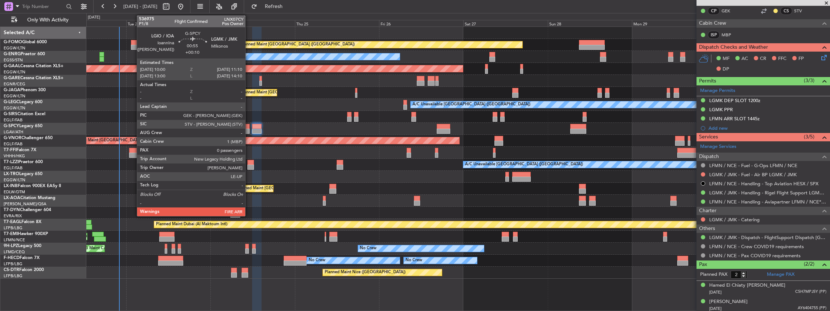
click at [249, 128] on div at bounding box center [247, 126] width 4 height 5
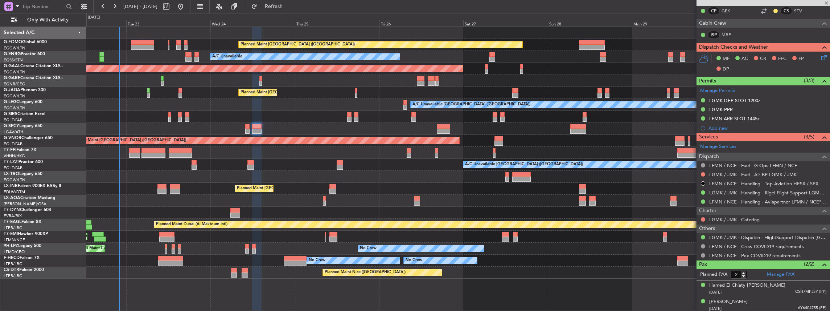
type input "+00:10"
type input "0"
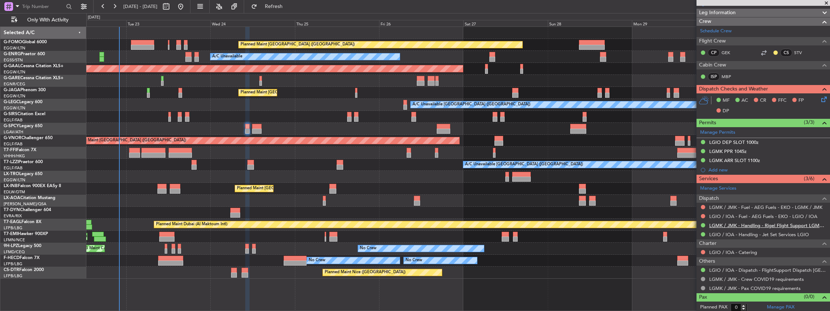
scroll to position [0, 0]
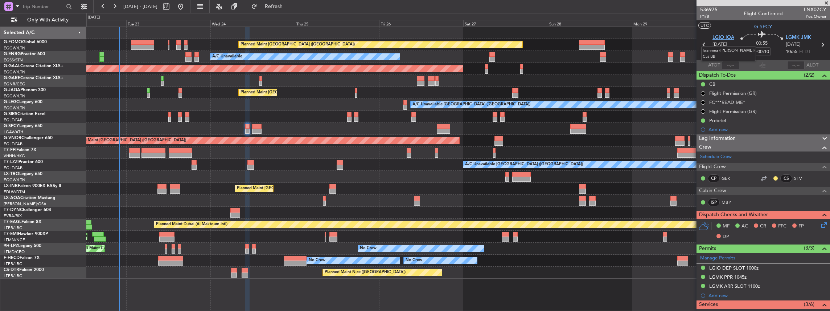
click at [716, 37] on span "LGIO IOA" at bounding box center [724, 37] width 22 height 7
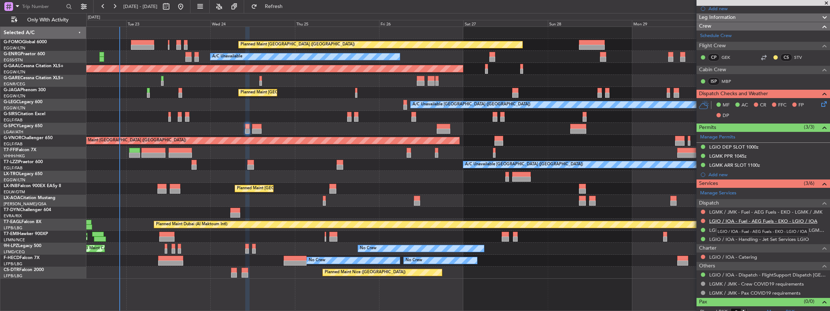
click at [729, 218] on link "LGIO / IOA - Fuel - AEG Fuels - EKO - LGIO / IOA" at bounding box center [764, 221] width 108 height 6
click at [280, 7] on button "Refresh" at bounding box center [270, 7] width 44 height 12
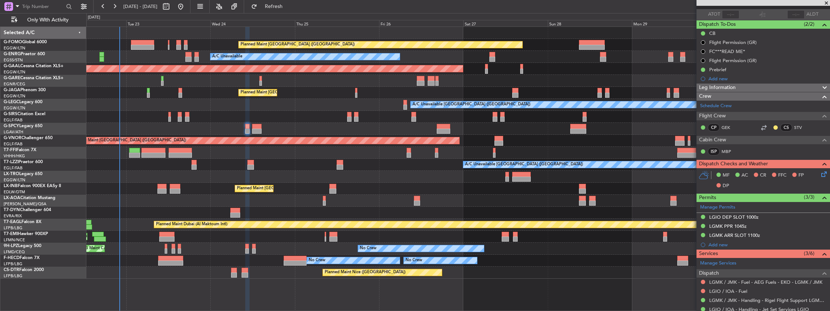
scroll to position [24, 0]
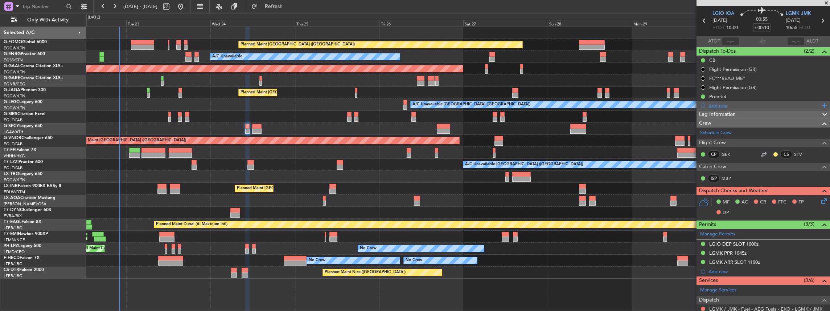
click at [722, 105] on div "Add new" at bounding box center [764, 105] width 111 height 6
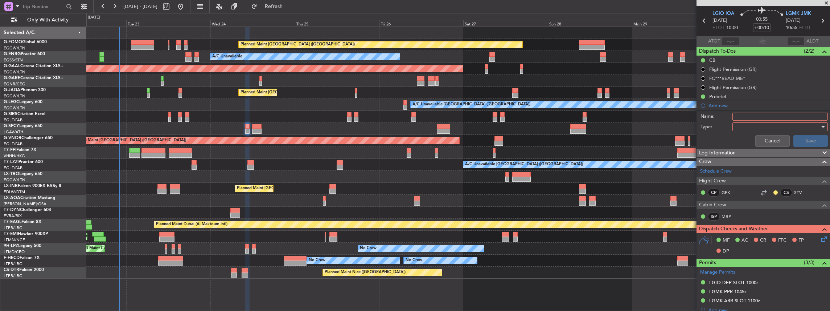
click at [758, 115] on input "Name:" at bounding box center [780, 117] width 95 height 8
drag, startPoint x: 749, startPoint y: 114, endPoint x: 731, endPoint y: 115, distance: 17.8
click at [733, 115] on input "VHHH FUEL VIA HANDLER" at bounding box center [780, 117] width 95 height 8
type input "LGIO FUEL VIA HANDLER"
click at [743, 126] on div at bounding box center [778, 126] width 85 height 11
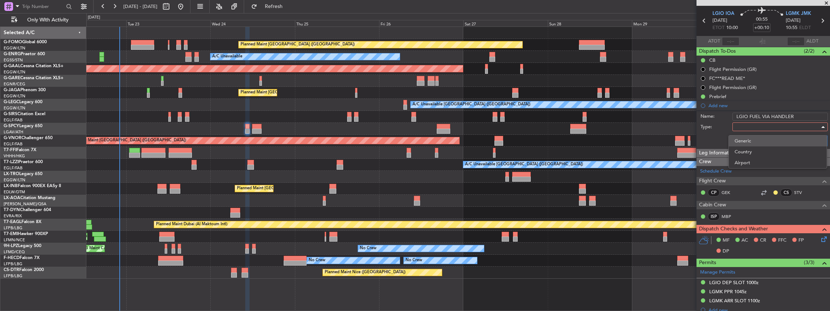
click at [743, 141] on span "Generic" at bounding box center [778, 140] width 86 height 11
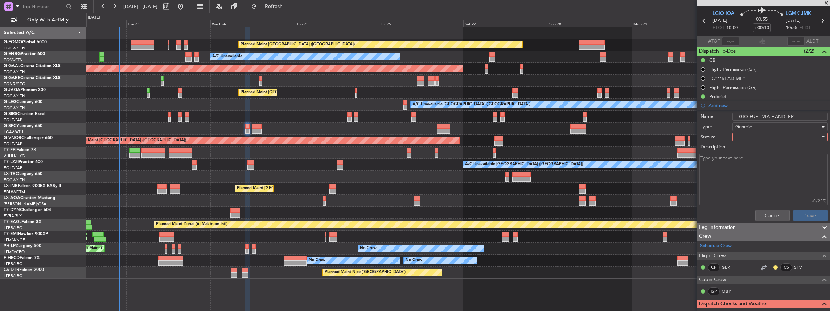
click at [737, 136] on div at bounding box center [778, 136] width 85 height 11
click at [748, 159] on span "In Progress" at bounding box center [778, 161] width 86 height 11
click at [804, 213] on button "Save" at bounding box center [811, 215] width 34 height 12
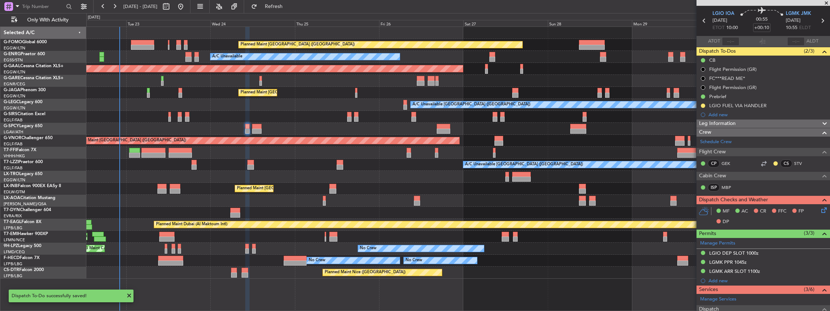
scroll to position [135, 0]
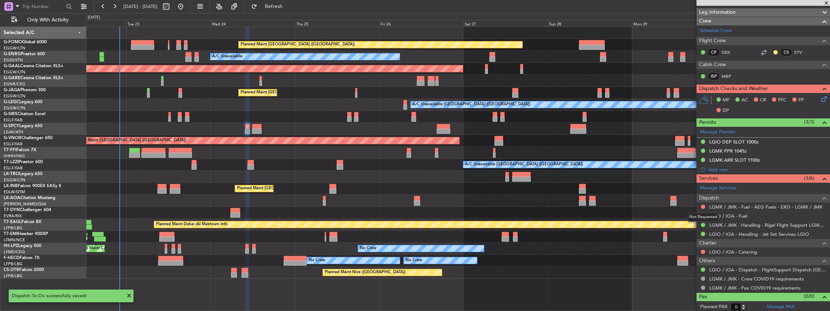
click at [703, 214] on div "Not Requested" at bounding box center [703, 216] width 31 height 9
click at [702, 214] on button at bounding box center [703, 215] width 4 height 4
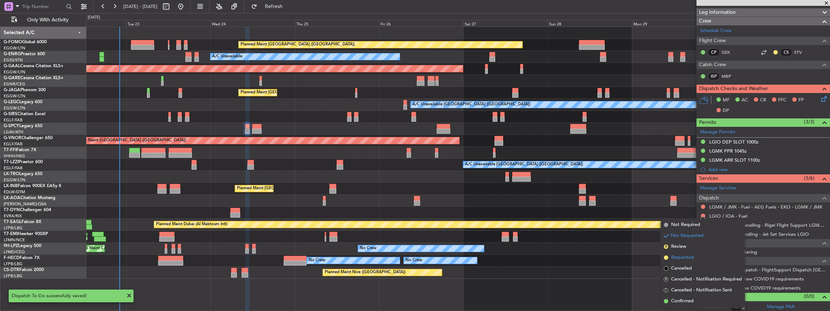
click at [691, 256] on span "Requested" at bounding box center [682, 257] width 23 height 7
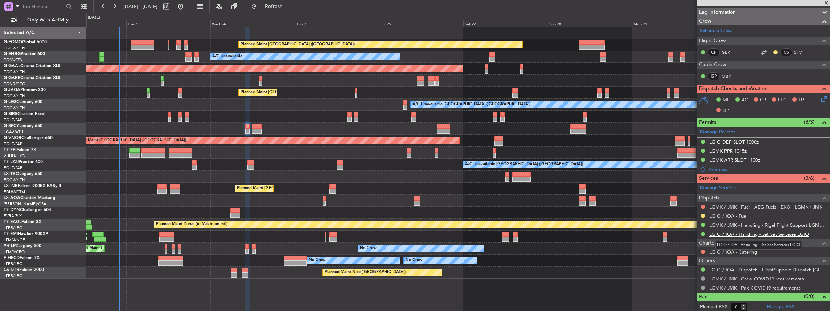
click at [726, 232] on link "LGIO / IOA - Handling - Jet Set Services LGIO" at bounding box center [760, 234] width 100 height 6
click at [282, 9] on button "Refresh" at bounding box center [270, 7] width 44 height 12
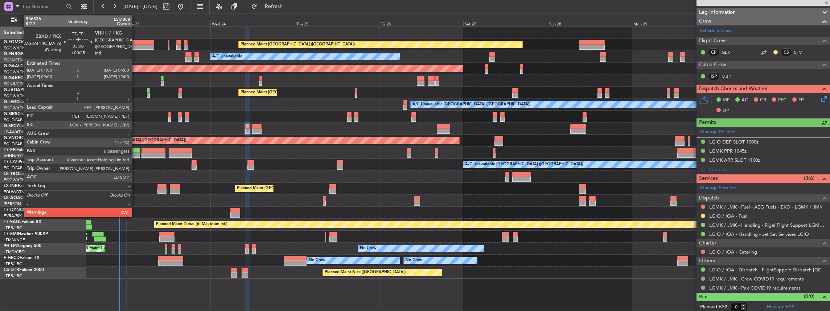
click at [136, 151] on div at bounding box center [134, 150] width 11 height 5
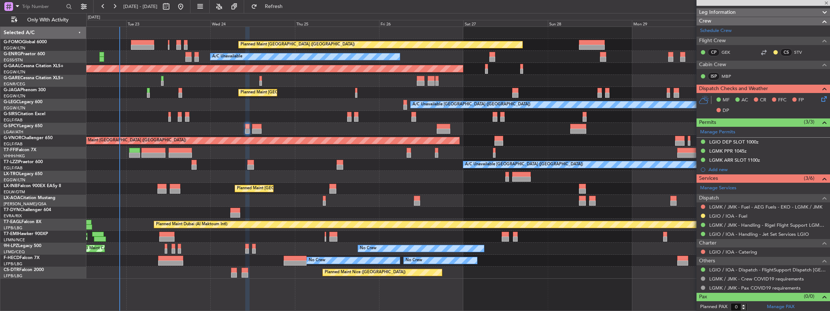
type input "+00:25"
type input "6"
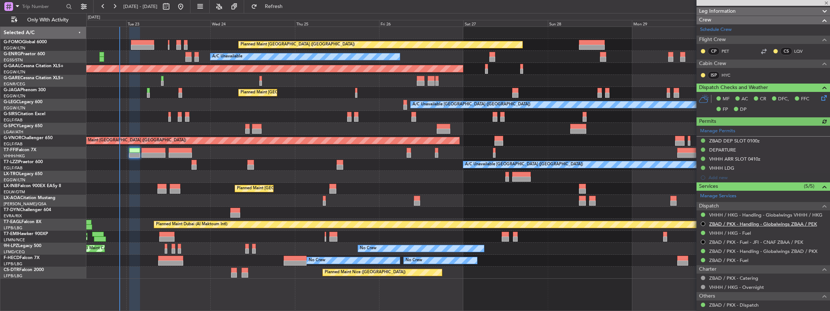
scroll to position [169, 0]
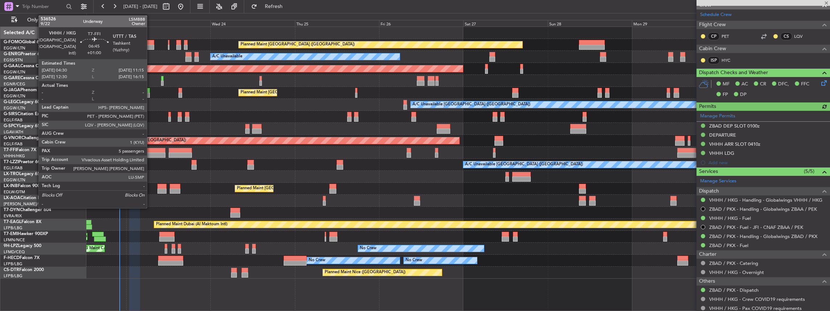
click at [151, 152] on div at bounding box center [154, 150] width 24 height 5
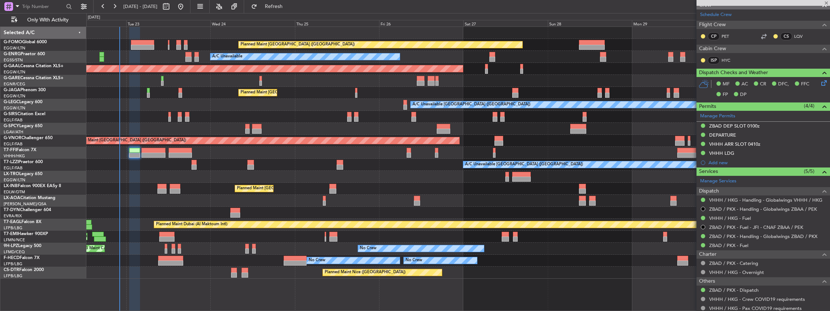
type input "+01:00"
type input "5"
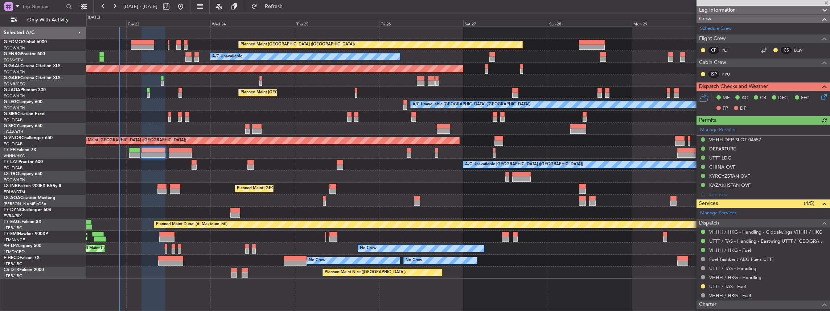
scroll to position [121, 0]
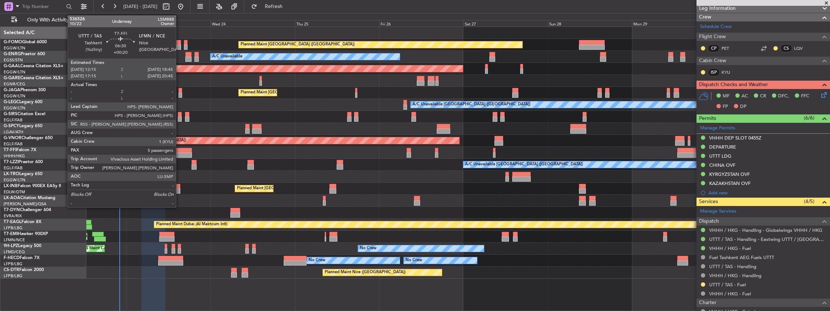
click at [180, 152] on div at bounding box center [180, 154] width 23 height 5
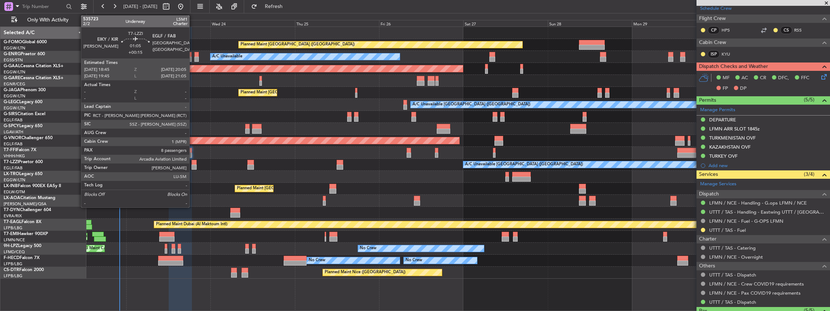
click at [193, 162] on div at bounding box center [194, 162] width 5 height 5
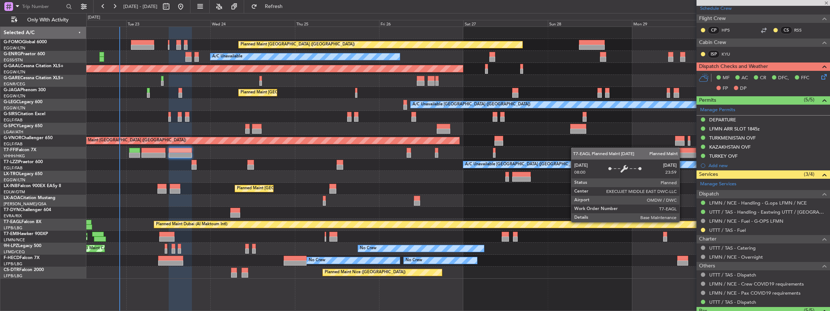
type input "+00:15"
type input "8"
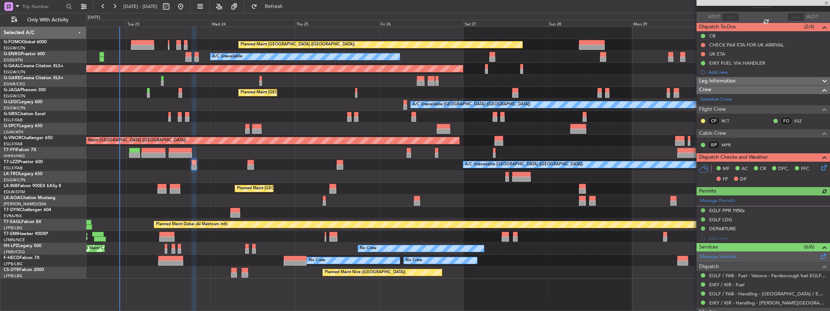
scroll to position [97, 0]
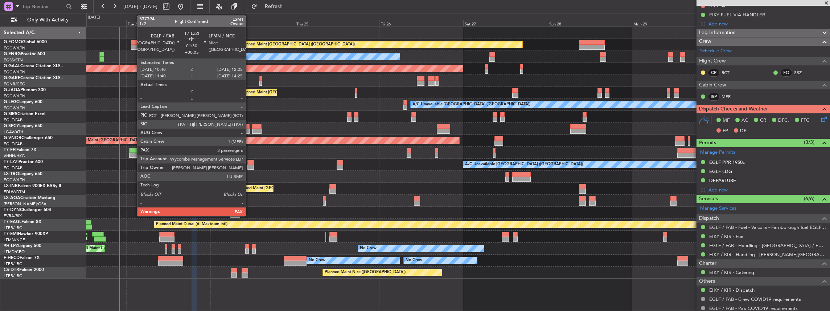
click at [249, 164] on div at bounding box center [251, 166] width 6 height 5
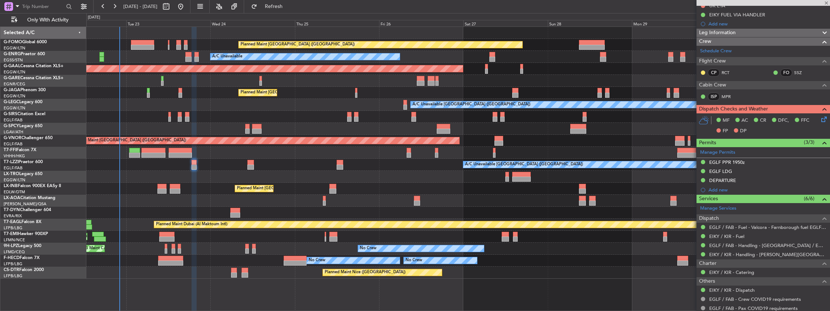
type input "+00:05"
type input "3"
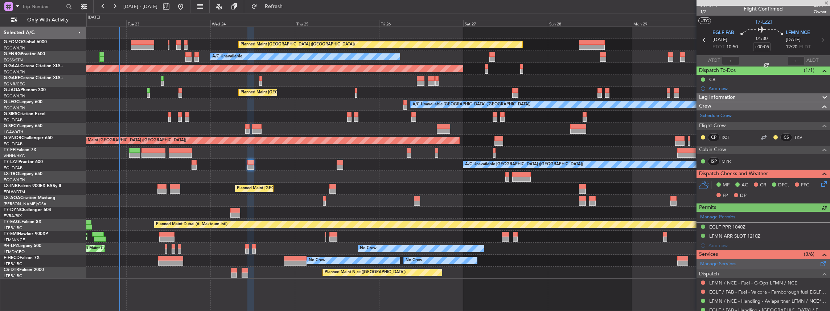
scroll to position [0, 0]
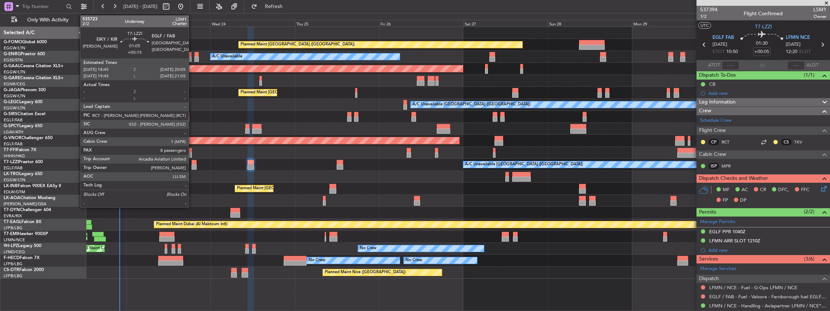
click at [192, 165] on div at bounding box center [194, 166] width 5 height 5
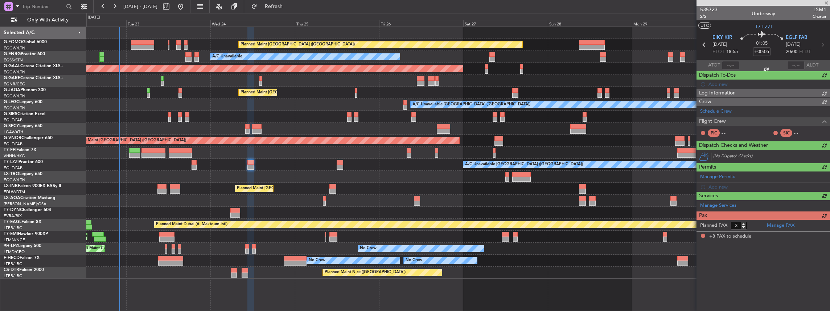
type input "+00:15"
type input "8"
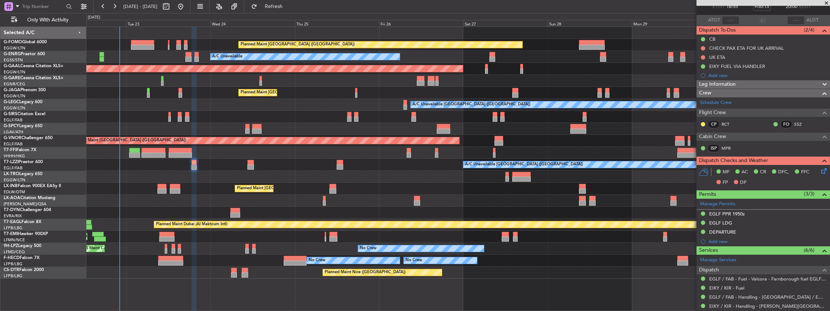
scroll to position [73, 0]
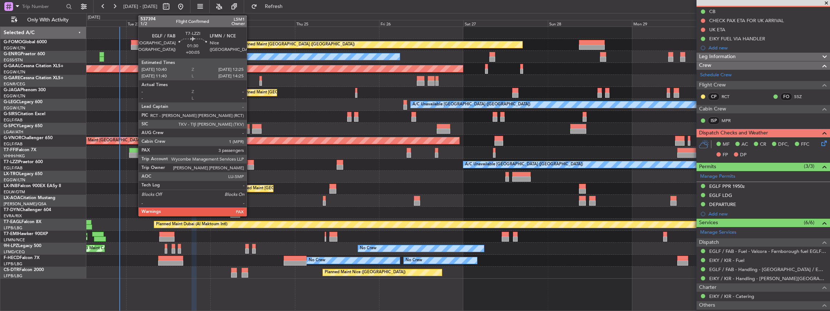
click at [250, 161] on div at bounding box center [251, 162] width 6 height 5
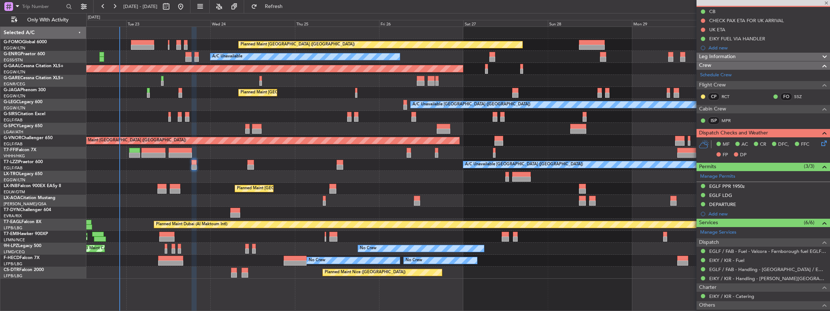
type input "+00:05"
type input "3"
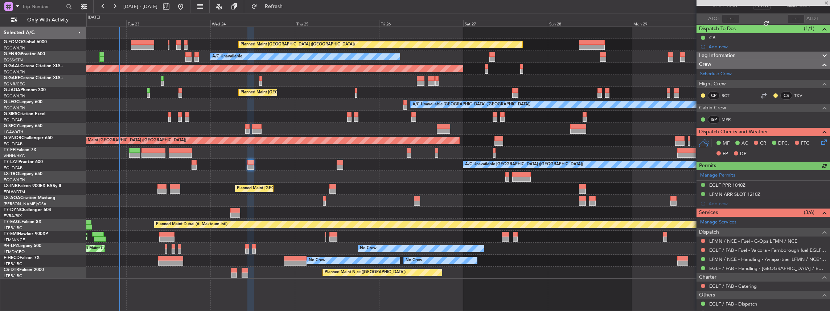
scroll to position [48, 0]
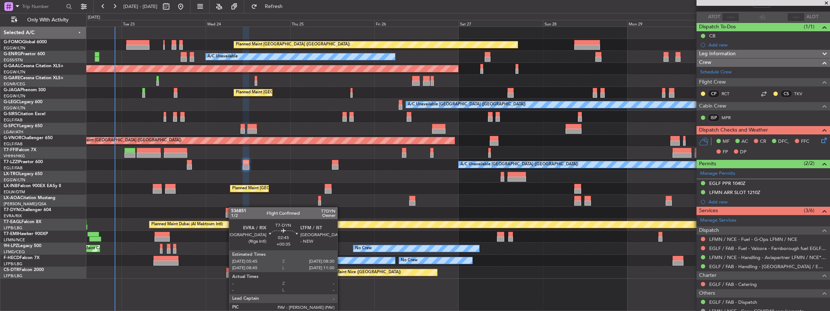
click at [232, 208] on div "Planned Maint [GEOGRAPHIC_DATA] ([GEOGRAPHIC_DATA]) A/C Unavailable AOG Maint […" at bounding box center [458, 153] width 744 height 252
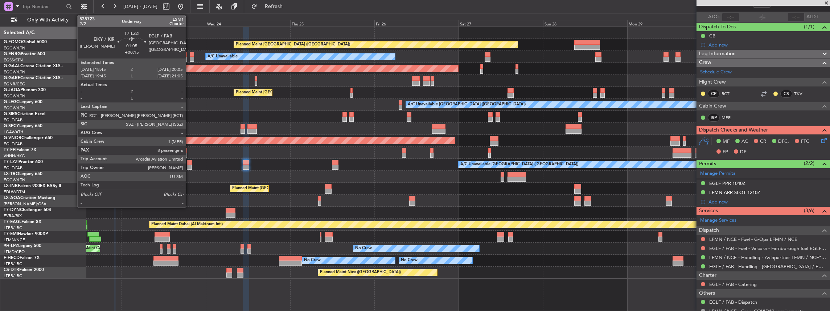
click at [189, 165] on div at bounding box center [189, 166] width 5 height 5
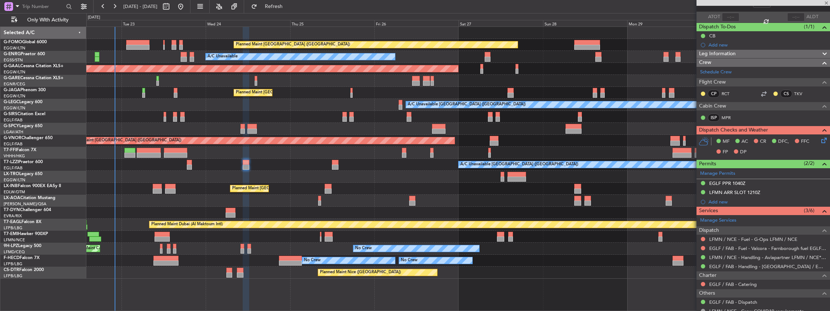
type input "+00:15"
type input "8"
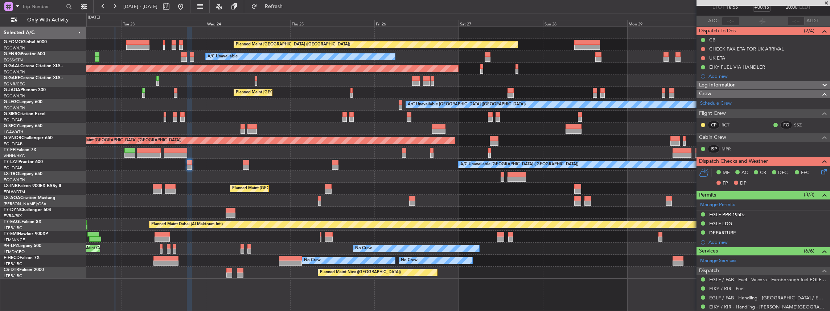
scroll to position [121, 0]
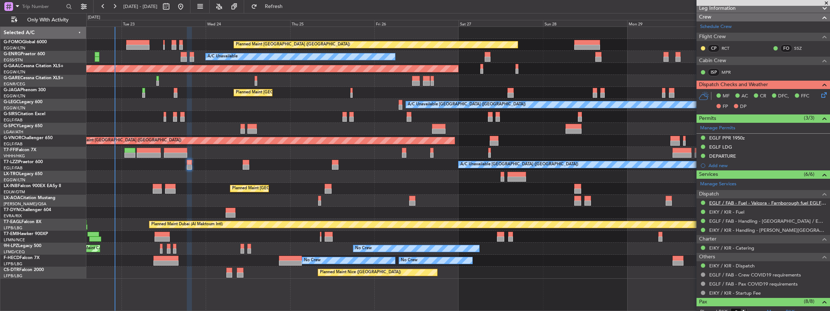
click at [732, 200] on link "EGLF / FAB - Fuel - Valcora - Farnborough fuel EGLF / FAB" at bounding box center [768, 203] width 117 height 6
click at [754, 220] on link "EGLF / FAB - Handling - [GEOGRAPHIC_DATA] / EGLF / FAB" at bounding box center [768, 221] width 117 height 6
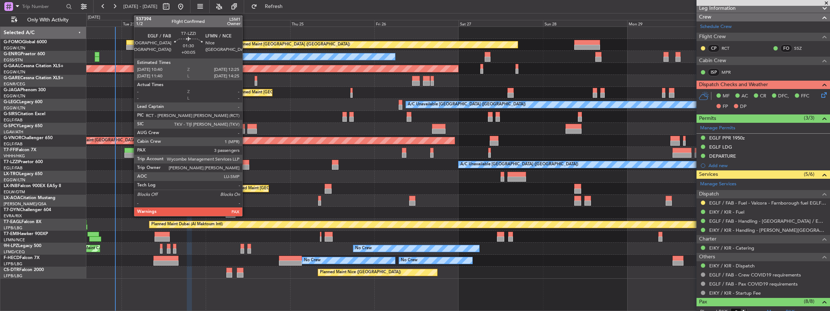
click at [246, 165] on div at bounding box center [246, 166] width 6 height 5
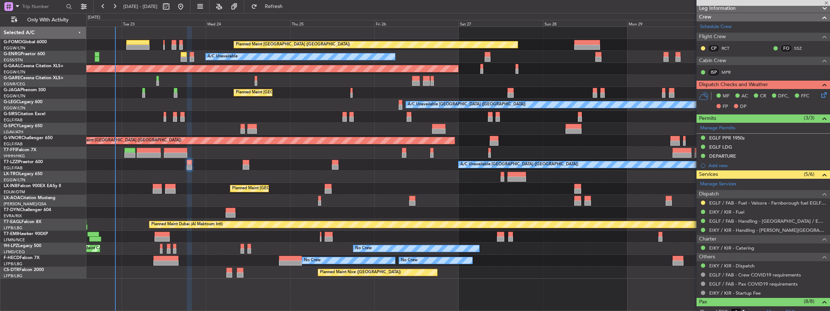
type input "+00:05"
type input "3"
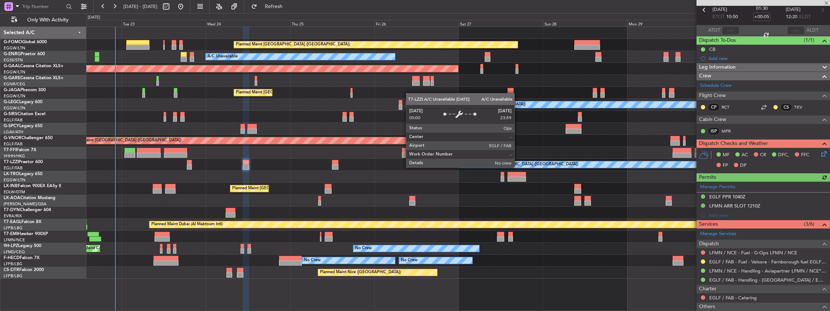
scroll to position [48, 0]
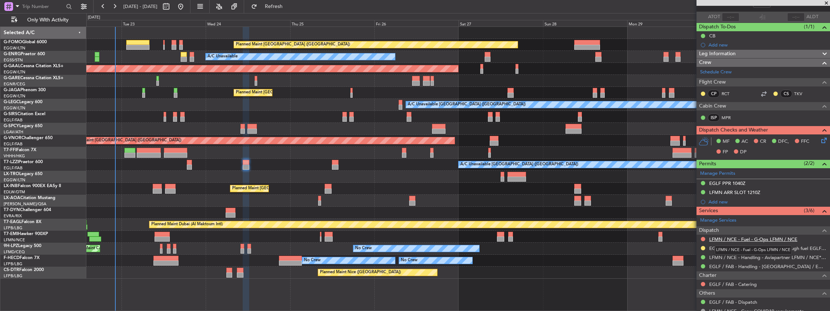
click at [756, 237] on link "LFMN / NCE - Fuel - G-Ops LFMN / NCE" at bounding box center [754, 239] width 88 height 6
click at [719, 255] on link "LFMN / NCE - Handling - Aviapartner LFMN / NCE*****MY HANDLING****" at bounding box center [768, 257] width 117 height 6
click at [289, 4] on span "Refresh" at bounding box center [274, 6] width 30 height 5
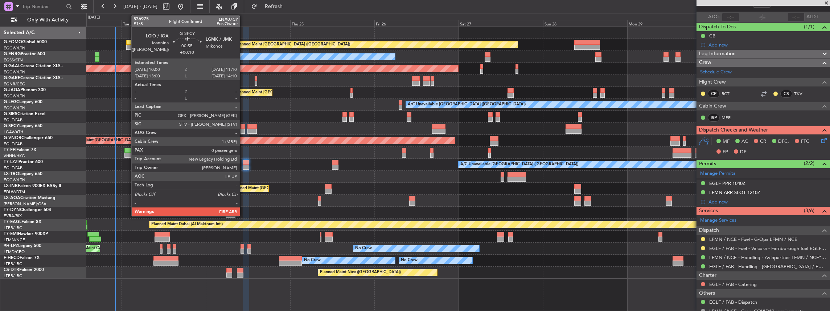
click at [244, 129] on div at bounding box center [243, 130] width 4 height 5
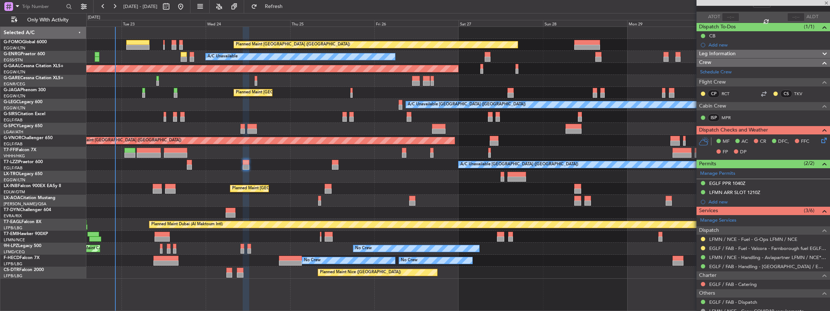
type input "+00:10"
type input "0"
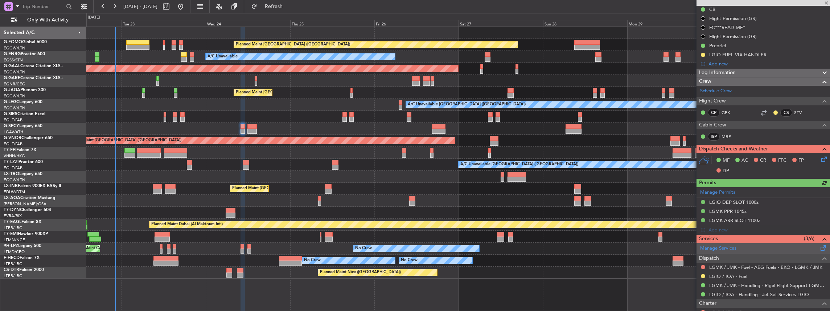
scroll to position [121, 0]
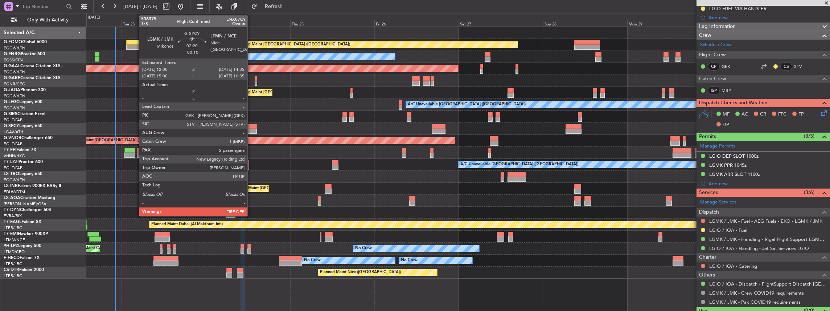
click at [251, 129] on div at bounding box center [252, 130] width 9 height 5
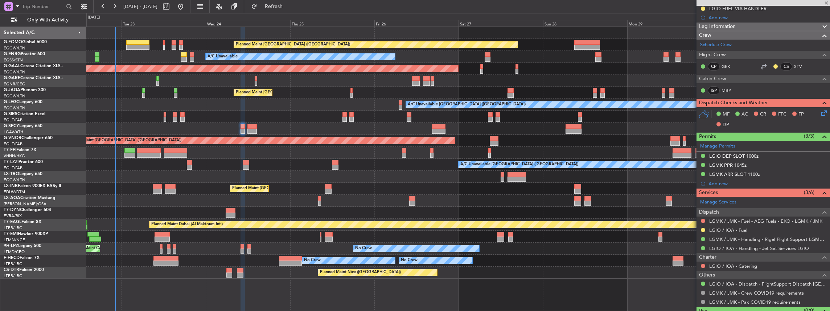
type input "-00:10"
type input "2"
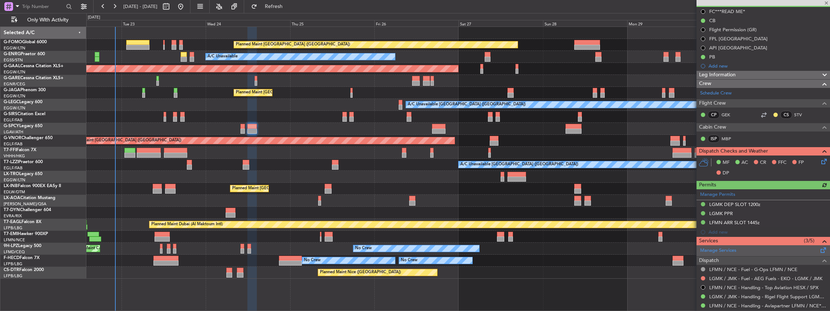
scroll to position [97, 0]
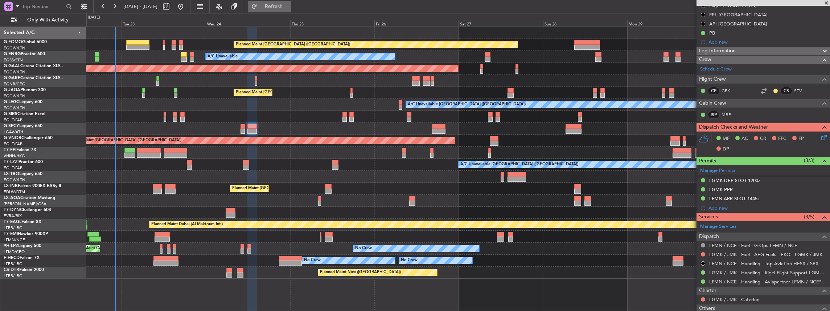
click at [289, 4] on span "Refresh" at bounding box center [274, 6] width 30 height 5
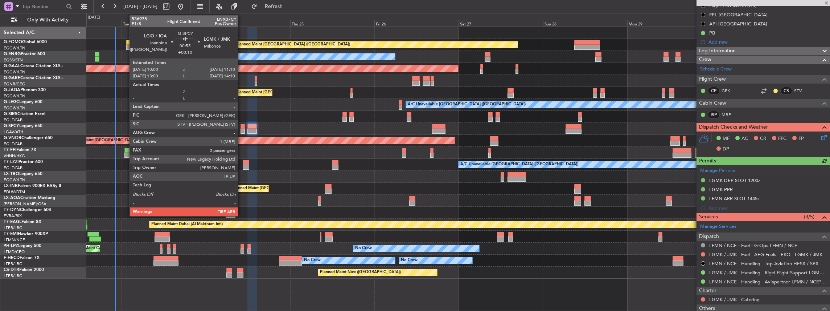
click at [242, 128] on div at bounding box center [243, 126] width 4 height 5
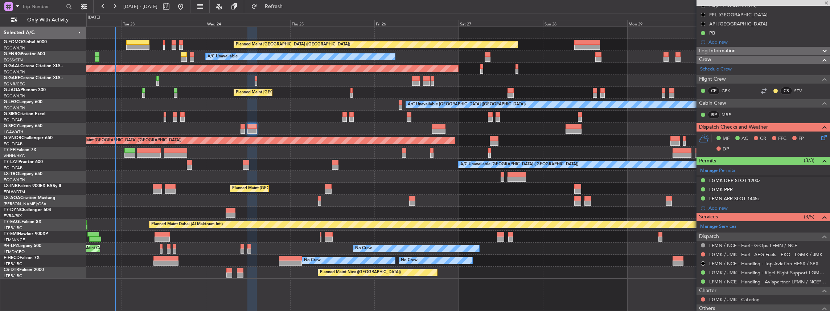
type input "+00:10"
type input "0"
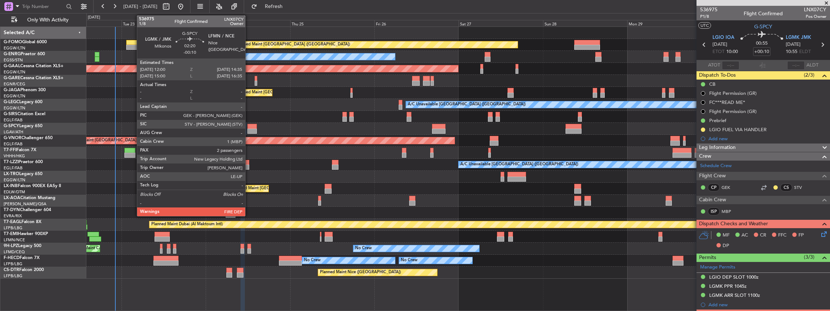
click at [249, 127] on div at bounding box center [252, 126] width 9 height 5
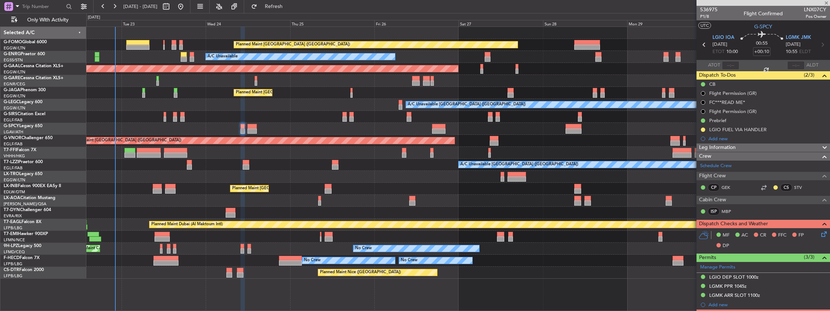
type input "-00:10"
type input "2"
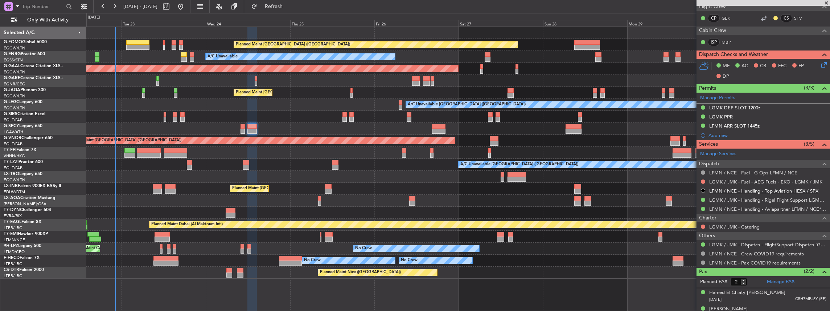
scroll to position [121, 0]
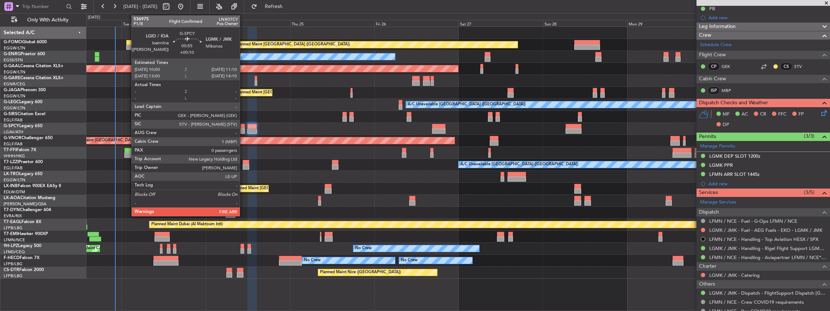
click at [244, 128] on div at bounding box center [243, 126] width 4 height 5
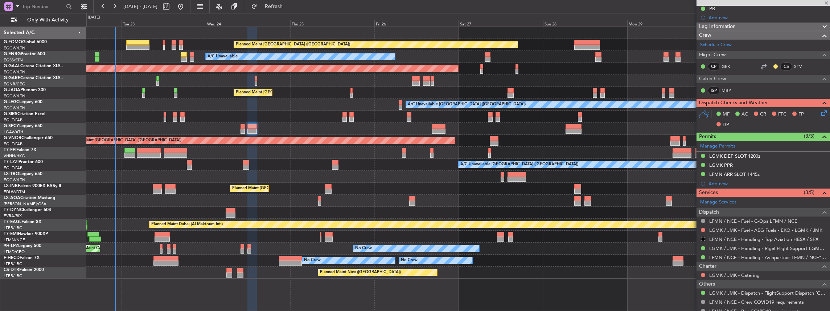
type input "+00:10"
type input "0"
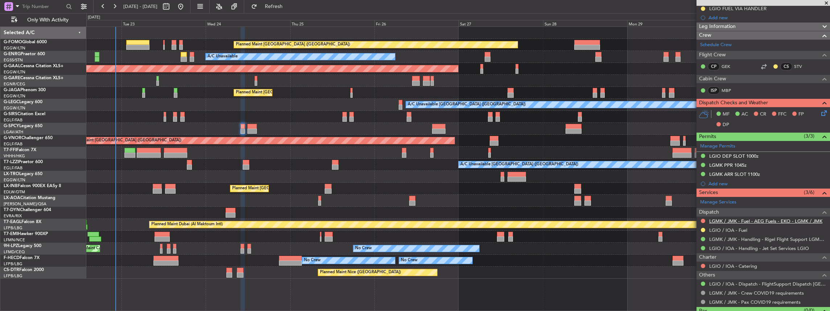
click at [745, 219] on link "LGMK / JMK - Fuel - AEG Fuels - EKO - LGMK / JMK" at bounding box center [766, 221] width 113 height 6
click at [289, 9] on span "Refresh" at bounding box center [274, 6] width 30 height 5
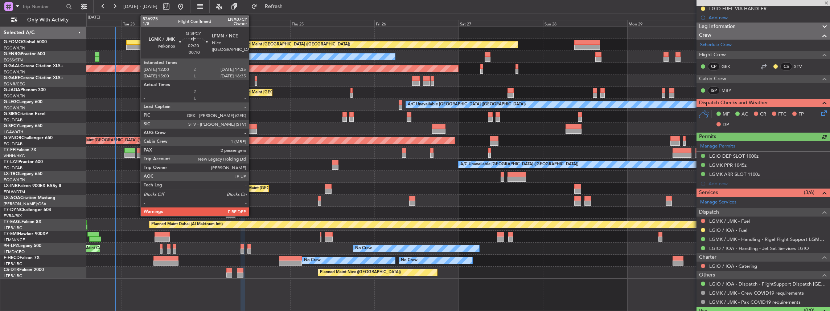
click at [253, 131] on div at bounding box center [252, 130] width 9 height 5
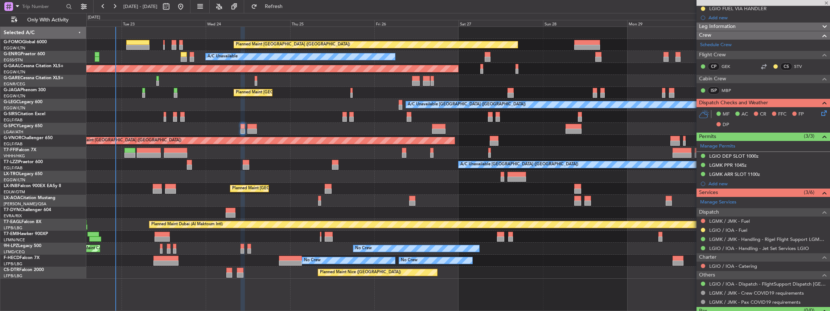
type input "-00:10"
type input "2"
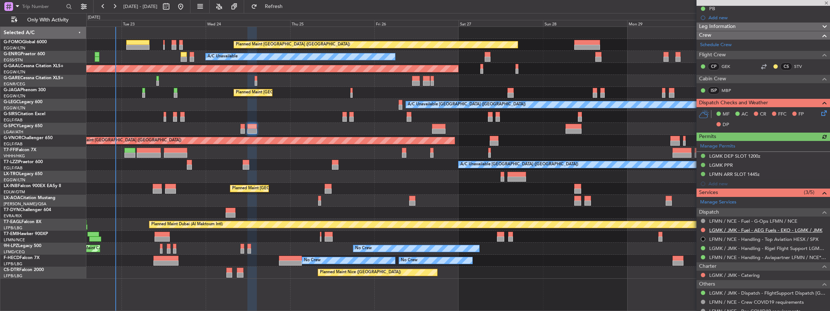
click at [731, 229] on link "LGMK / JMK - Fuel - AEG Fuels - EKO - LGMK / JMK" at bounding box center [766, 230] width 113 height 6
click at [289, 4] on span "Refresh" at bounding box center [274, 6] width 30 height 5
click at [245, 126] on div at bounding box center [243, 126] width 4 height 5
type input "+00:10"
type input "0"
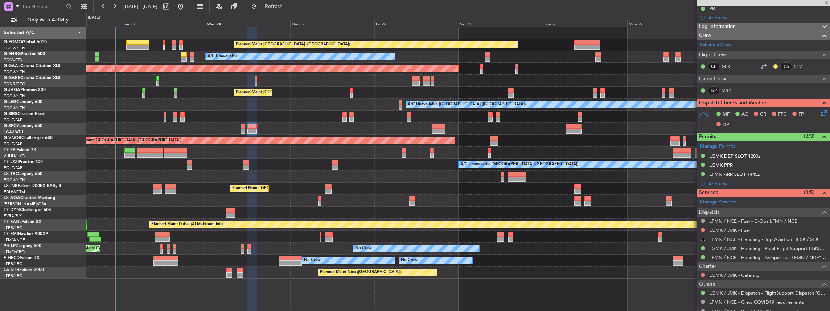
scroll to position [0, 0]
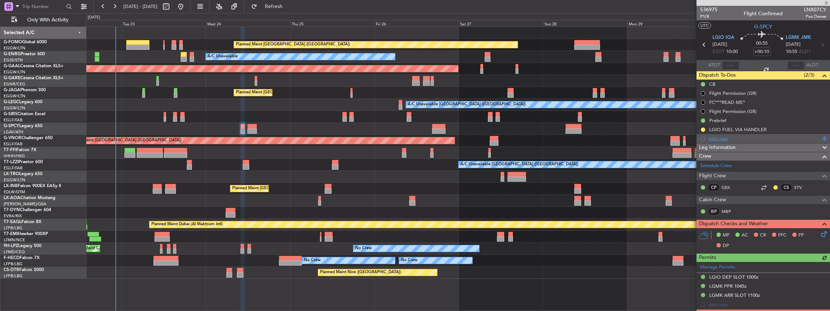
click at [750, 138] on div "Add new" at bounding box center [764, 138] width 111 height 6
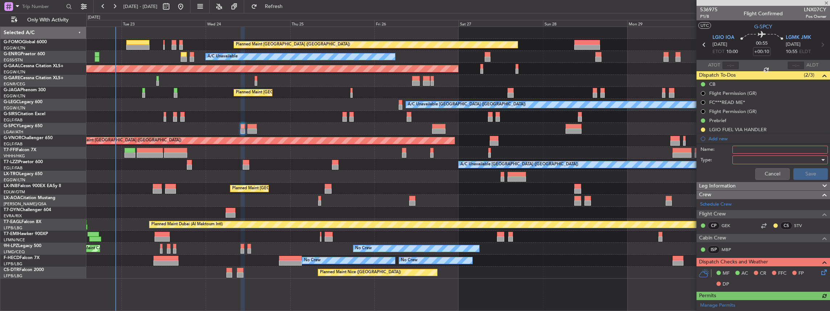
click at [753, 146] on input "Name:" at bounding box center [780, 150] width 95 height 8
drag, startPoint x: 749, startPoint y: 148, endPoint x: 703, endPoint y: 147, distance: 45.7
click at [706, 145] on div "Name: VHHH FUEL VIA HANDLER" at bounding box center [763, 149] width 141 height 11
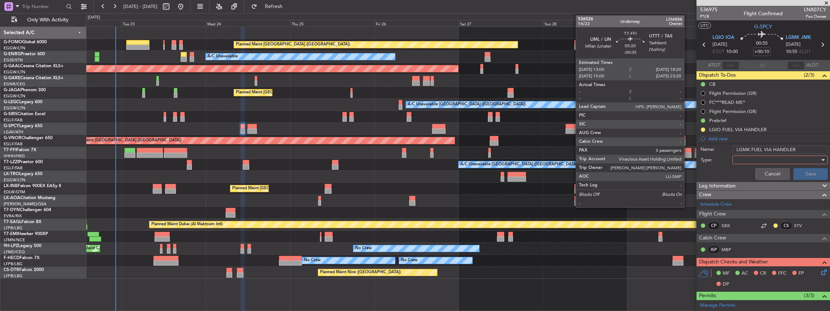
drag, startPoint x: 796, startPoint y: 150, endPoint x: 688, endPoint y: 153, distance: 108.2
click at [688, 153] on fb-app "22 Sep 2025 - 01 Oct 2025 Refresh Quick Links Only With Activity Planned Maint …" at bounding box center [415, 157] width 830 height 305
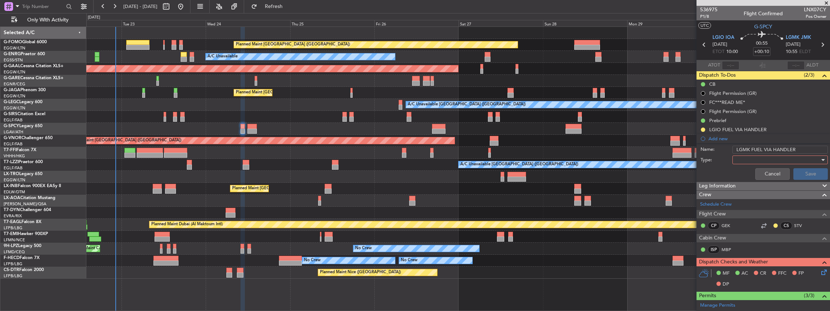
type input "LGMK FUEL VIA HANDLER"
click at [755, 158] on div at bounding box center [778, 159] width 85 height 11
click at [751, 172] on span "Generic" at bounding box center [778, 173] width 86 height 11
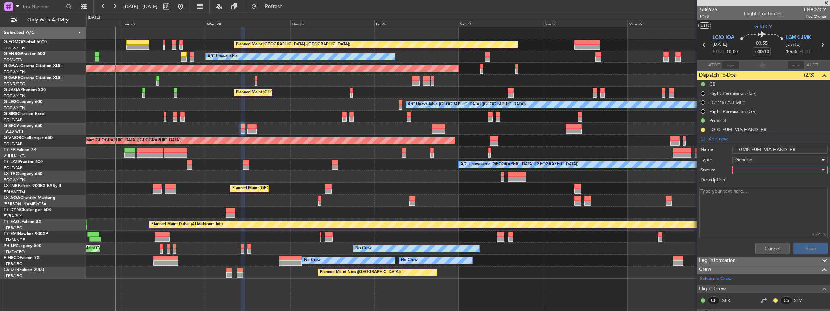
click at [744, 165] on div at bounding box center [778, 169] width 85 height 11
click at [749, 202] on span "Completed" at bounding box center [778, 205] width 86 height 11
click at [751, 169] on span "Completed" at bounding box center [748, 170] width 24 height 7
click at [750, 197] on span "In Progress" at bounding box center [778, 194] width 86 height 11
click at [809, 248] on button "Save" at bounding box center [811, 248] width 34 height 12
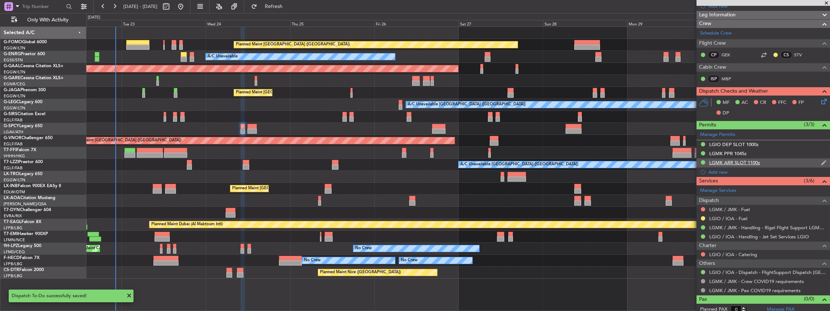
scroll to position [144, 0]
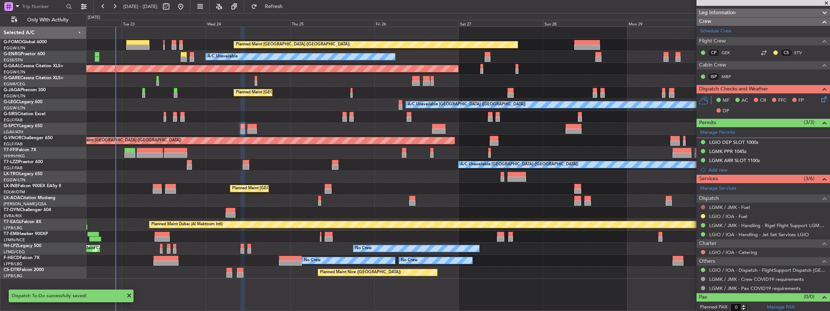
click at [703, 205] on button at bounding box center [703, 207] width 4 height 4
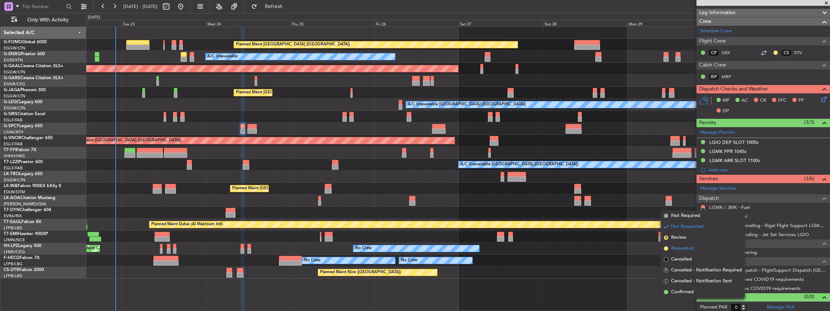
click at [682, 245] on span "Requested" at bounding box center [682, 248] width 23 height 7
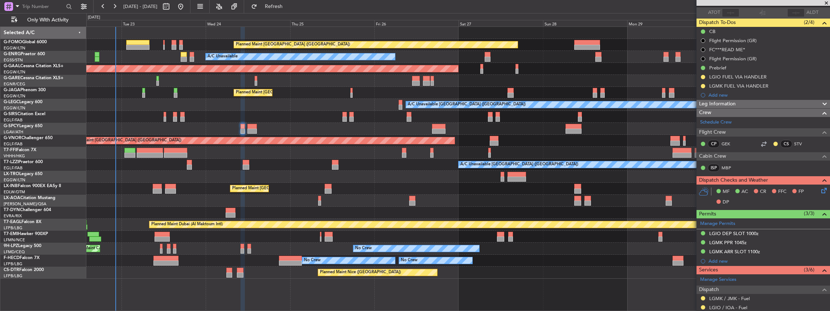
scroll to position [0, 0]
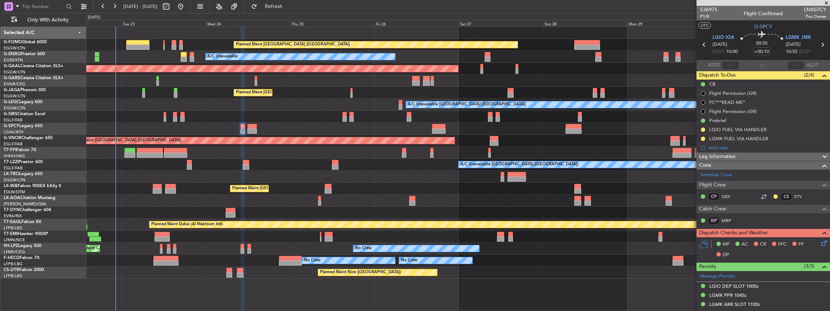
click at [821, 44] on icon at bounding box center [822, 44] width 9 height 9
type input "-00:10"
type input "2"
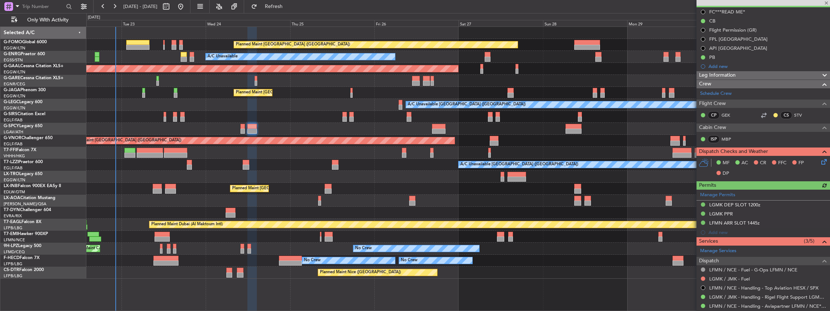
scroll to position [73, 0]
click at [724, 65] on div "Add new" at bounding box center [764, 66] width 111 height 6
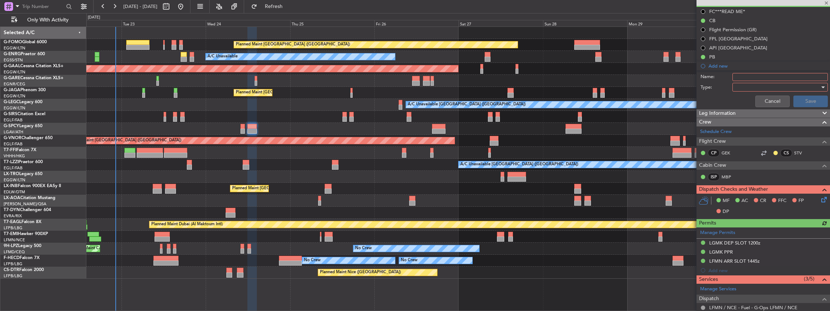
click at [741, 76] on input "Name:" at bounding box center [780, 77] width 95 height 8
paste input "LGMK FUEL VIA HANDLER"
type input "LGMK FUEL VIA HANDLER"
click at [751, 86] on div at bounding box center [778, 87] width 85 height 11
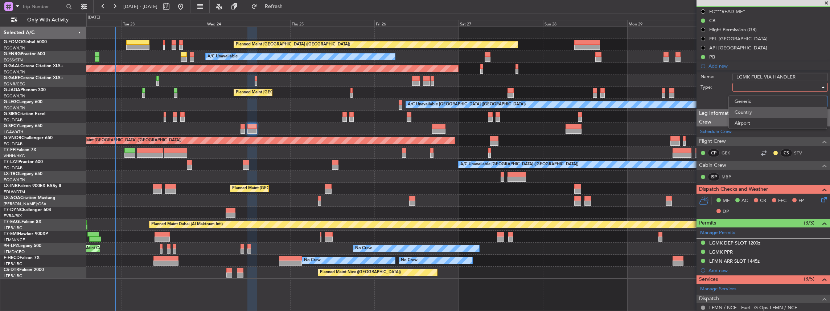
click at [746, 112] on span "Country" at bounding box center [778, 112] width 86 height 11
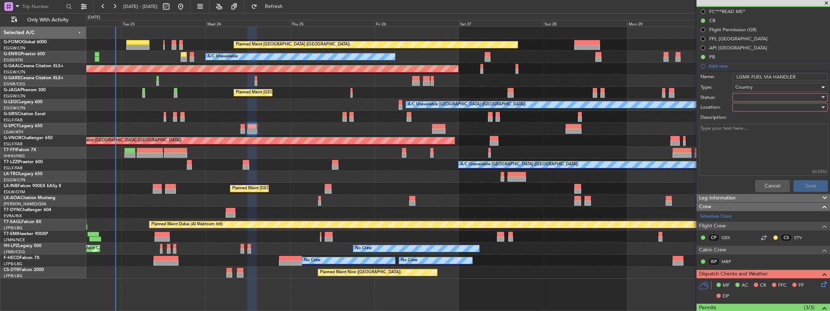
click at [743, 94] on div at bounding box center [778, 97] width 85 height 11
click at [747, 86] on div at bounding box center [415, 155] width 830 height 311
click at [764, 88] on div "Country" at bounding box center [778, 87] width 85 height 11
click at [750, 101] on span "Generic" at bounding box center [778, 101] width 86 height 11
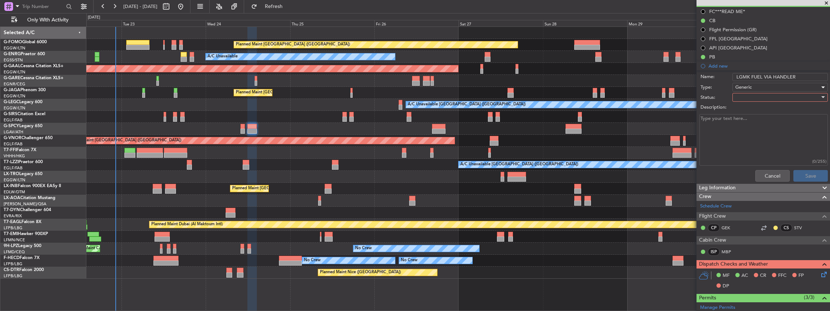
click at [737, 101] on div at bounding box center [778, 97] width 85 height 11
click at [750, 122] on span "In Progress" at bounding box center [778, 122] width 86 height 11
click at [798, 175] on button "Save" at bounding box center [811, 176] width 34 height 12
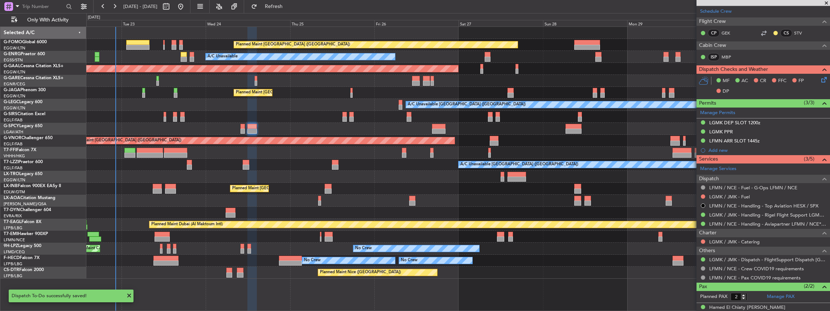
scroll to position [169, 0]
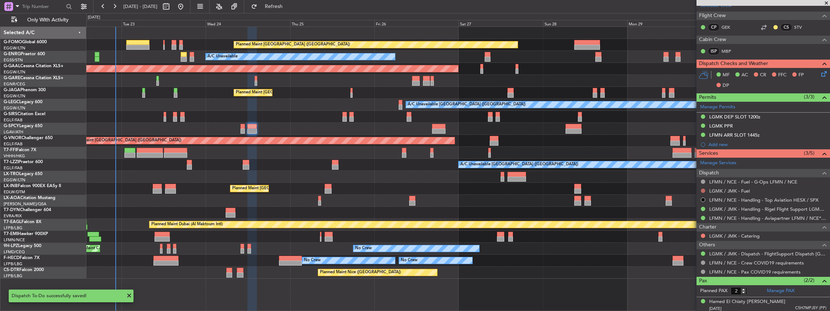
click at [703, 189] on button at bounding box center [703, 190] width 4 height 4
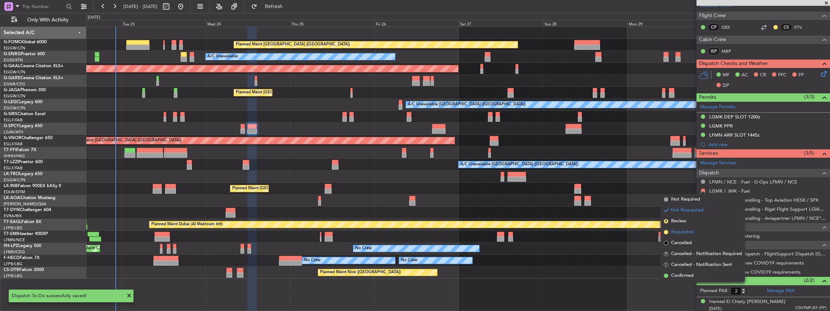
click at [681, 233] on span "Requested" at bounding box center [682, 231] width 23 height 7
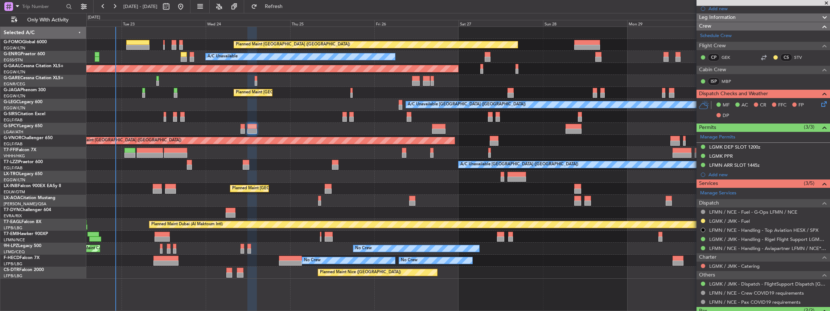
scroll to position [145, 0]
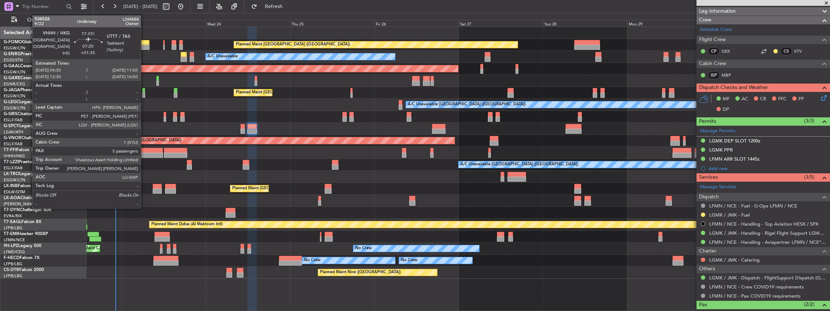
click at [144, 152] on div at bounding box center [150, 150] width 26 height 5
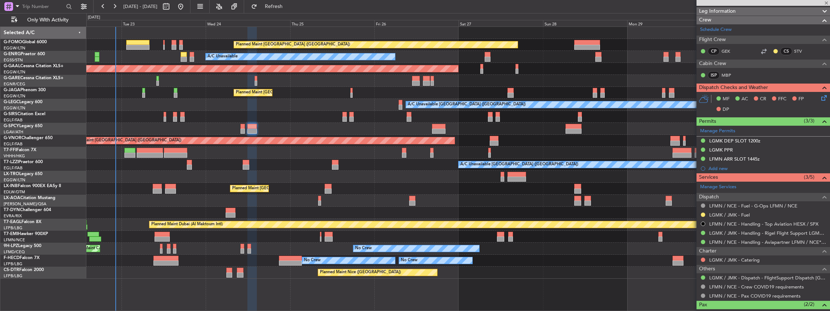
type input "+01:35"
type input "5"
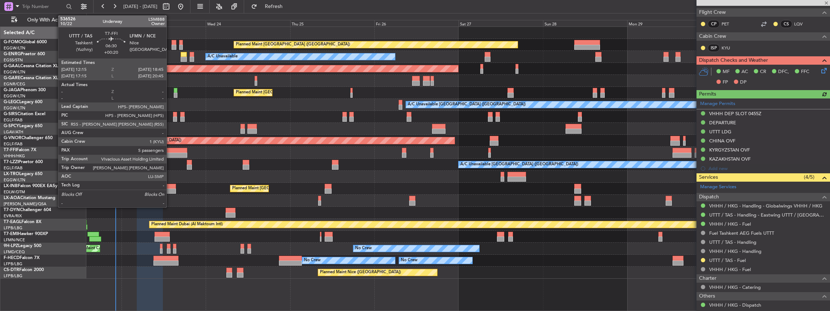
click at [170, 153] on div at bounding box center [175, 154] width 23 height 5
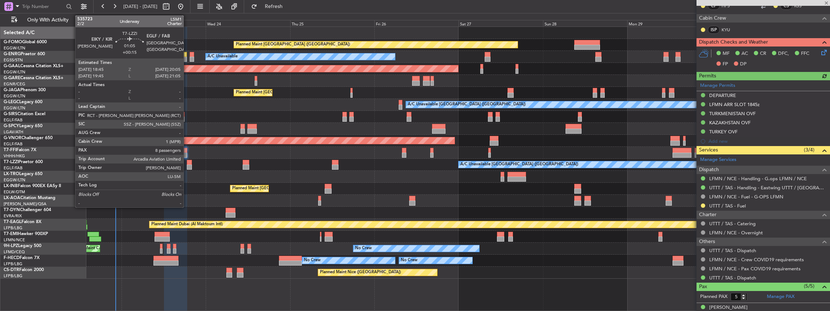
click at [187, 163] on div at bounding box center [189, 162] width 5 height 5
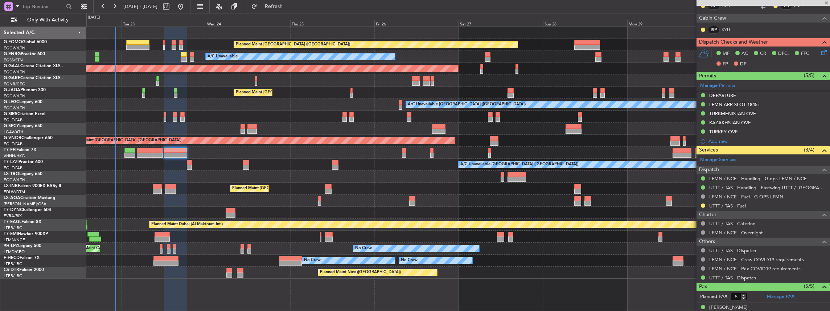
type input "+00:15"
type input "8"
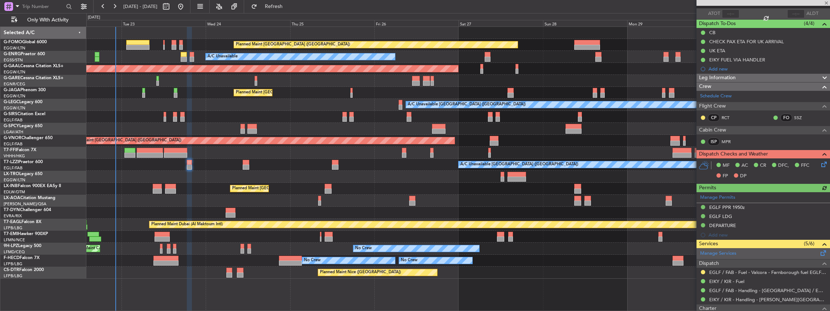
scroll to position [121, 0]
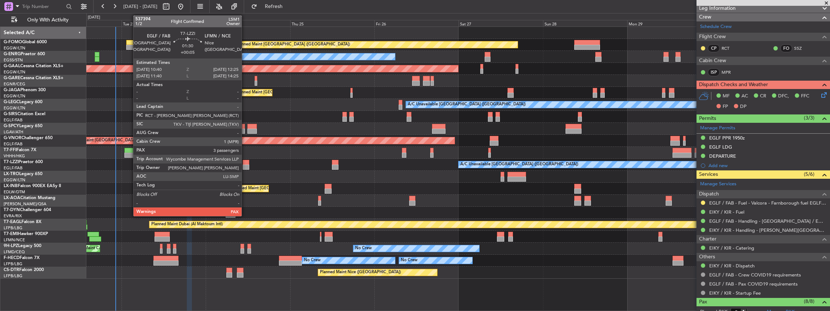
click at [245, 163] on div at bounding box center [246, 162] width 6 height 5
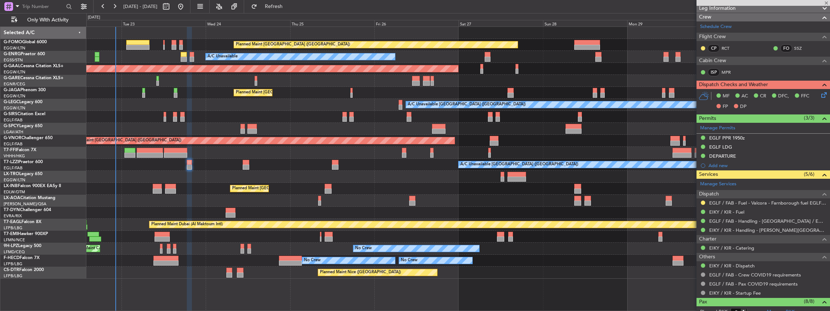
type input "+00:05"
type input "3"
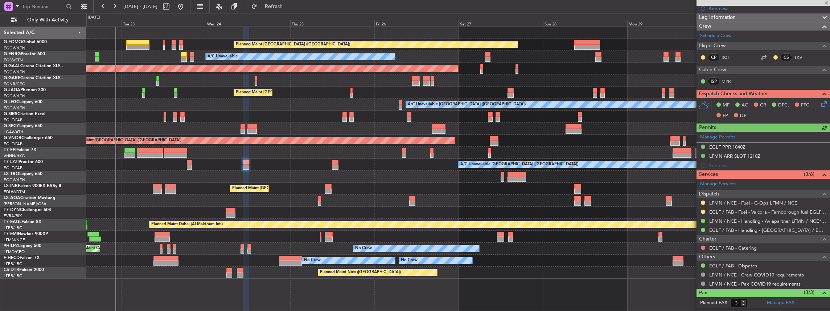
scroll to position [129, 0]
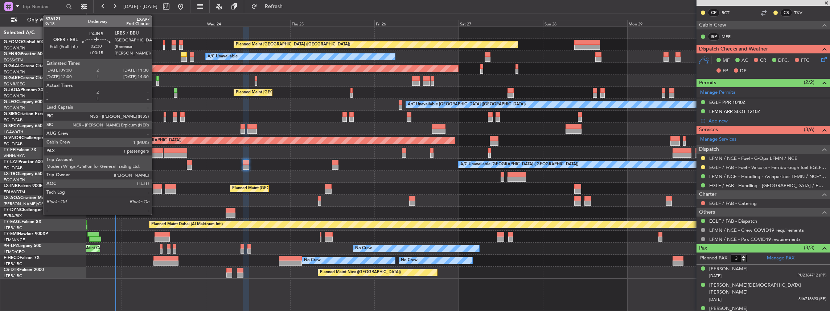
click at [155, 187] on div at bounding box center [157, 186] width 9 height 5
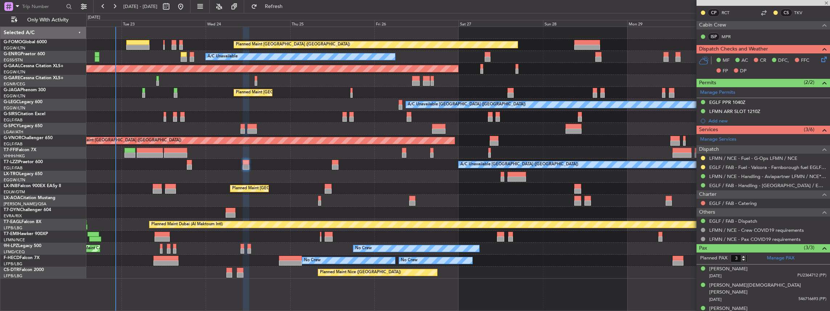
type input "+00:15"
type input "1"
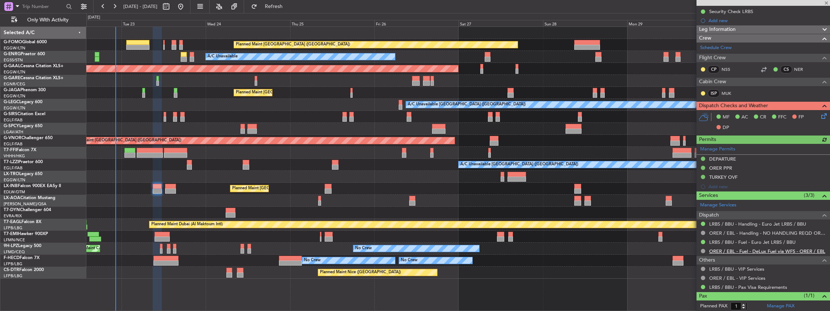
scroll to position [143, 0]
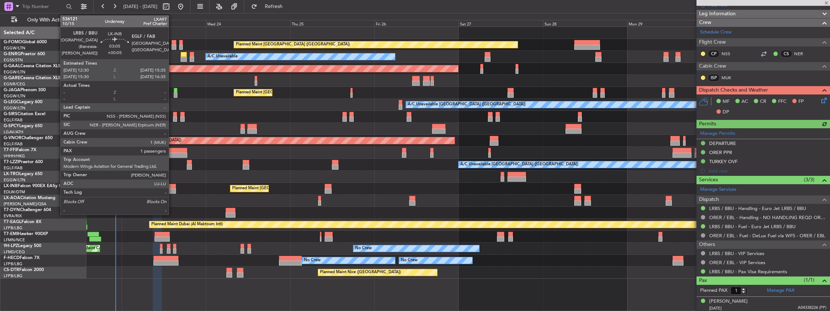
click at [172, 186] on div at bounding box center [170, 186] width 11 height 5
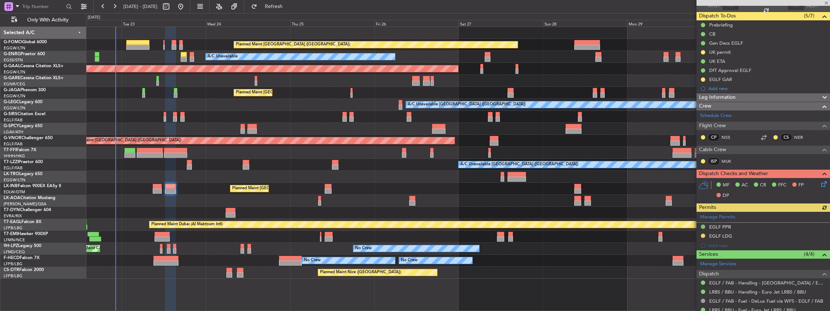
scroll to position [0, 0]
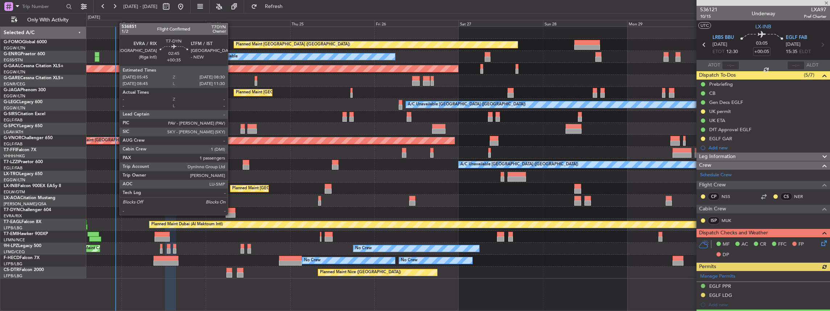
click at [232, 214] on div at bounding box center [231, 214] width 10 height 5
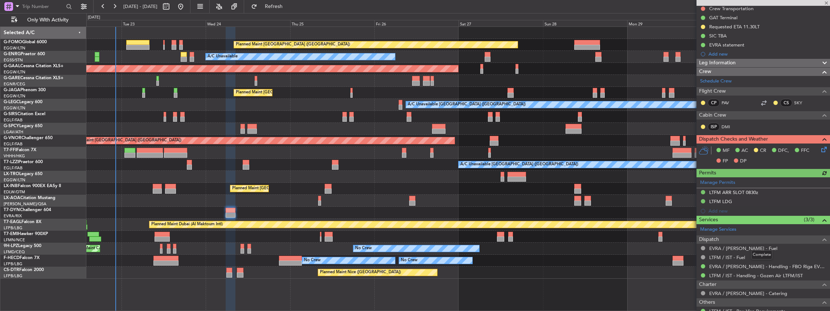
scroll to position [145, 0]
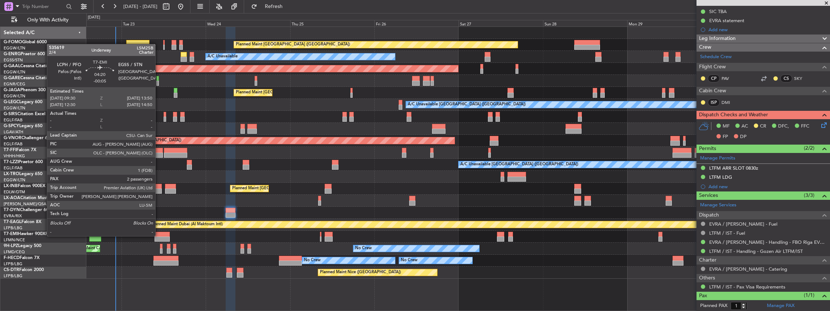
click at [159, 235] on div at bounding box center [162, 234] width 15 height 5
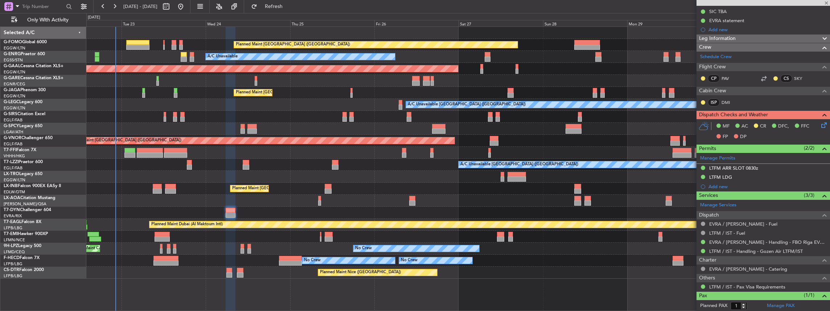
type input "-00:05"
type input "2"
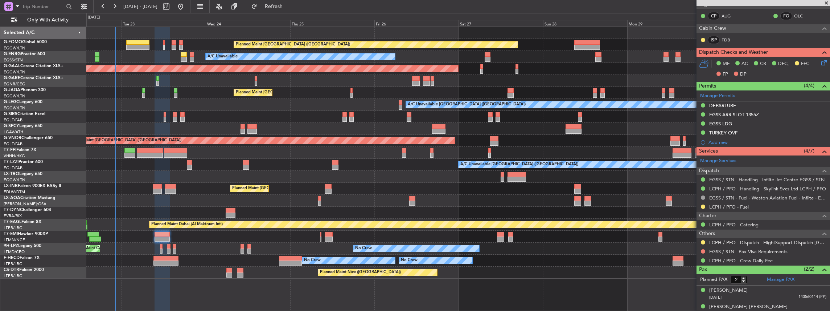
scroll to position [168, 0]
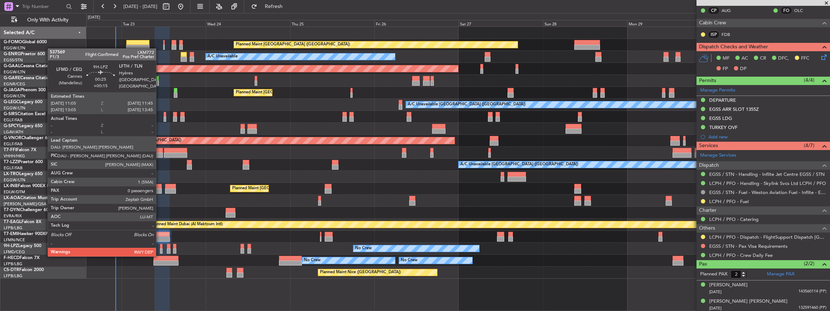
click at [160, 248] on div at bounding box center [161, 250] width 3 height 5
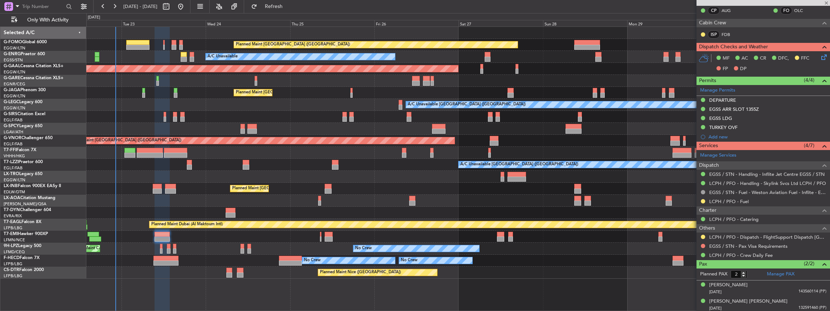
type input "+00:15"
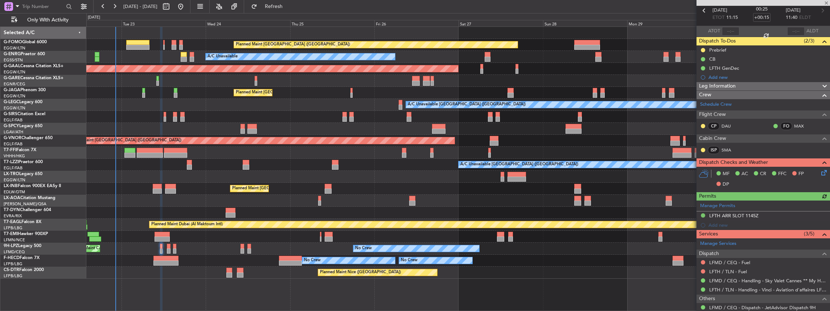
scroll to position [54, 0]
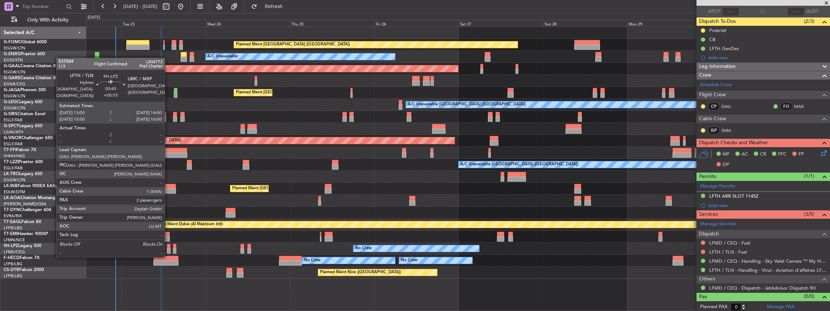
click at [168, 249] on div at bounding box center [169, 250] width 4 height 5
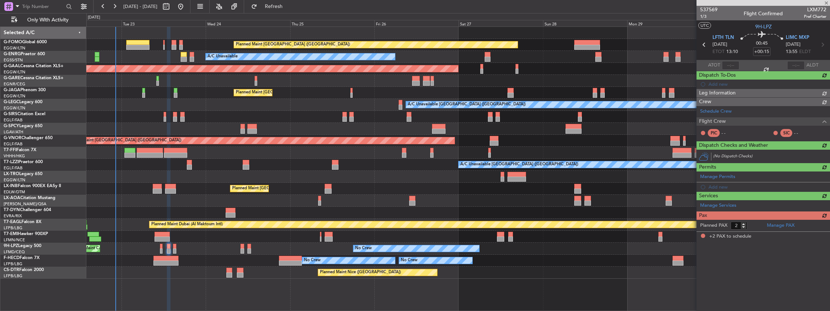
scroll to position [0, 0]
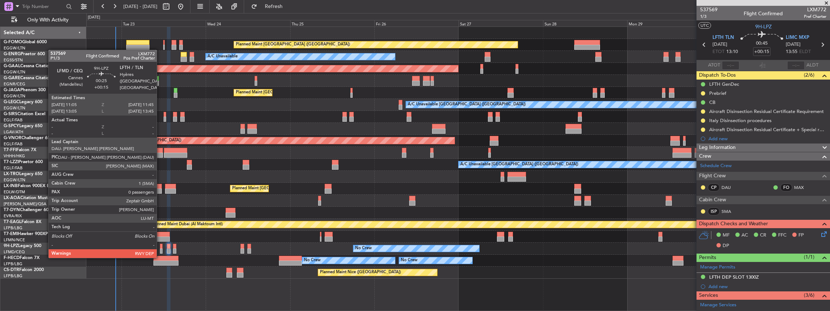
click at [160, 250] on div at bounding box center [161, 250] width 3 height 5
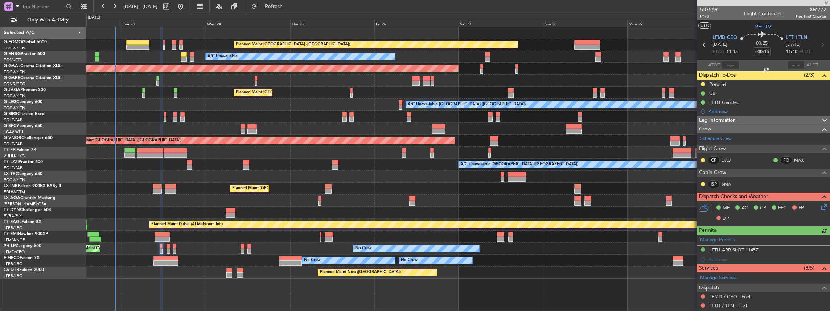
scroll to position [54, 0]
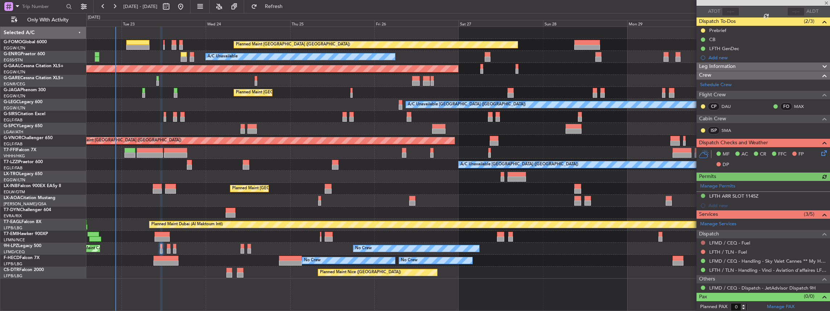
click at [704, 240] on button at bounding box center [703, 242] width 4 height 4
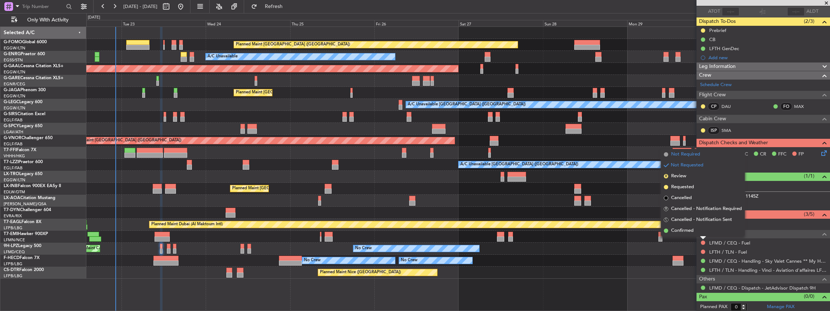
click at [691, 156] on span "Not Required" at bounding box center [685, 154] width 29 height 7
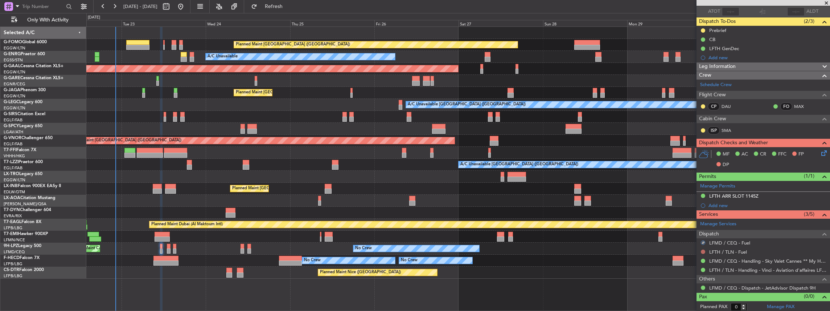
click at [703, 251] on button at bounding box center [703, 251] width 4 height 4
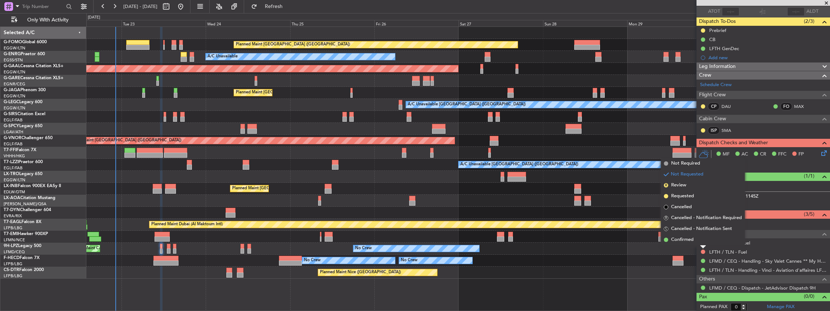
click at [684, 167] on span "Not Required" at bounding box center [685, 163] width 29 height 7
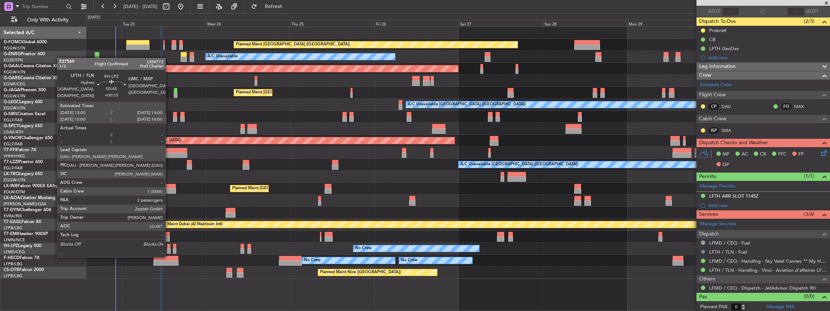
click at [169, 249] on div at bounding box center [169, 250] width 4 height 5
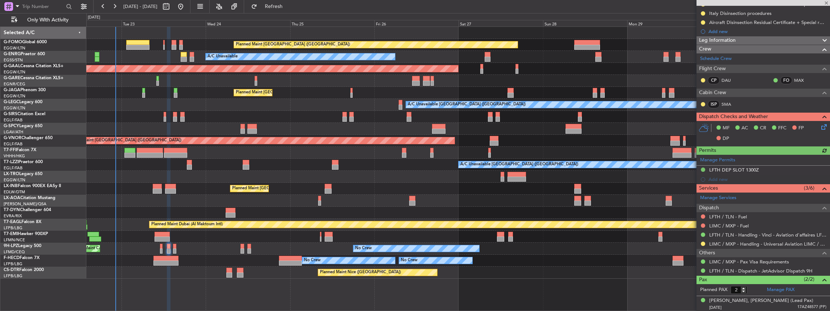
scroll to position [121, 0]
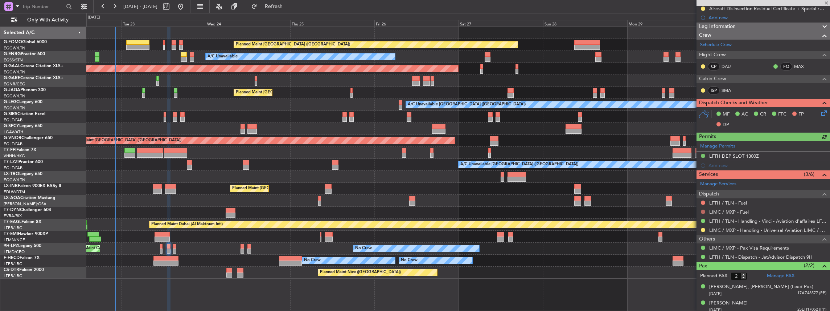
click at [703, 210] on button at bounding box center [703, 211] width 4 height 4
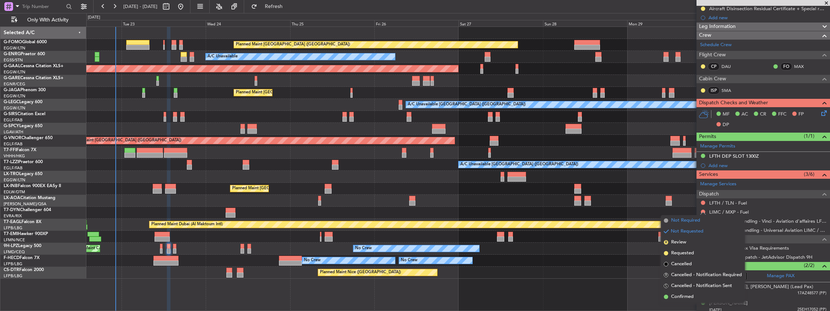
click at [689, 219] on span "Not Required" at bounding box center [685, 220] width 29 height 7
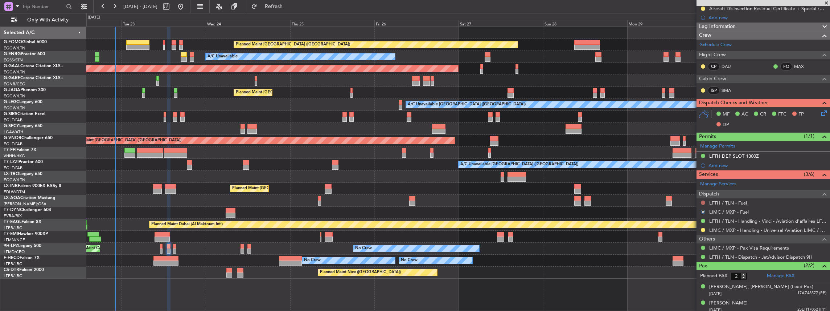
click at [702, 201] on button at bounding box center [703, 202] width 4 height 4
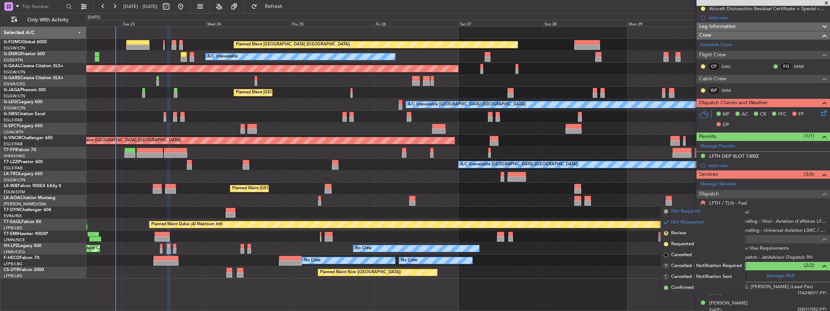
click at [700, 212] on span "Not Required" at bounding box center [685, 211] width 29 height 7
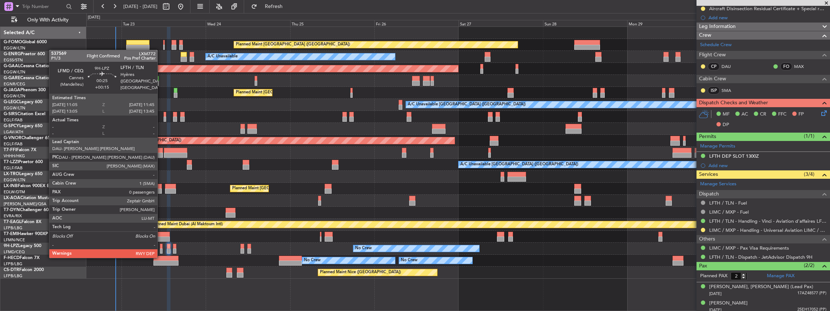
click at [161, 250] on div at bounding box center [161, 250] width 3 height 5
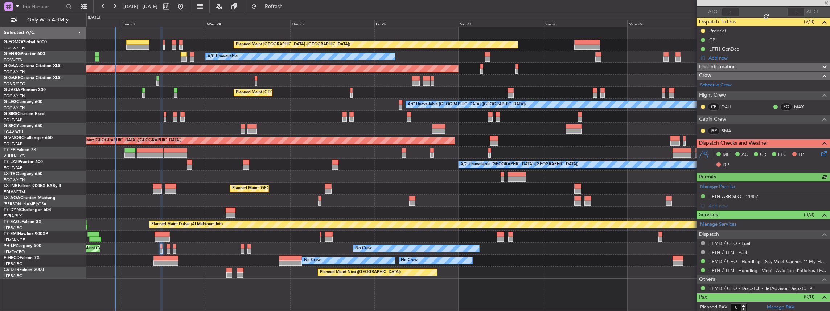
scroll to position [54, 0]
click at [166, 250] on div "AOG Maint Cannes (Mandelieu) No Crew" at bounding box center [458, 248] width 744 height 12
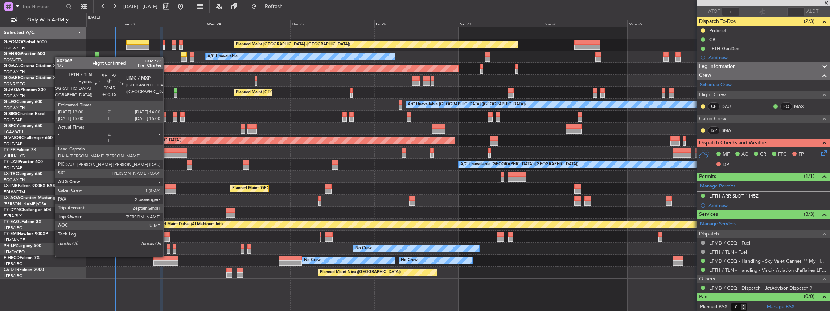
click at [167, 248] on div at bounding box center [169, 250] width 4 height 5
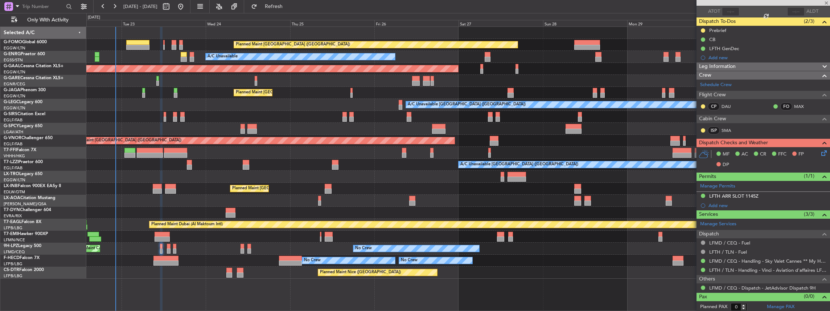
type input "2"
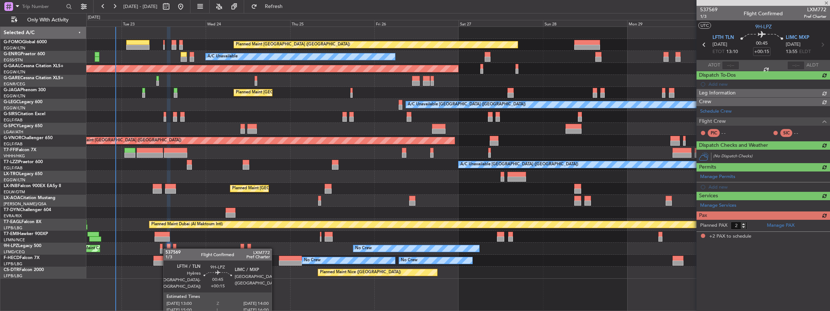
scroll to position [0, 0]
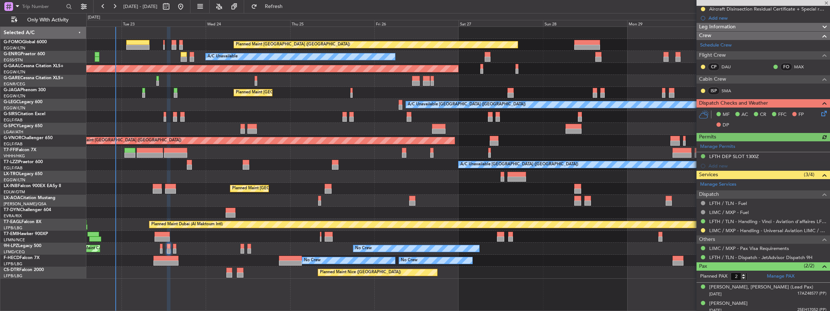
scroll to position [121, 0]
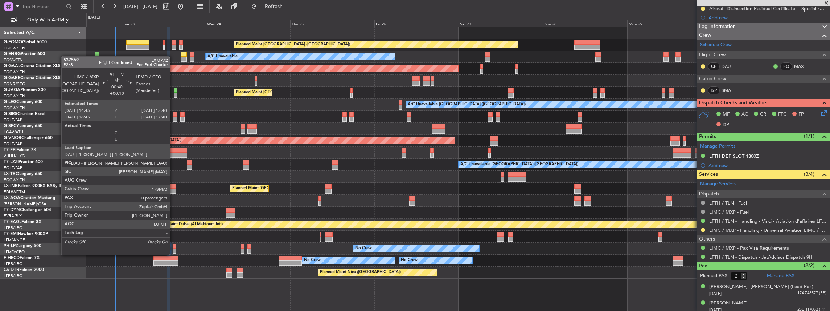
click at [173, 248] on div at bounding box center [174, 246] width 3 height 5
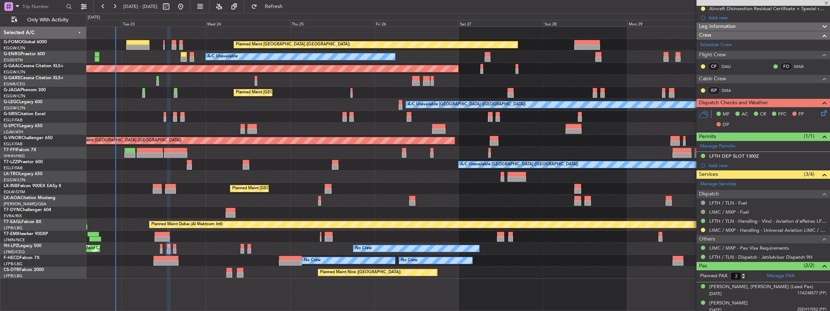
type input "+00:10"
type input "0"
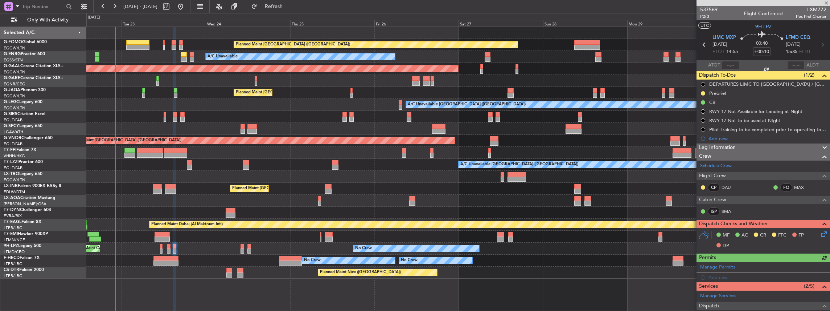
scroll to position [72, 0]
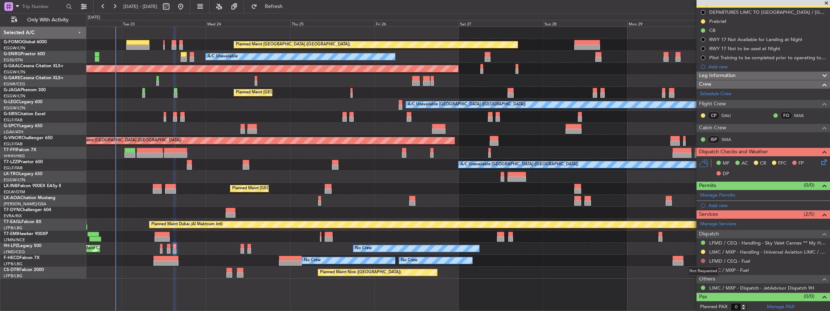
click at [702, 259] on button at bounding box center [703, 260] width 4 height 4
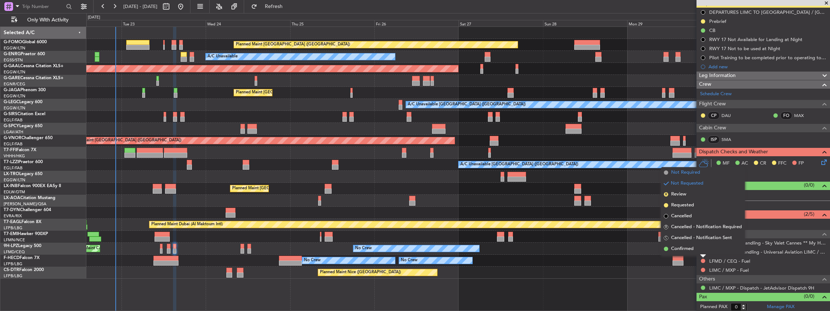
click at [689, 174] on span "Not Required" at bounding box center [685, 172] width 29 height 7
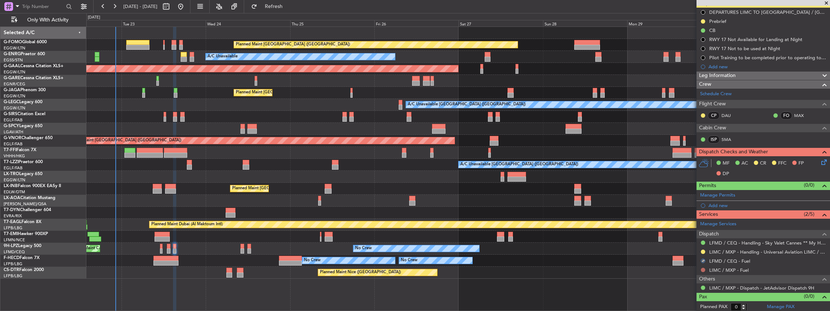
click at [703, 268] on button at bounding box center [703, 269] width 4 height 4
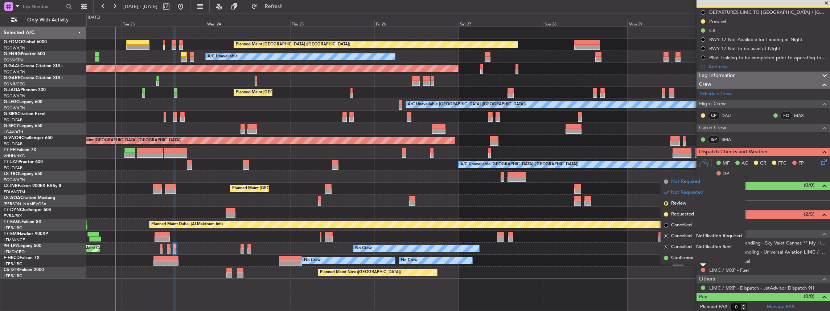
click at [689, 178] on span "Not Required" at bounding box center [685, 181] width 29 height 7
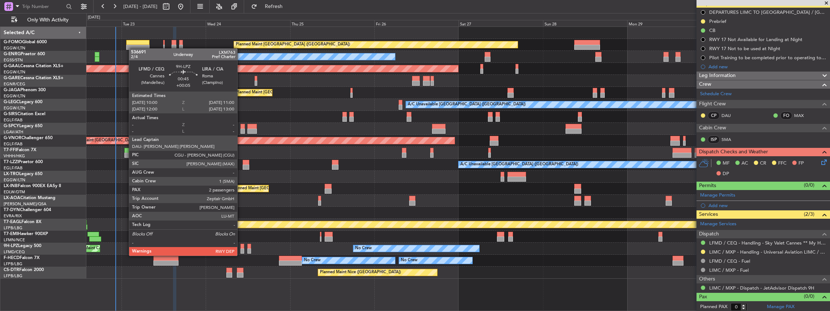
click at [241, 248] on div at bounding box center [243, 250] width 4 height 5
type input "+00:05"
type input "2"
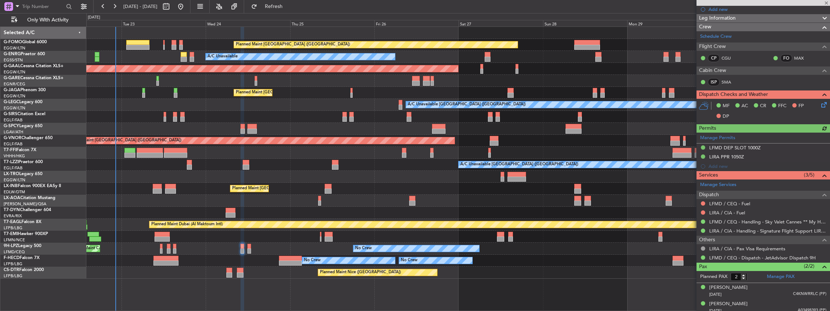
scroll to position [123, 0]
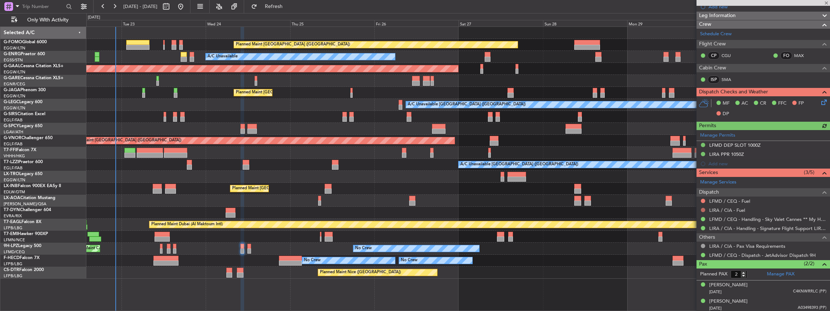
click at [701, 208] on button at bounding box center [703, 210] width 4 height 4
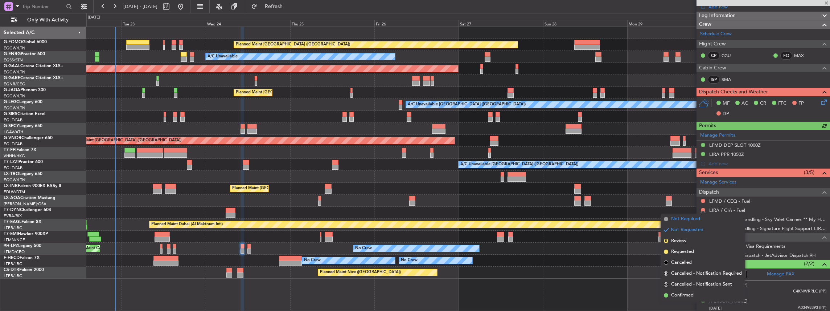
click at [669, 217] on li "Not Required" at bounding box center [703, 218] width 84 height 11
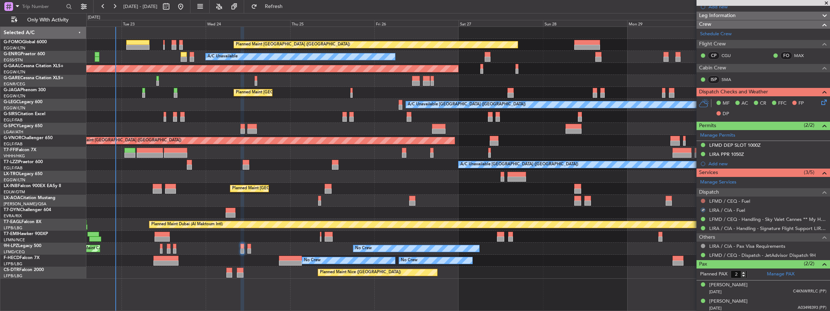
click at [704, 199] on button at bounding box center [703, 201] width 4 height 4
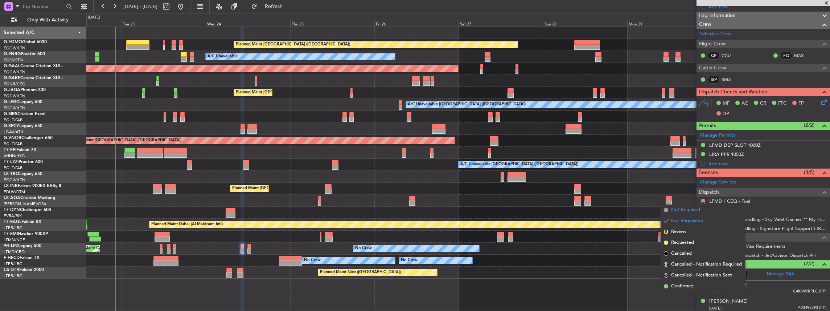
click at [687, 207] on span "Not Required" at bounding box center [685, 209] width 29 height 7
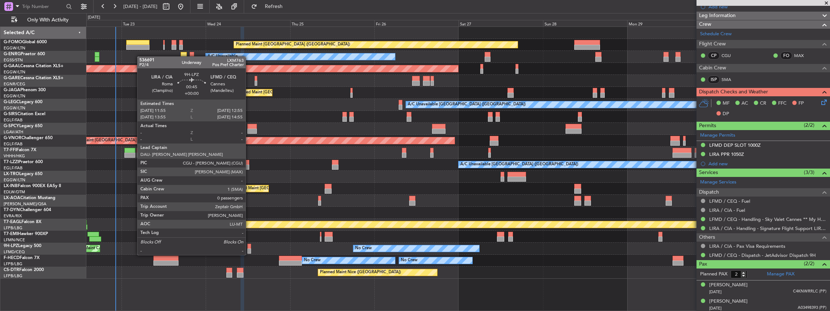
click at [249, 248] on div at bounding box center [250, 246] width 4 height 5
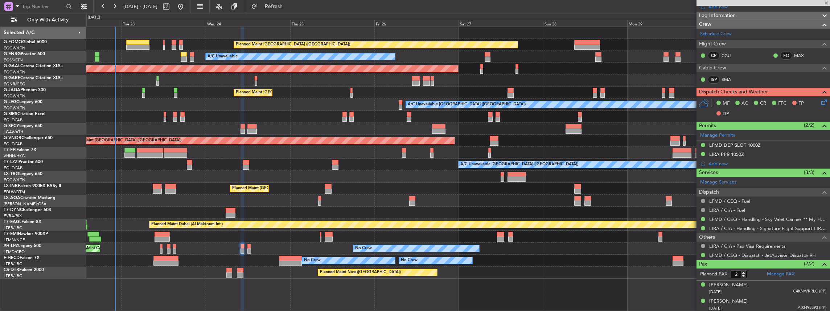
type input "0"
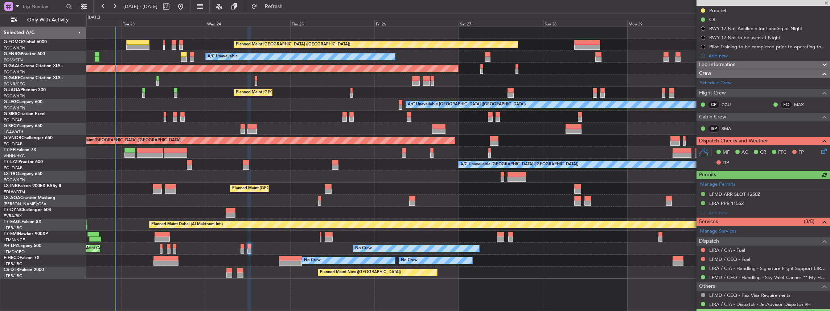
scroll to position [90, 0]
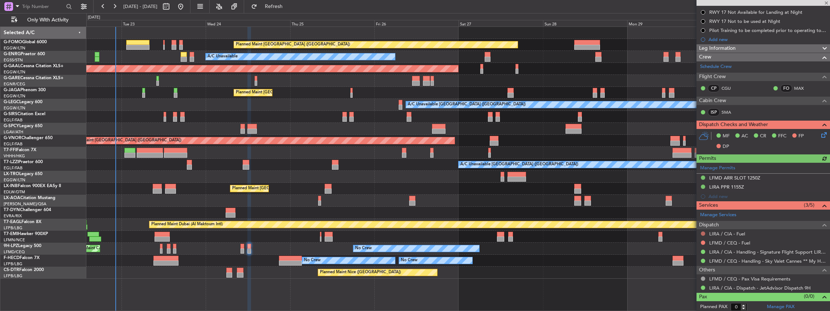
click at [702, 232] on button at bounding box center [703, 233] width 4 height 4
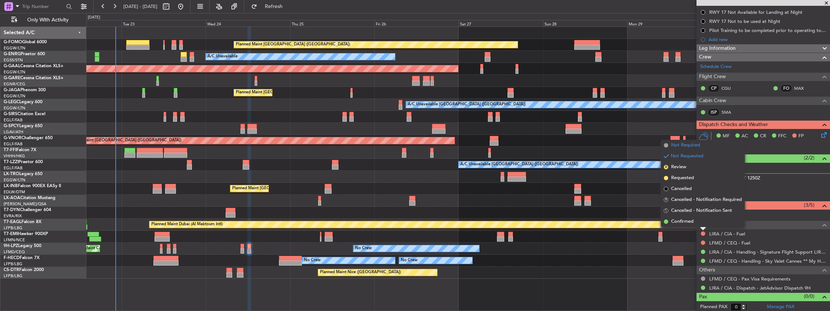
click at [682, 147] on span "Not Required" at bounding box center [685, 145] width 29 height 7
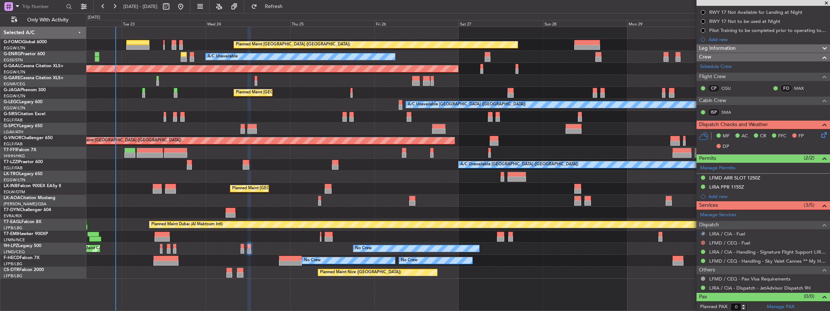
click at [704, 240] on button at bounding box center [703, 242] width 4 height 4
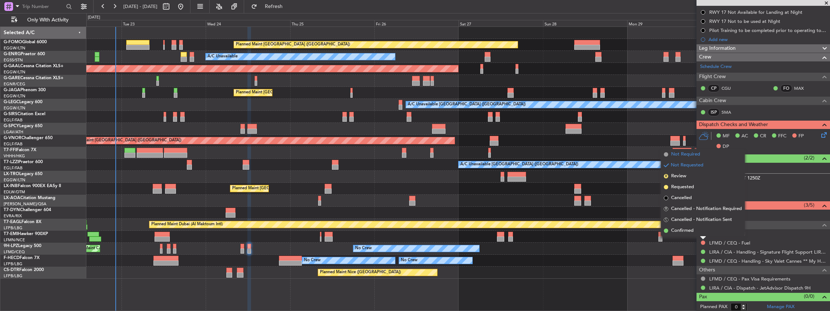
click at [678, 155] on span "Not Required" at bounding box center [685, 154] width 29 height 7
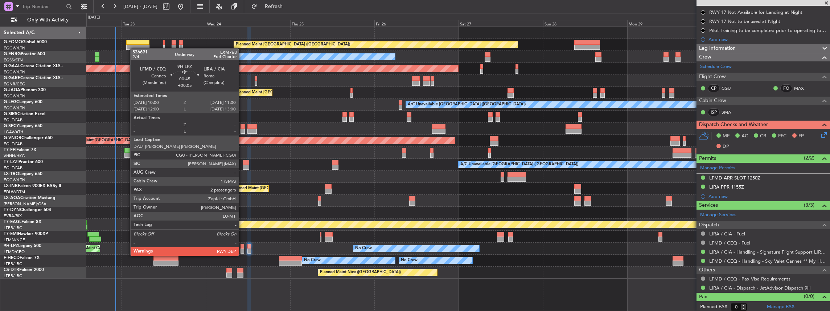
click at [242, 248] on div at bounding box center [243, 250] width 4 height 5
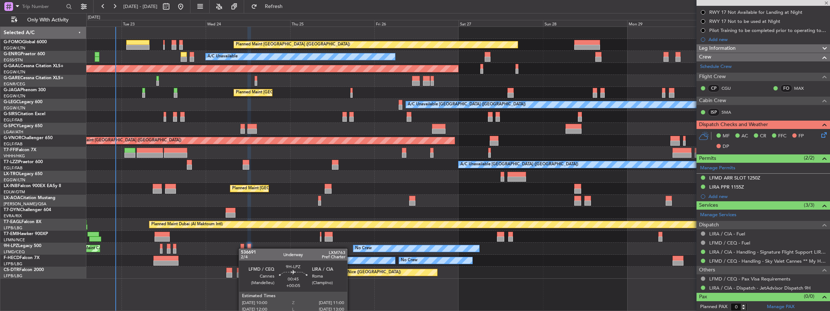
type input "+00:05"
type input "2"
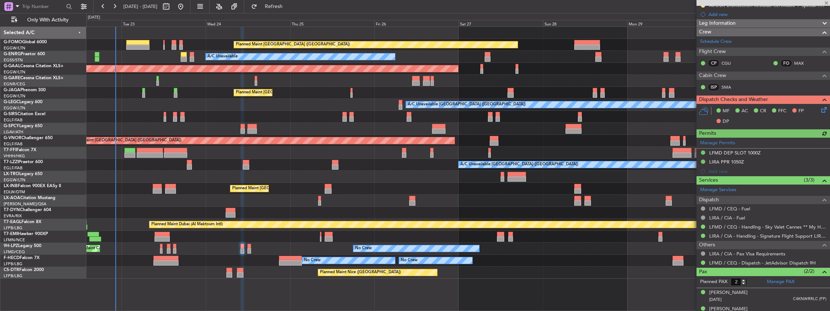
scroll to position [121, 0]
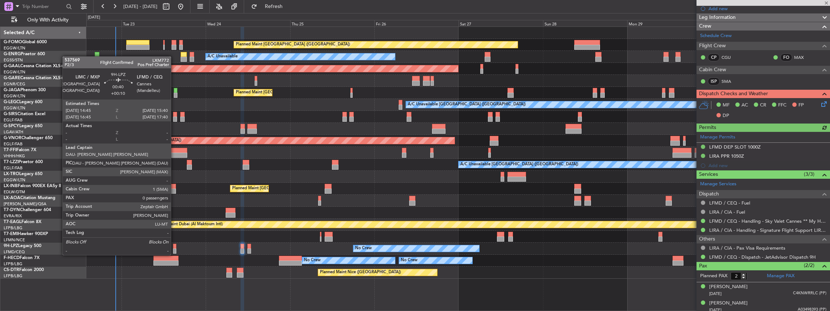
click at [175, 248] on div at bounding box center [174, 246] width 3 height 5
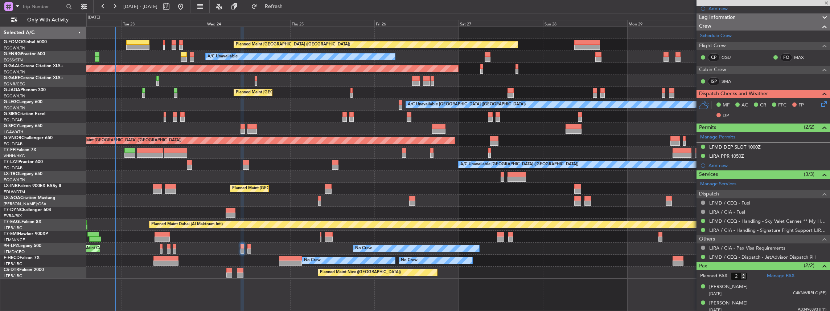
type input "+00:10"
type input "0"
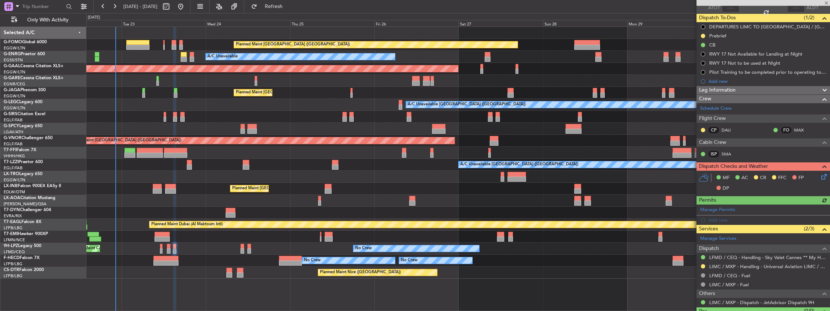
scroll to position [72, 0]
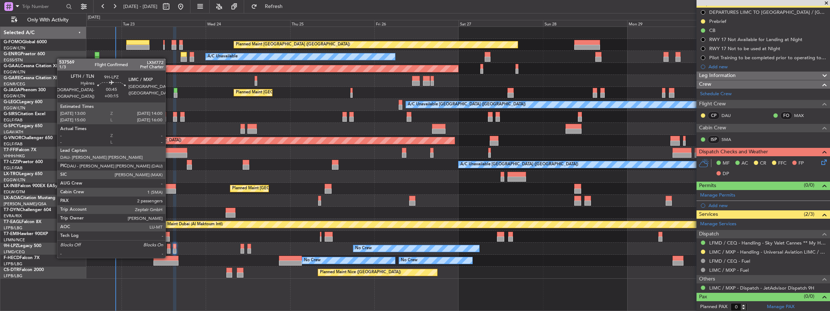
click at [169, 250] on div at bounding box center [169, 250] width 4 height 5
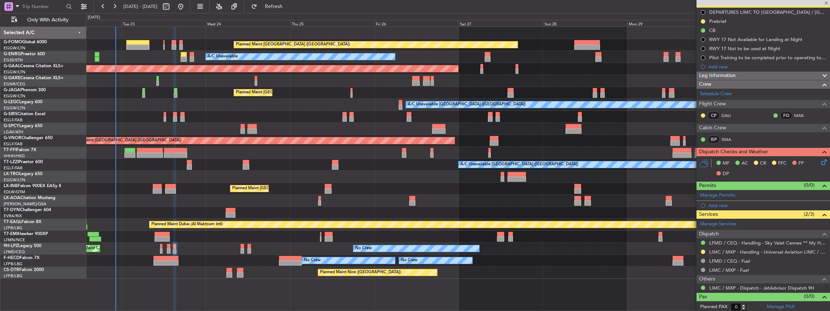
type input "+00:15"
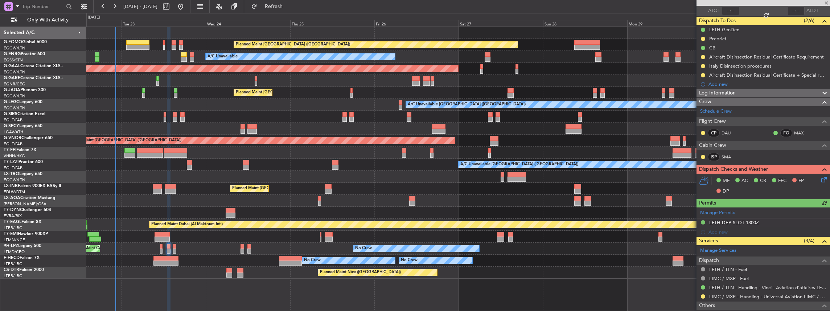
scroll to position [121, 0]
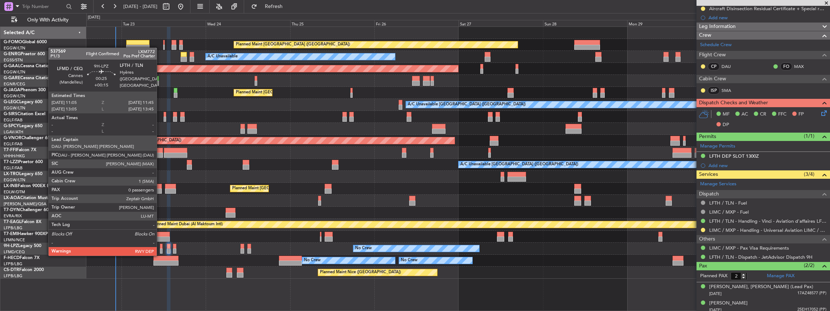
click at [160, 248] on div at bounding box center [161, 246] width 3 height 5
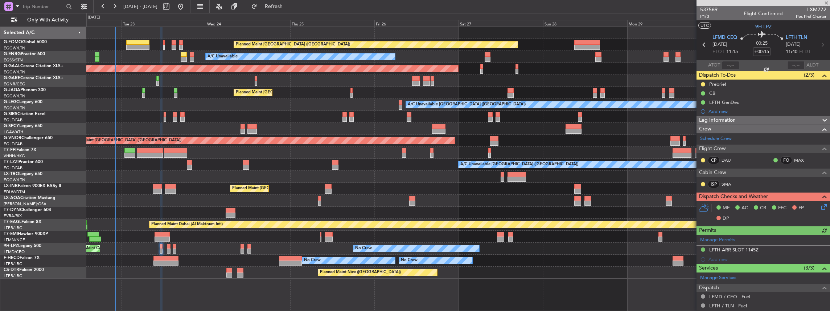
scroll to position [54, 0]
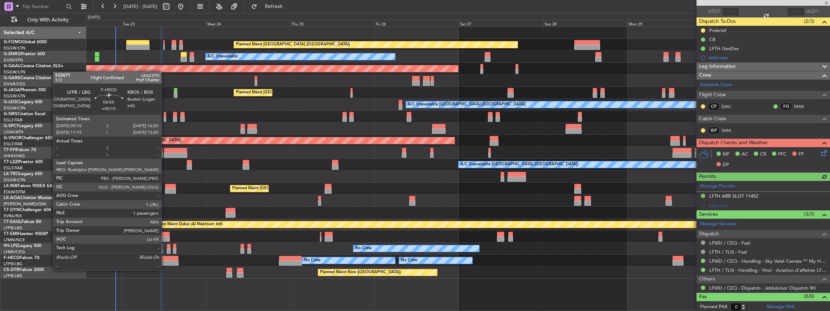
click at [165, 263] on div at bounding box center [166, 262] width 25 height 5
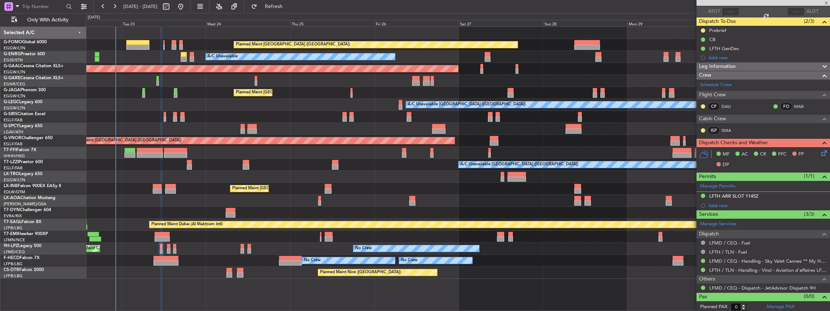
type input "1"
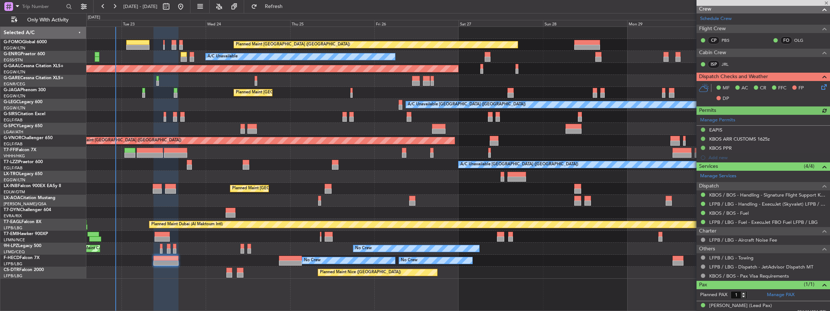
scroll to position [169, 0]
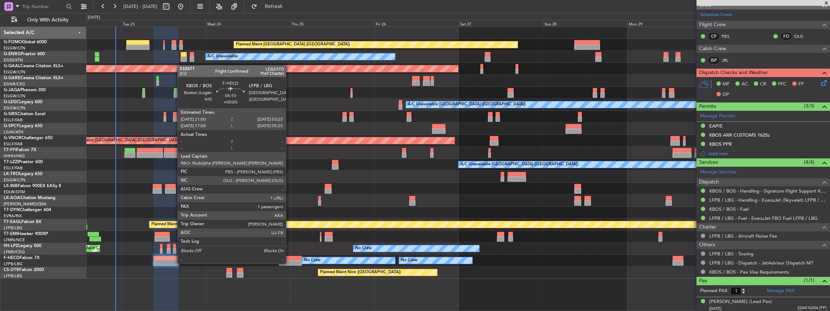
click at [290, 256] on div at bounding box center [290, 257] width 23 height 5
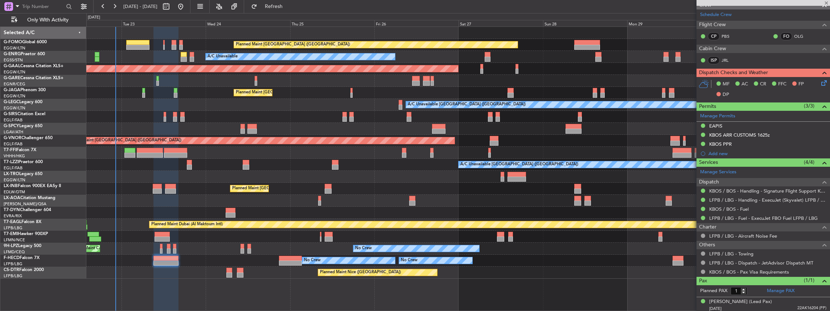
type input "+00:05"
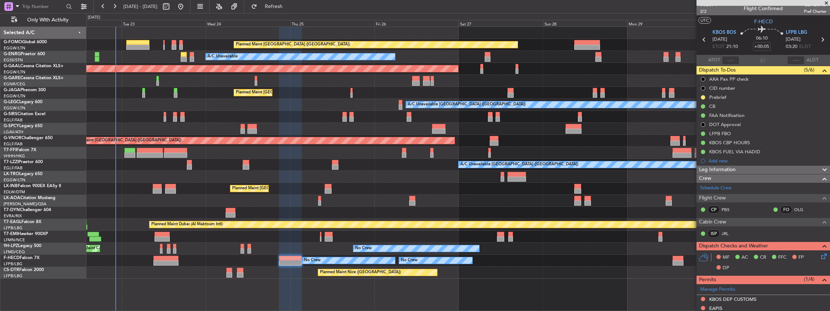
scroll to position [0, 0]
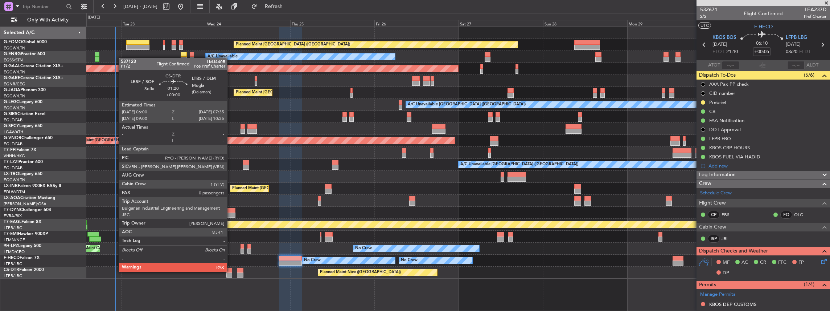
click at [230, 271] on div at bounding box center [229, 269] width 6 height 5
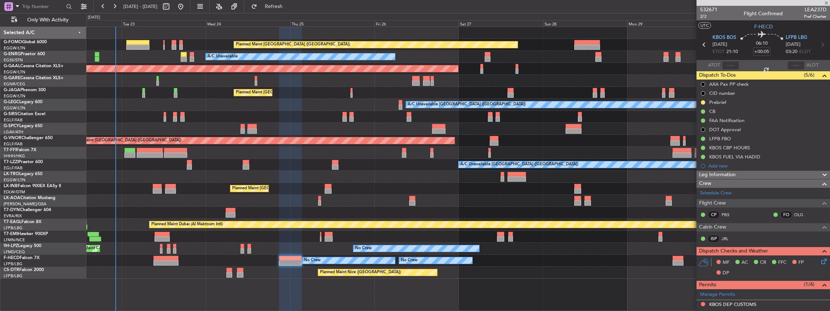
type input "0"
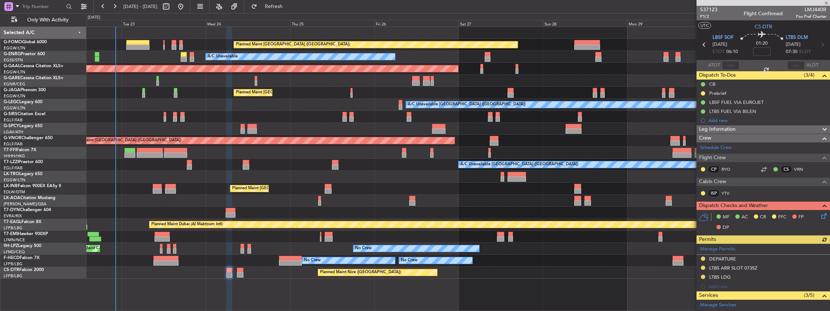
scroll to position [81, 0]
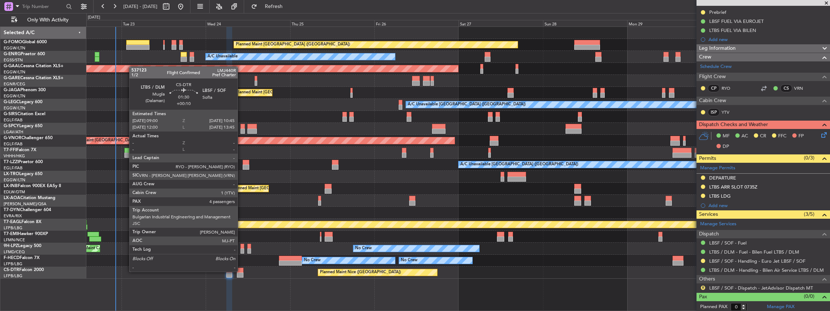
click at [241, 271] on div at bounding box center [240, 269] width 6 height 5
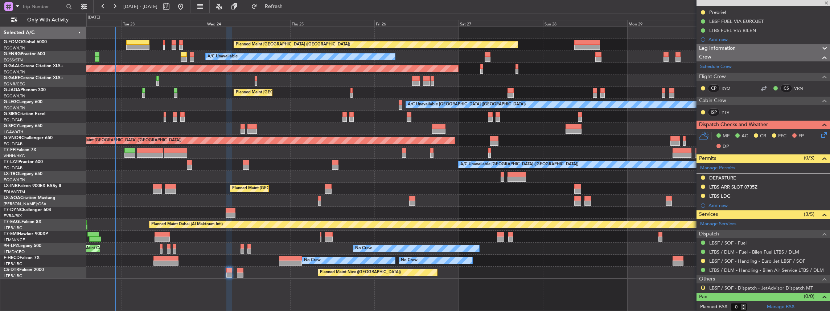
type input "+00:10"
type input "4"
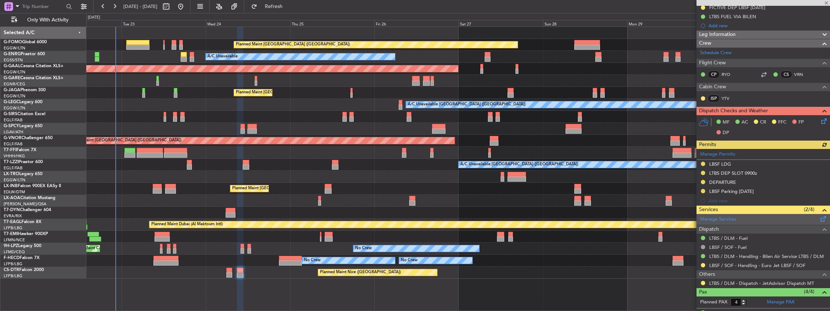
scroll to position [121, 0]
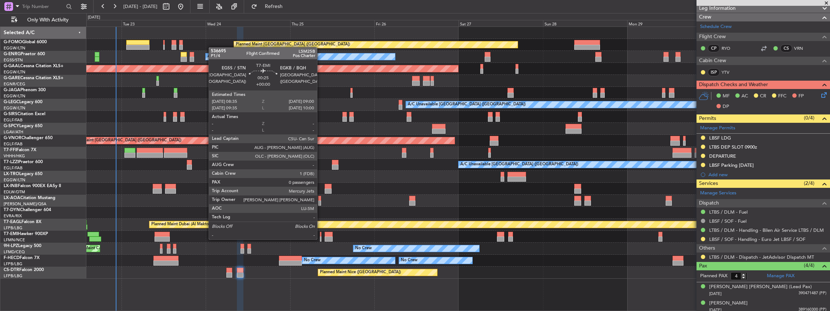
click at [321, 238] on div at bounding box center [321, 238] width 2 height 5
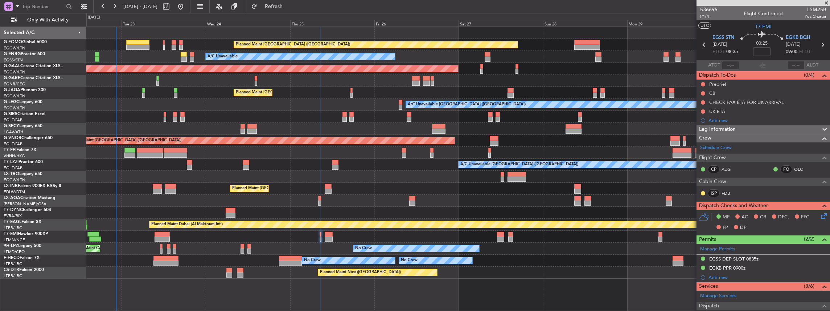
scroll to position [107, 0]
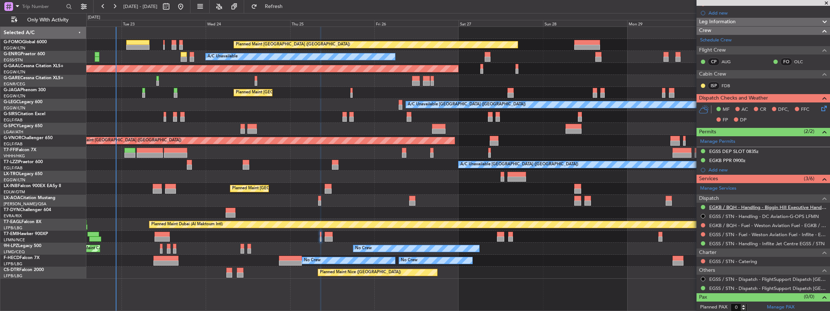
click at [752, 205] on link "EGKB / BQH - Handling - Biggin Hill Executive Handling EGKB / BQH" at bounding box center [768, 207] width 117 height 6
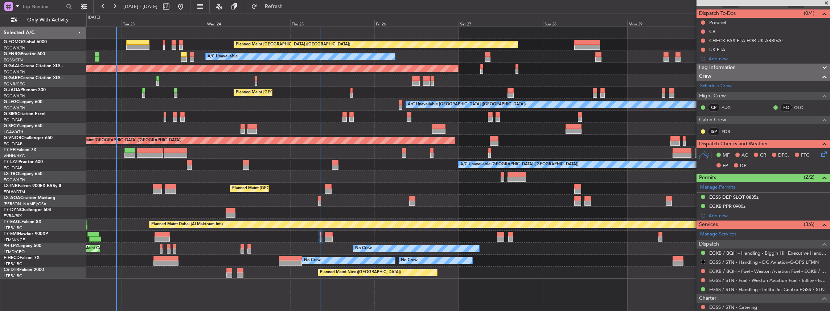
scroll to position [73, 0]
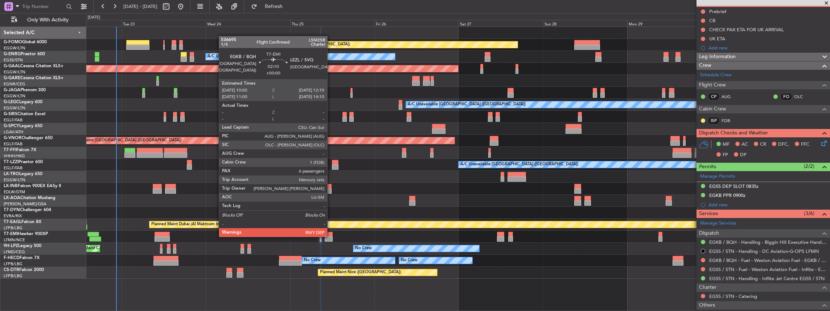
click at [331, 236] on div at bounding box center [329, 238] width 8 height 5
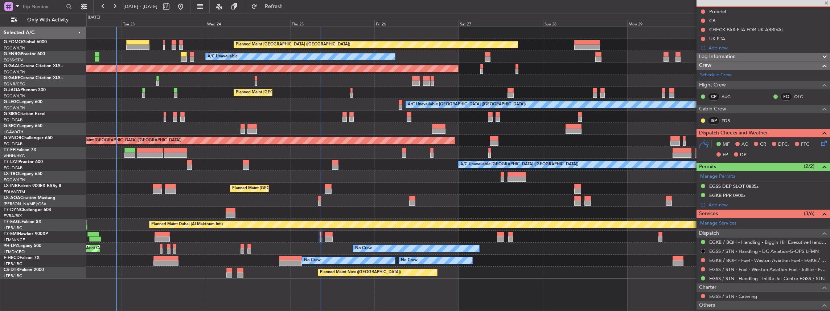
type input "6"
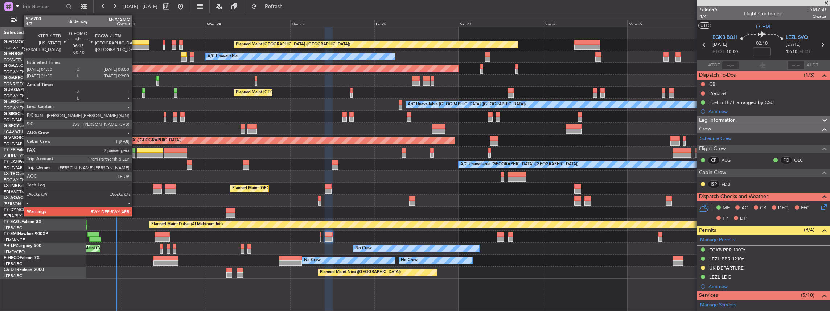
click at [136, 41] on div at bounding box center [137, 42] width 23 height 5
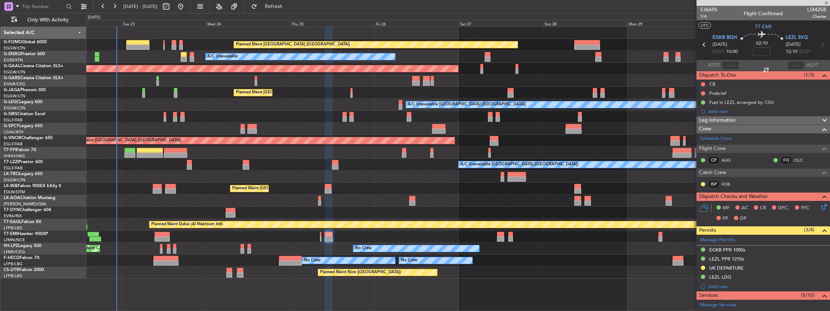
type input "-00:10"
type input "2"
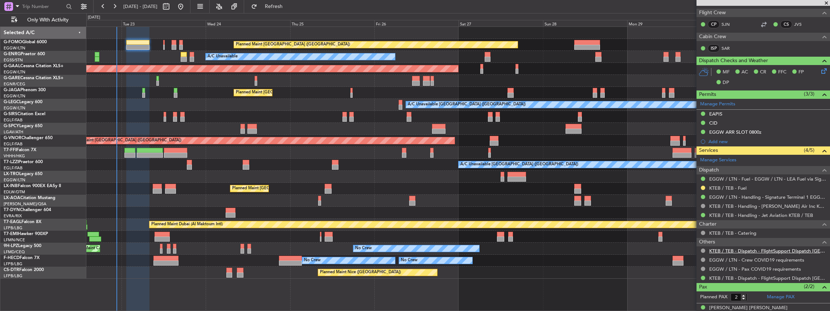
scroll to position [145, 0]
click at [703, 187] on button at bounding box center [703, 187] width 4 height 4
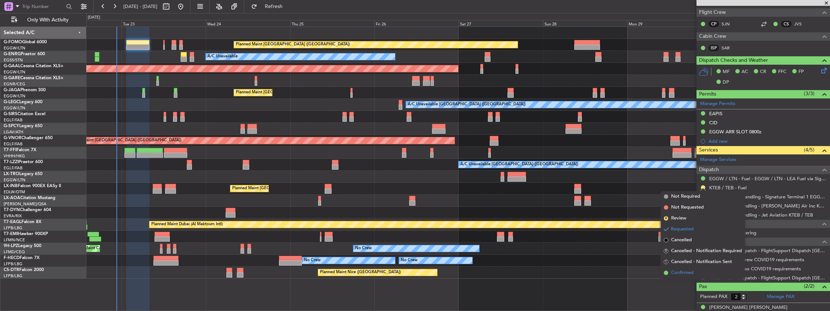
click at [684, 271] on span "Confirmed" at bounding box center [682, 272] width 23 height 7
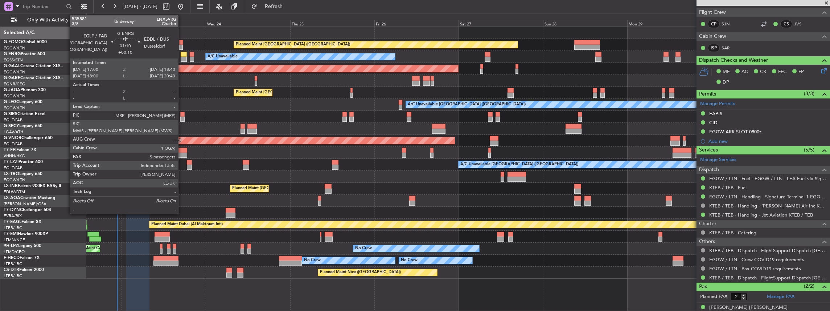
click at [182, 54] on div at bounding box center [184, 54] width 6 height 5
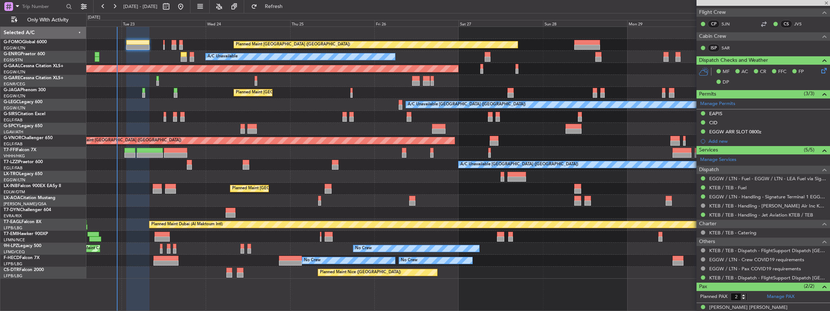
type input "+00:10"
type input "5"
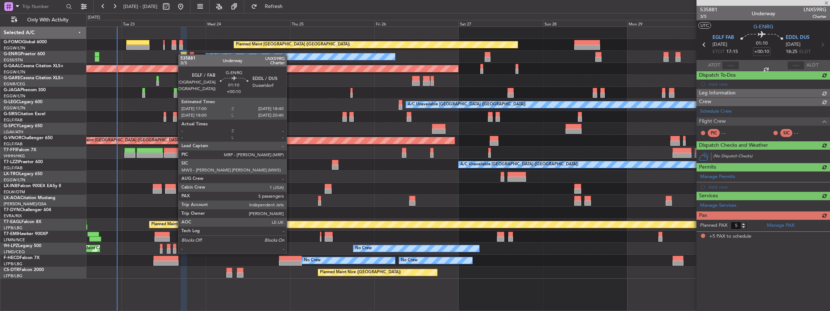
scroll to position [0, 0]
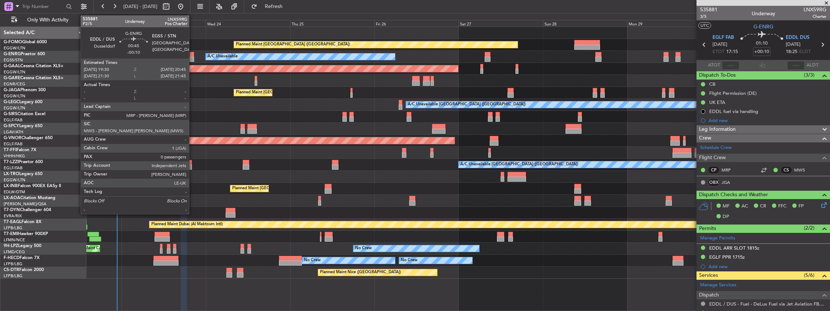
click at [193, 58] on div at bounding box center [192, 59] width 5 height 5
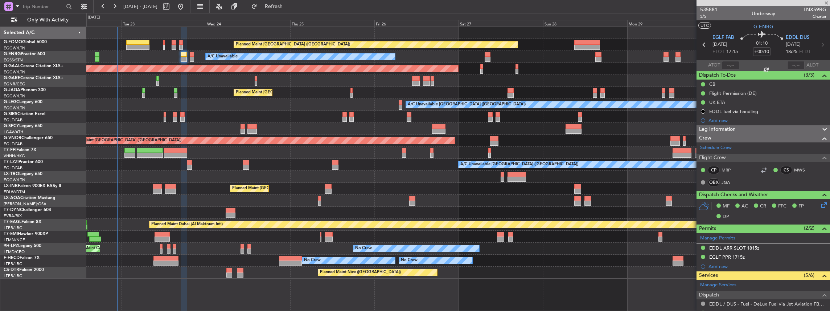
type input "-00:10"
type input "0"
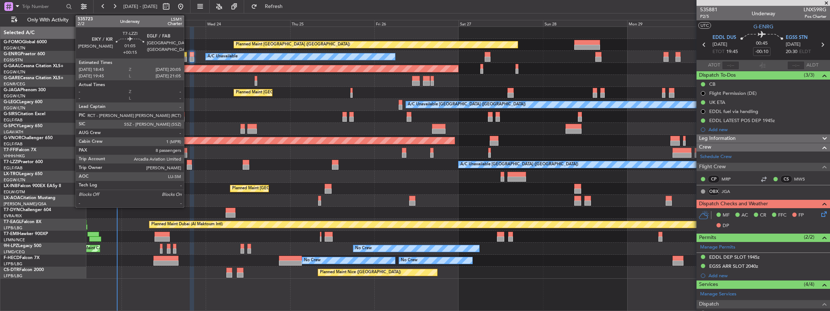
click at [188, 164] on div at bounding box center [189, 166] width 5 height 5
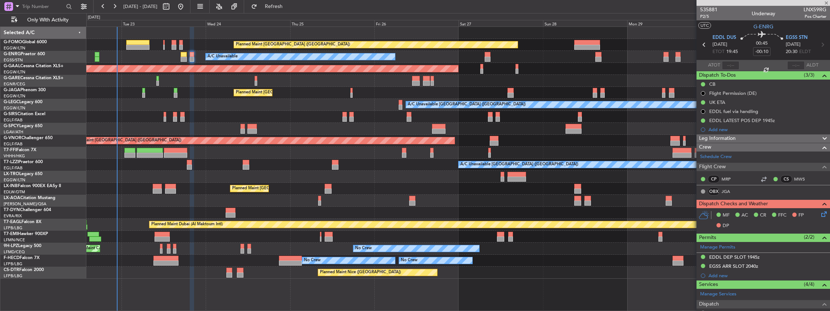
type input "+00:15"
type input "8"
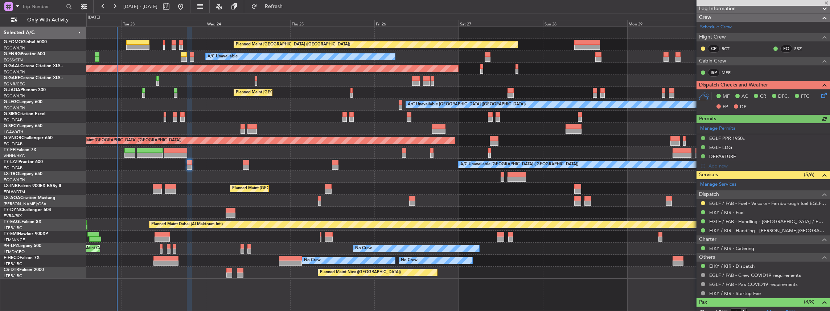
scroll to position [121, 0]
click at [703, 202] on button at bounding box center [703, 202] width 4 height 4
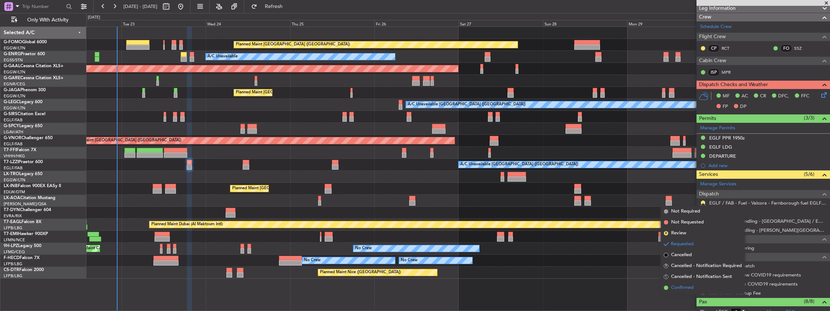
click at [684, 287] on span "Confirmed" at bounding box center [682, 287] width 23 height 7
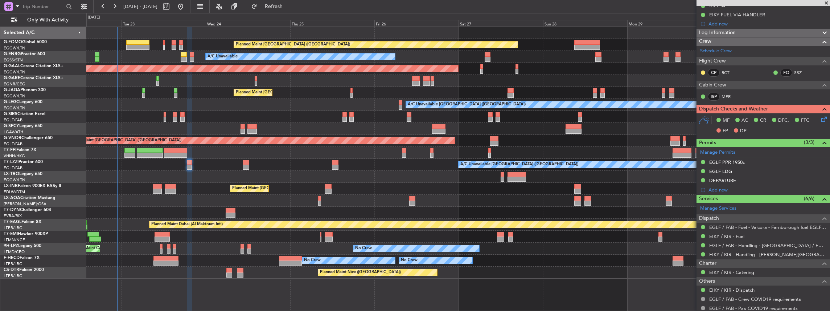
scroll to position [0, 0]
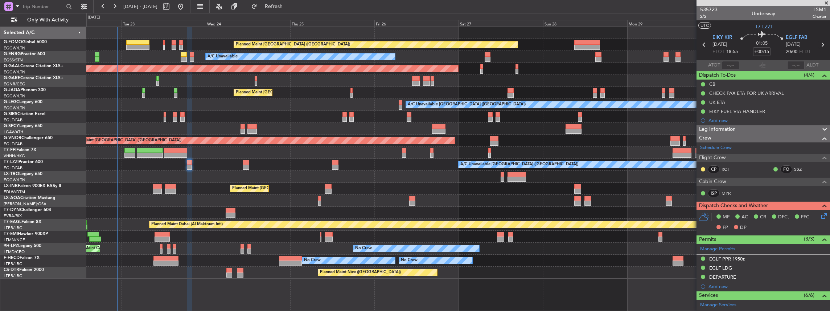
click at [819, 44] on icon at bounding box center [822, 44] width 9 height 9
type input "+00:05"
type input "3"
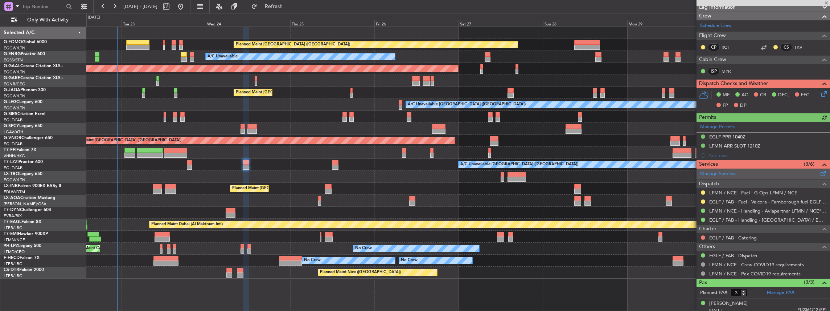
scroll to position [97, 0]
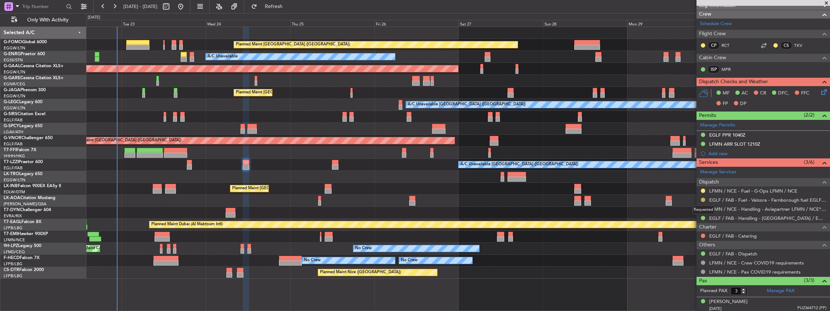
click at [702, 198] on button at bounding box center [703, 199] width 4 height 4
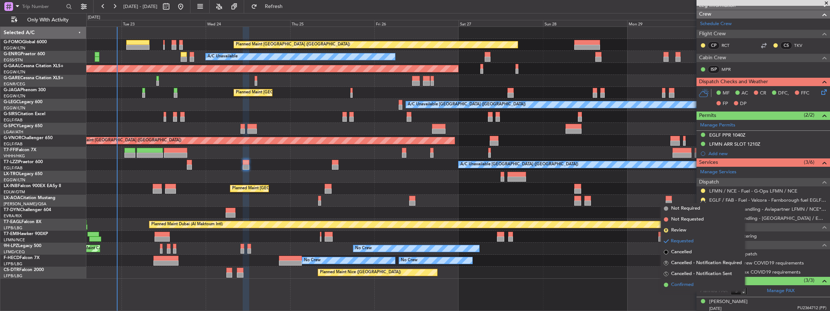
click at [690, 283] on span "Confirmed" at bounding box center [682, 284] width 23 height 7
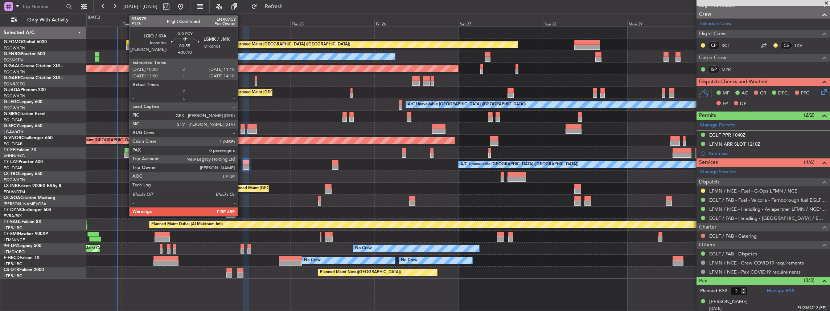
click at [241, 127] on div at bounding box center [243, 126] width 4 height 5
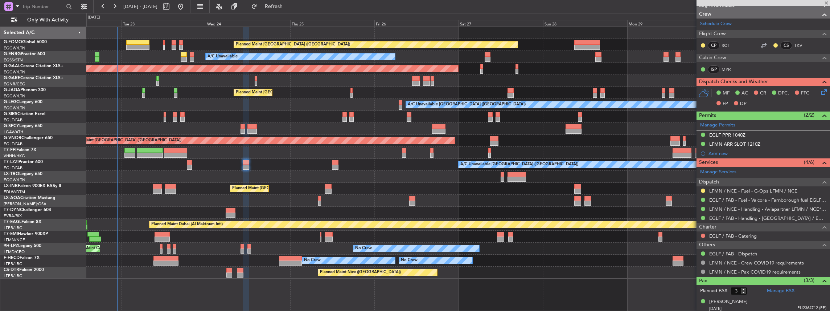
type input "+00:10"
type input "0"
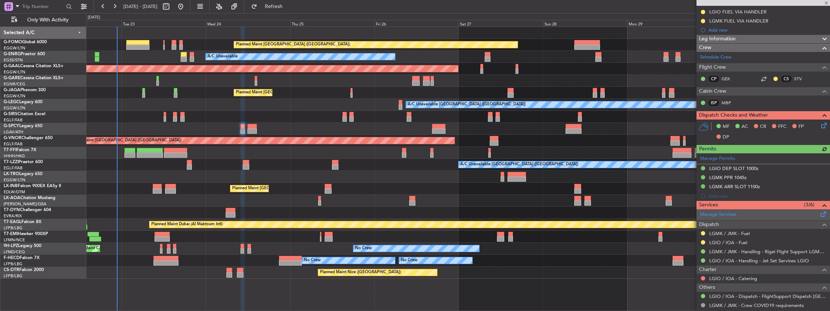
scroll to position [144, 0]
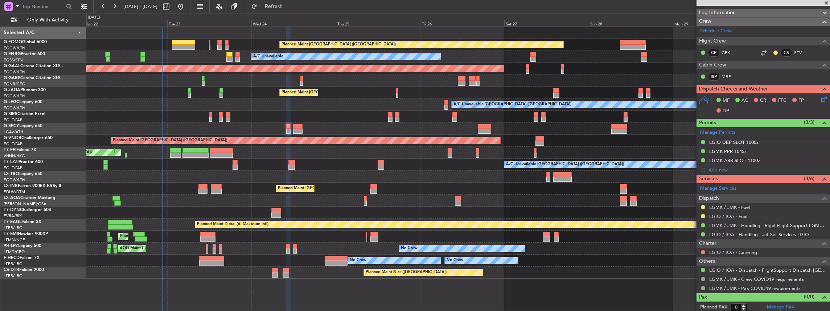
click at [393, 152] on div "Planned Maint [GEOGRAPHIC_DATA] ([GEOGRAPHIC_DATA]) A/C Unavailable AOG Maint […" at bounding box center [458, 153] width 744 height 252
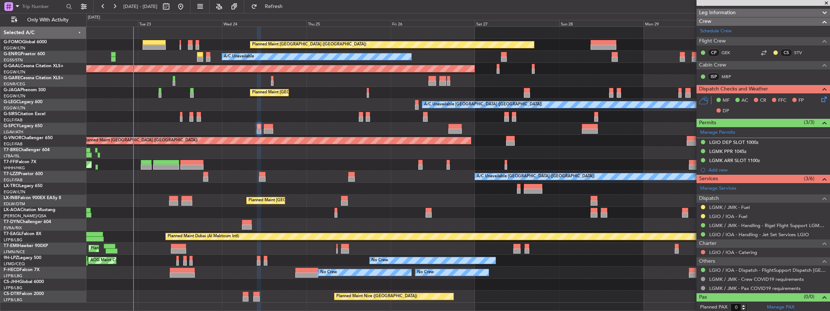
click at [437, 200] on div "Planned Maint [GEOGRAPHIC_DATA] ([GEOGRAPHIC_DATA])" at bounding box center [458, 201] width 744 height 12
